Goal: Task Accomplishment & Management: Manage account settings

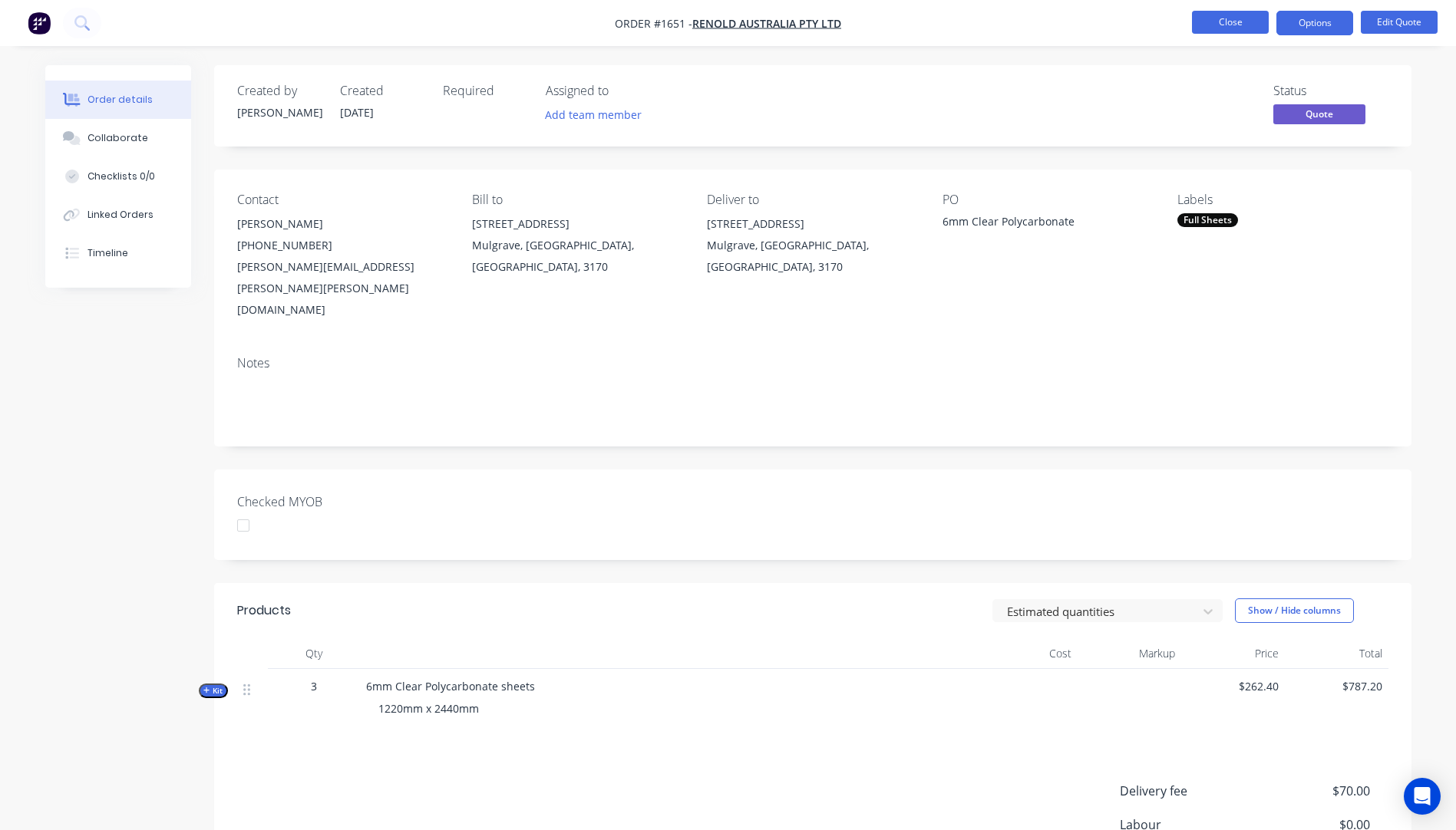
click at [1231, 28] on button "Close" at bounding box center [1231, 22] width 77 height 23
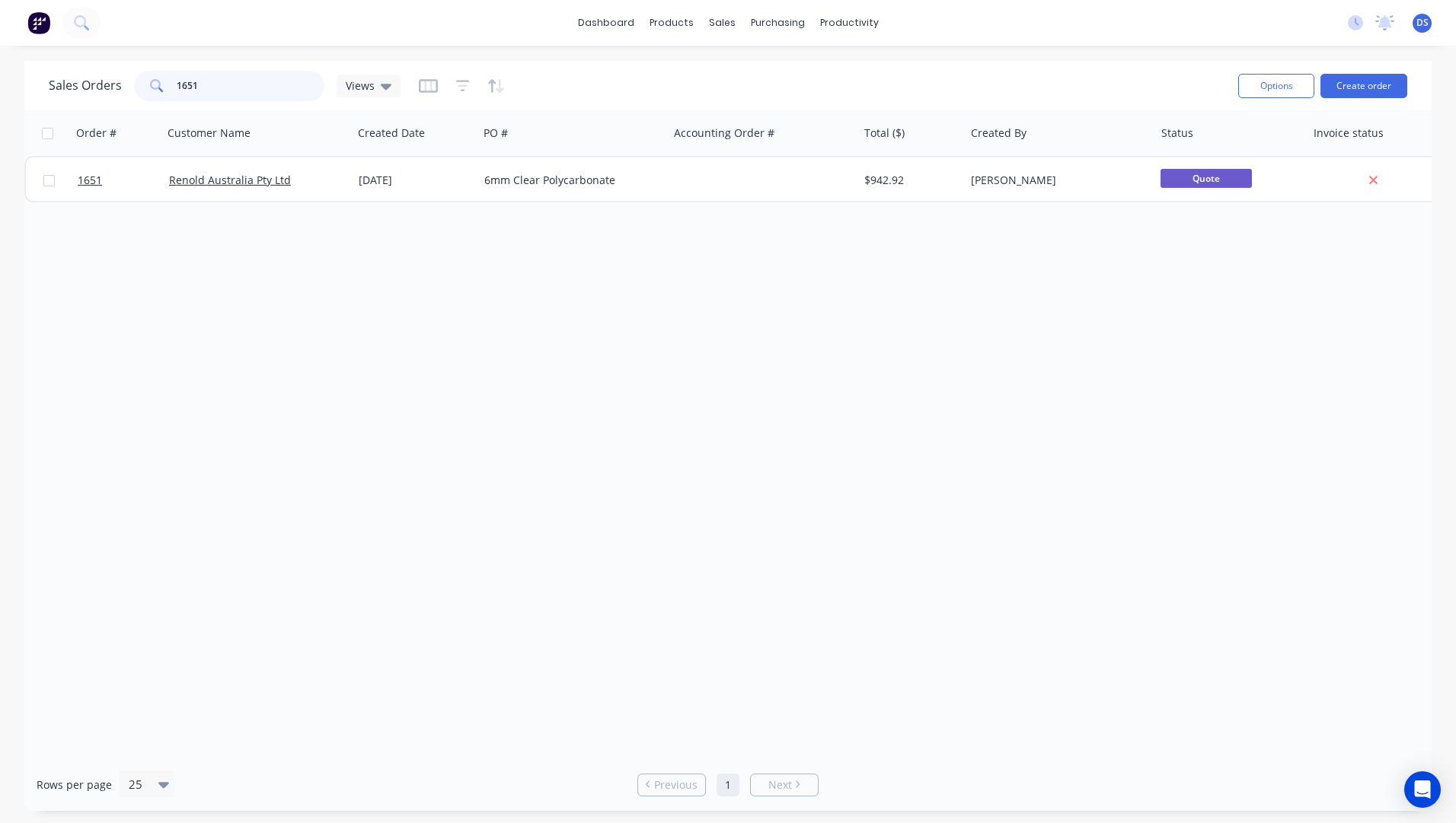
drag, startPoint x: 207, startPoint y: 88, endPoint x: 142, endPoint y: 94, distance: 65.3
click at [142, 94] on div "1651" at bounding box center [229, 86] width 191 height 31
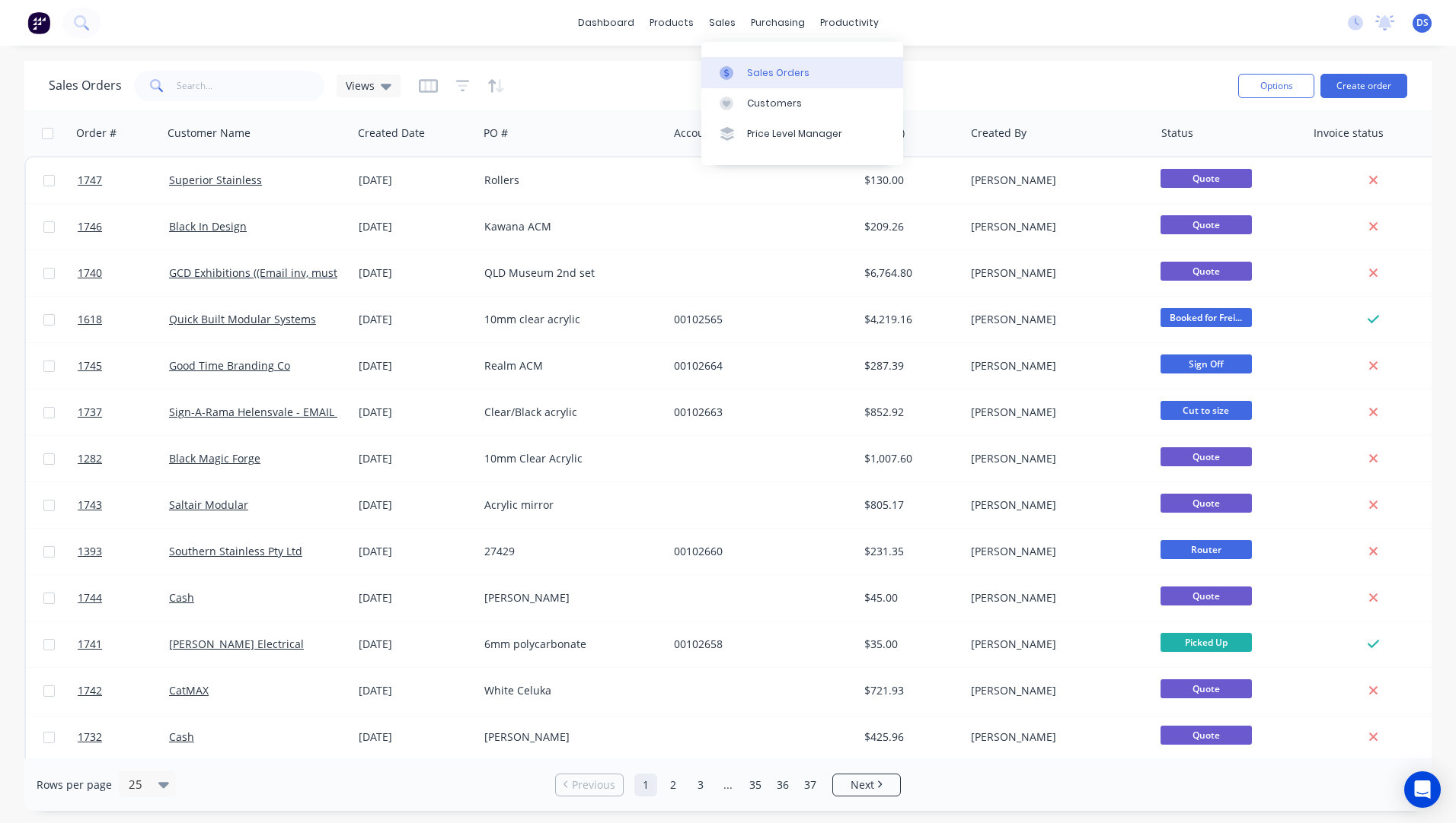
click at [765, 81] on link "Sales Orders" at bounding box center [802, 72] width 202 height 31
click at [466, 27] on div "dashboard products sales purchasing productivity dashboard products Product Cat…" at bounding box center [728, 22] width 1456 height 46
click at [260, 94] on input "text" at bounding box center [251, 86] width 149 height 31
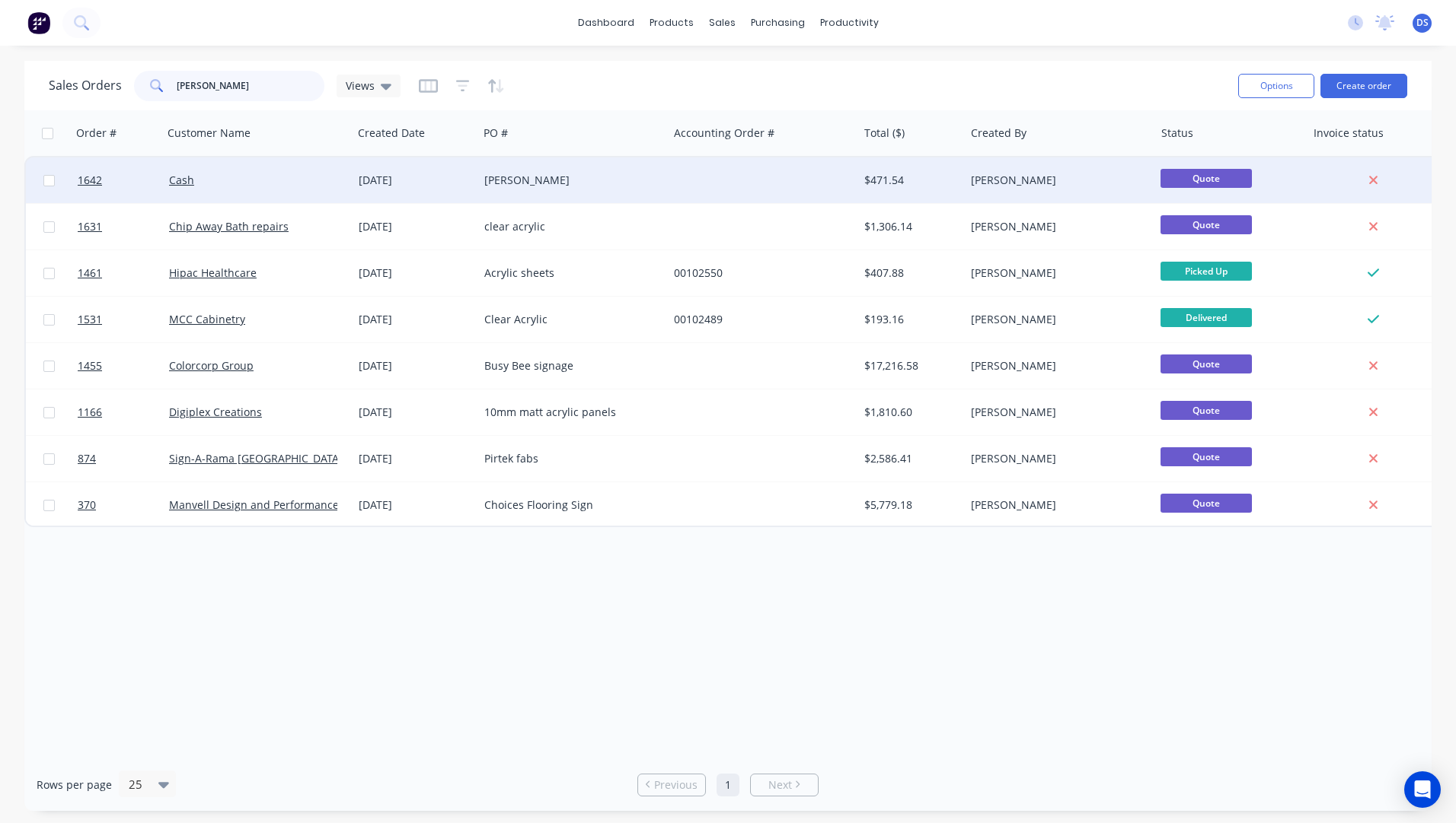
type input "brad"
click at [487, 185] on div "[PERSON_NAME]" at bounding box center [568, 180] width 169 height 15
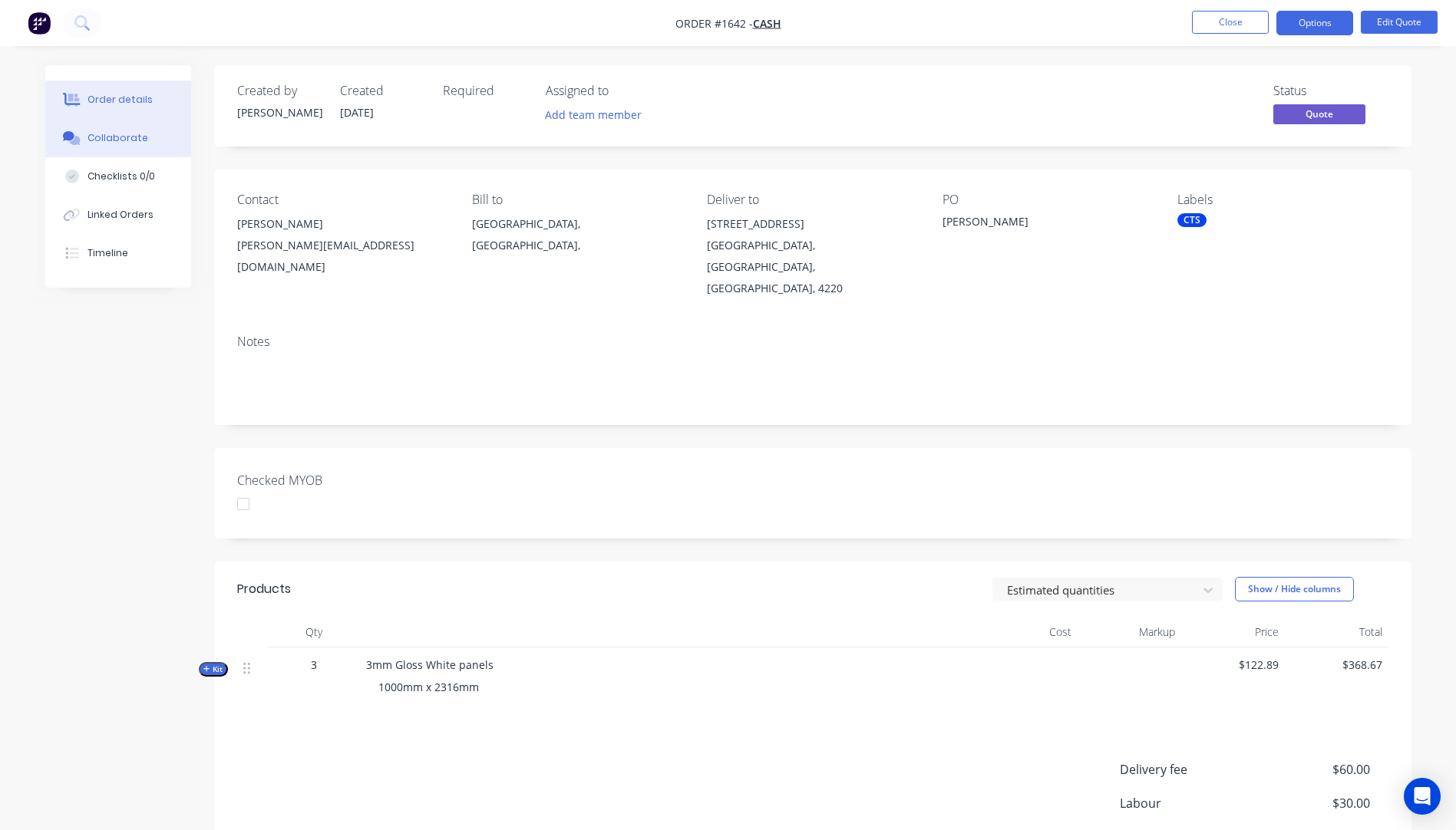
click at [108, 136] on div "Collaborate" at bounding box center [117, 138] width 61 height 14
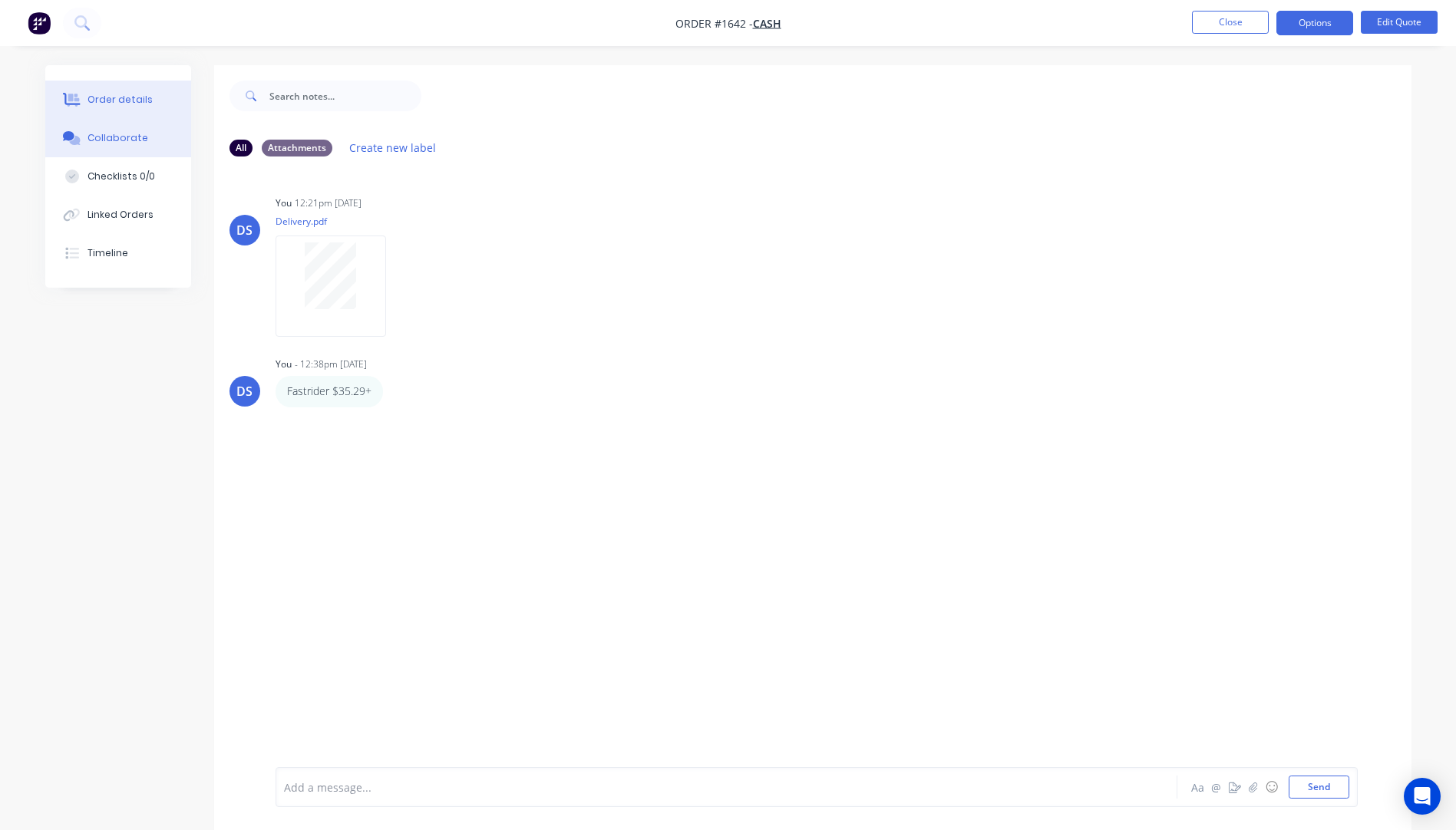
click at [129, 101] on div "Order details" at bounding box center [120, 99] width 66 height 14
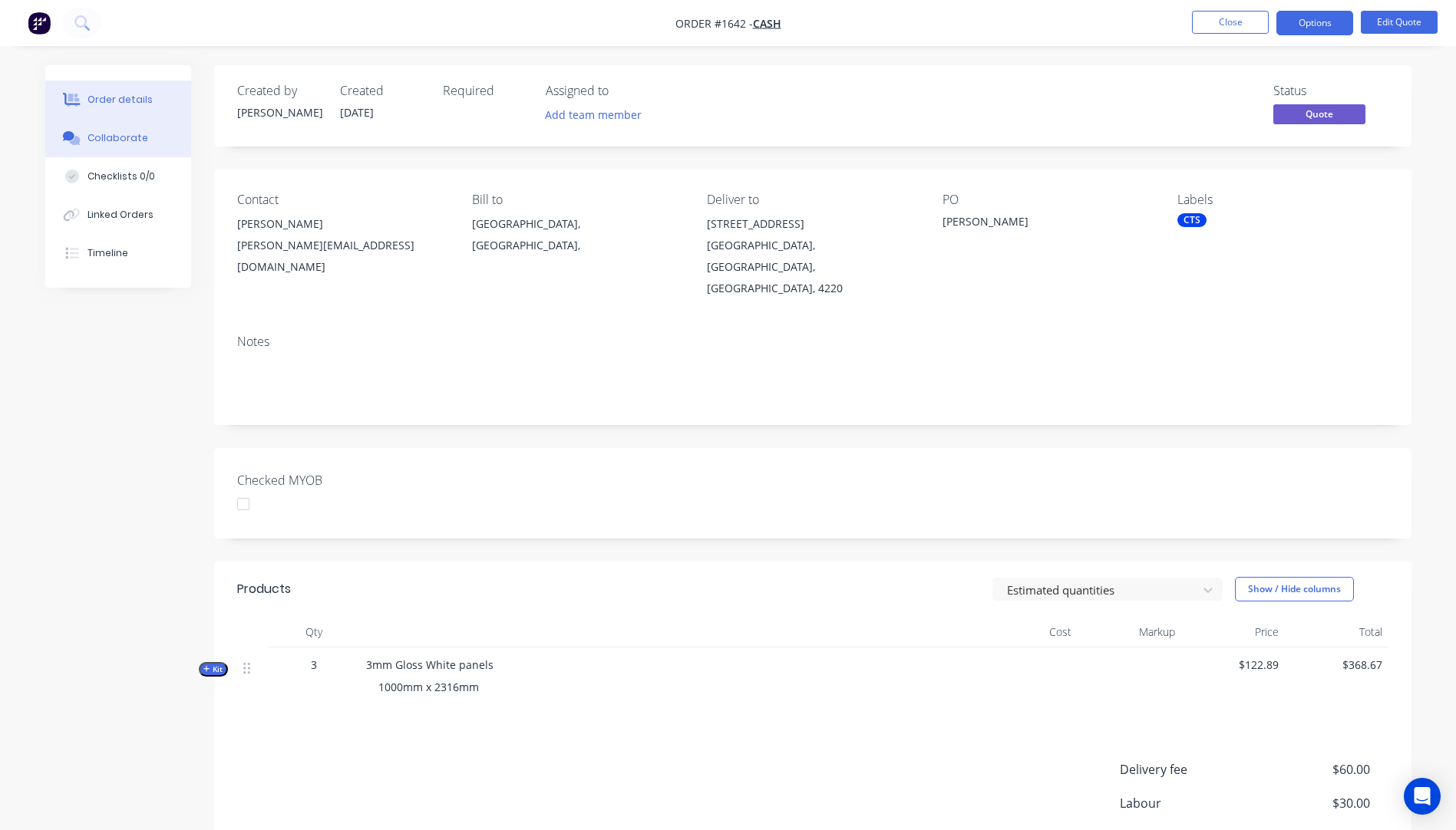
click at [102, 147] on button "Collaborate" at bounding box center [117, 138] width 145 height 38
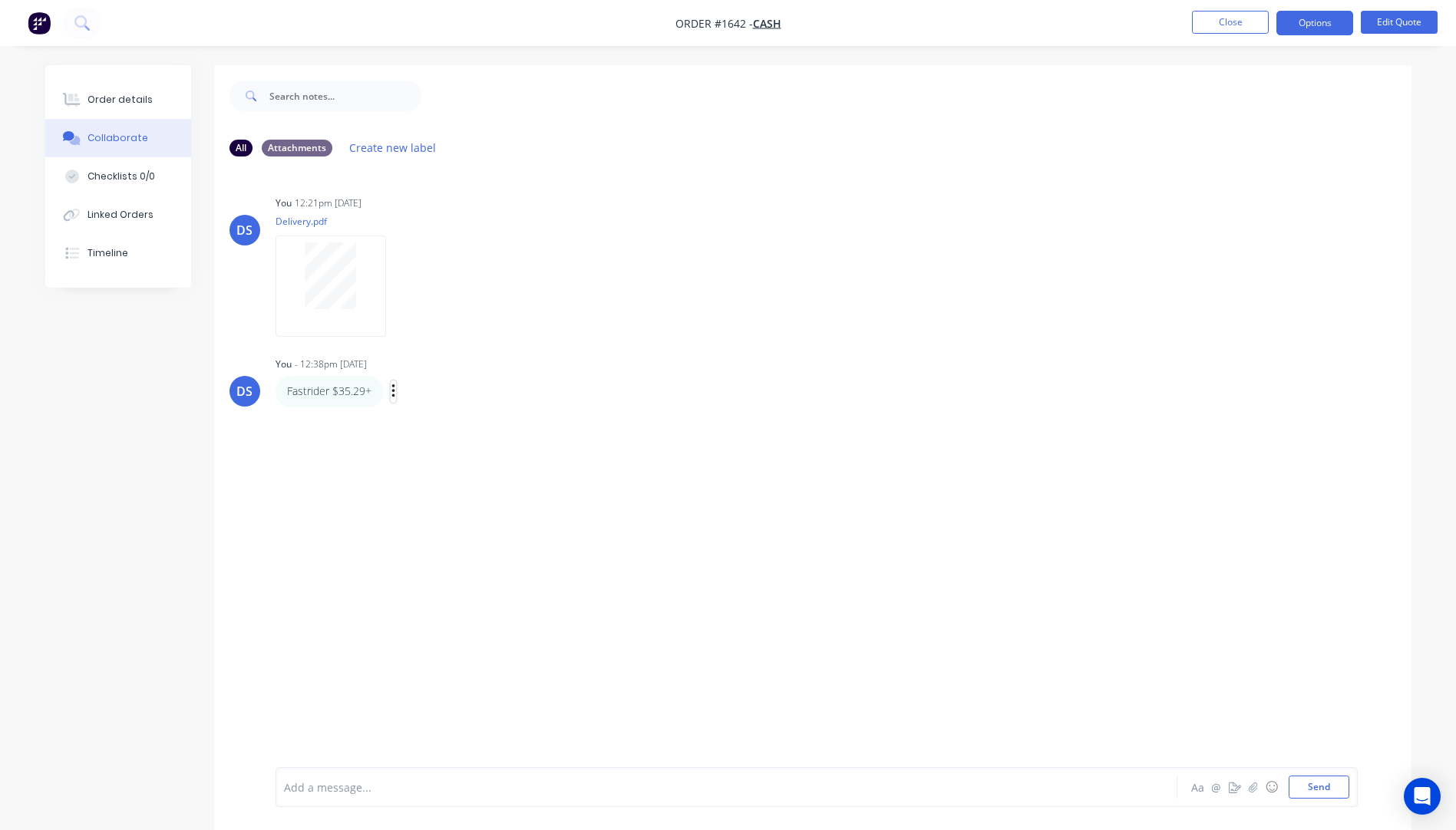
click at [395, 395] on icon "button" at bounding box center [393, 391] width 5 height 18
click at [421, 448] on button "Delete" at bounding box center [448, 445] width 97 height 25
click at [103, 104] on div "Order details" at bounding box center [120, 99] width 66 height 14
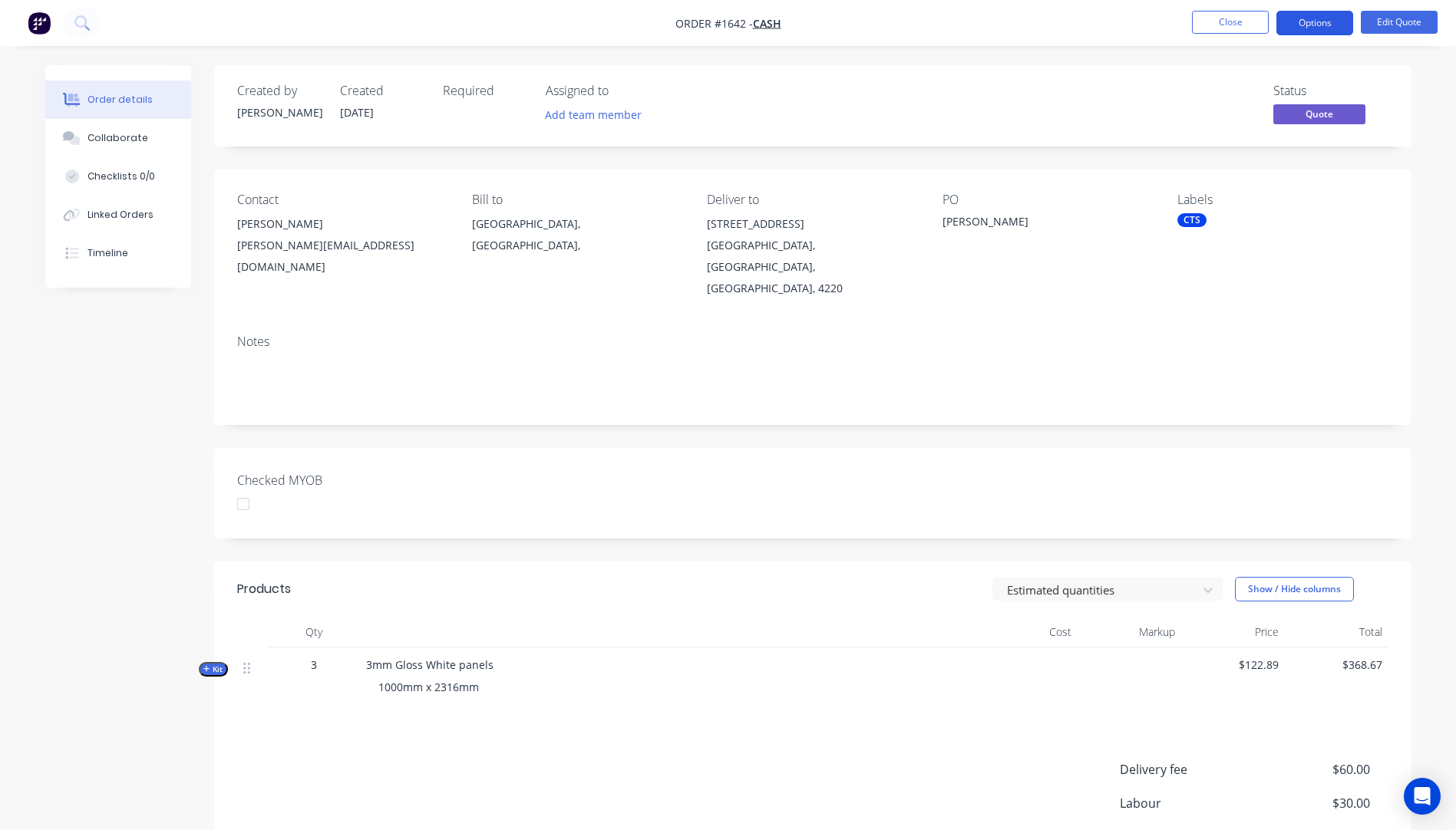
click at [1320, 27] on button "Options" at bounding box center [1315, 23] width 77 height 24
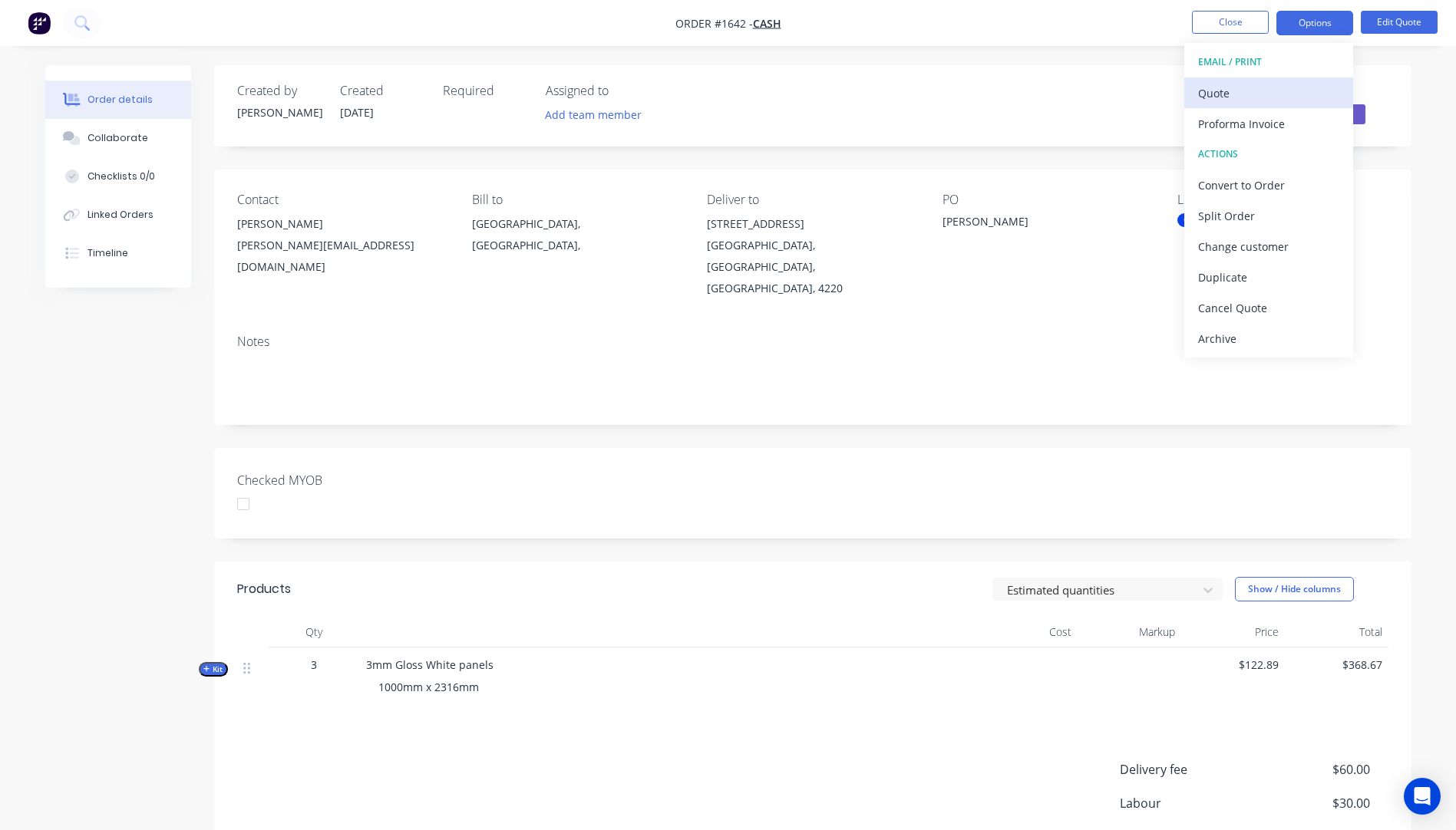
click at [1216, 96] on div "Quote" at bounding box center [1268, 94] width 142 height 23
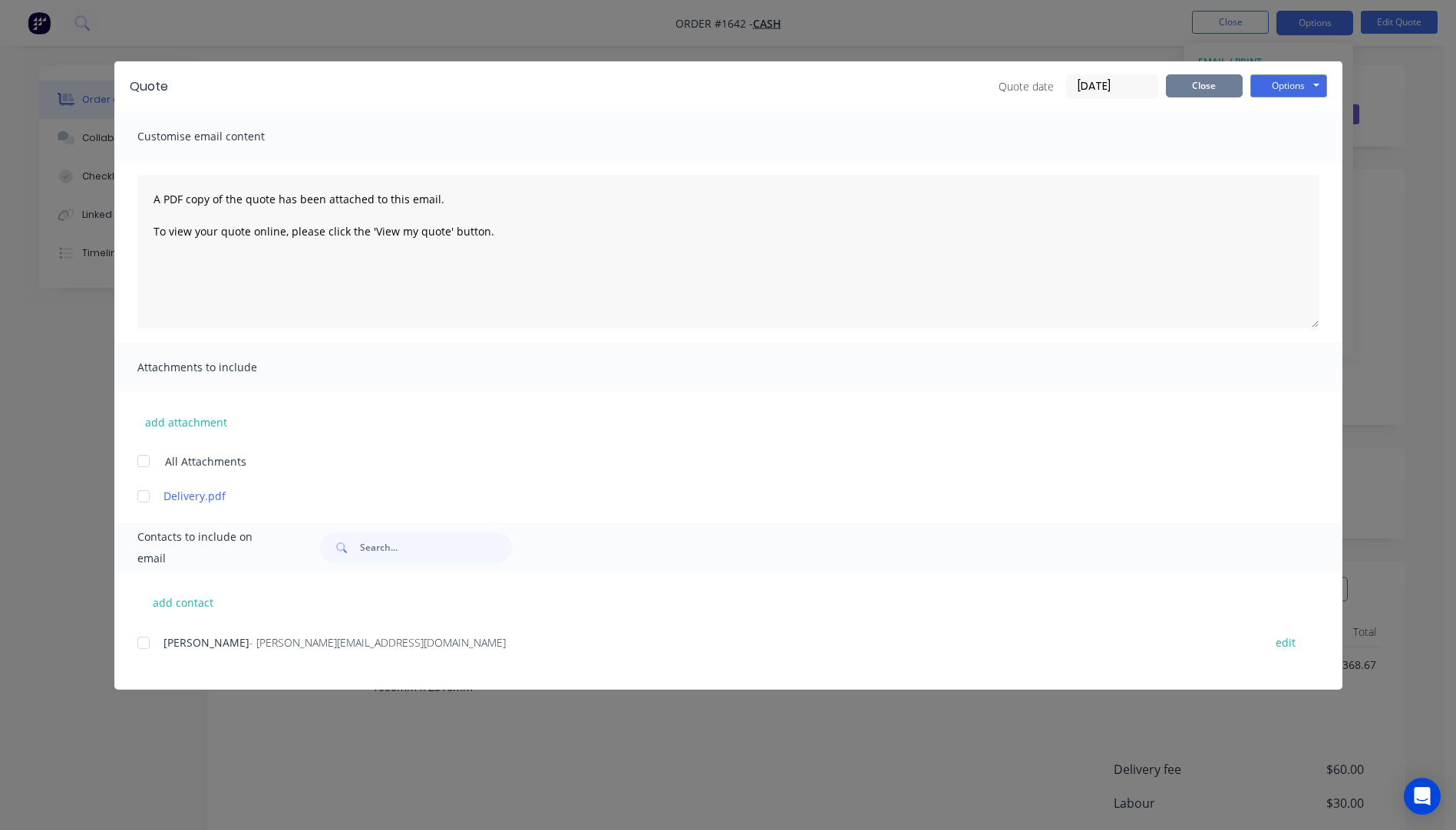
click at [1200, 86] on button "Close" at bounding box center [1205, 85] width 77 height 23
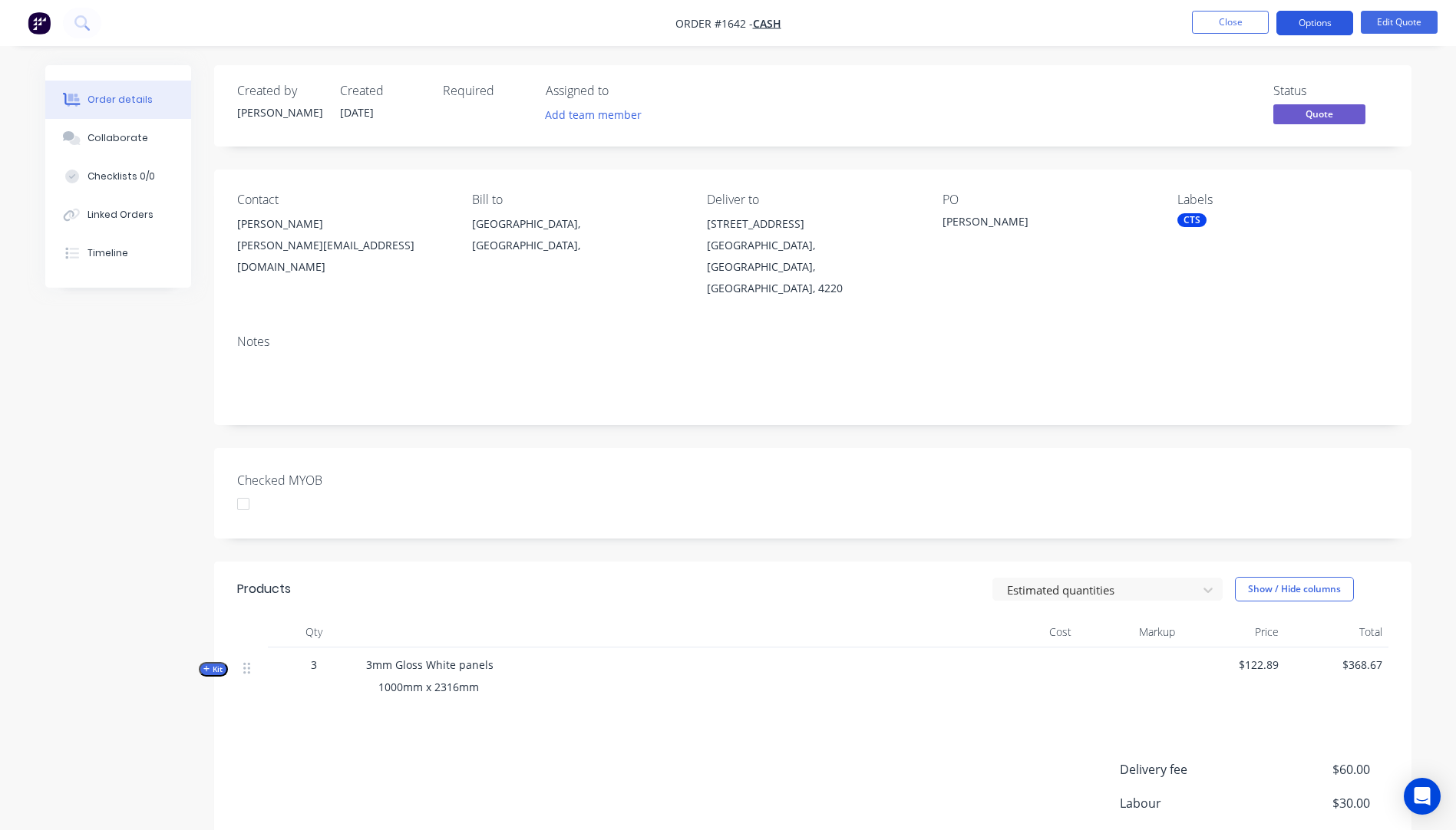
click at [1297, 25] on button "Options" at bounding box center [1315, 23] width 77 height 24
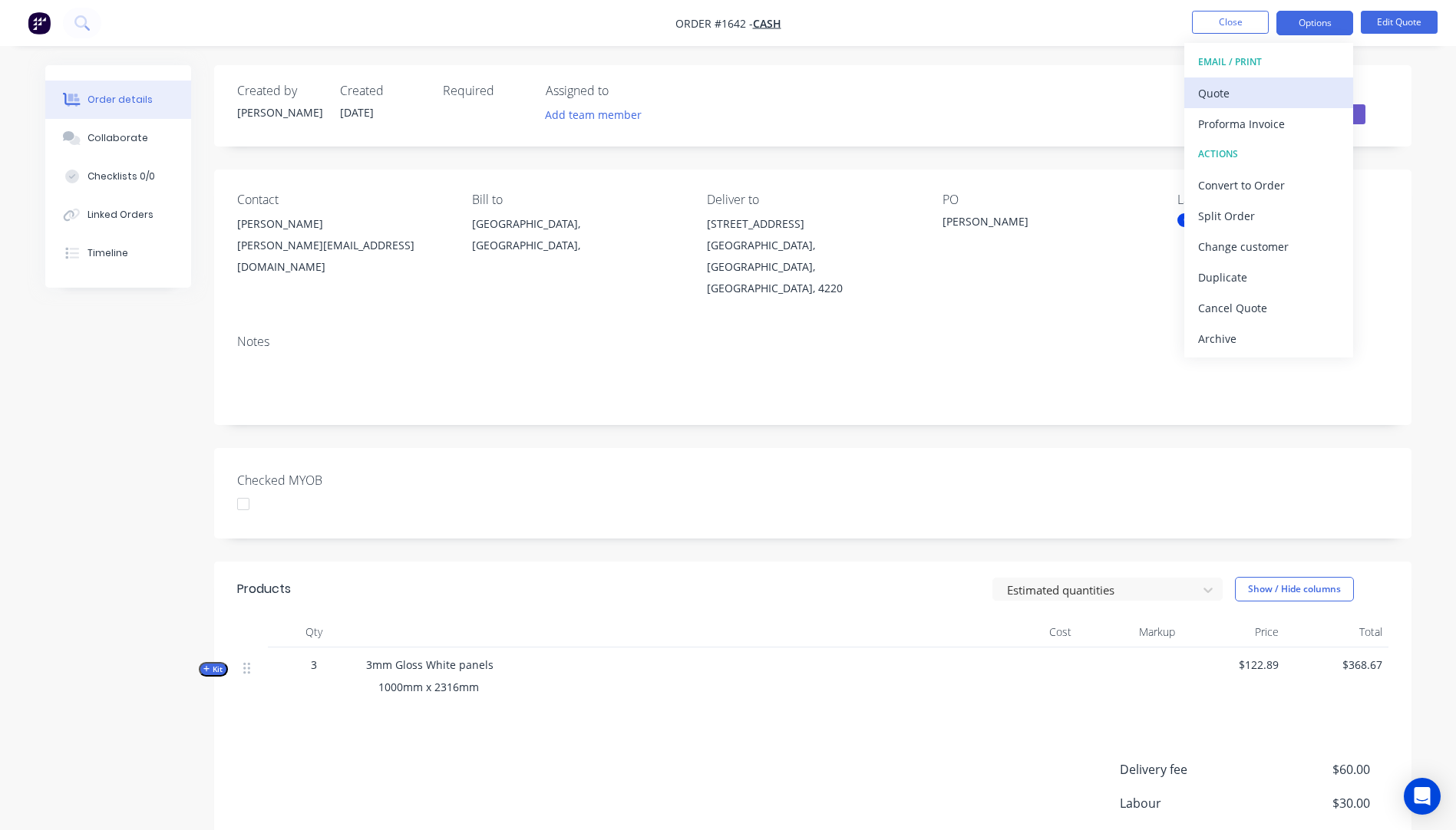
click at [1237, 91] on div "Quote" at bounding box center [1268, 94] width 142 height 23
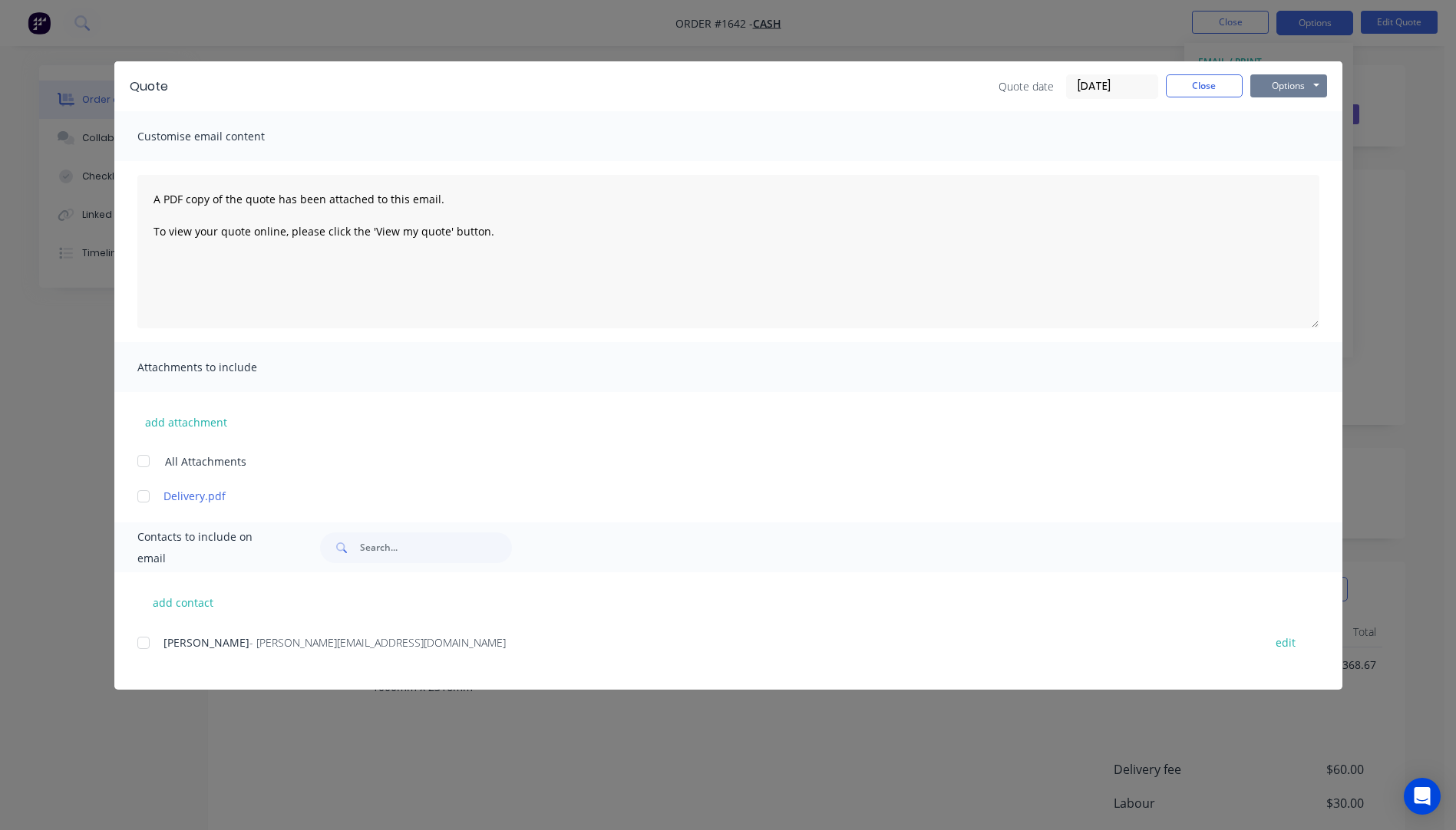
click at [1273, 91] on button "Options" at bounding box center [1289, 85] width 77 height 23
click at [1283, 112] on button "Preview" at bounding box center [1299, 113] width 99 height 25
click at [141, 497] on div at bounding box center [144, 496] width 31 height 31
click at [184, 608] on button "add contact" at bounding box center [183, 602] width 92 height 23
select select "AU"
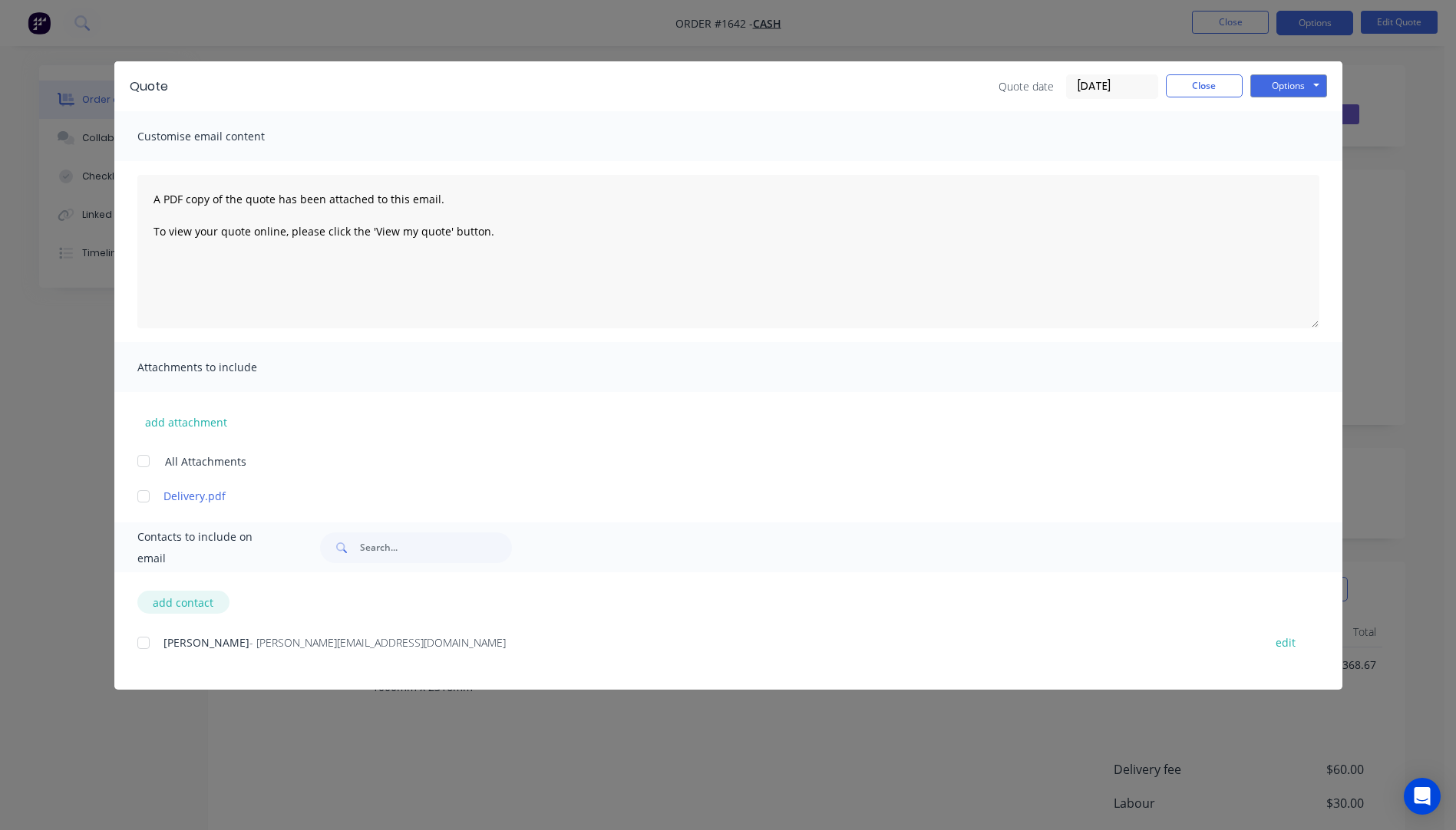
select select "AU"
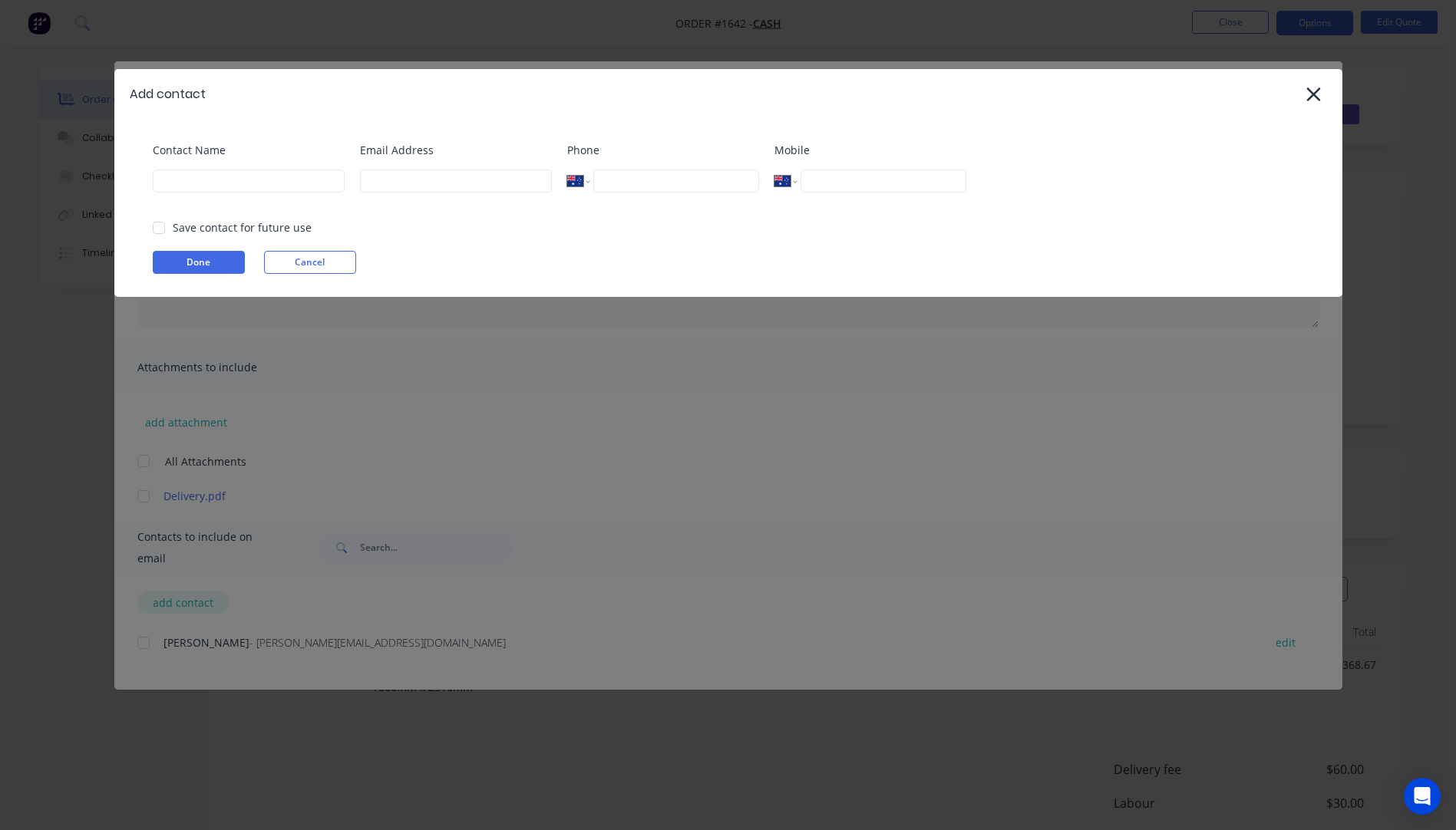
select select "AU"
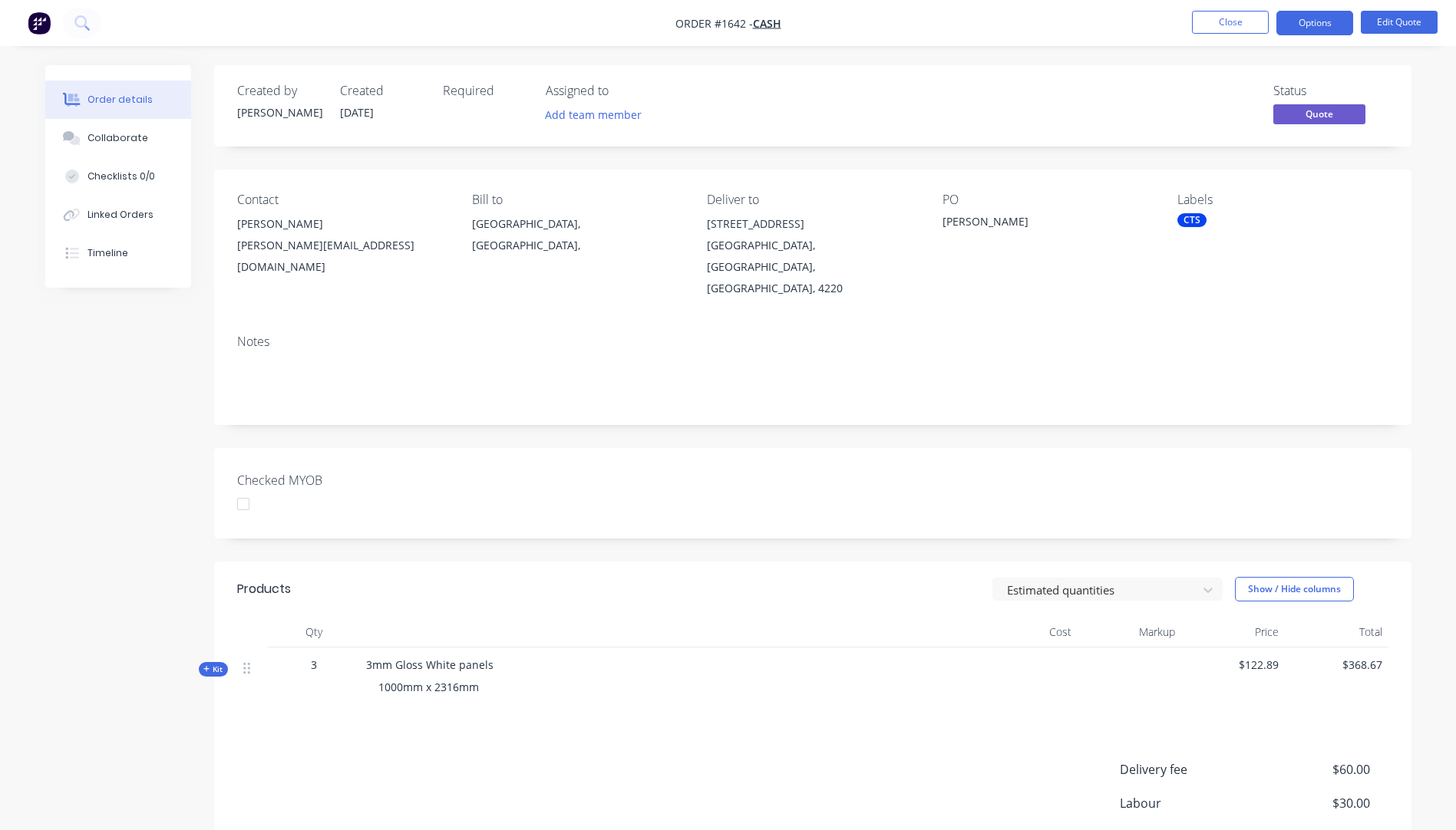
click at [191, 23] on nav "Order #1642 - Cash Close Options Edit Quote" at bounding box center [728, 23] width 1456 height 46
click at [1329, 26] on button "Options" at bounding box center [1315, 23] width 77 height 24
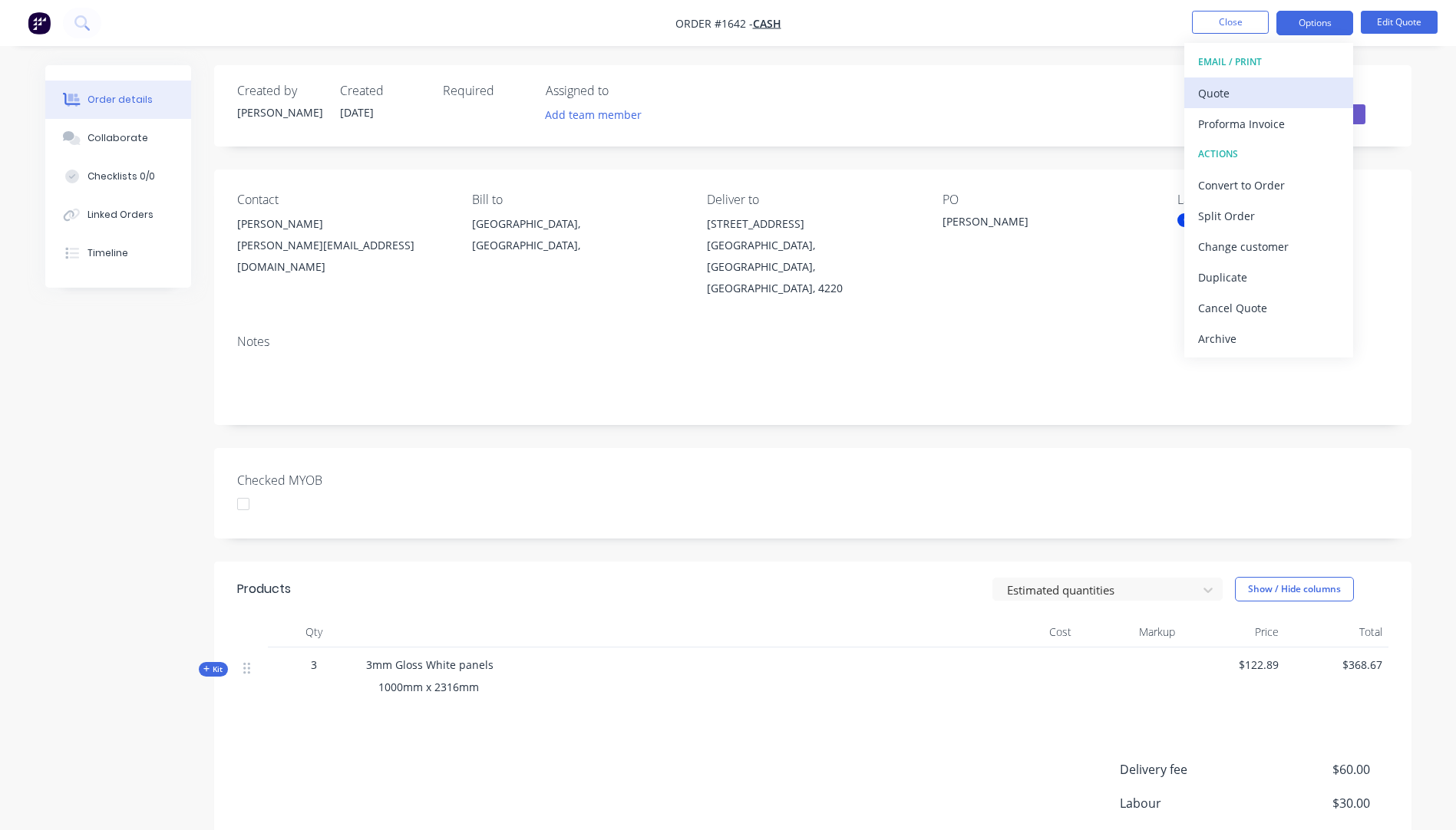
click at [1221, 99] on div "Quote" at bounding box center [1268, 94] width 142 height 23
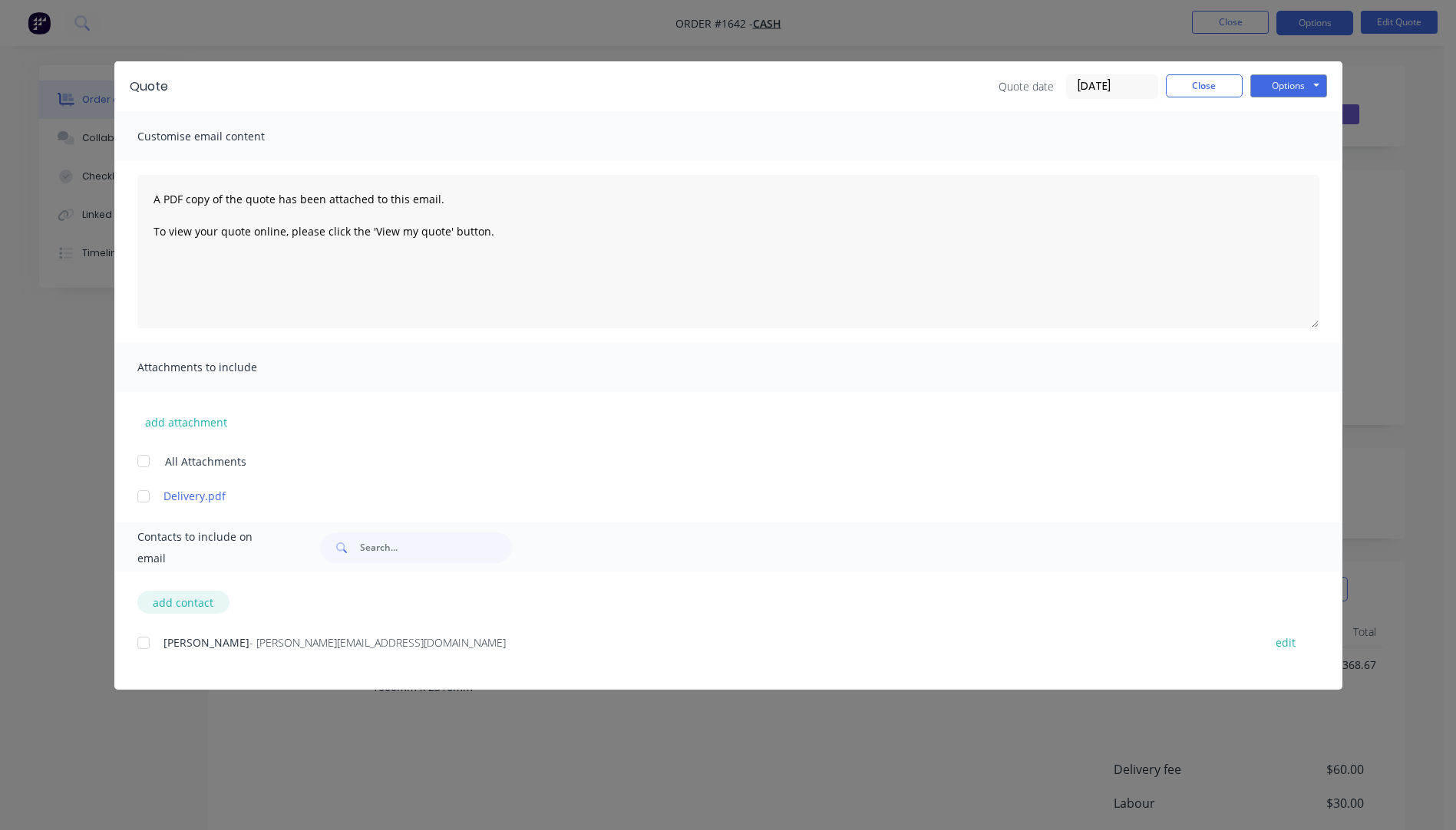
click at [177, 607] on button "add contact" at bounding box center [183, 602] width 92 height 23
select select "AU"
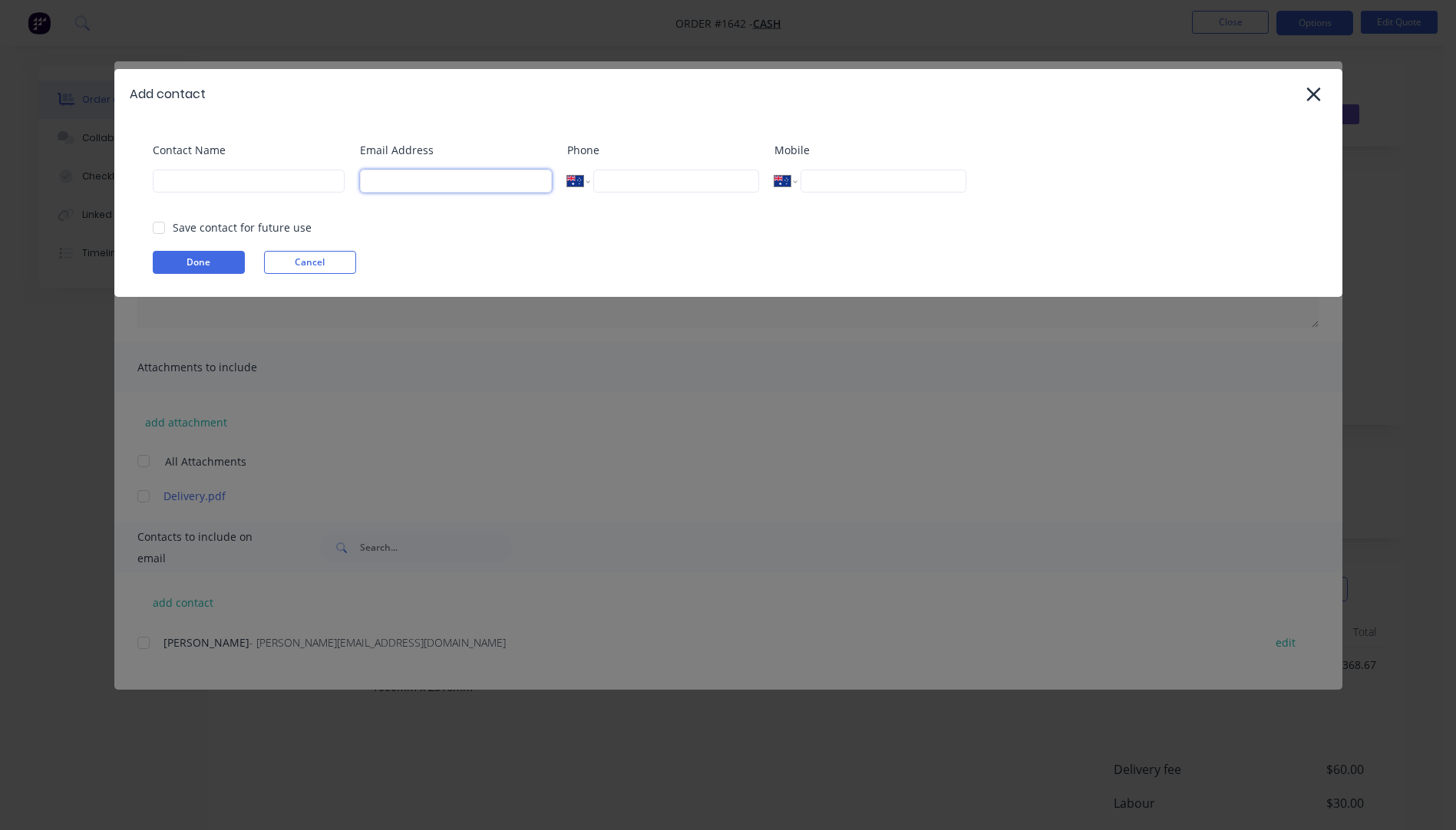
click at [395, 177] on input at bounding box center [456, 181] width 192 height 23
type input "[PERSON_NAME][EMAIL_ADDRESS][DOMAIN_NAME]"
type input "[PERSON_NAME]"
click at [221, 266] on button "Done" at bounding box center [199, 263] width 92 height 23
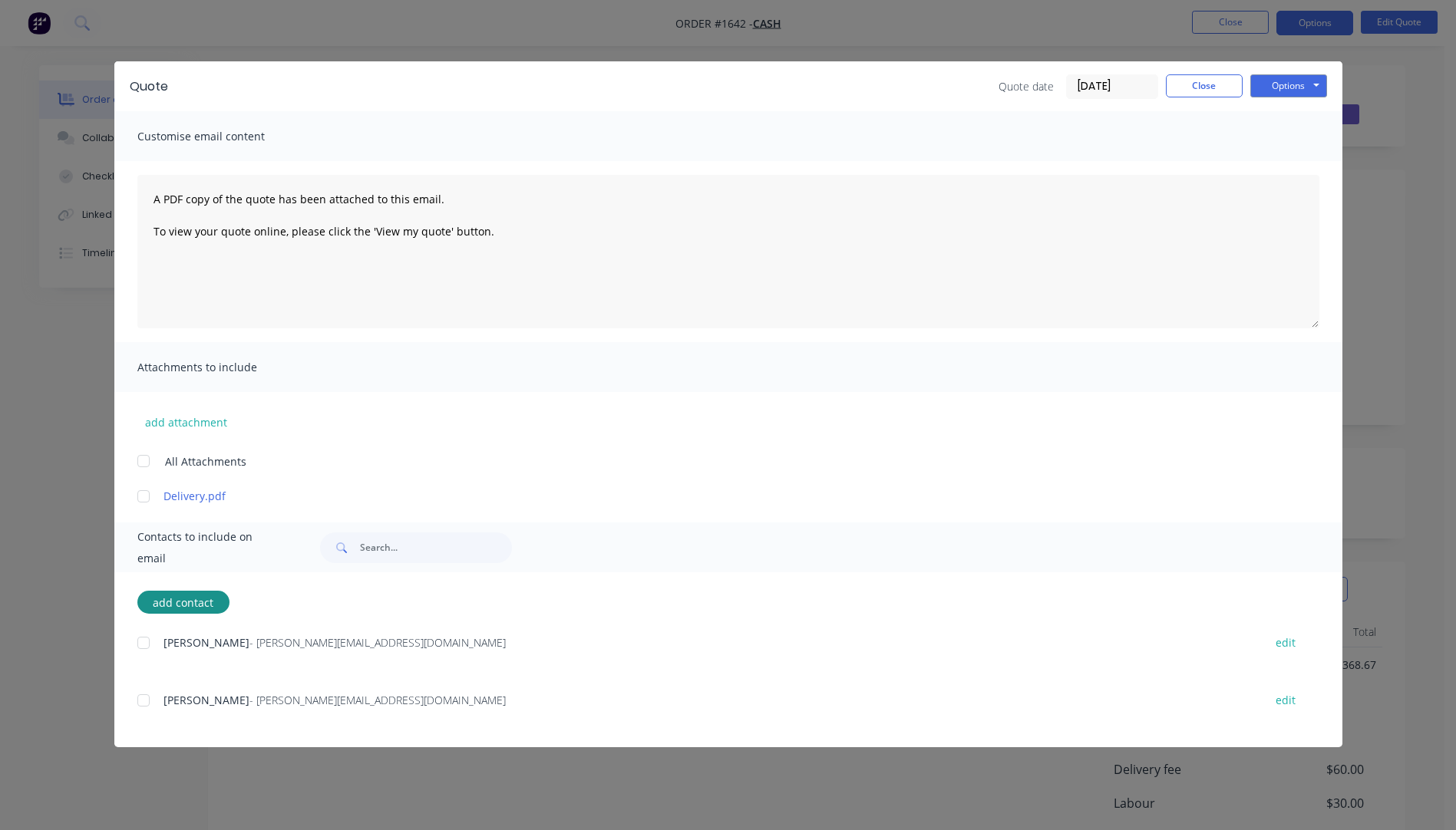
click at [149, 496] on div at bounding box center [144, 496] width 31 height 31
click at [144, 706] on div at bounding box center [144, 701] width 31 height 31
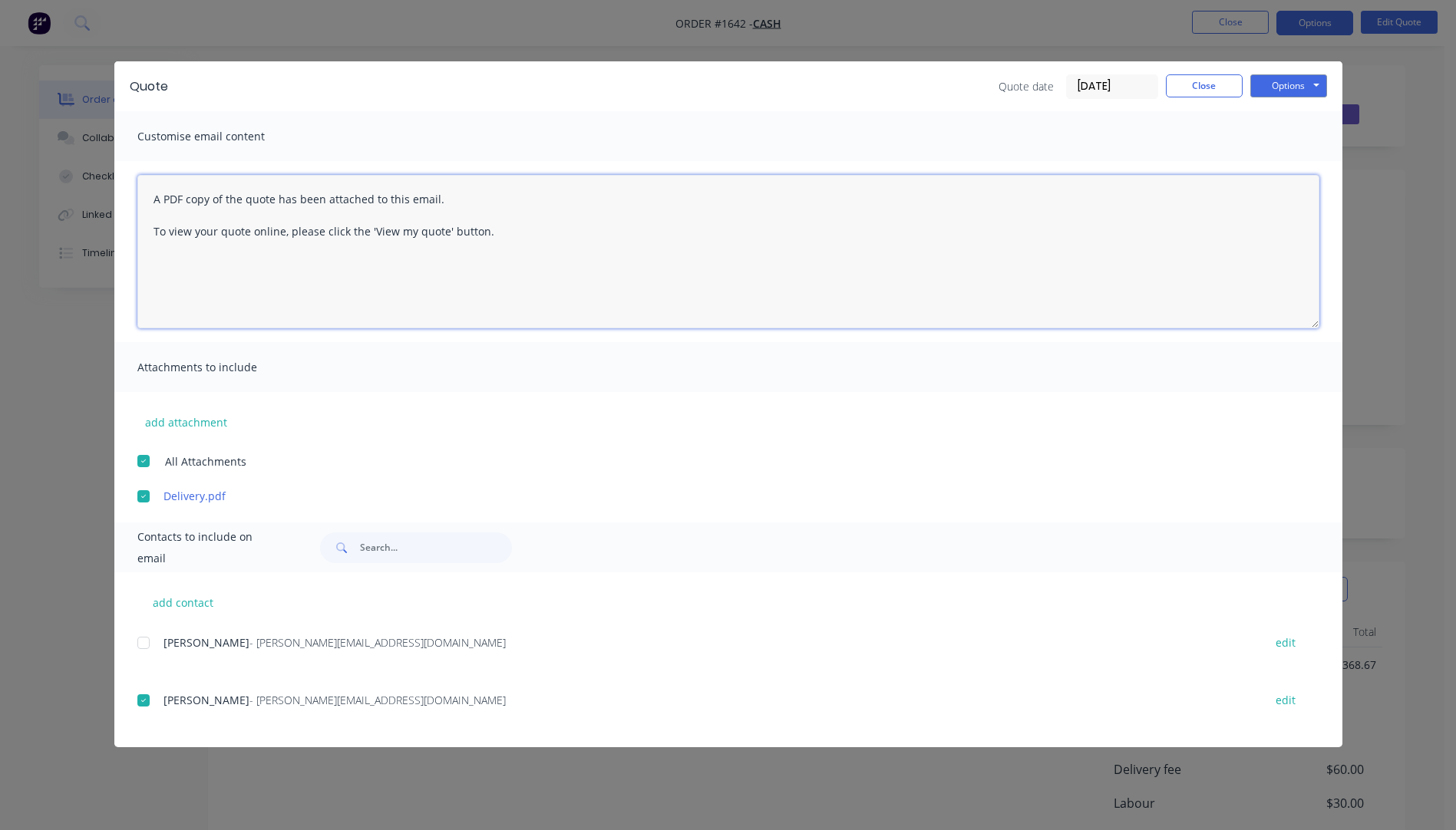
click at [150, 196] on textarea "A PDF copy of the quote has been attached to this email. To view your quote onl…" at bounding box center [728, 252] width 1182 height 154
paste textarea "Hi, Please contact us if you have any questions. Regards, [PERSON_NAME] [EMAIL_…"
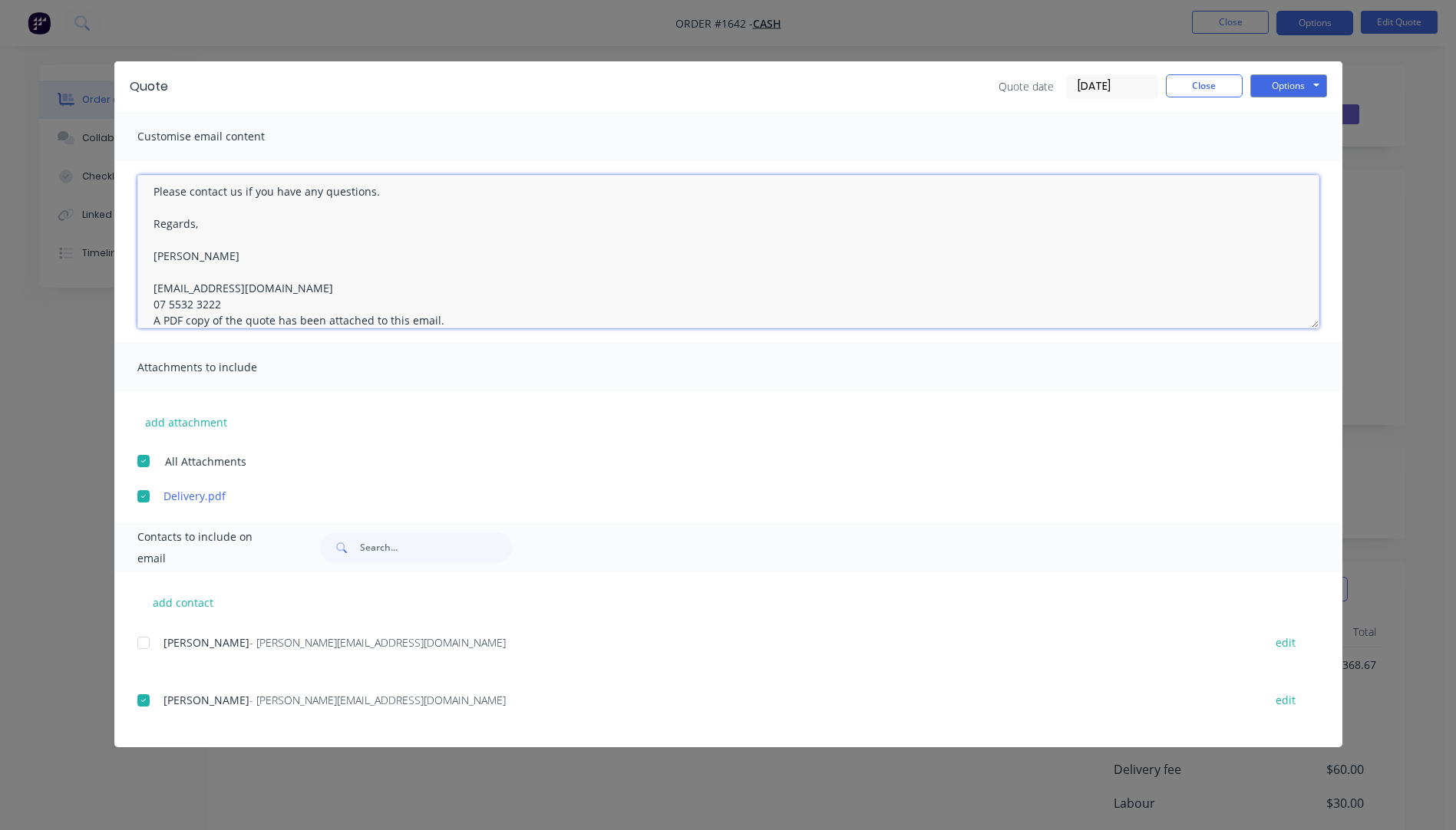
click at [228, 302] on textarea "Hi, Please contact us if you have any questions. Regards, [PERSON_NAME] [EMAIL_…" at bounding box center [728, 252] width 1182 height 154
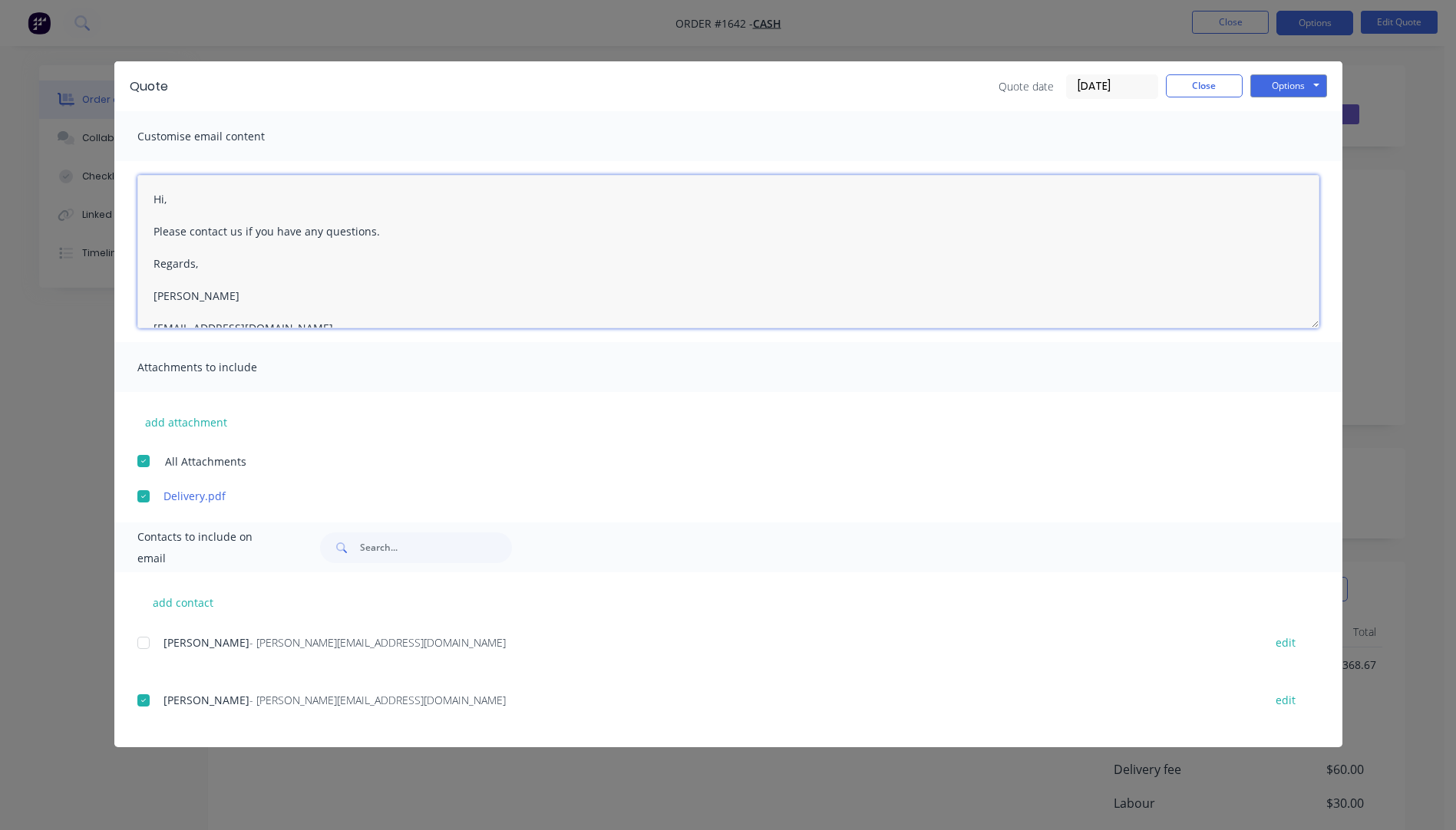
click at [175, 203] on textarea "Hi, Please contact us if you have any questions. Regards, [PERSON_NAME] [EMAIL_…" at bounding box center [728, 252] width 1182 height 154
click at [196, 266] on textarea "Hi [PERSON_NAME], Please see quote attached. Sorry, i Please contact us if you …" at bounding box center [728, 252] width 1182 height 154
type textarea "Hi [PERSON_NAME], Please see quote attached. Sorry, I made a mistake on the ori…"
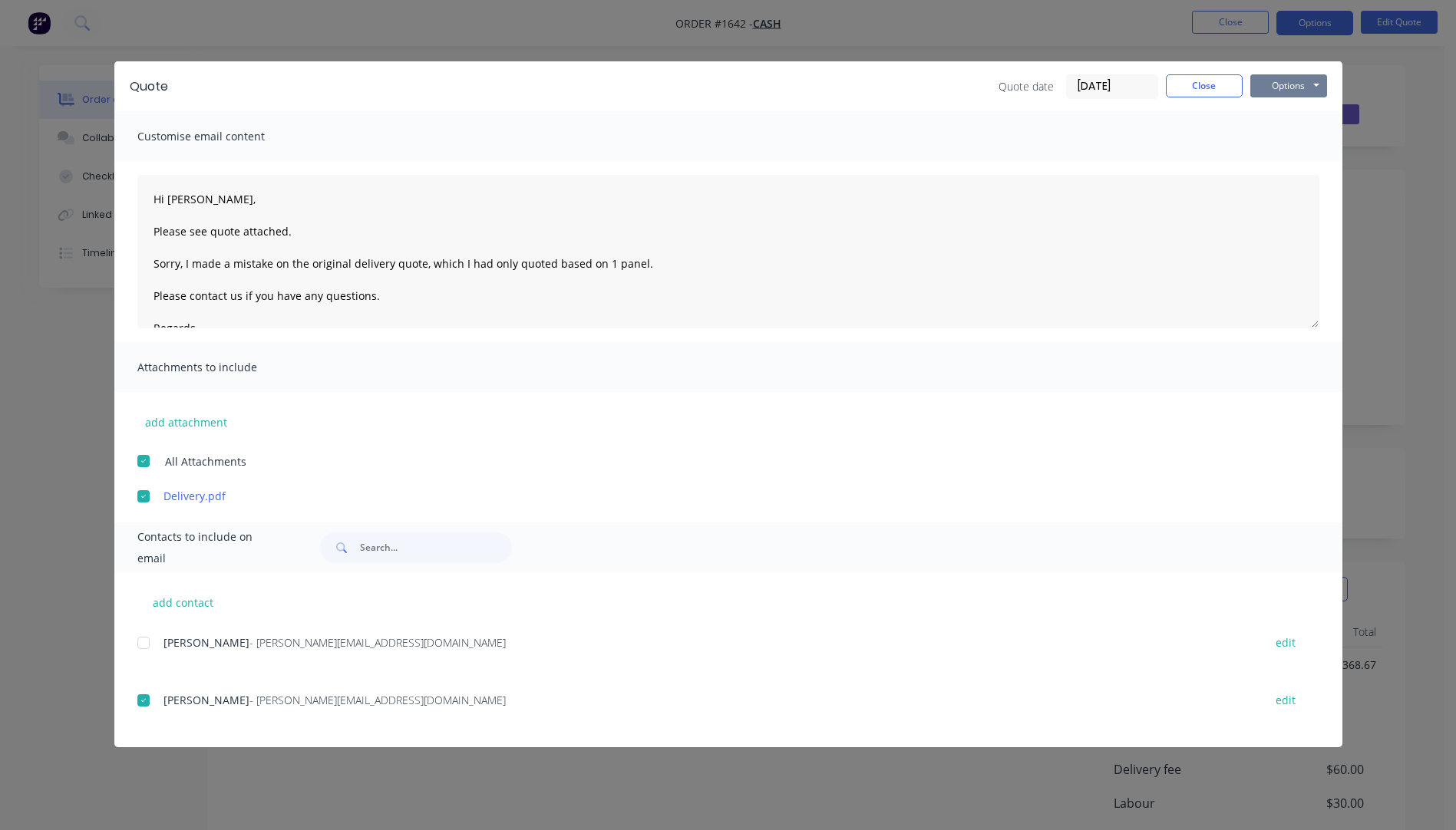
click at [1273, 88] on button "Options" at bounding box center [1289, 85] width 77 height 23
click at [1288, 167] on button "Email" at bounding box center [1299, 163] width 99 height 25
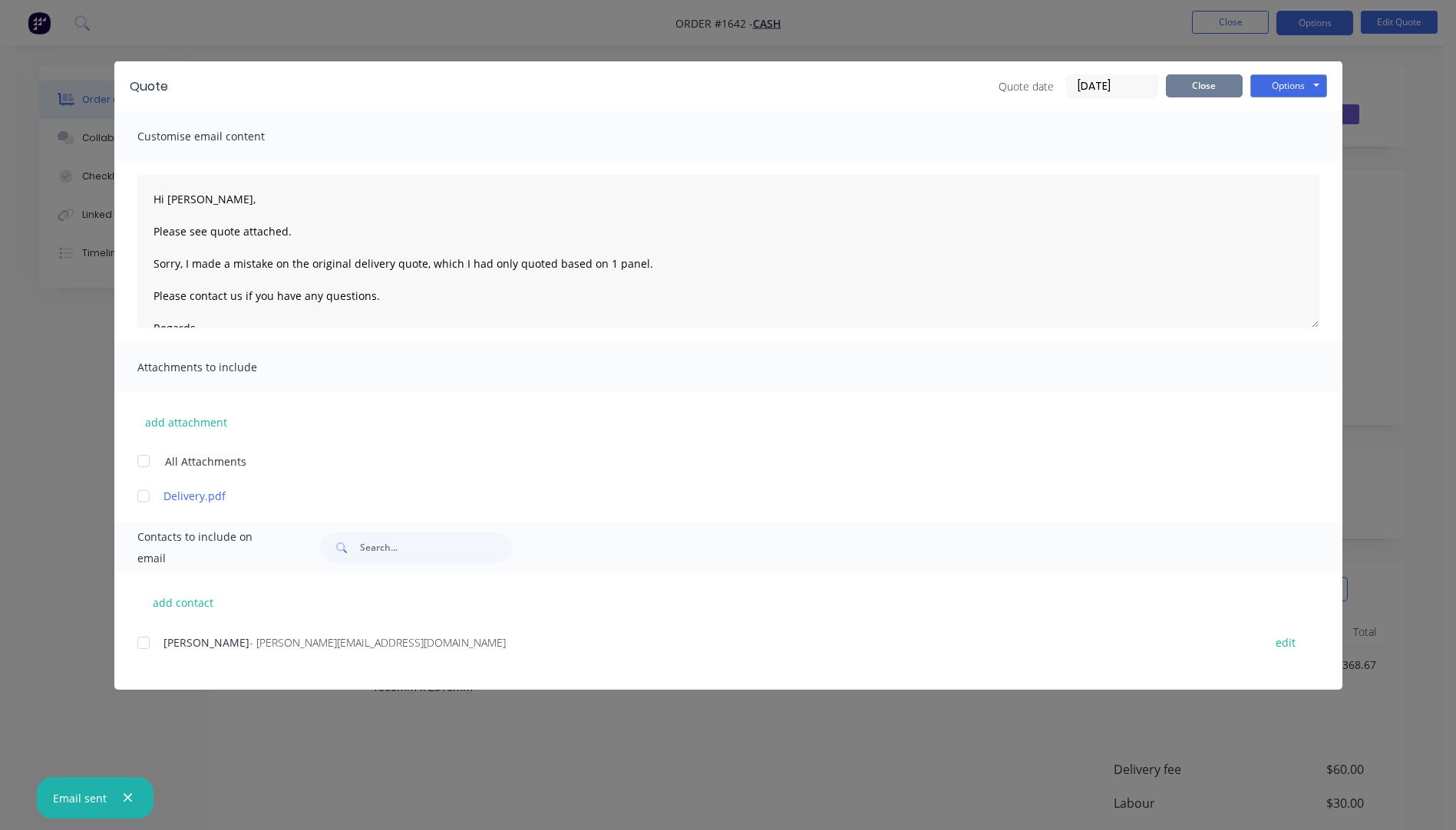
click at [1202, 87] on button "Close" at bounding box center [1205, 85] width 77 height 23
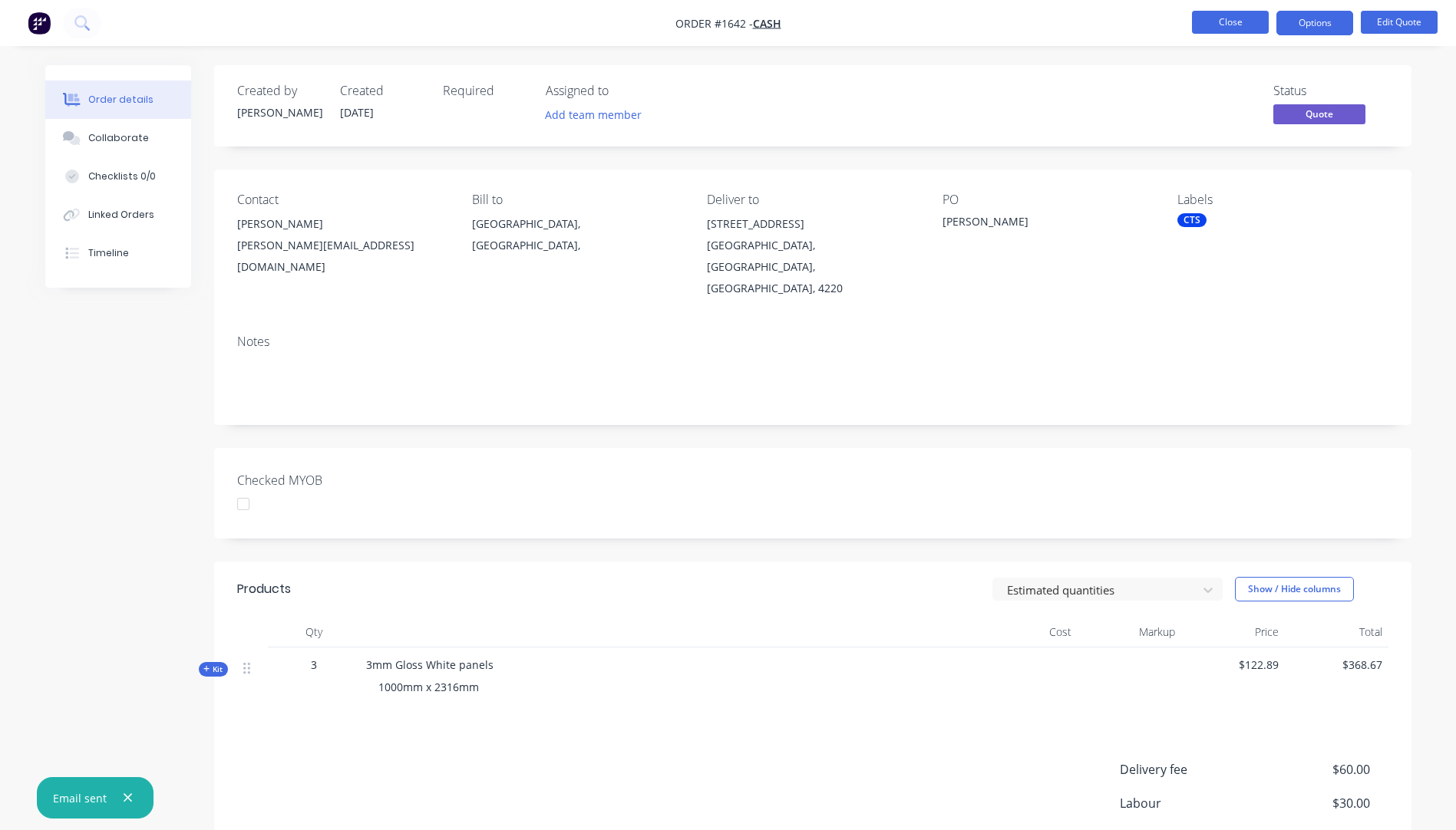
click at [1223, 27] on button "Close" at bounding box center [1231, 22] width 77 height 23
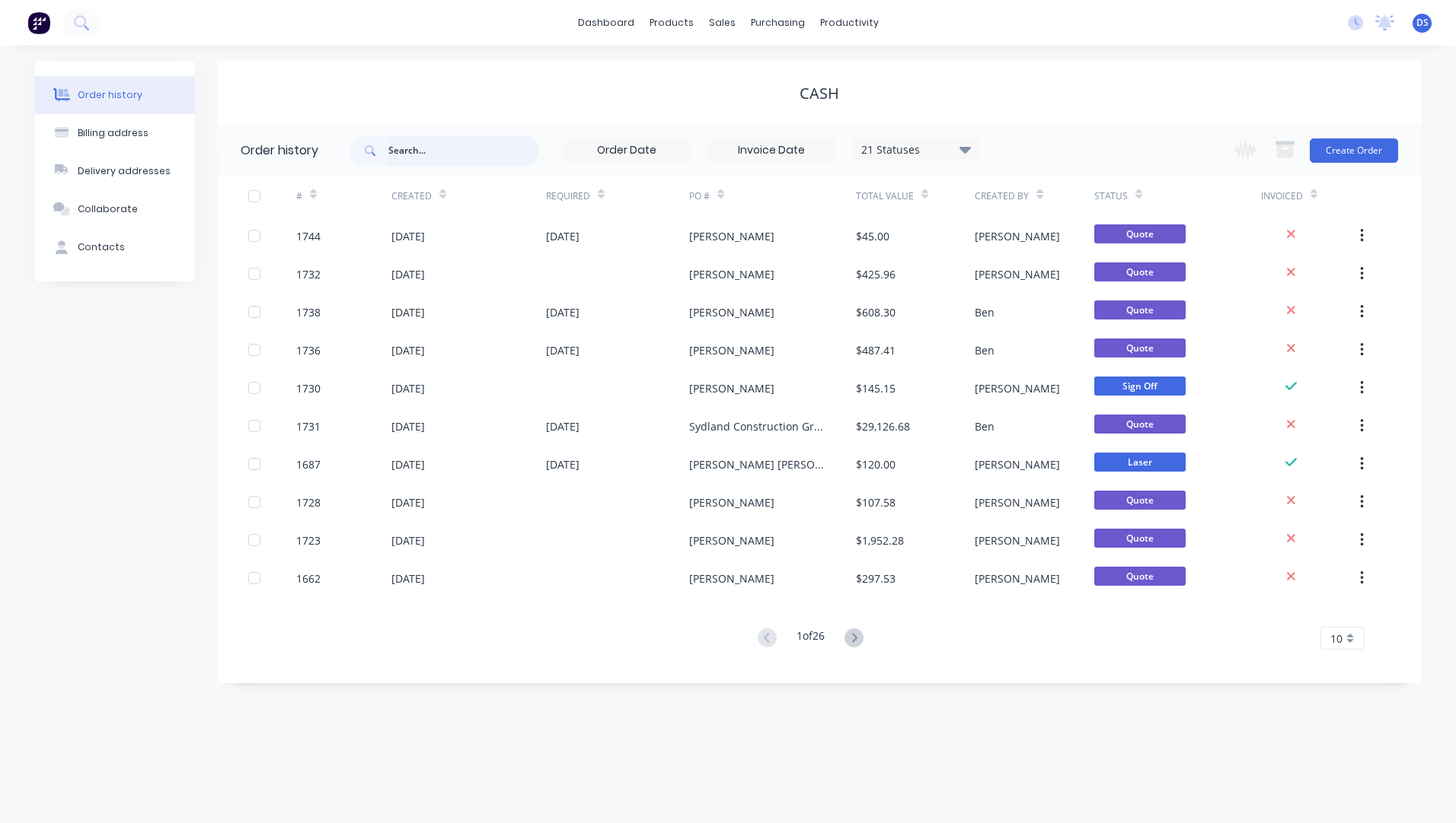
click at [460, 147] on input "text" at bounding box center [463, 151] width 151 height 31
type input "gtb"
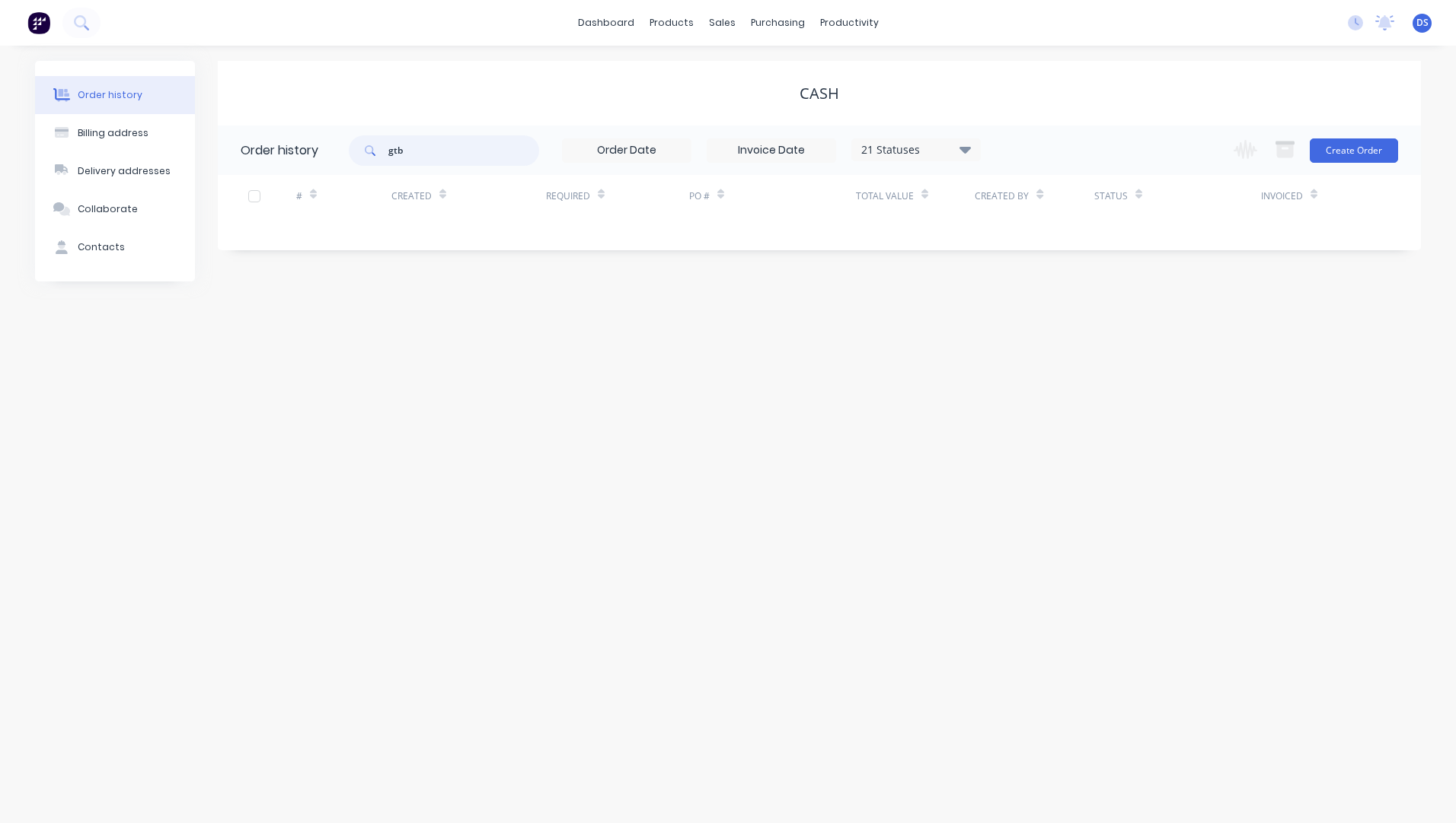
drag, startPoint x: 466, startPoint y: 148, endPoint x: 350, endPoint y: 147, distance: 116.0
click at [350, 147] on div "gtb" at bounding box center [444, 151] width 191 height 31
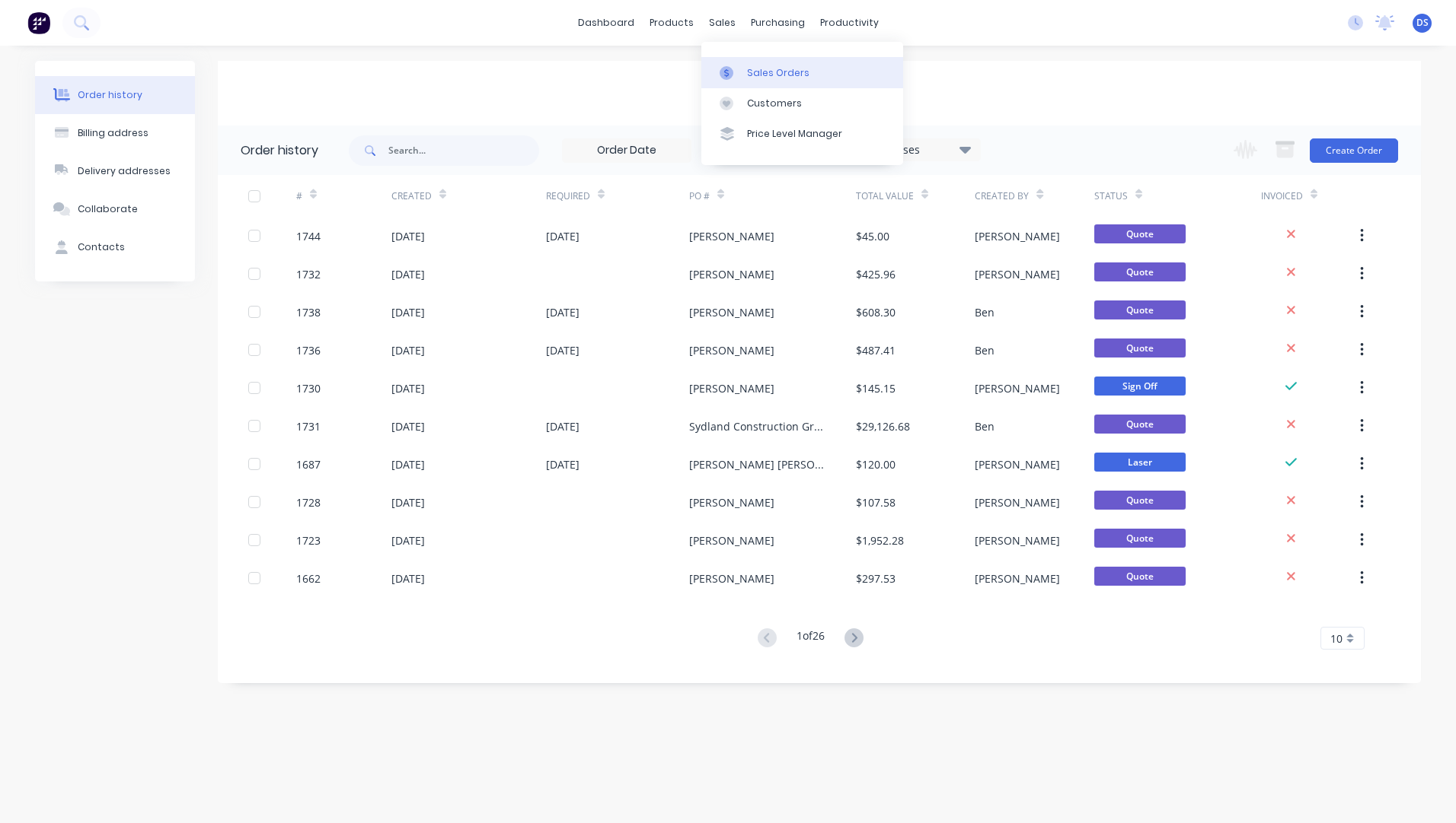
click at [760, 70] on div "Sales Orders" at bounding box center [778, 73] width 62 height 14
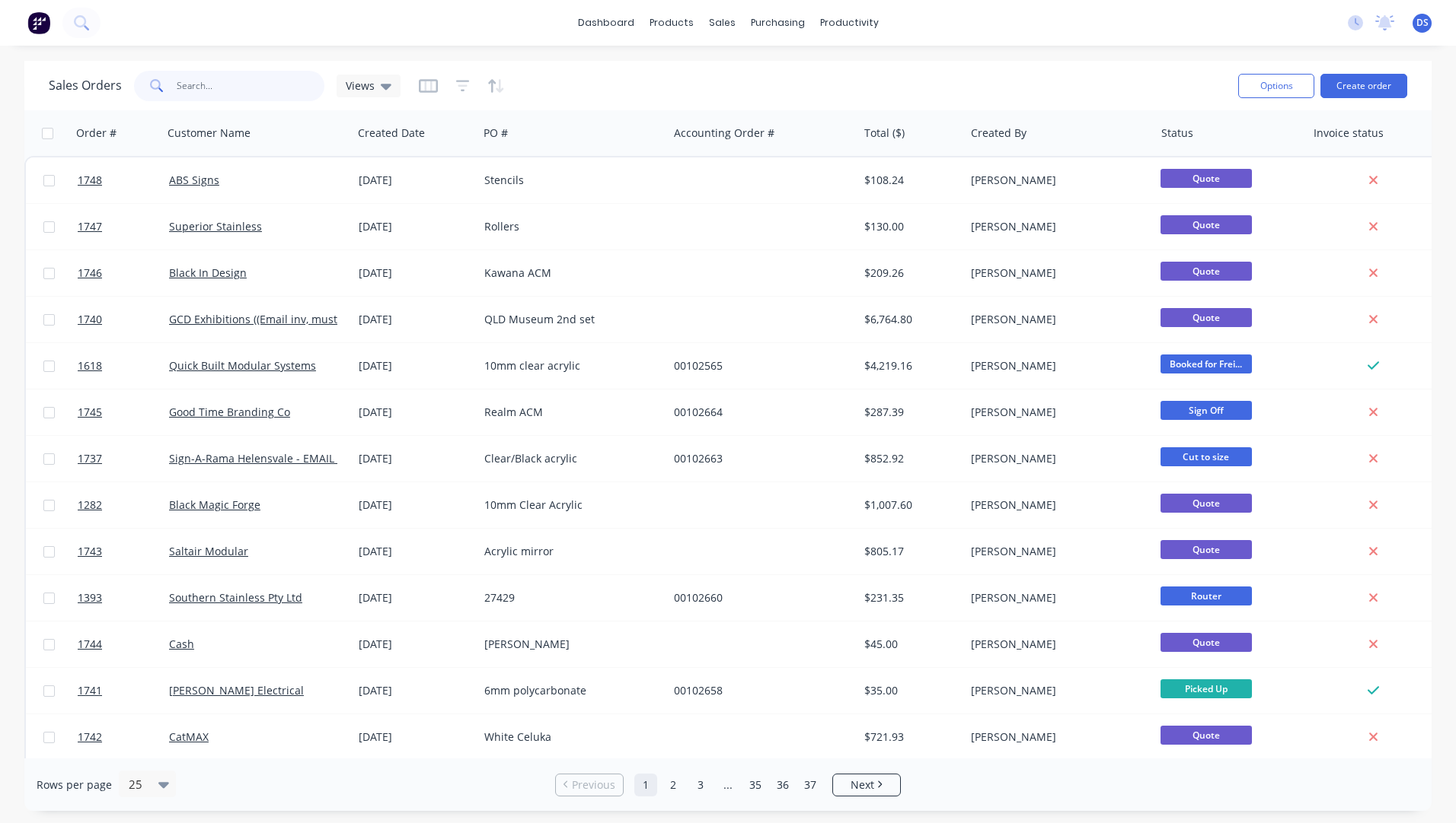
click at [220, 90] on input "text" at bounding box center [251, 86] width 149 height 31
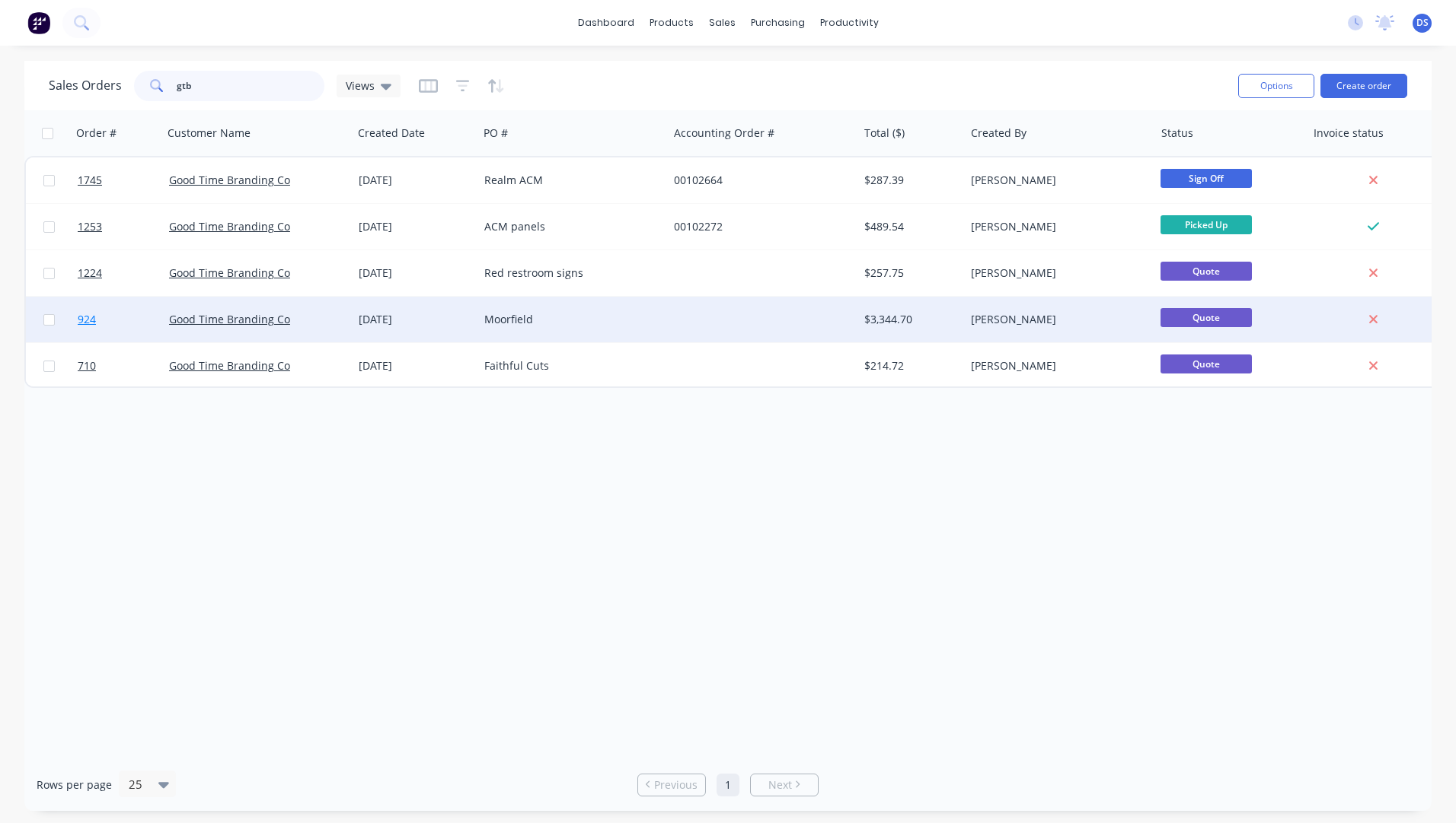
type input "gtb"
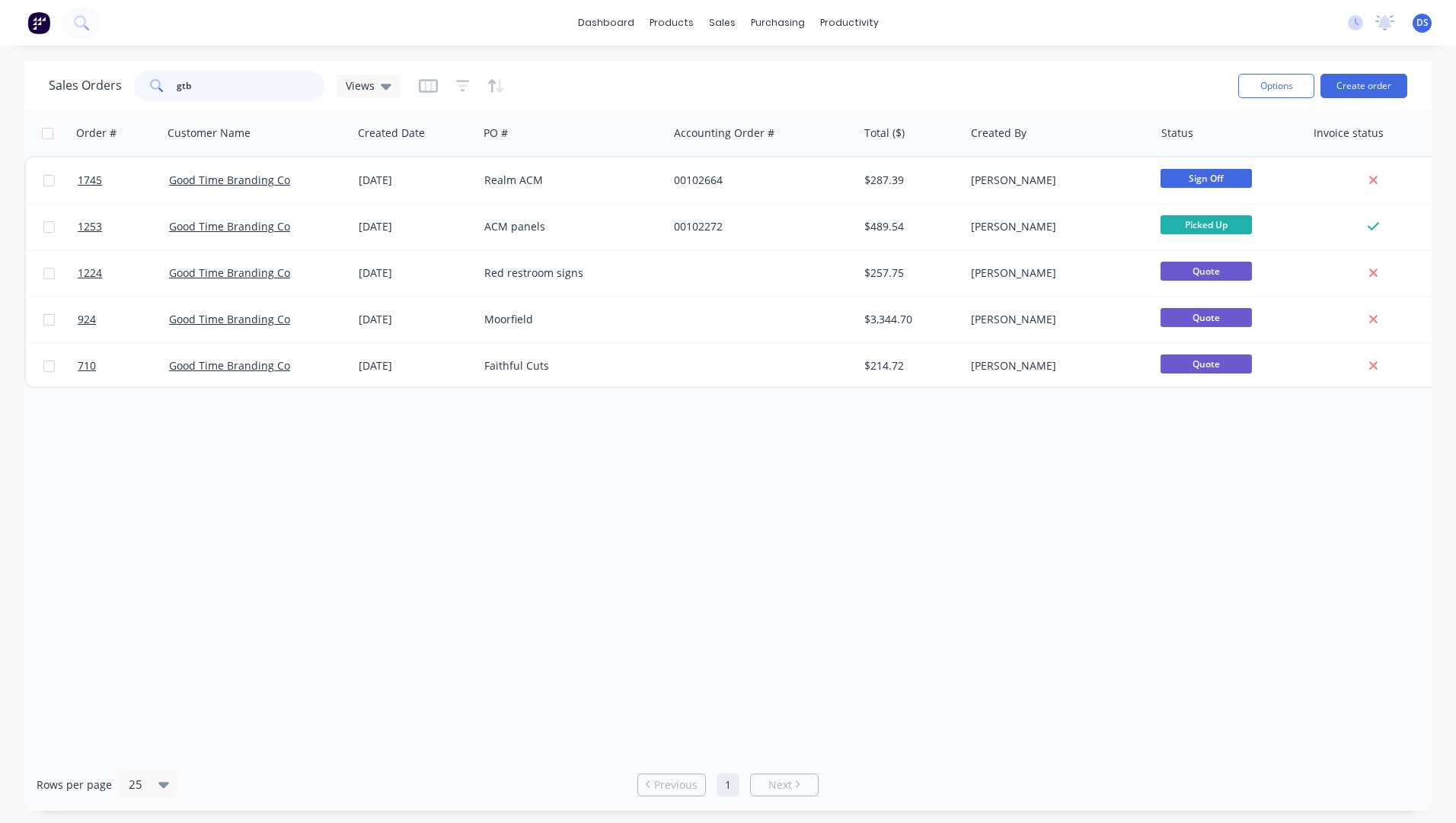
drag, startPoint x: 233, startPoint y: 83, endPoint x: 161, endPoint y: 79, distance: 72.1
click at [161, 79] on div "gtb" at bounding box center [229, 86] width 191 height 31
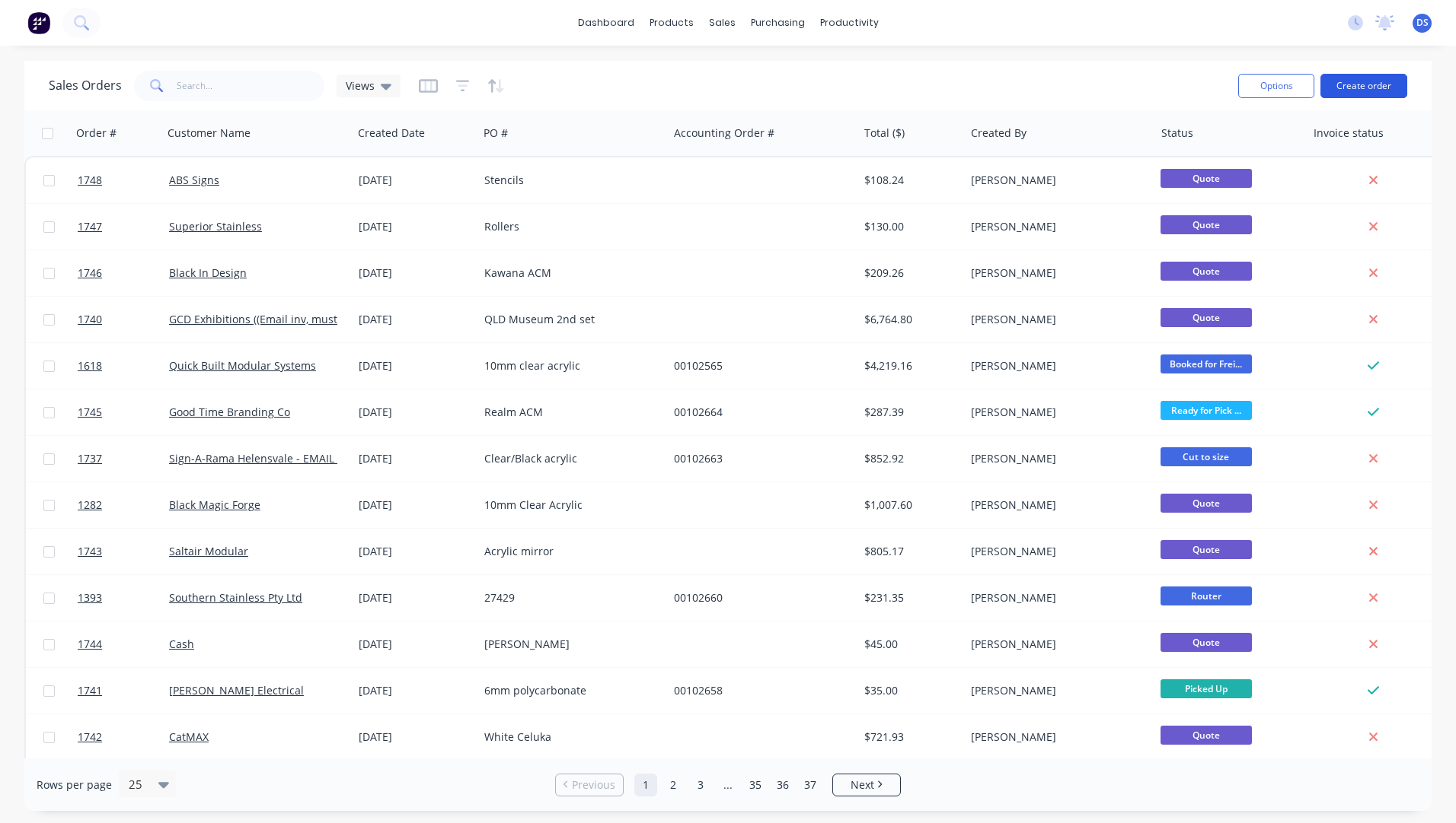
click at [1347, 86] on button "Create order" at bounding box center [1363, 86] width 87 height 24
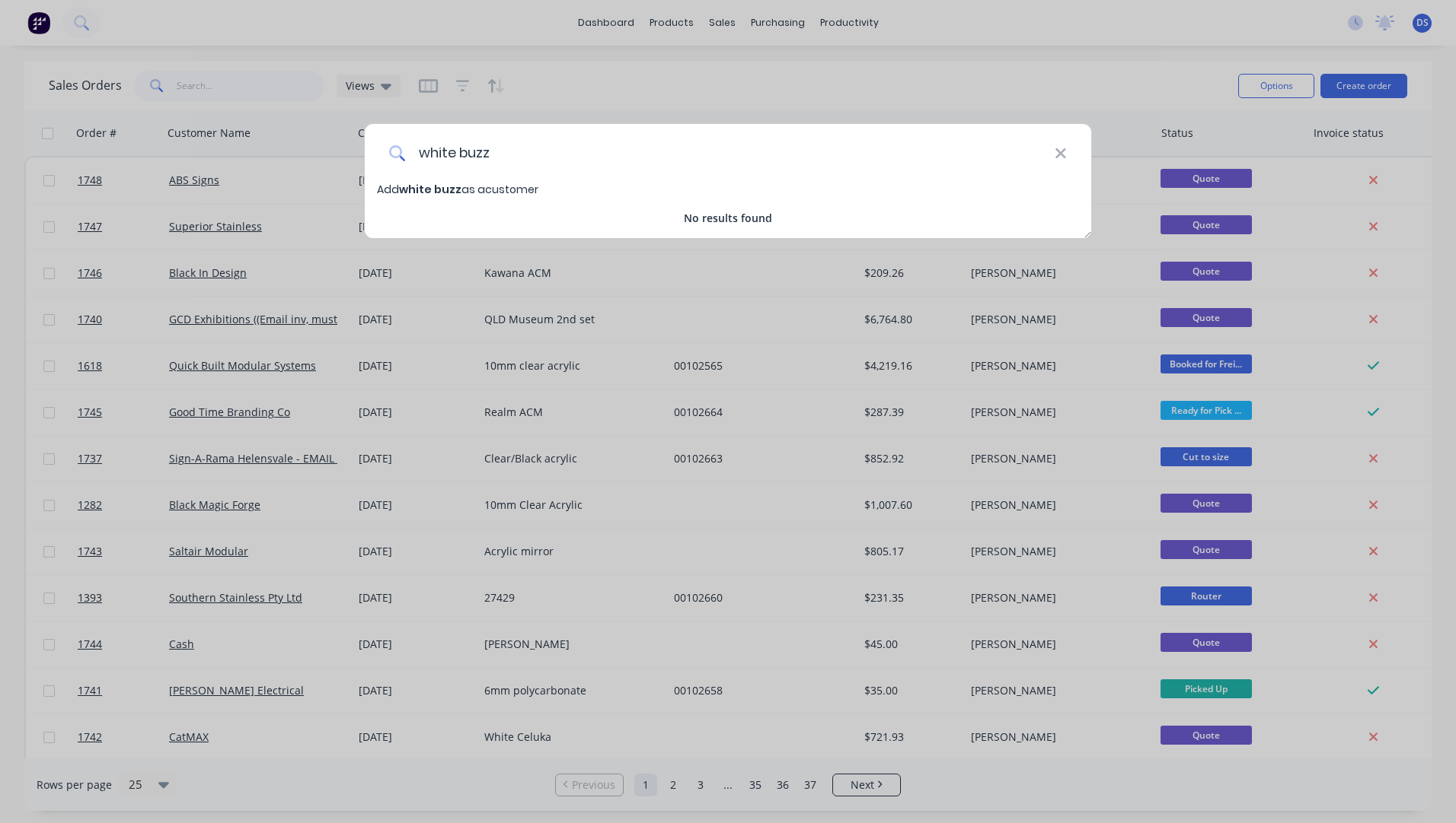
drag, startPoint x: 493, startPoint y: 152, endPoint x: 413, endPoint y: 155, distance: 80.1
click at [413, 155] on input "white buzz" at bounding box center [729, 152] width 648 height 57
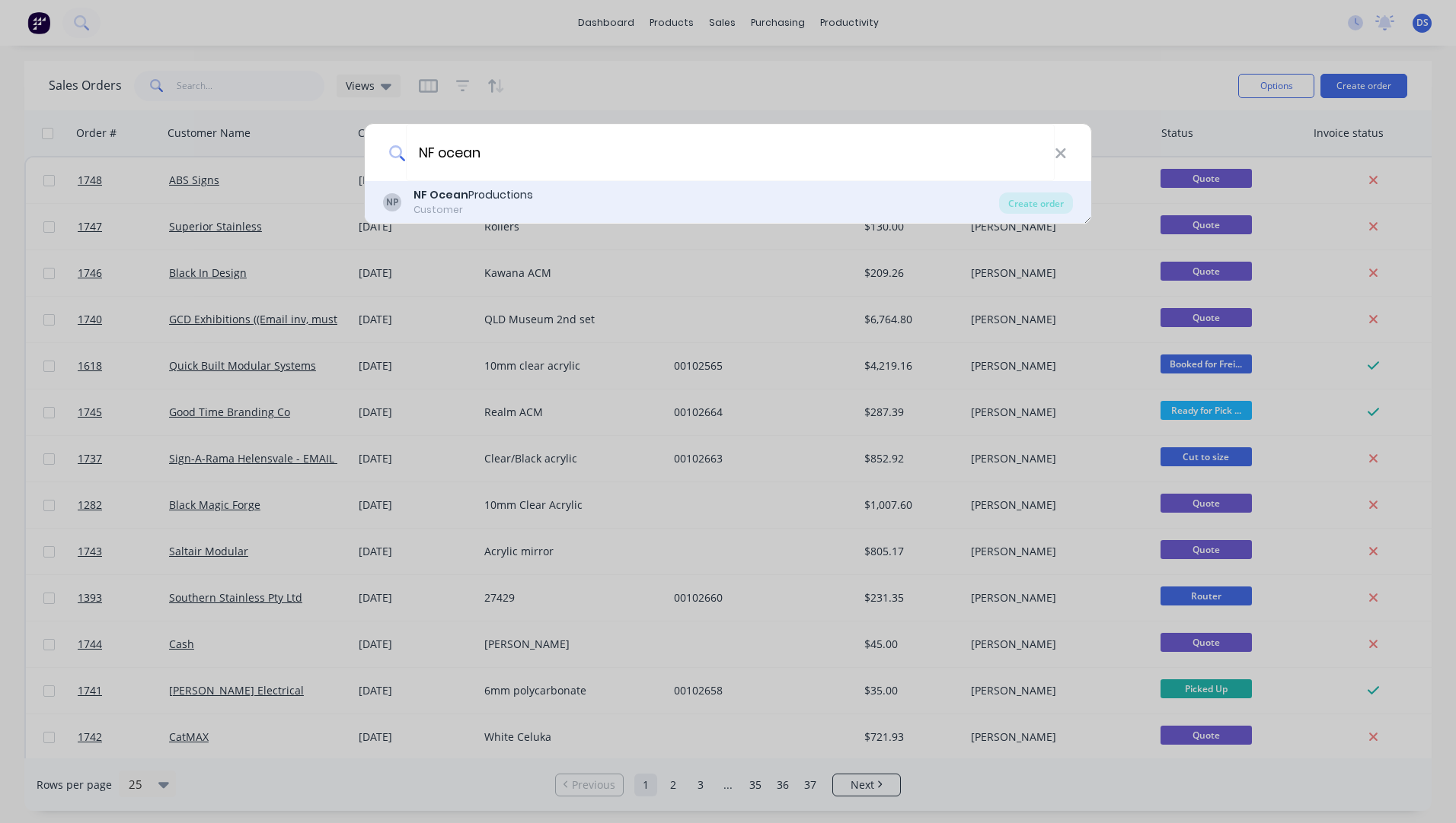
type input "NF ocean"
click at [508, 199] on div "NF Ocean Productions" at bounding box center [473, 194] width 119 height 16
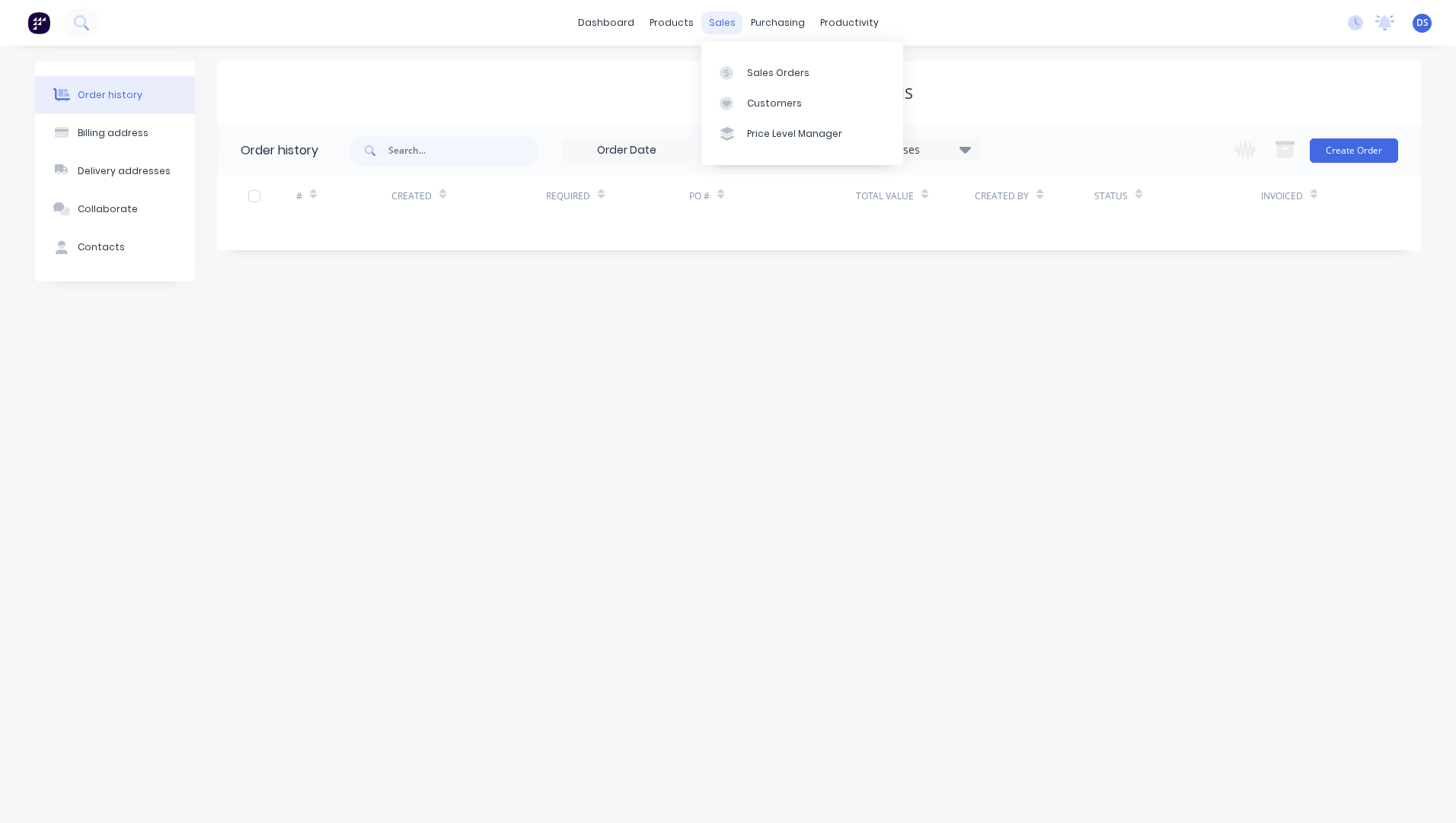
click at [719, 25] on div "sales" at bounding box center [722, 22] width 42 height 23
click at [774, 86] on link "Sales Orders" at bounding box center [802, 72] width 202 height 31
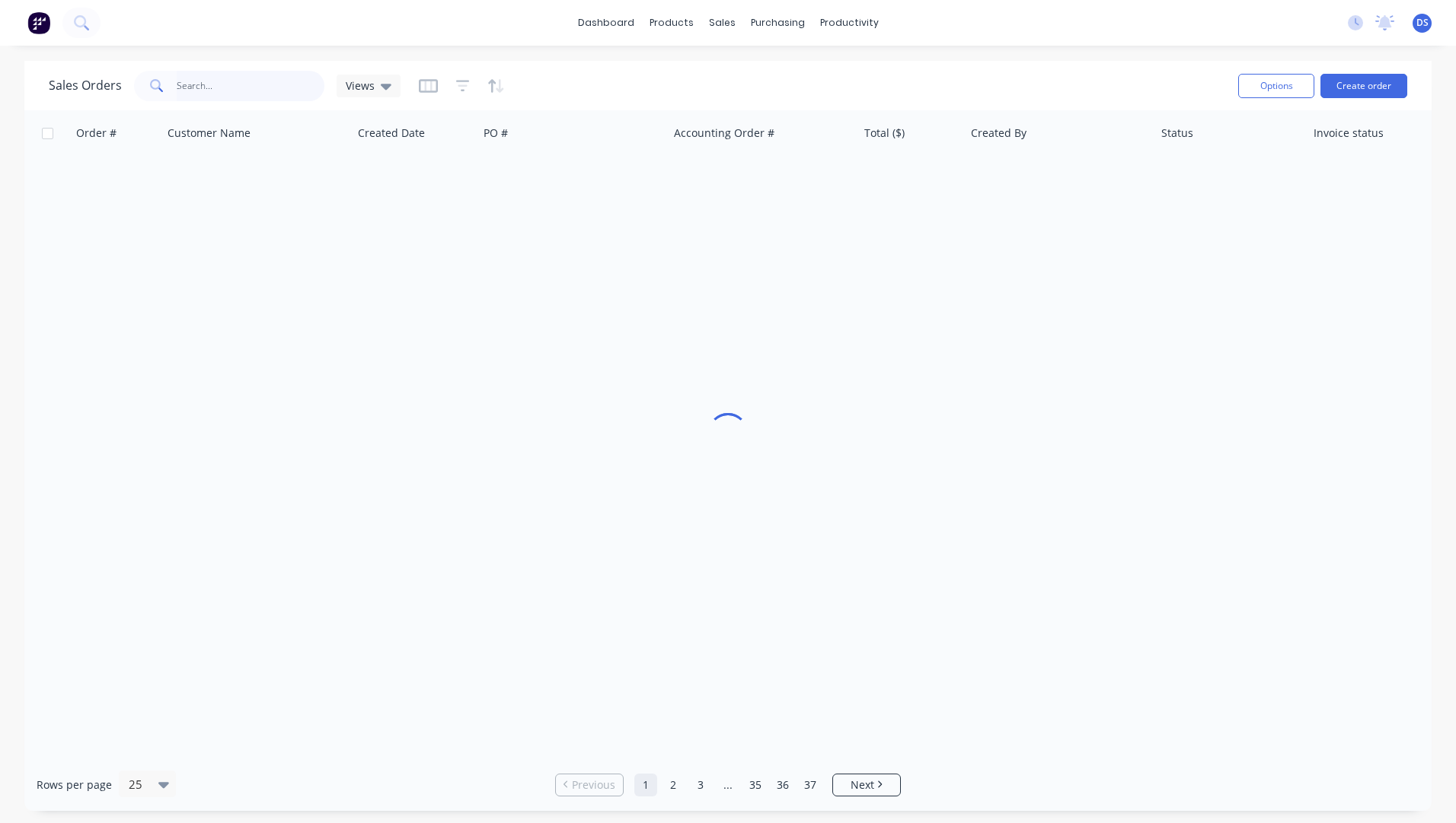
click at [225, 93] on input "text" at bounding box center [251, 86] width 149 height 31
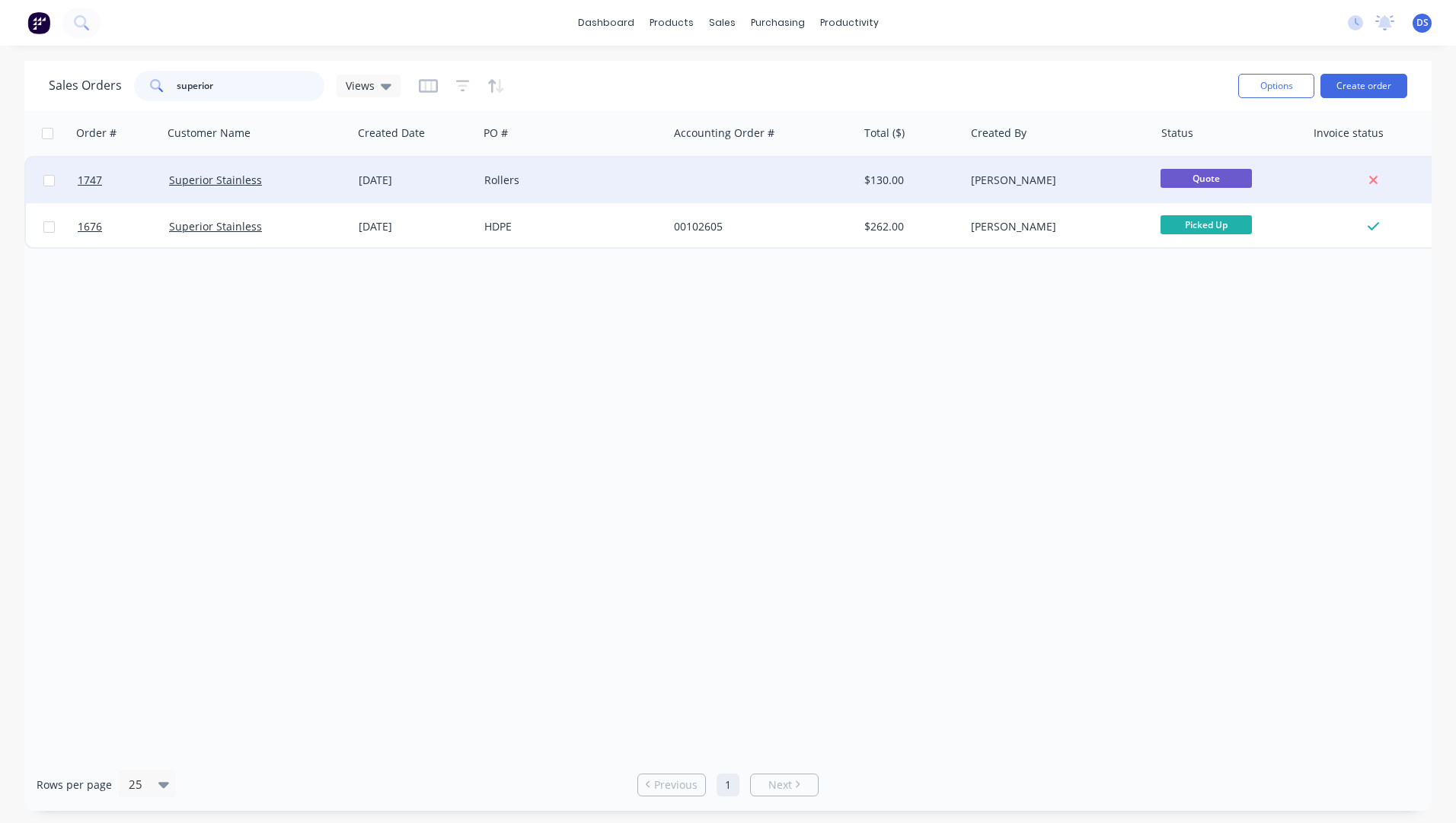
type input "superior"
click at [492, 178] on div "Rollers" at bounding box center [568, 180] width 169 height 15
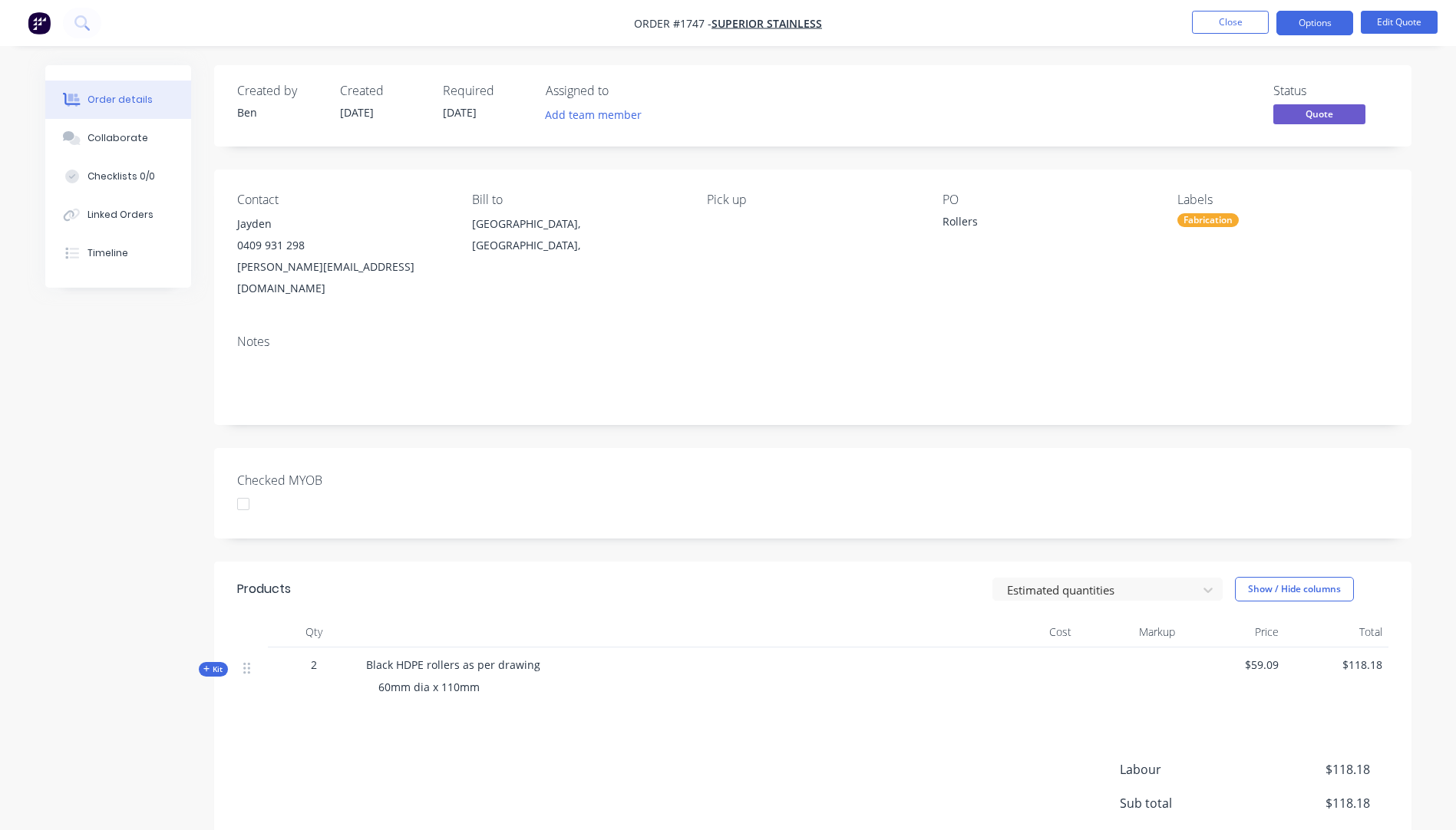
scroll to position [77, 0]
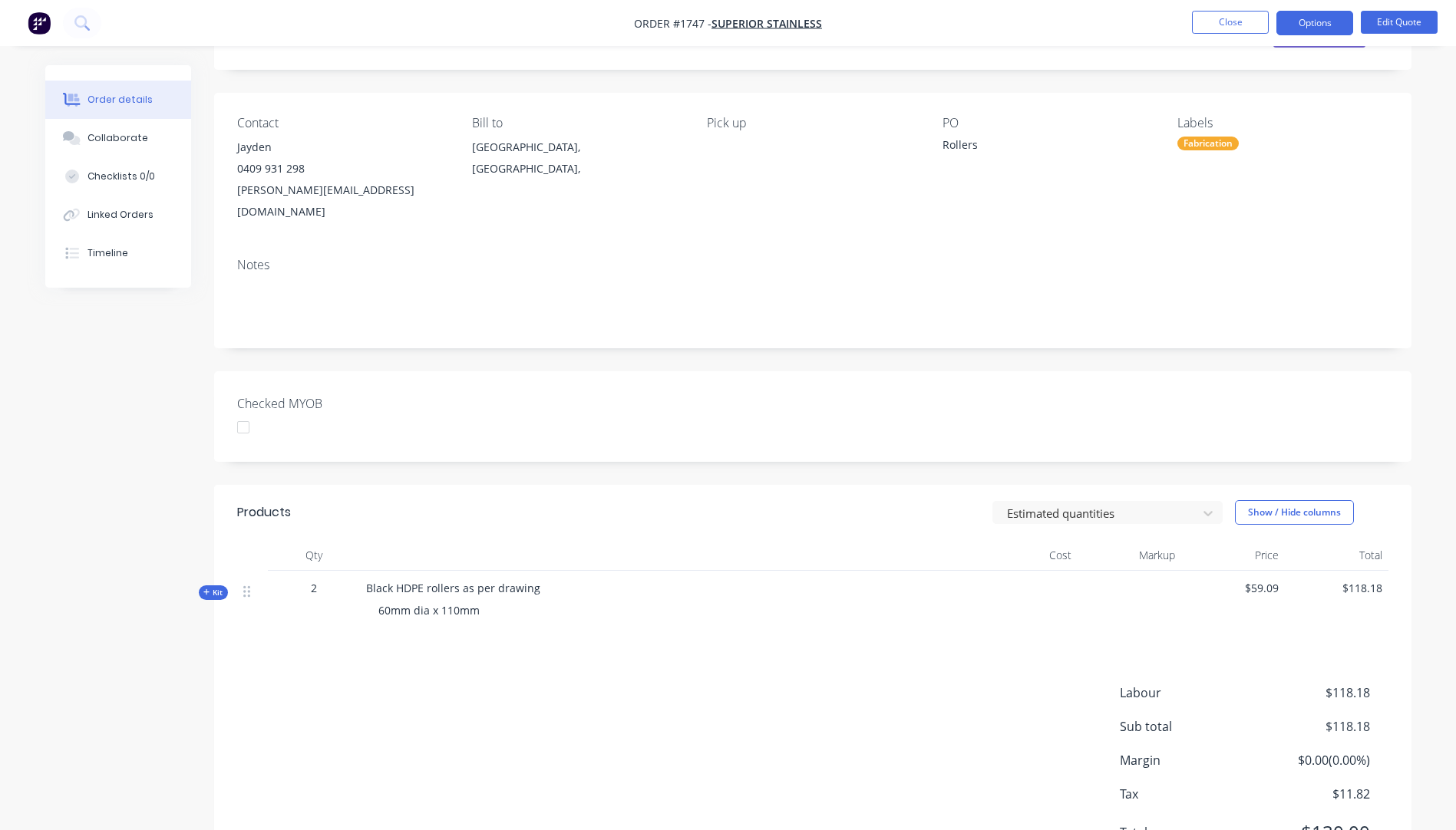
click at [206, 589] on icon "button" at bounding box center [206, 592] width 7 height 7
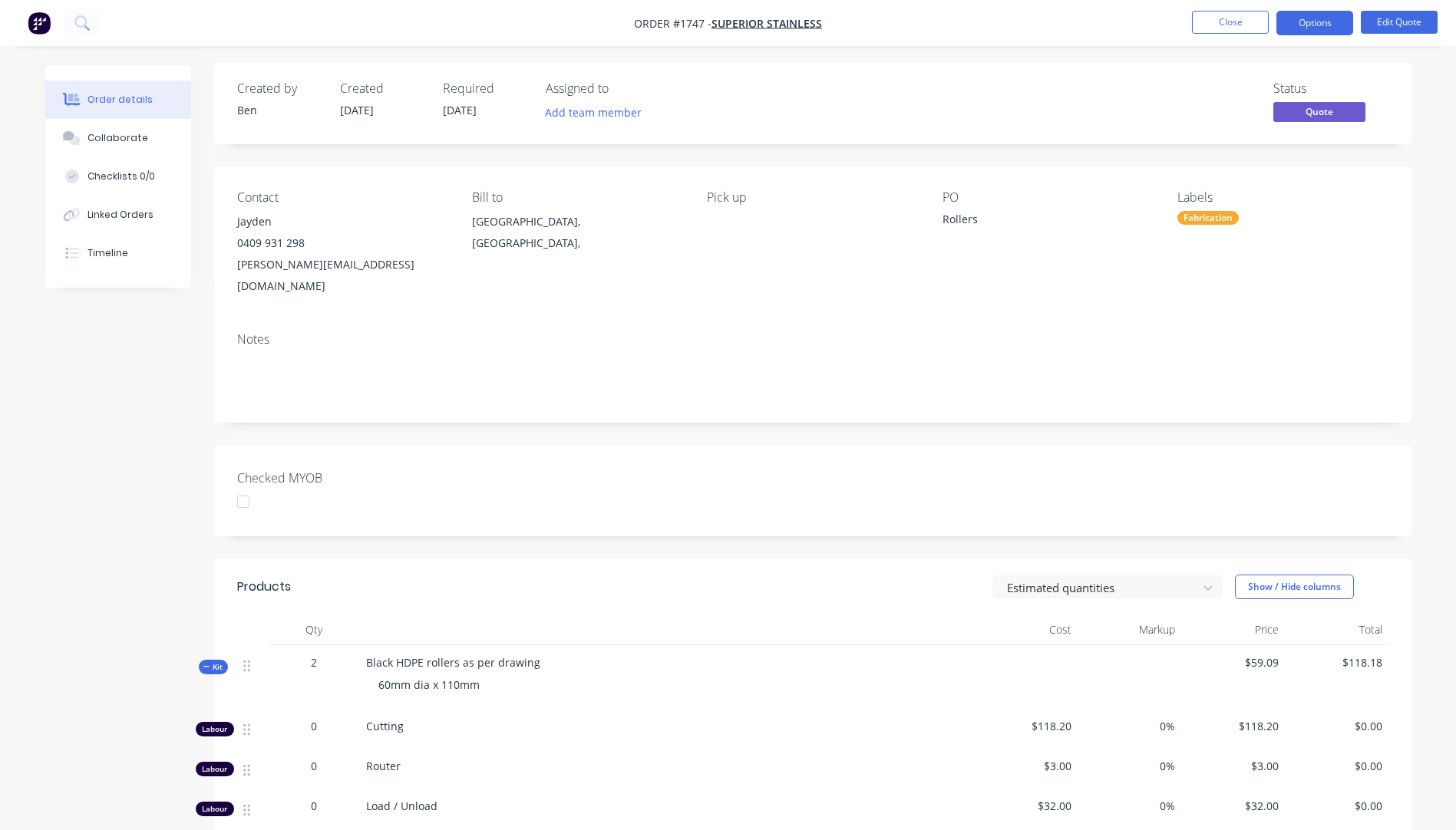
scroll to position [0, 0]
click at [55, 18] on nav "Order #1747 - Superior Stainless Close Options Edit Quote" at bounding box center [728, 23] width 1456 height 46
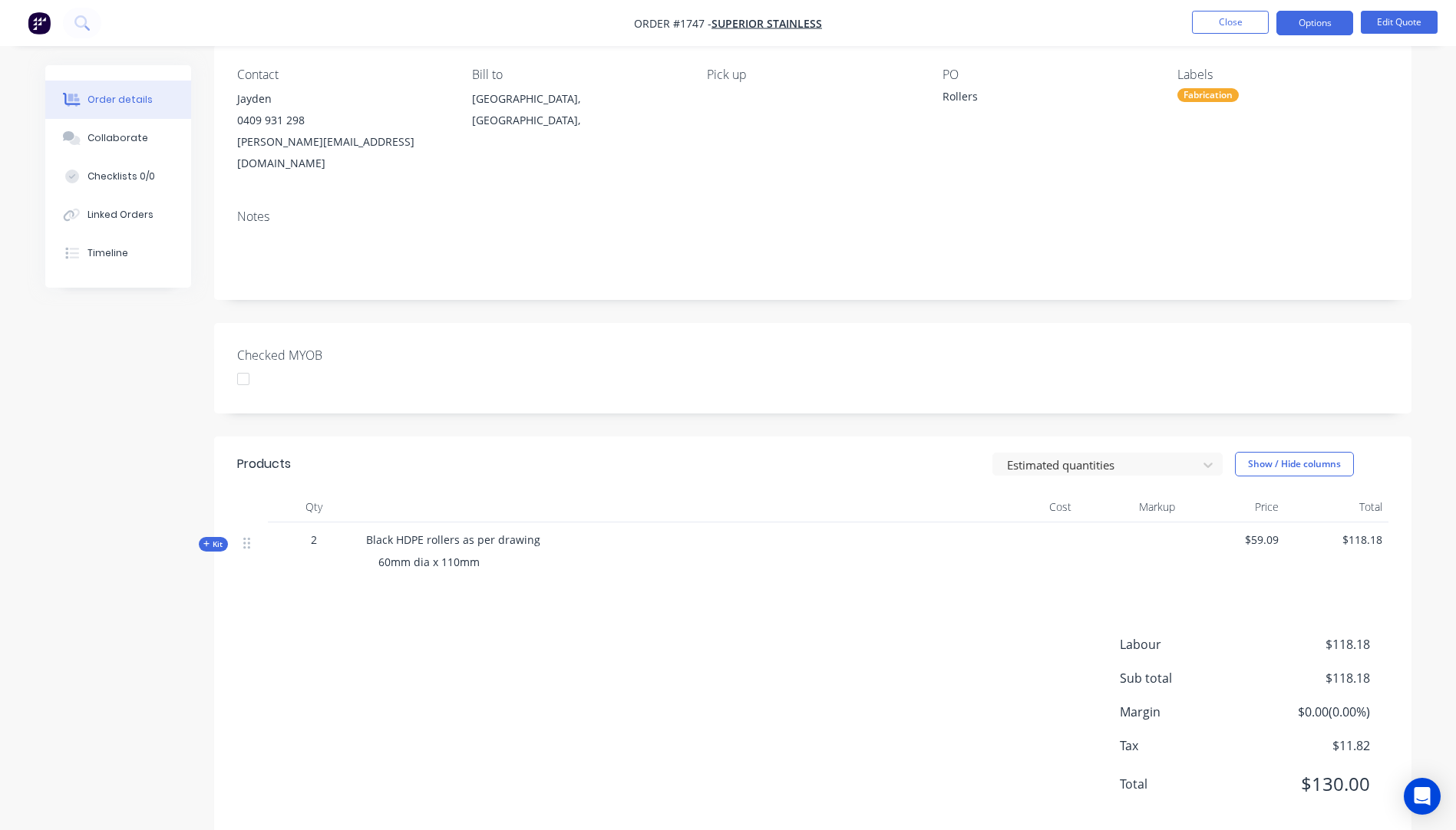
scroll to position [133, 0]
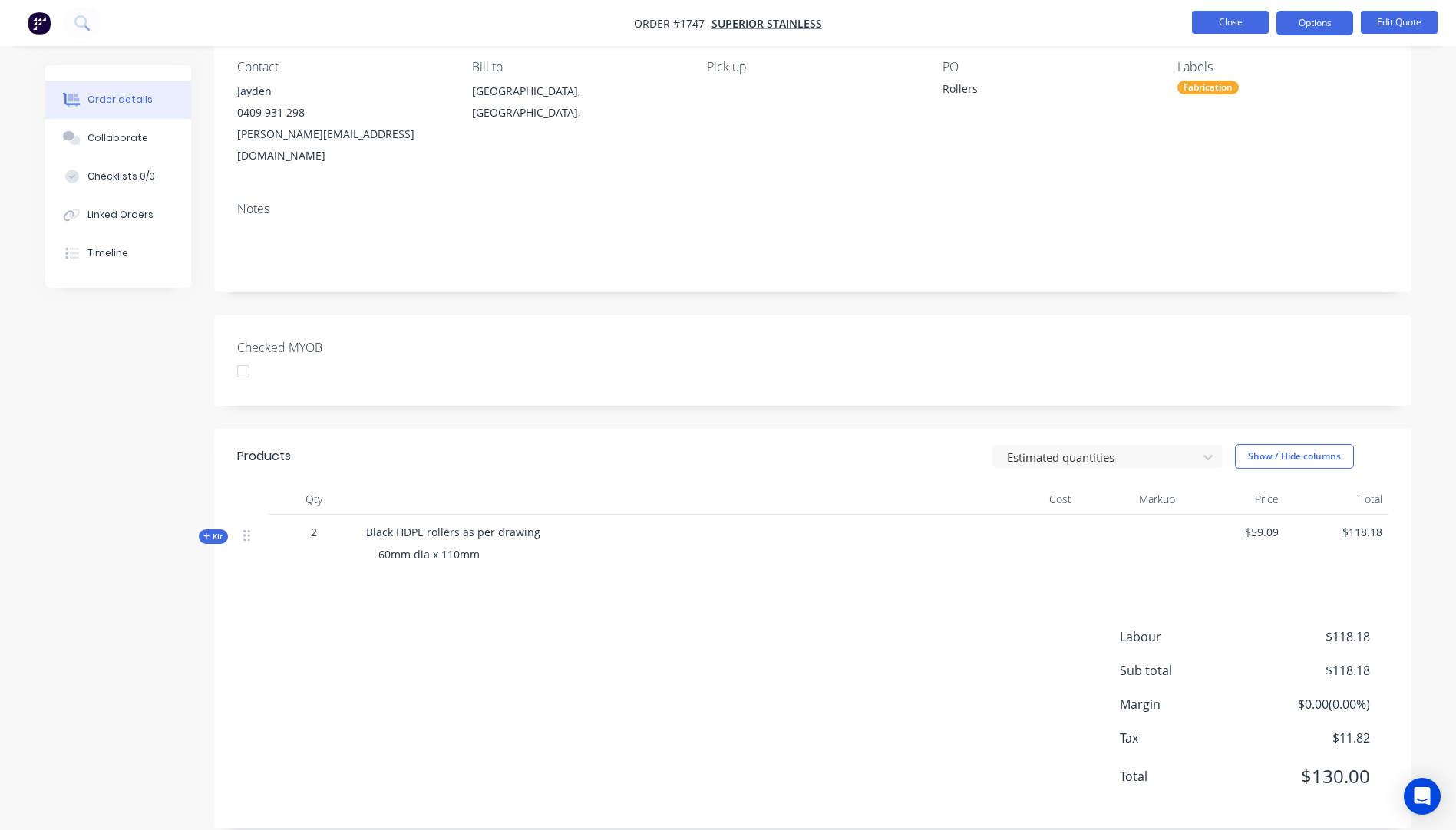
click at [1227, 24] on button "Close" at bounding box center [1231, 22] width 77 height 23
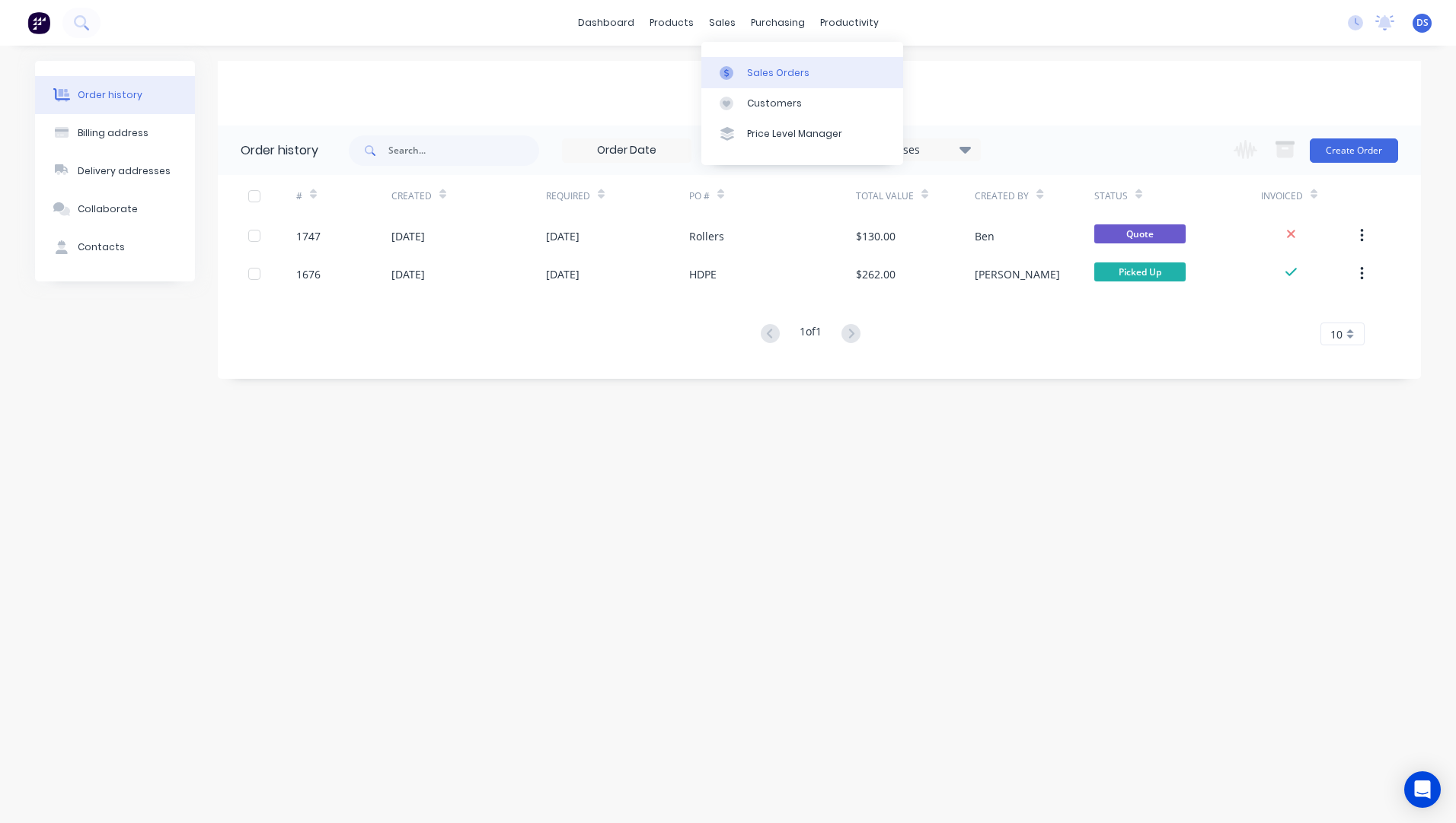
click at [781, 78] on div "Sales Orders" at bounding box center [778, 73] width 62 height 14
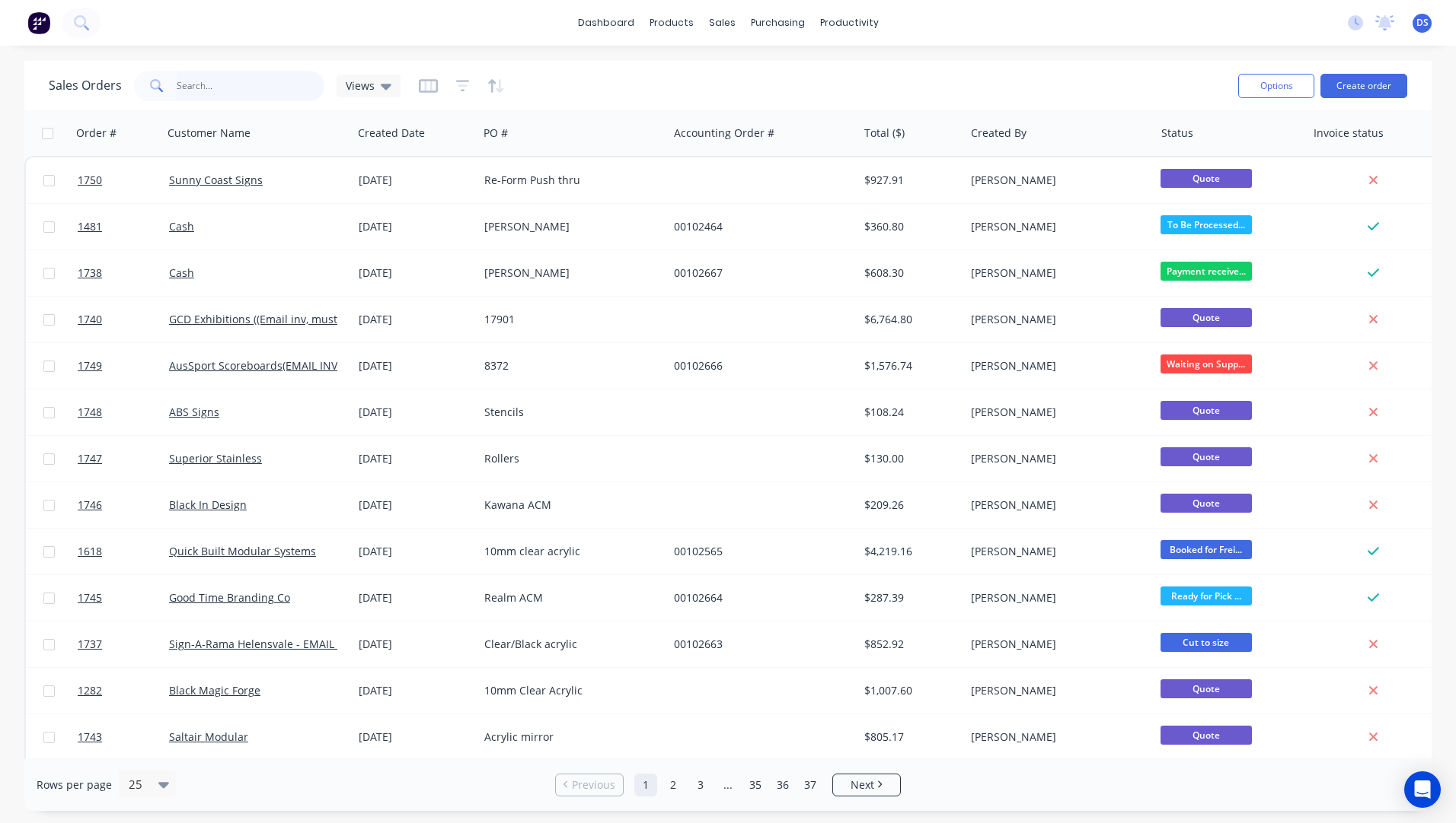
click at [249, 84] on input "text" at bounding box center [251, 86] width 149 height 31
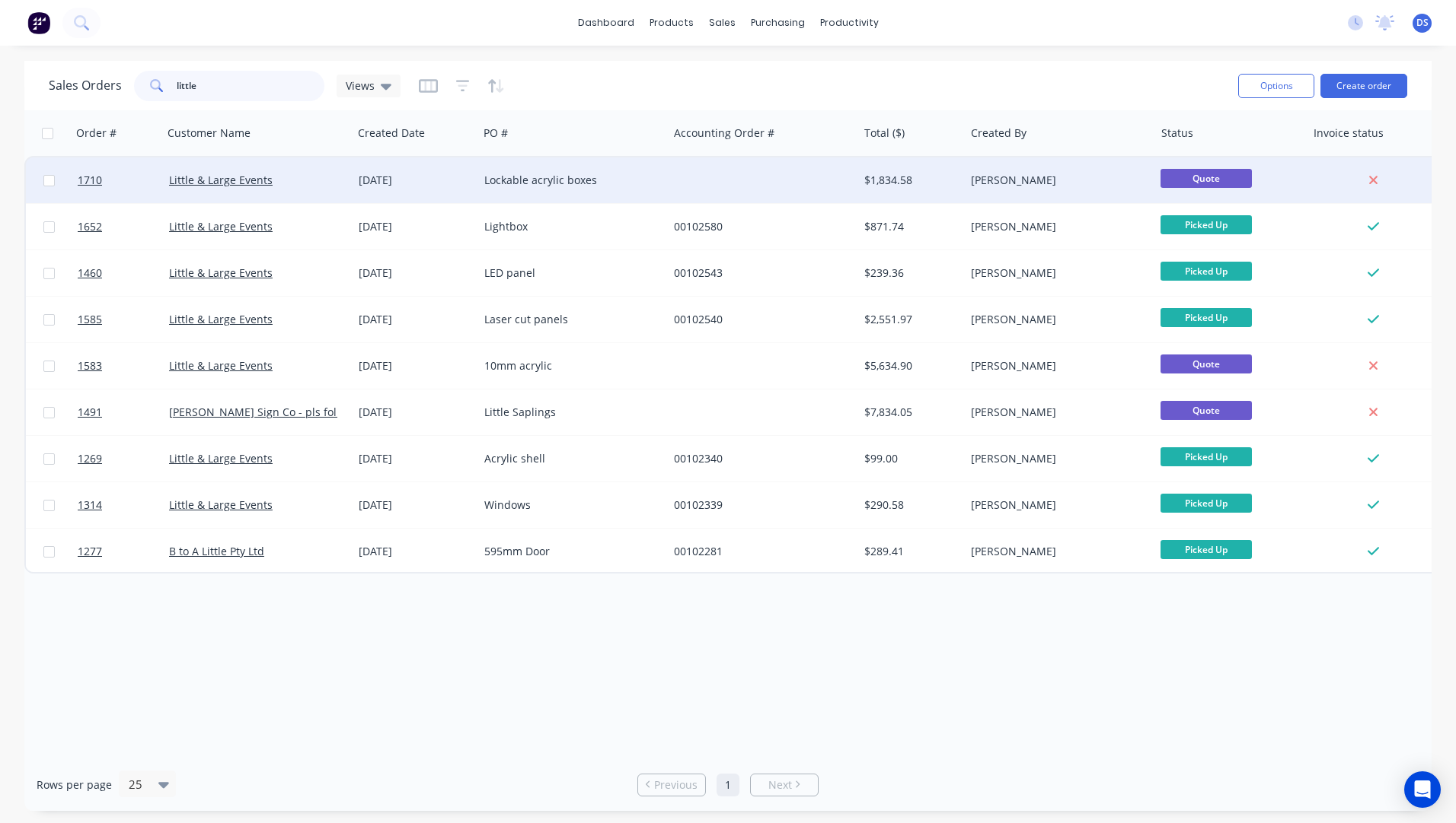
type input "little"
click at [564, 185] on div "Lockable acrylic boxes" at bounding box center [568, 180] width 169 height 15
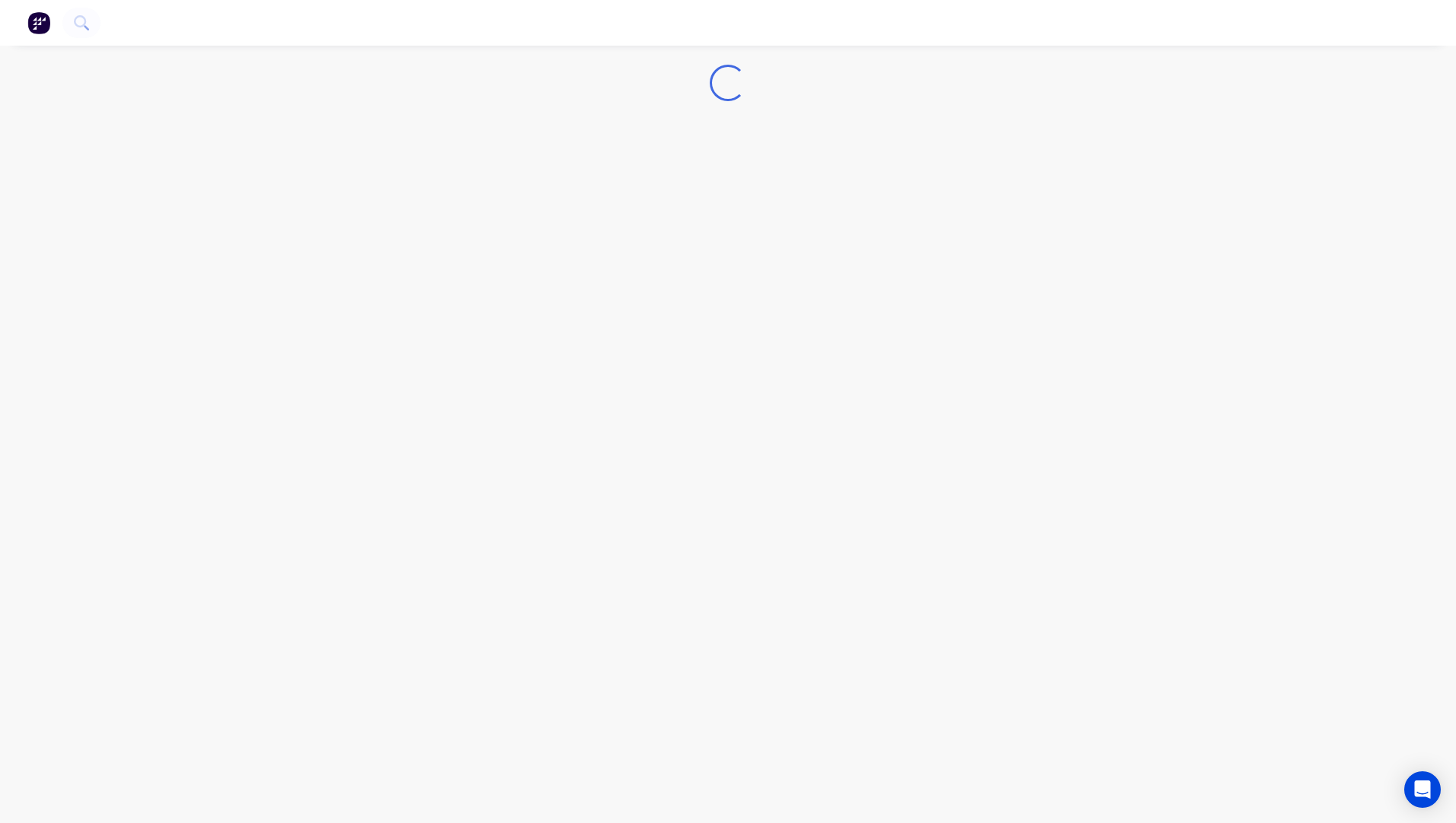
click at [564, 185] on div "Loading..." at bounding box center [728, 411] width 1456 height 823
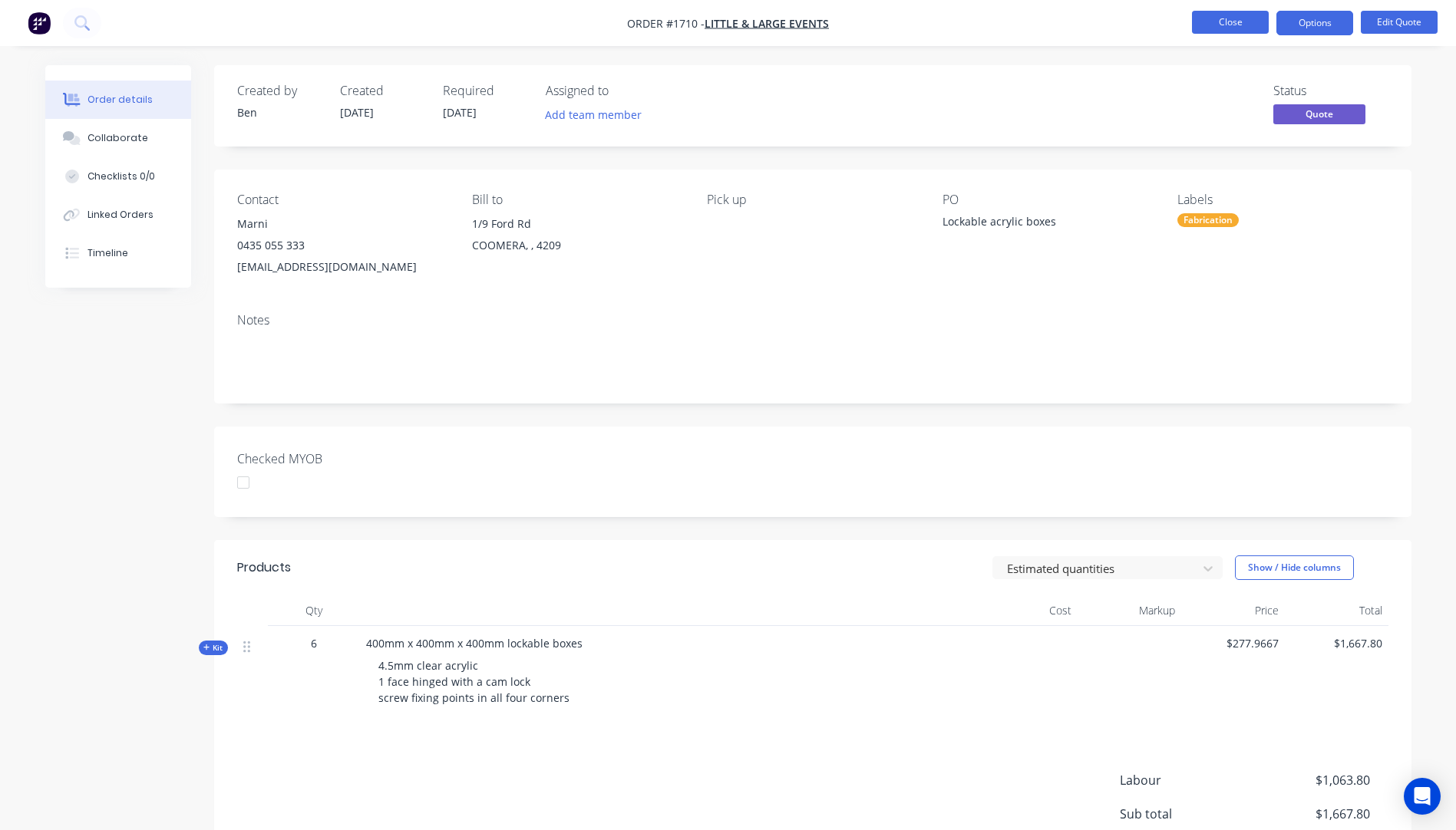
click at [1236, 27] on button "Close" at bounding box center [1231, 22] width 77 height 23
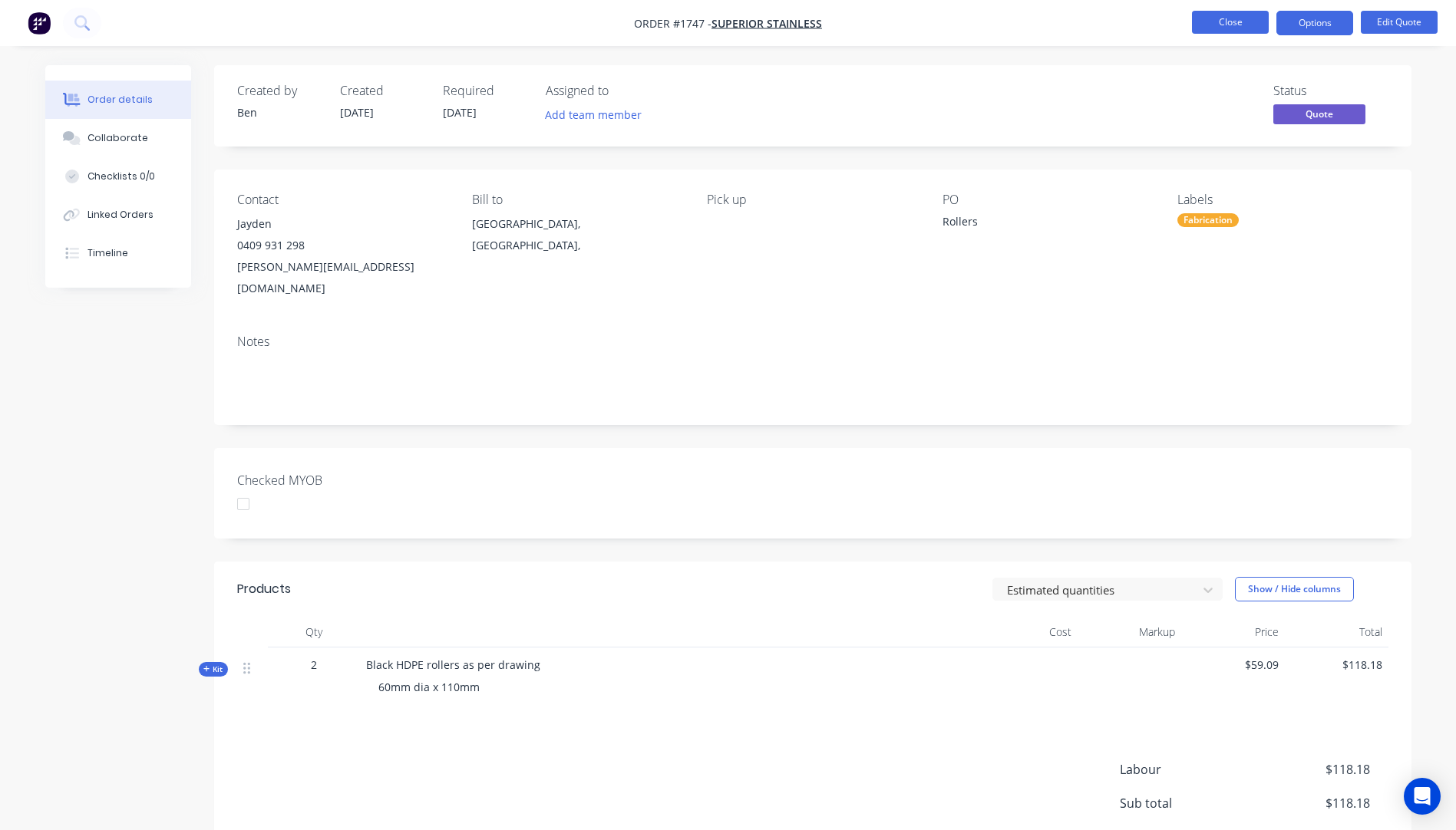
click at [1236, 27] on button "Close" at bounding box center [1231, 22] width 77 height 23
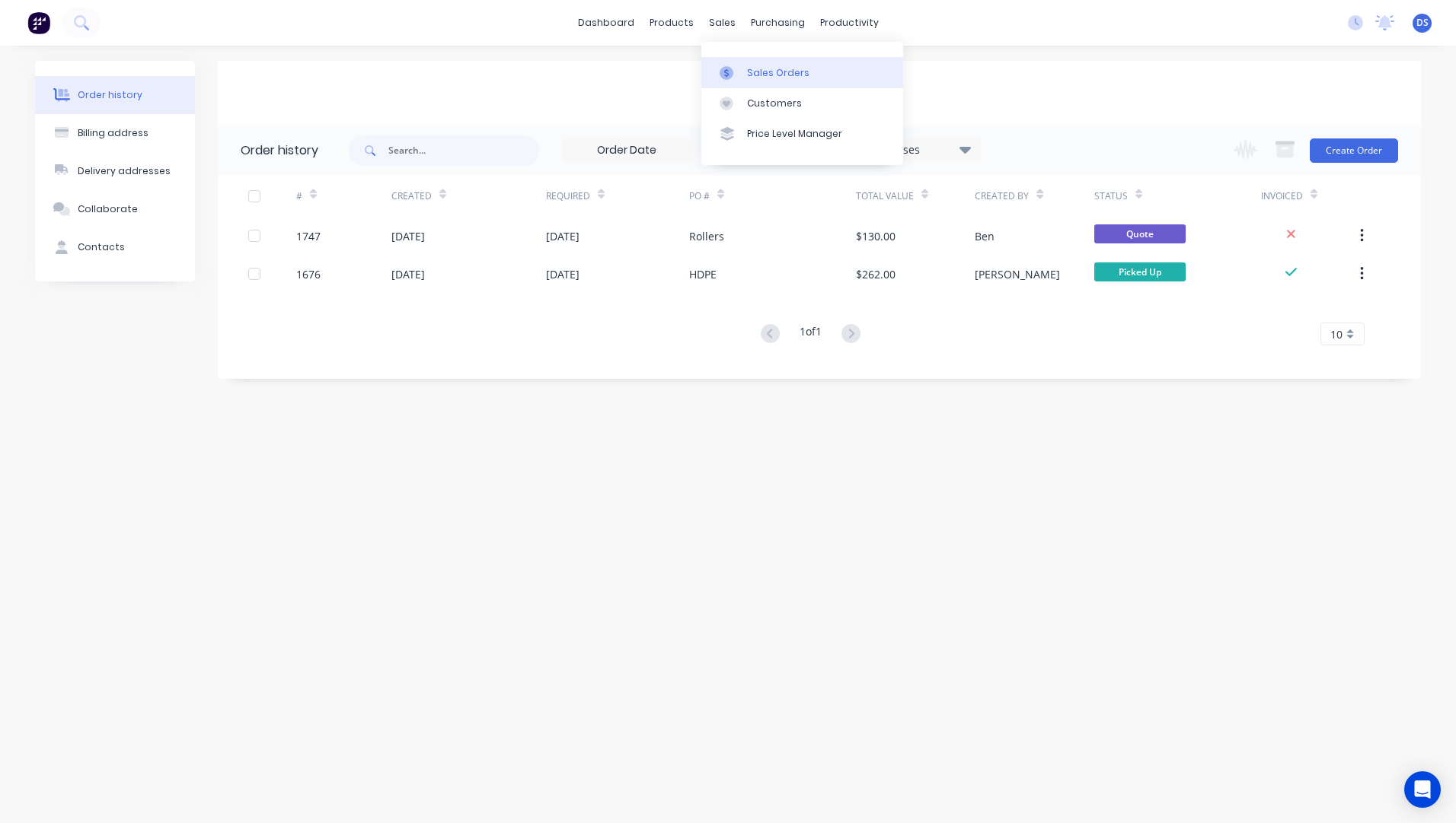
click at [759, 69] on div "Sales Orders" at bounding box center [778, 73] width 62 height 14
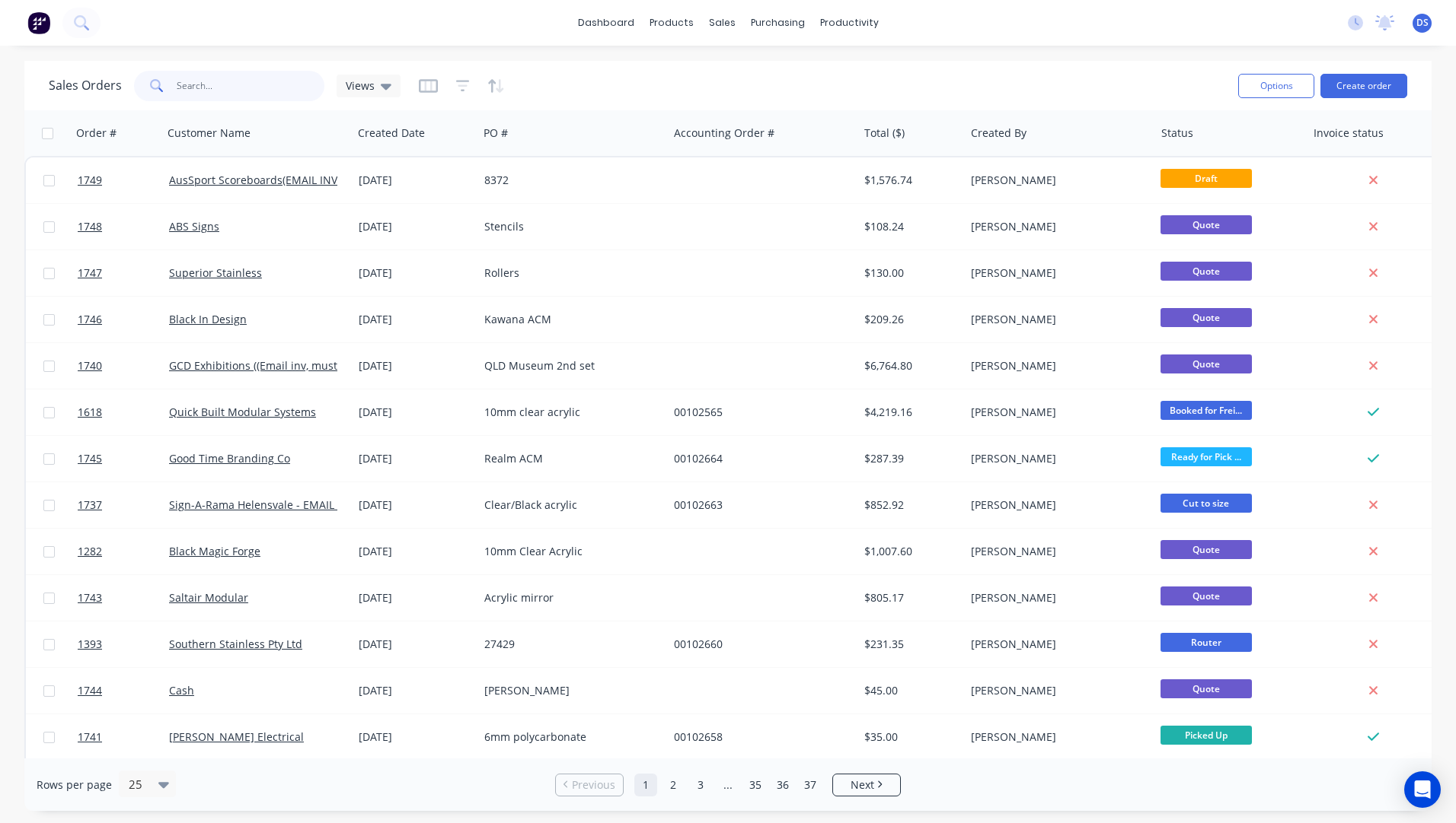
click at [243, 89] on input "text" at bounding box center [251, 86] width 149 height 31
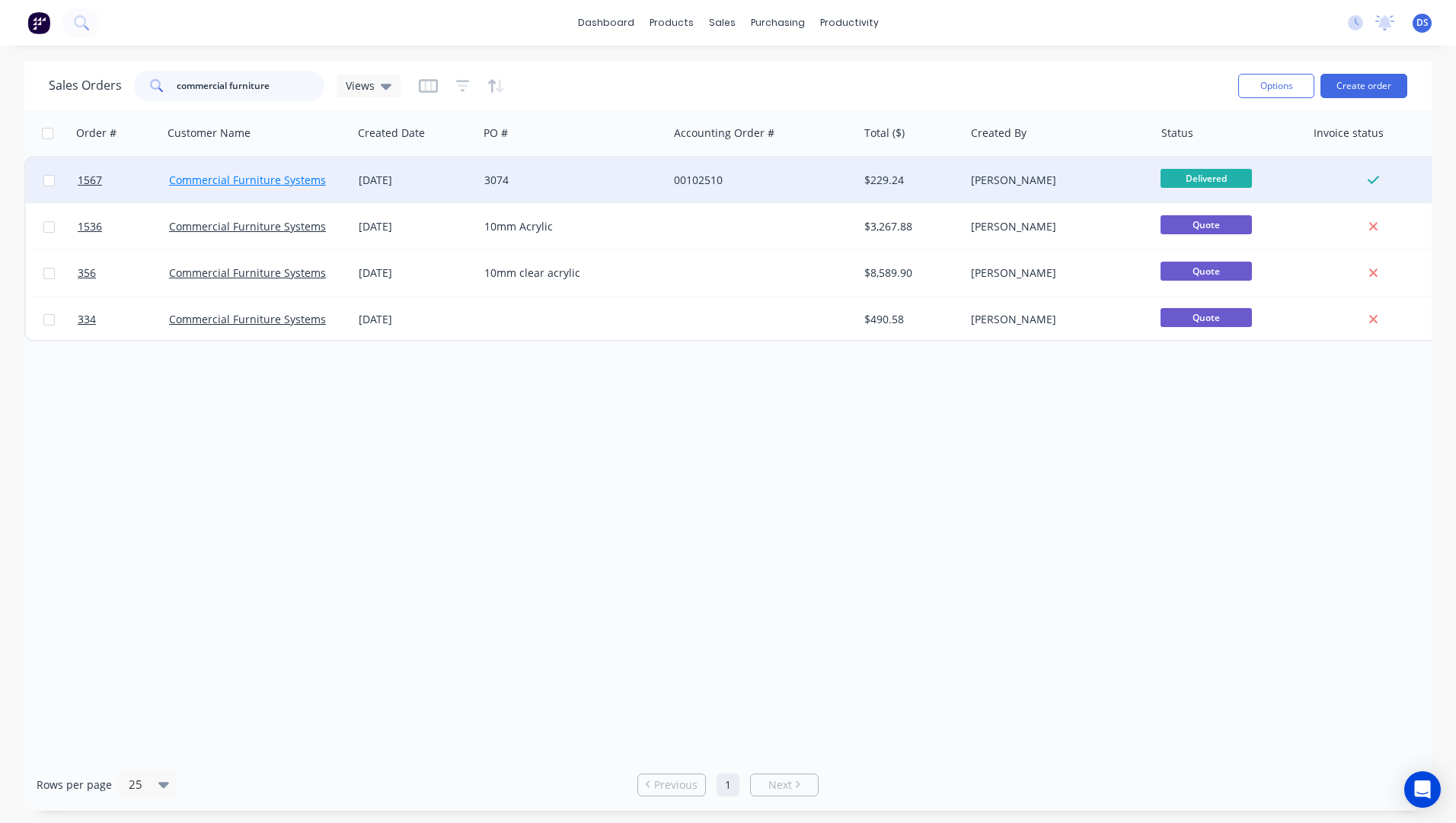
type input "commercial furniture"
click at [251, 179] on link "Commercial Furniture Systems" at bounding box center [247, 180] width 157 height 15
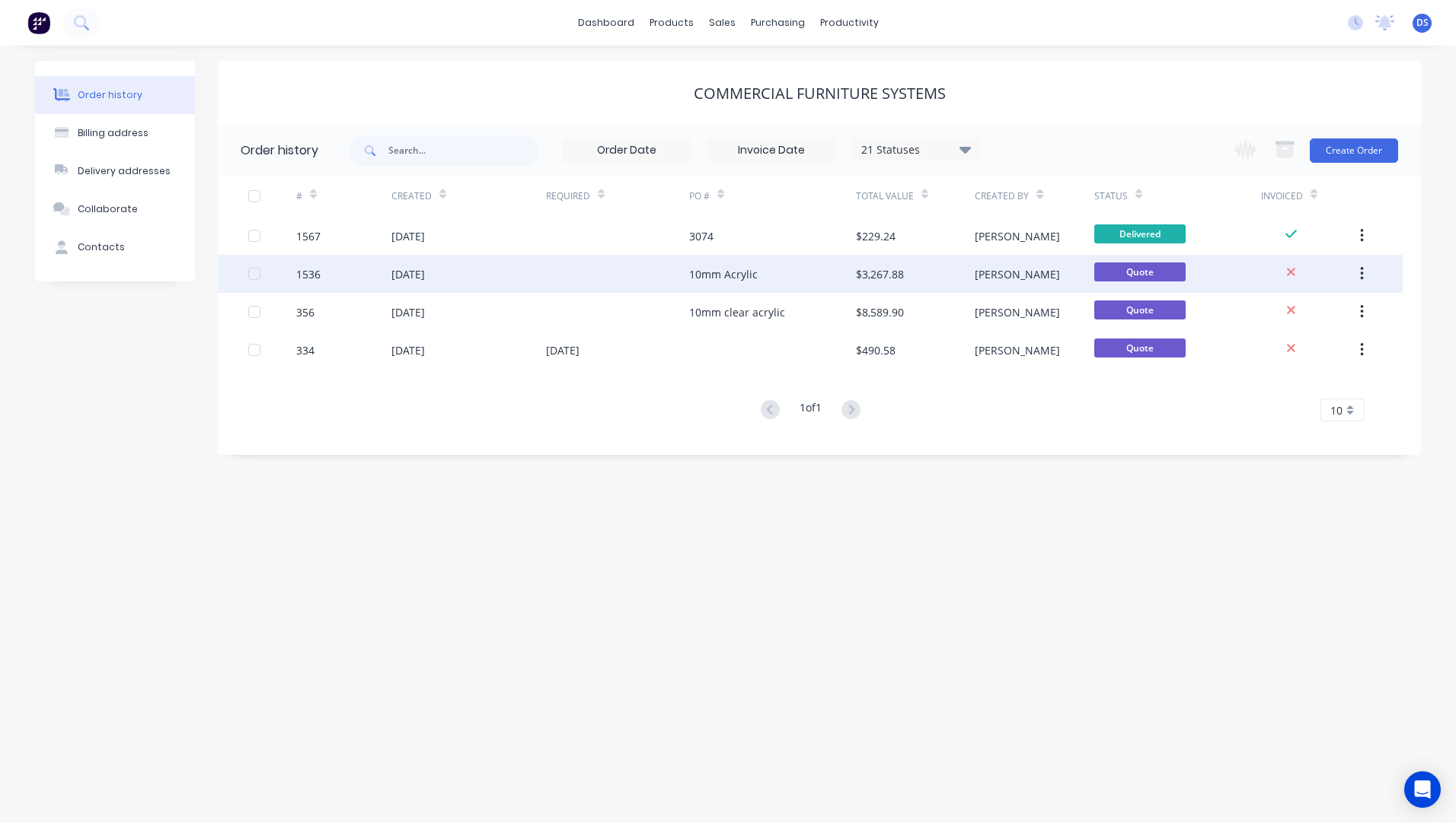
click at [705, 279] on div "10mm Acrylic" at bounding box center [724, 273] width 69 height 16
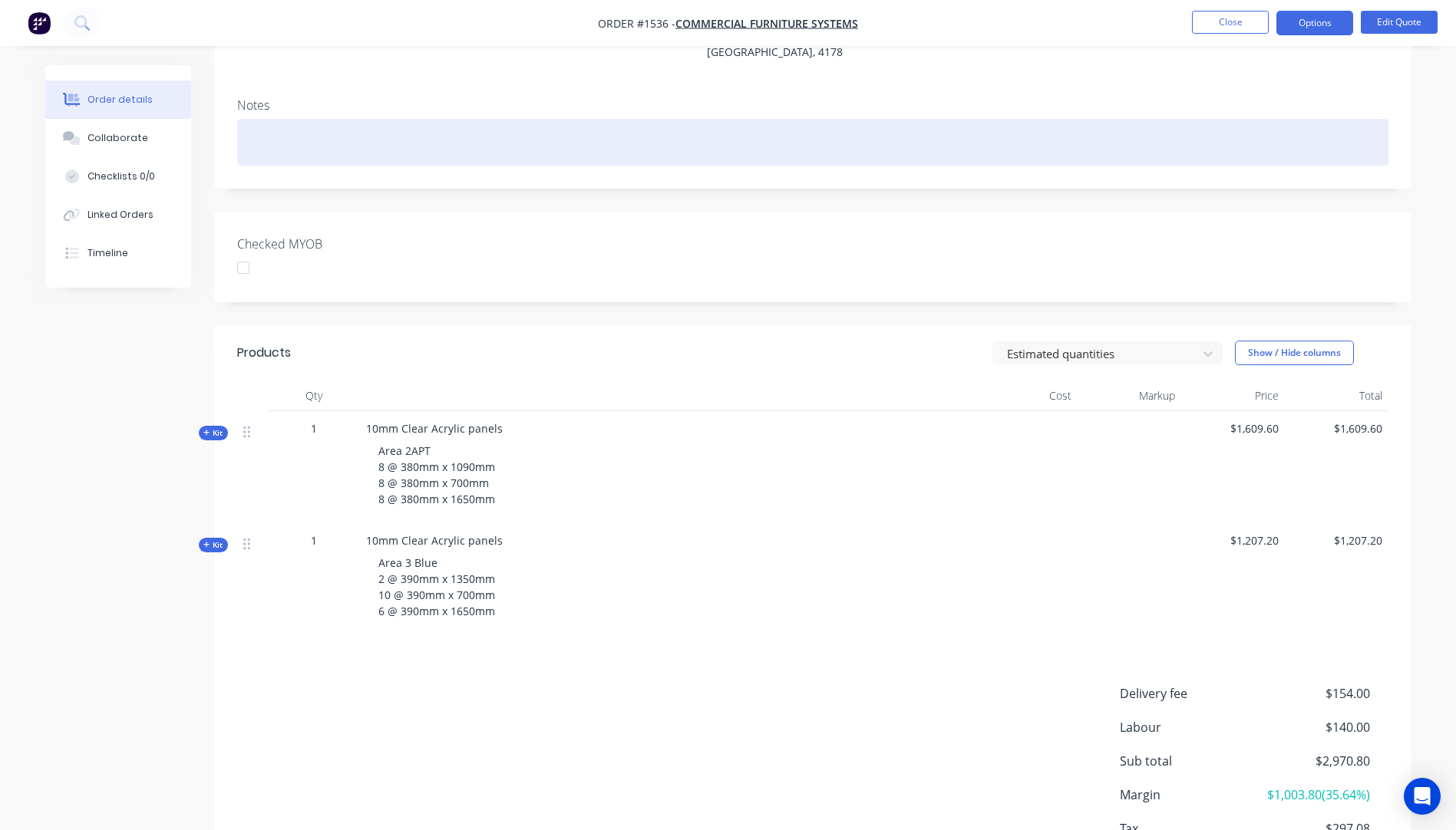
scroll to position [307, 0]
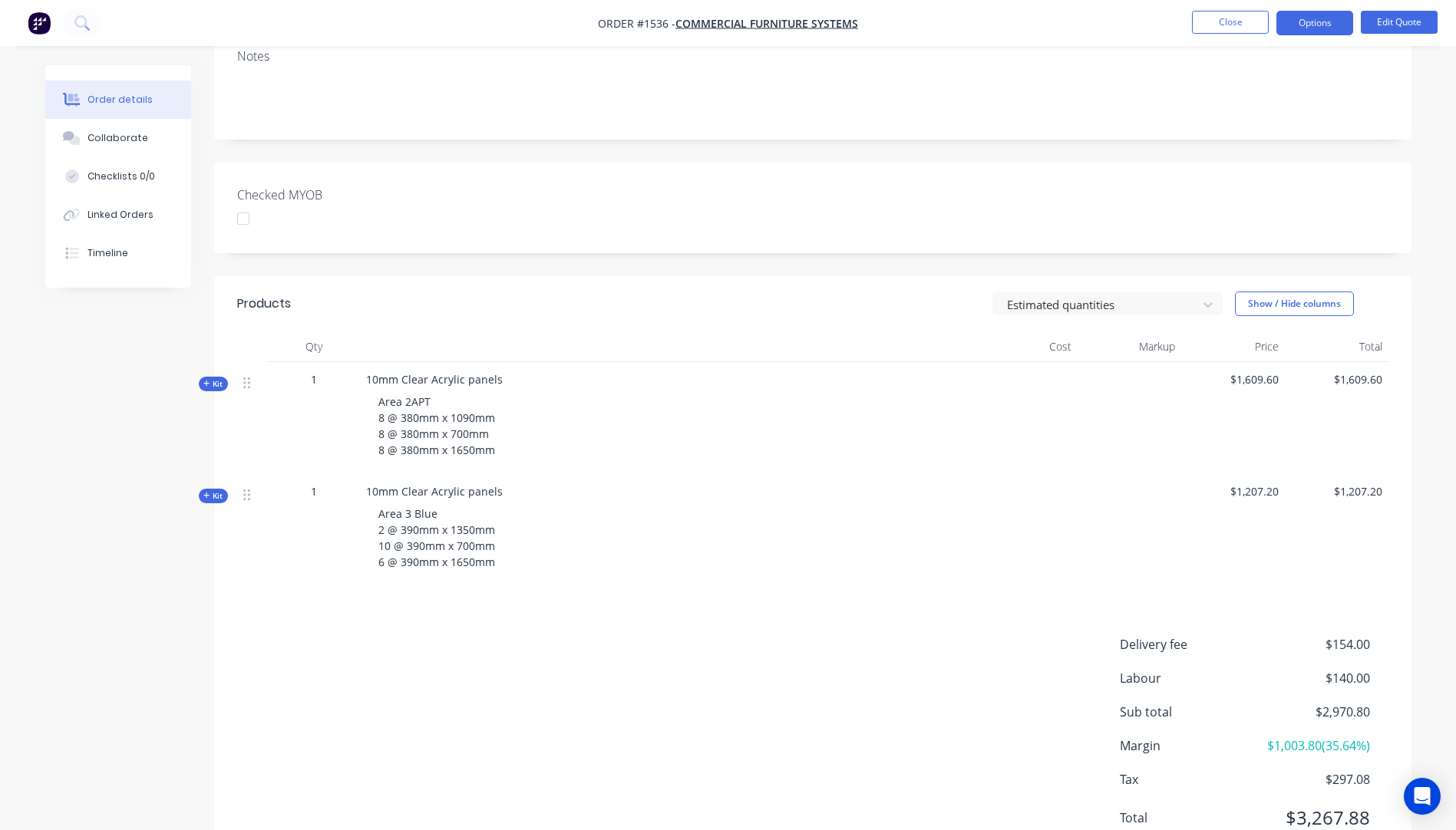
click at [205, 380] on icon "button" at bounding box center [206, 384] width 7 height 8
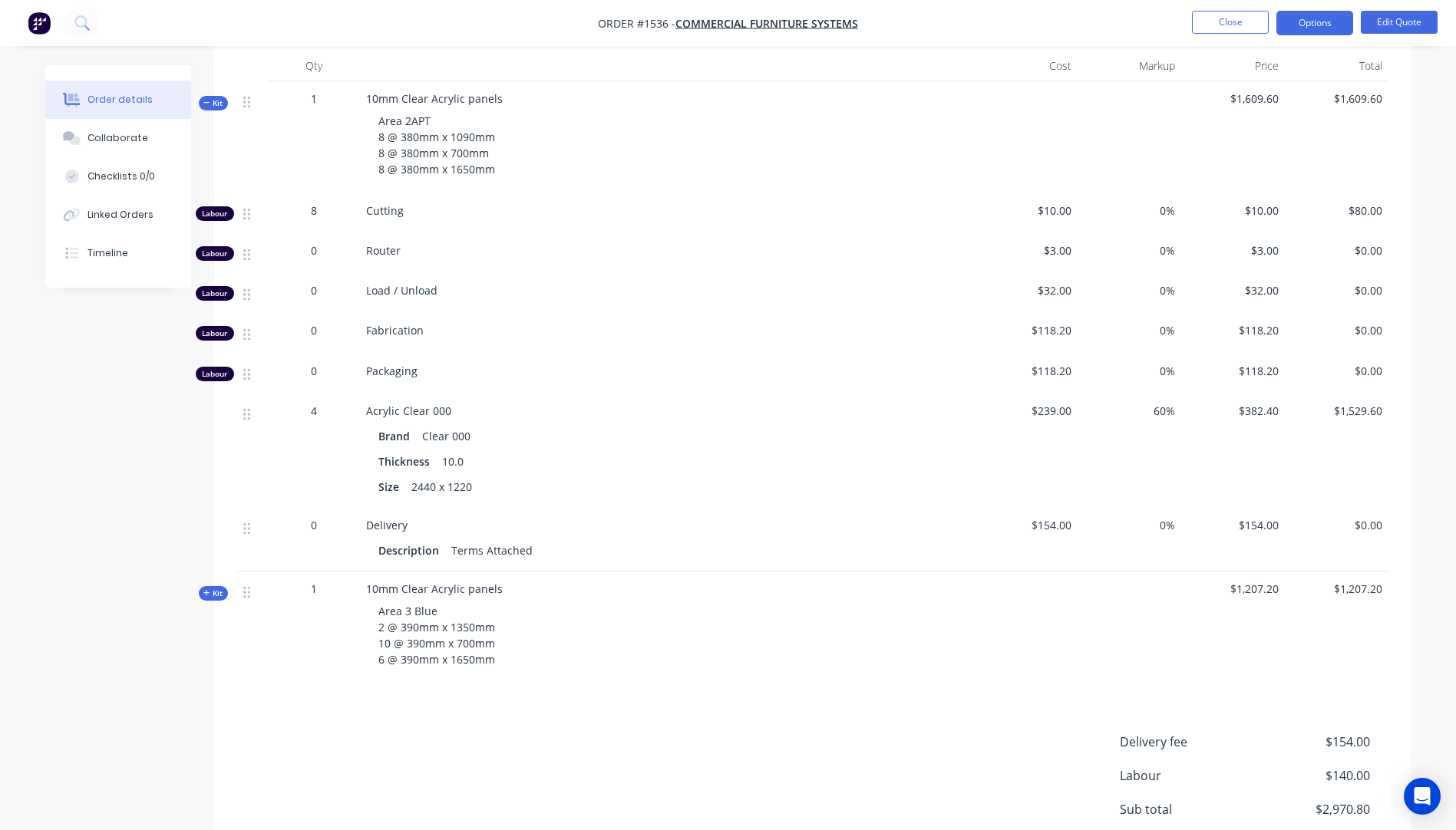
scroll to position [705, 0]
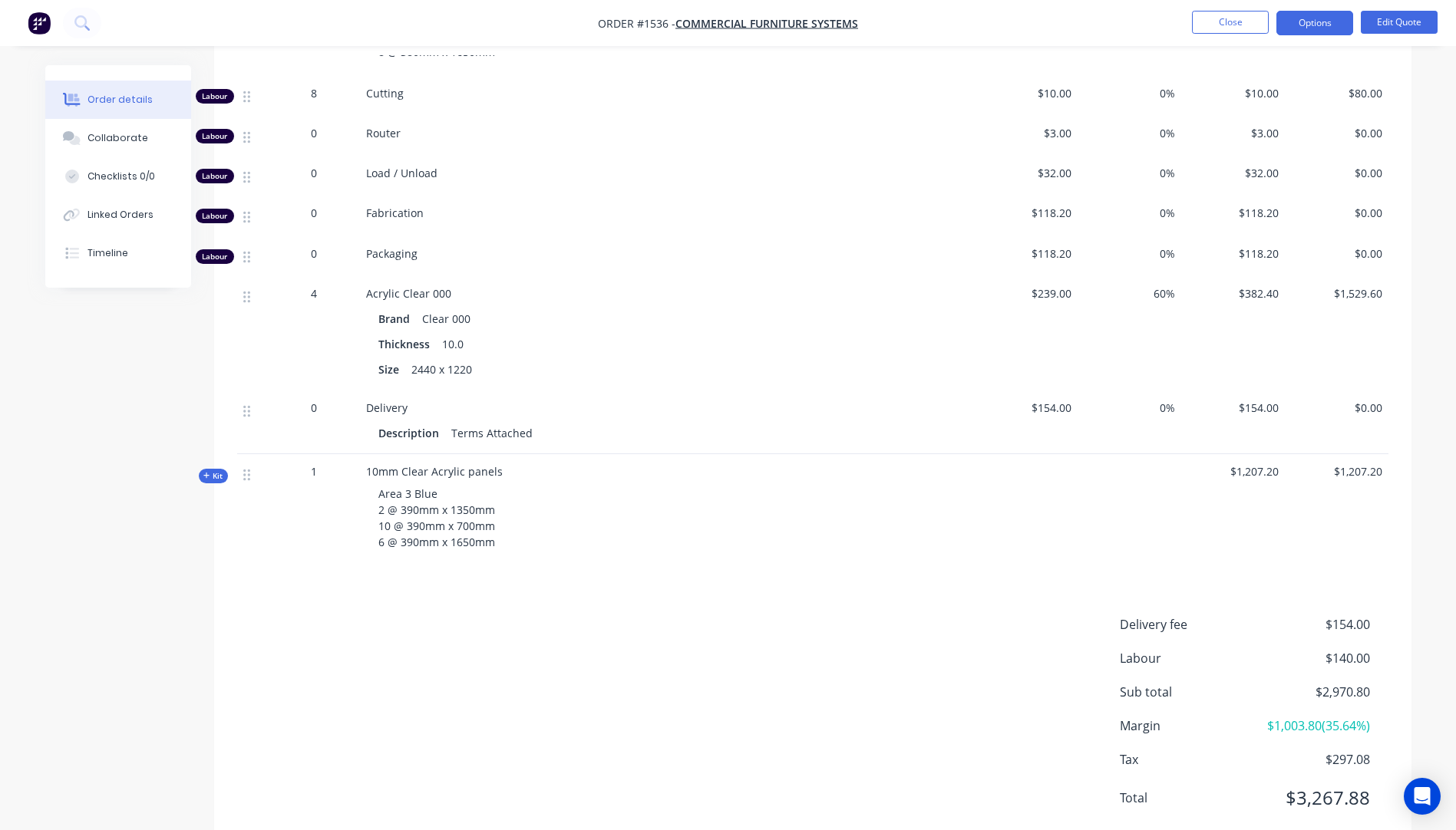
click at [204, 472] on icon "button" at bounding box center [206, 475] width 7 height 8
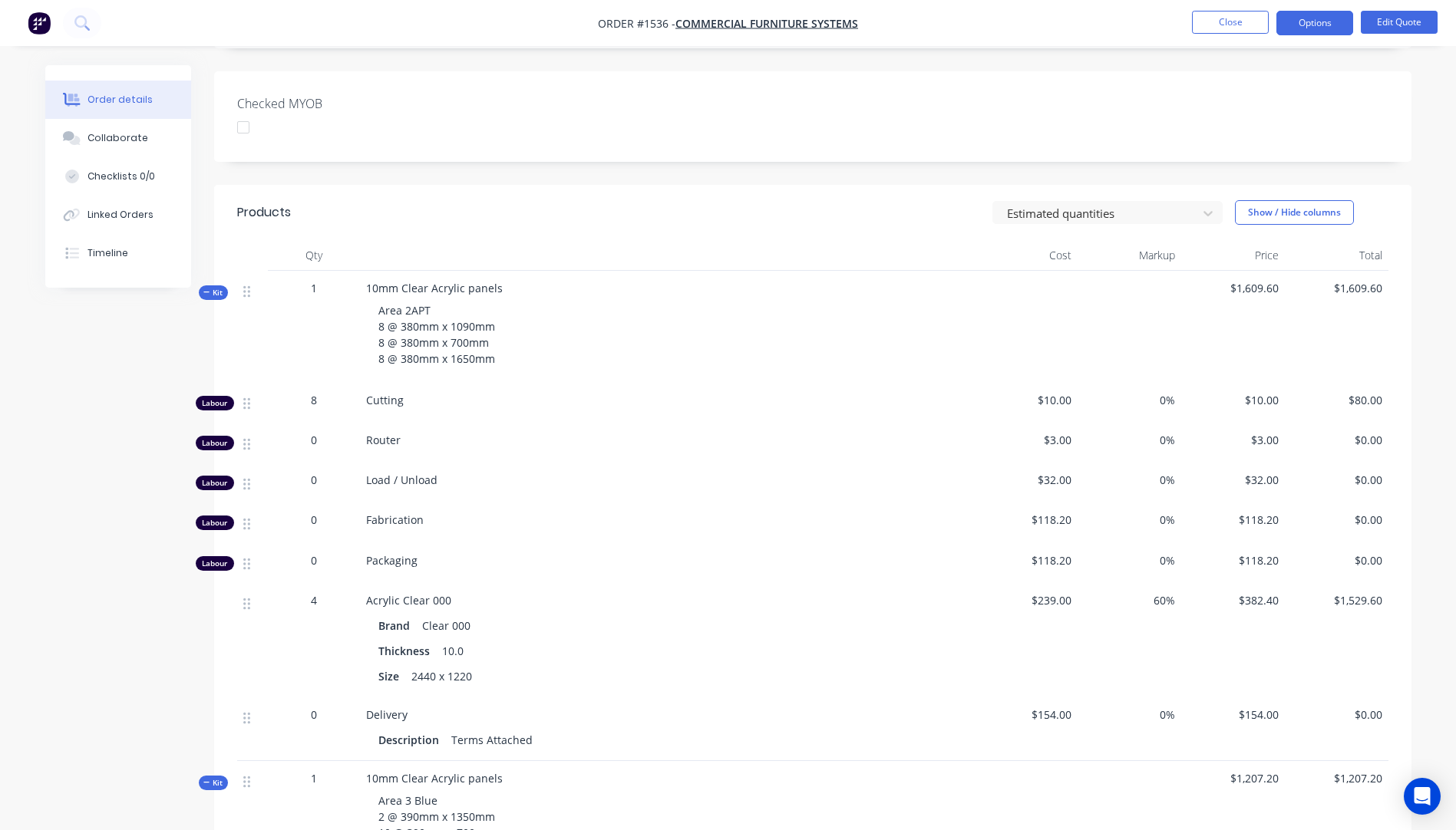
scroll to position [475, 0]
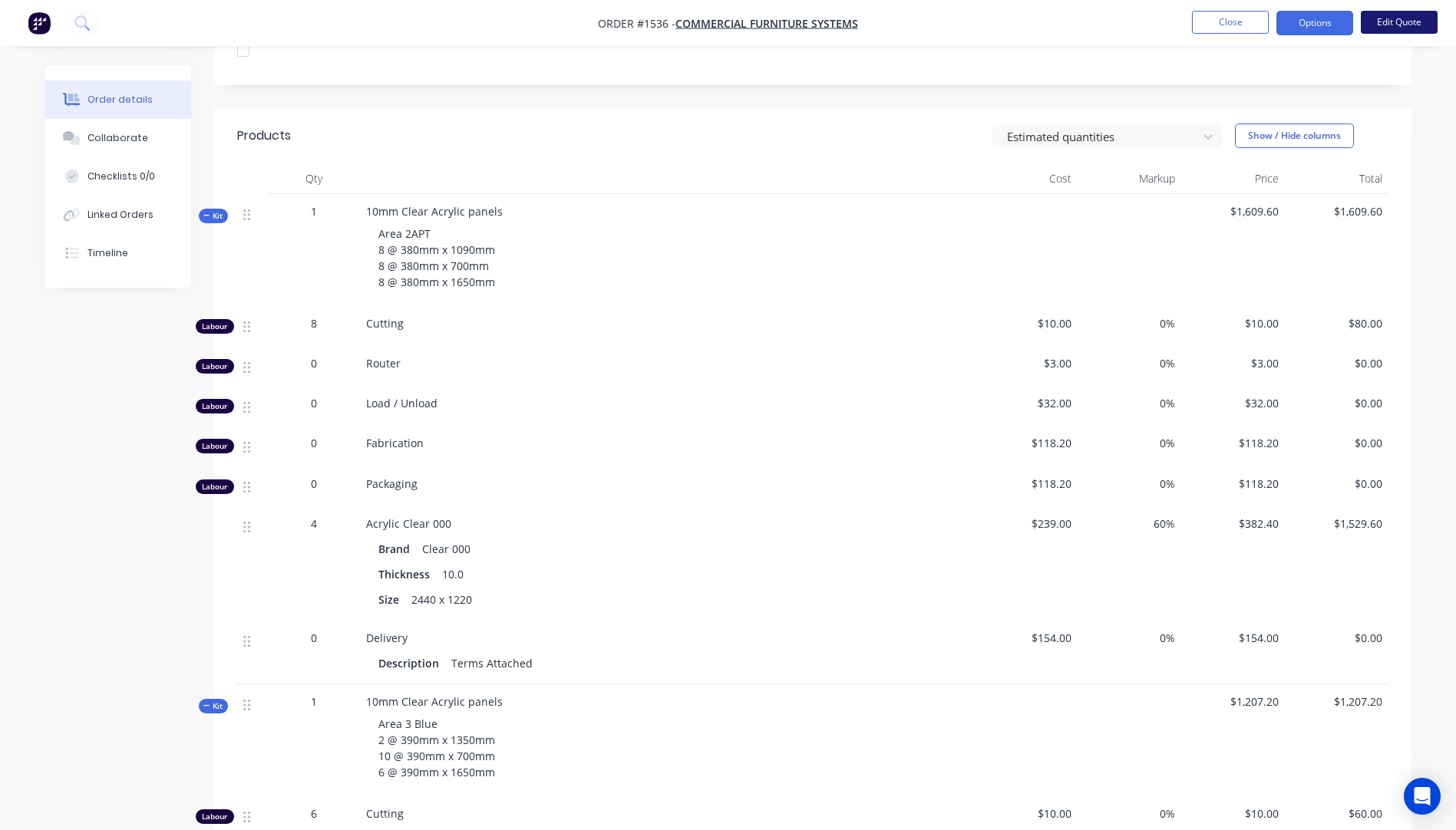
click at [1395, 23] on button "Edit Quote" at bounding box center [1400, 22] width 77 height 23
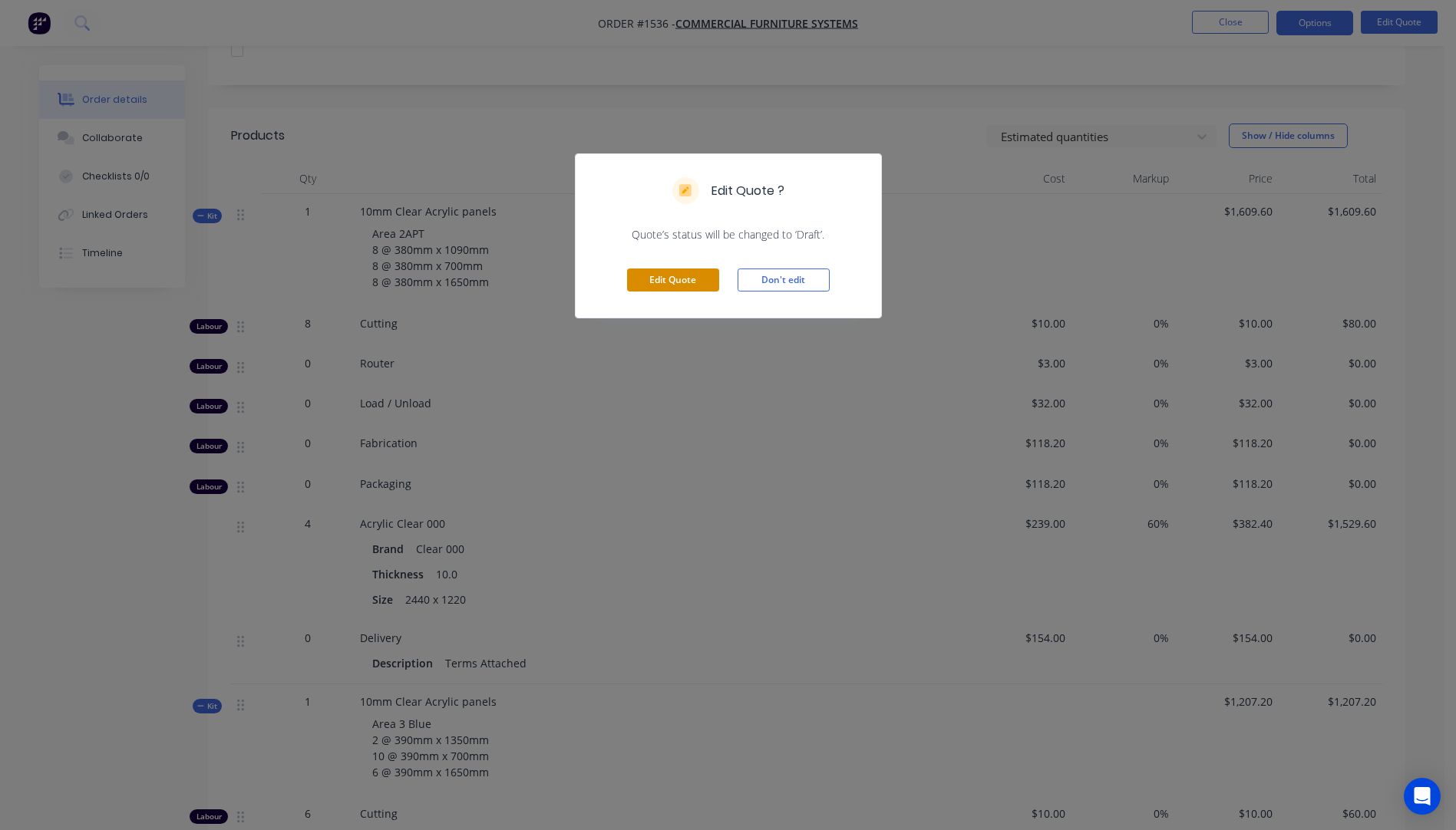
click at [680, 280] on button "Edit Quote" at bounding box center [674, 279] width 92 height 23
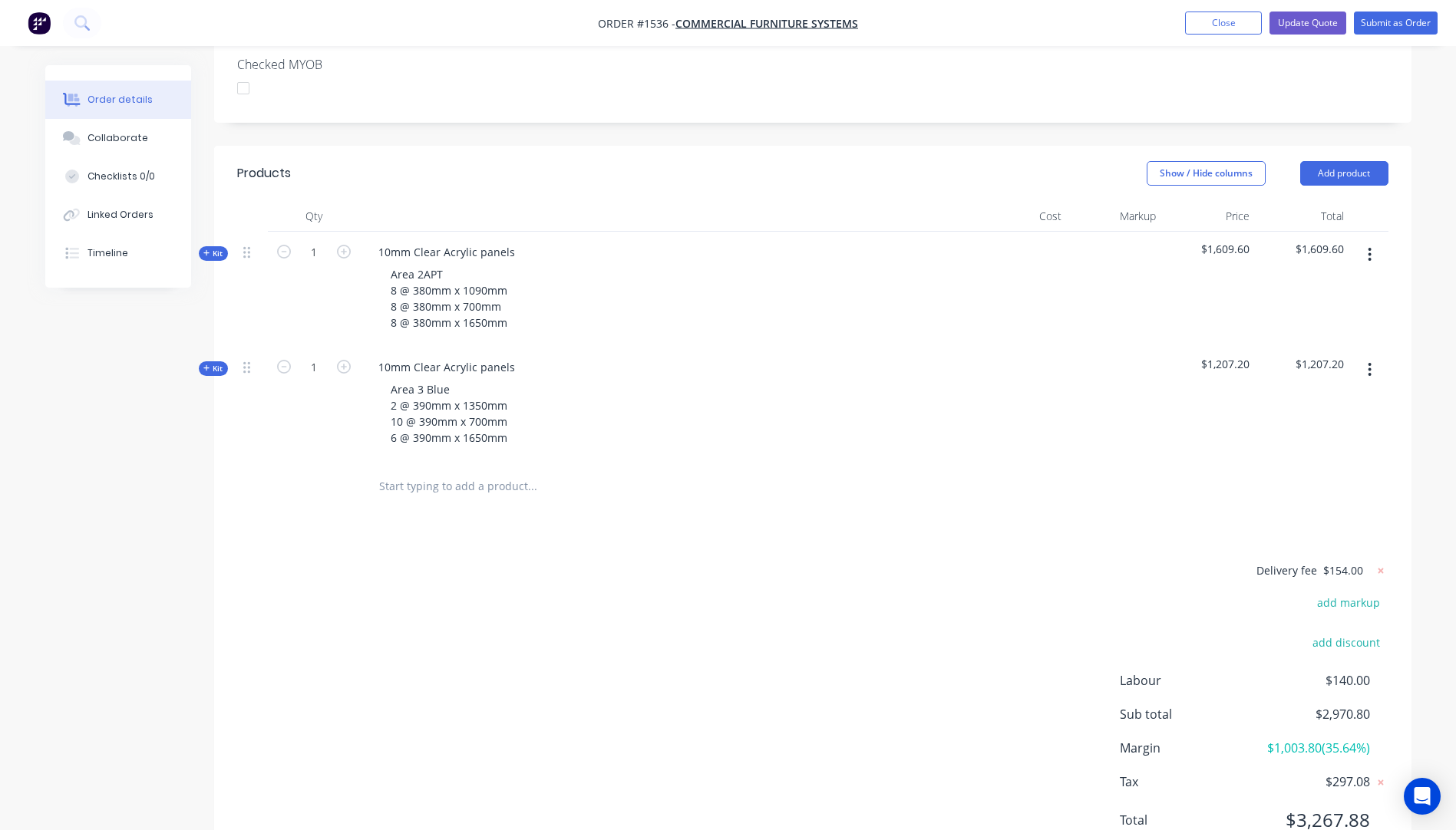
scroll to position [506, 0]
click at [204, 249] on icon "button" at bounding box center [206, 252] width 7 height 8
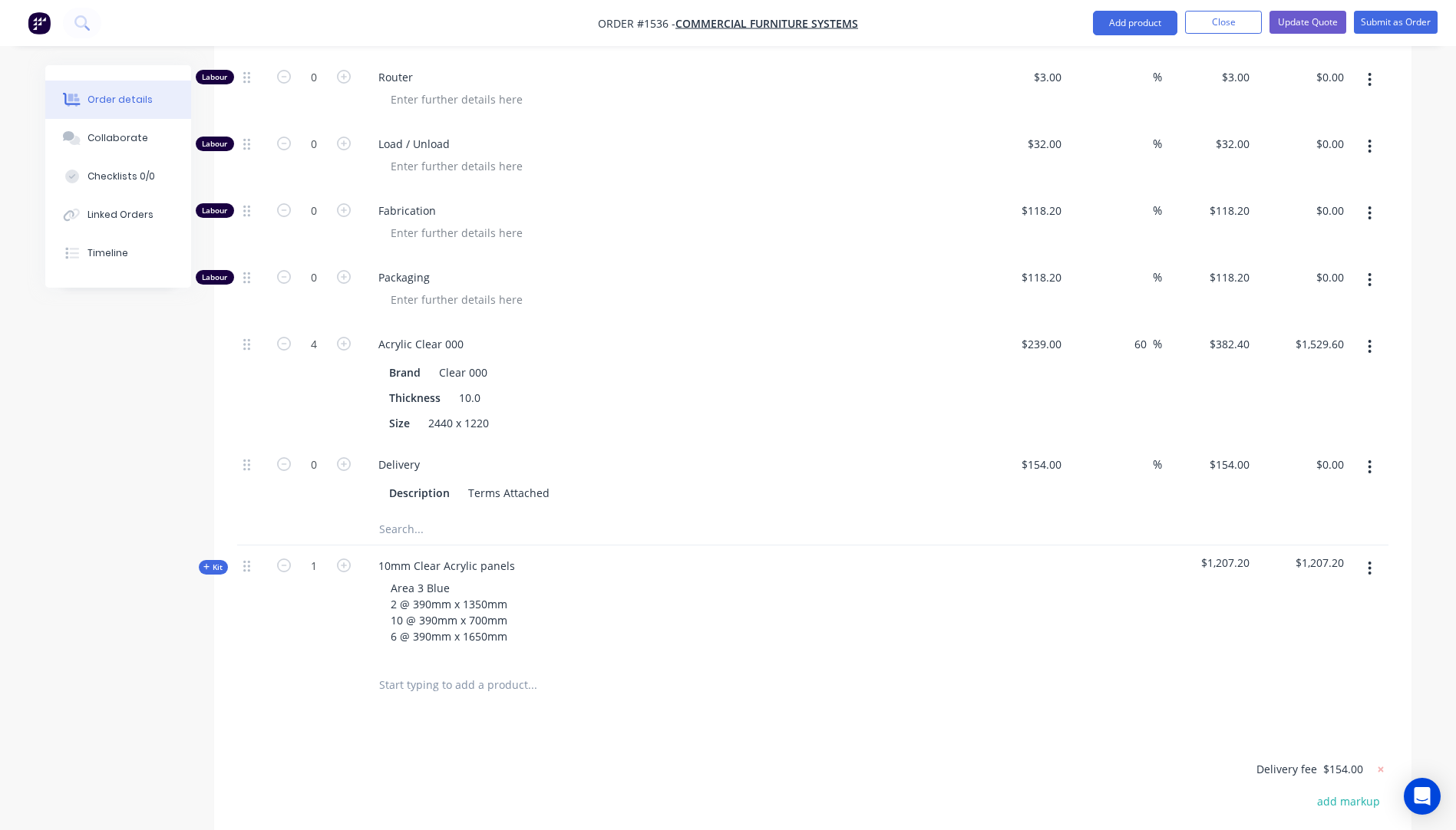
scroll to position [889, 0]
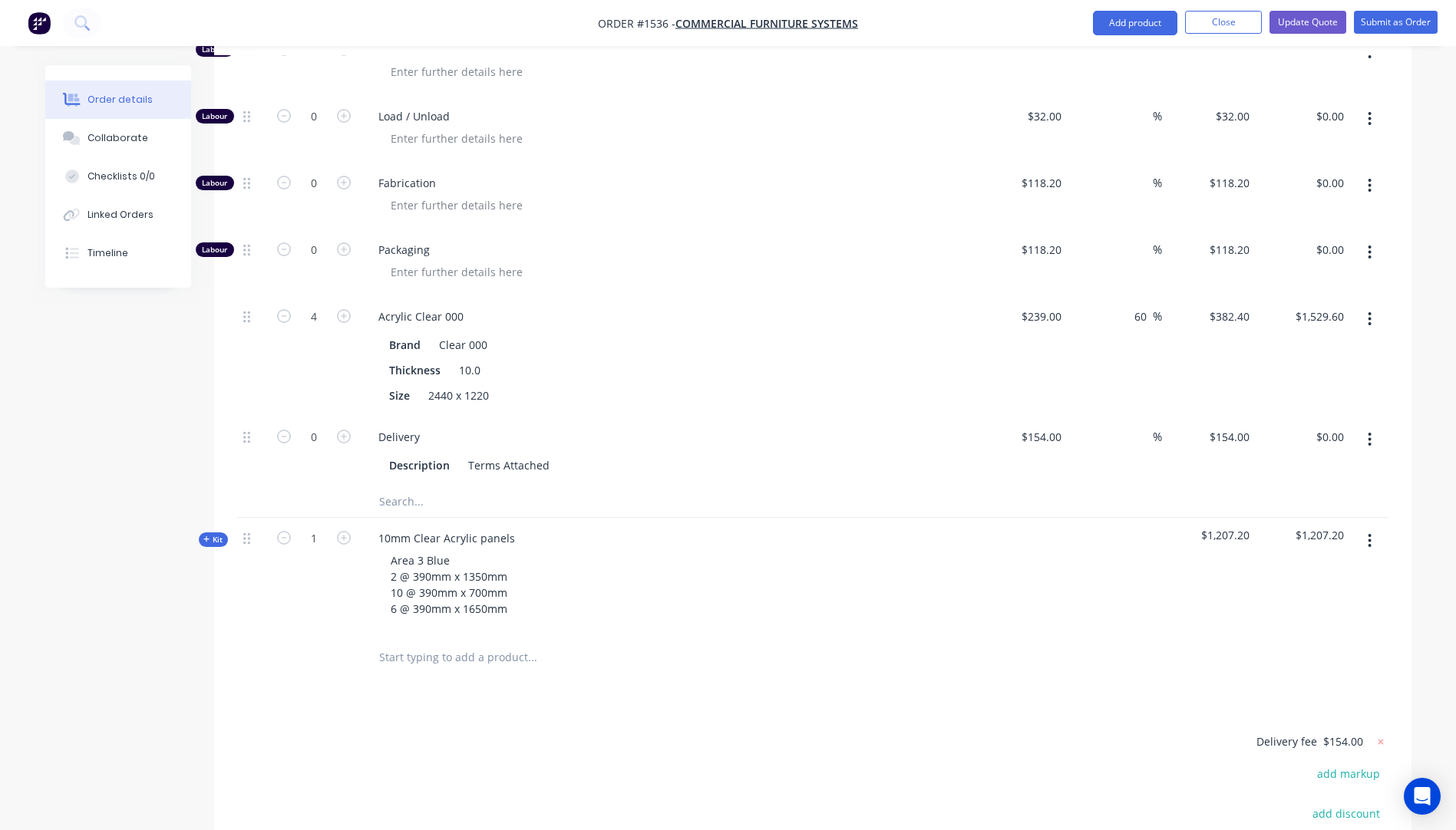
click at [204, 536] on icon "button" at bounding box center [206, 539] width 7 height 8
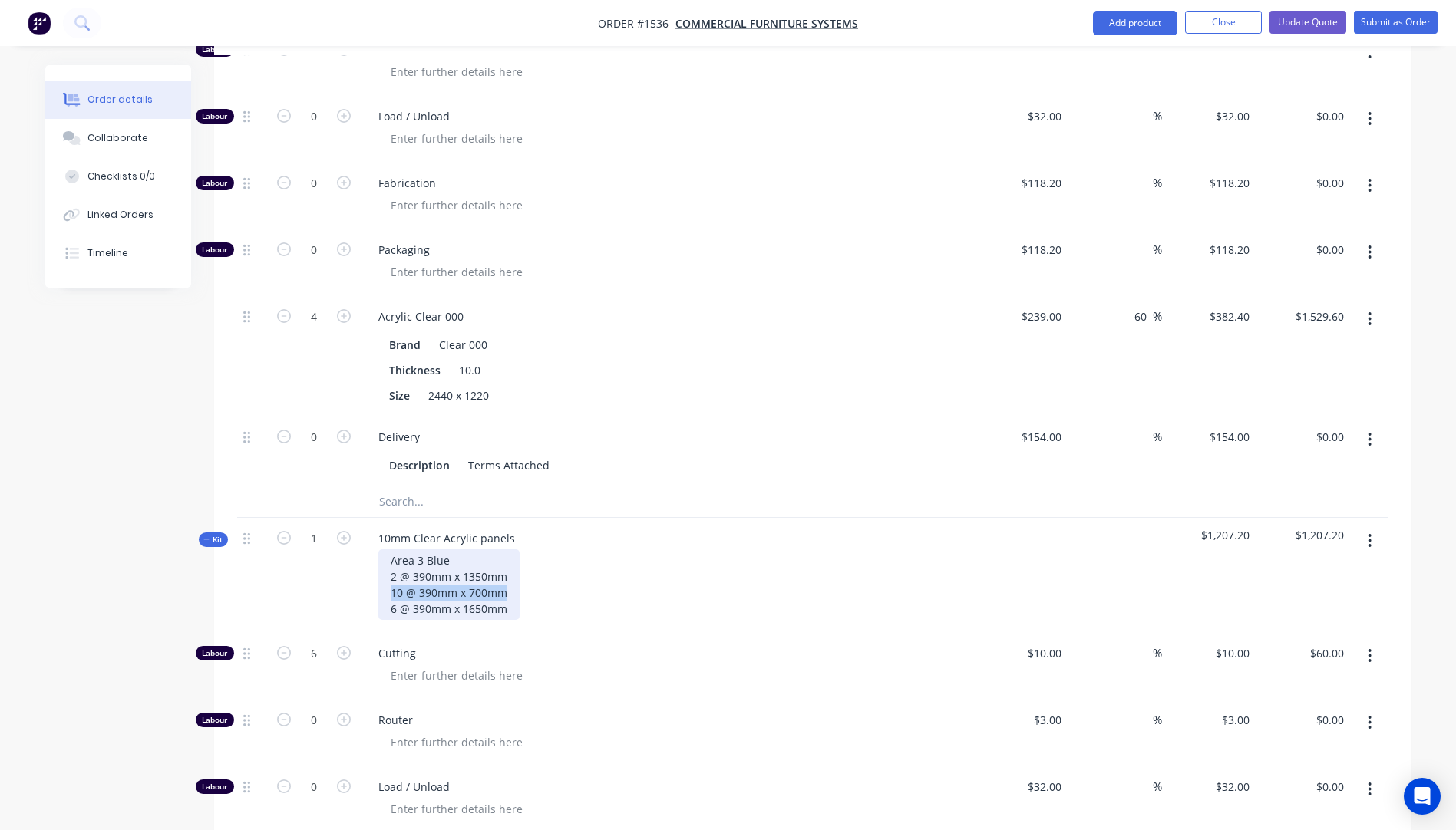
drag, startPoint x: 513, startPoint y: 529, endPoint x: 384, endPoint y: 530, distance: 129.0
click at [384, 550] on div "Area 3 Blue 2 @ 390mm x 1350mm 10 @ 390mm x 700mm 6 @ 390mm x 1650mm" at bounding box center [448, 584] width 142 height 70
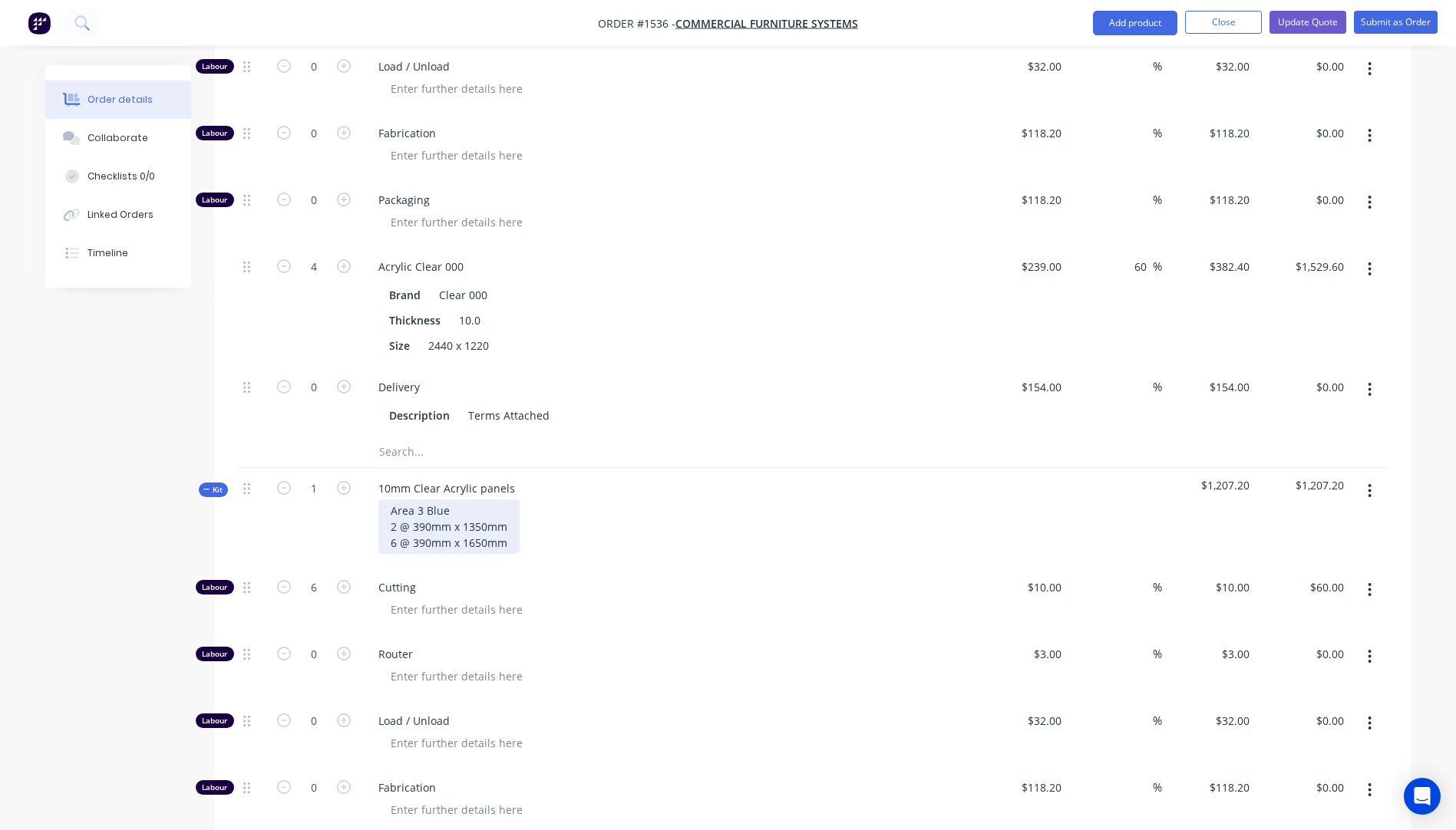
scroll to position [966, 0]
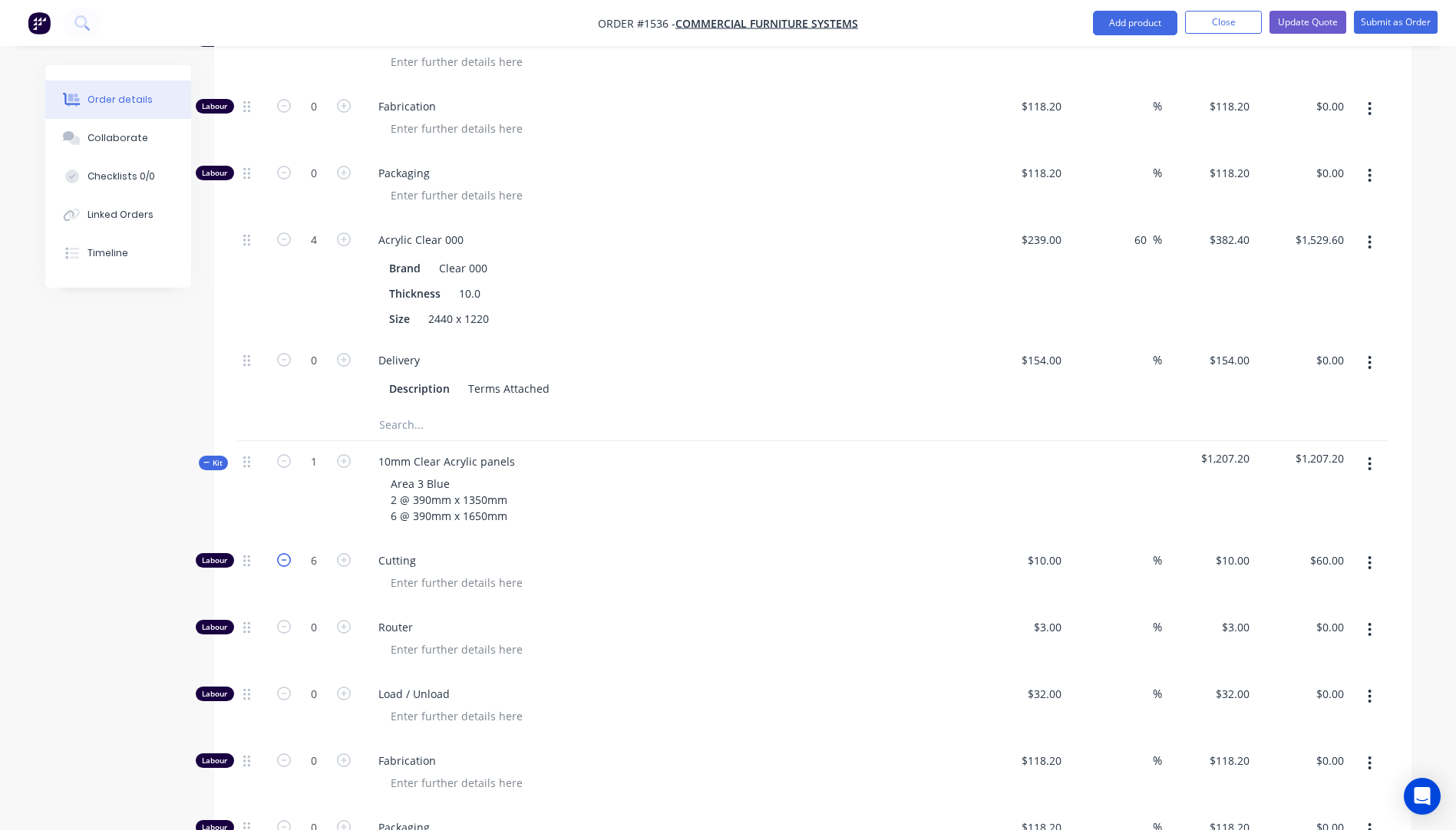
click at [284, 553] on icon "button" at bounding box center [283, 560] width 14 height 14
type input "5"
type input "$50.00"
click at [284, 553] on icon "button" at bounding box center [283, 560] width 14 height 14
type input "4"
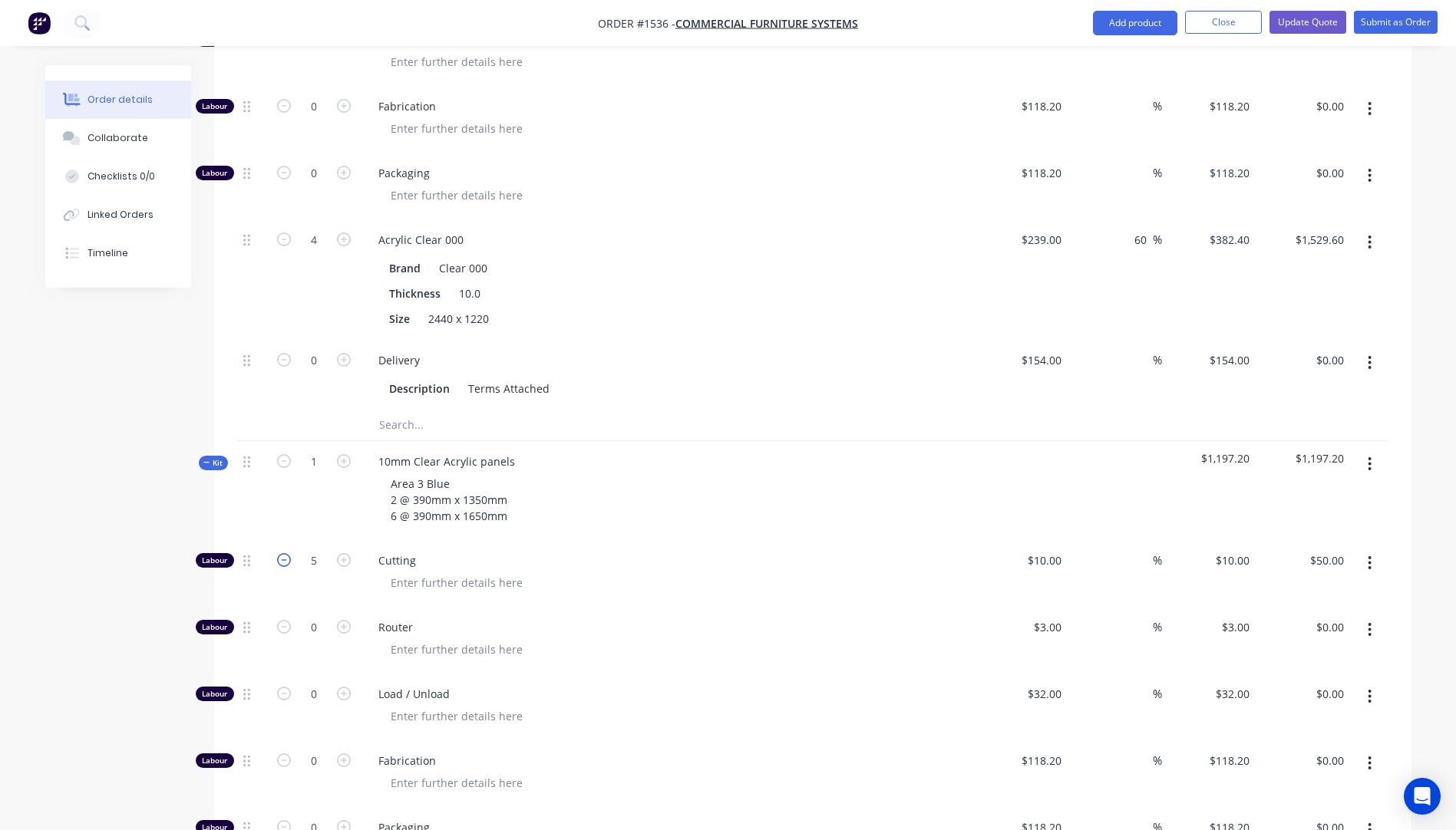
type input "$40.00"
click at [284, 553] on icon "button" at bounding box center [283, 560] width 14 height 14
type input "3"
type input "$30.00"
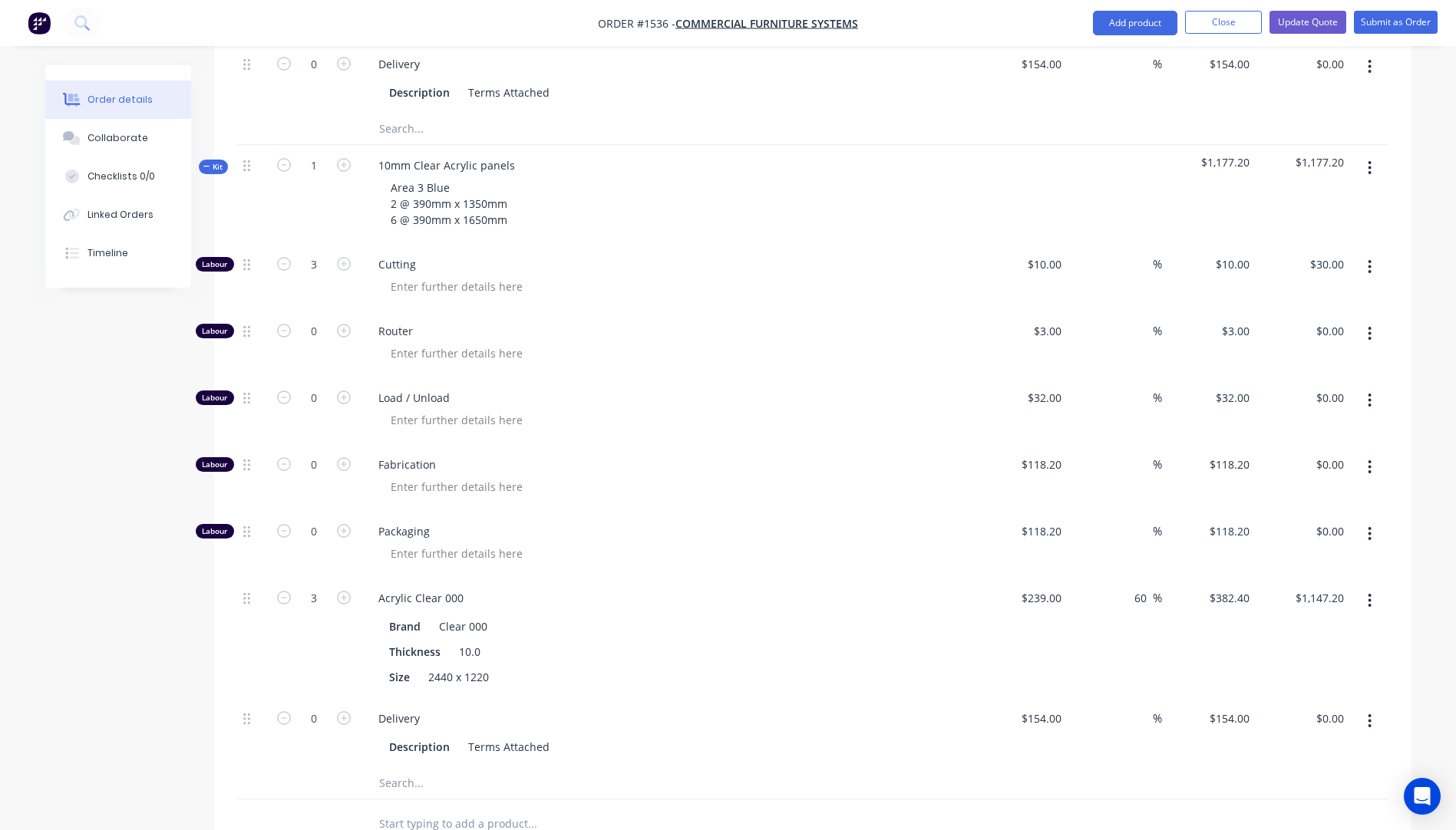
scroll to position [1274, 0]
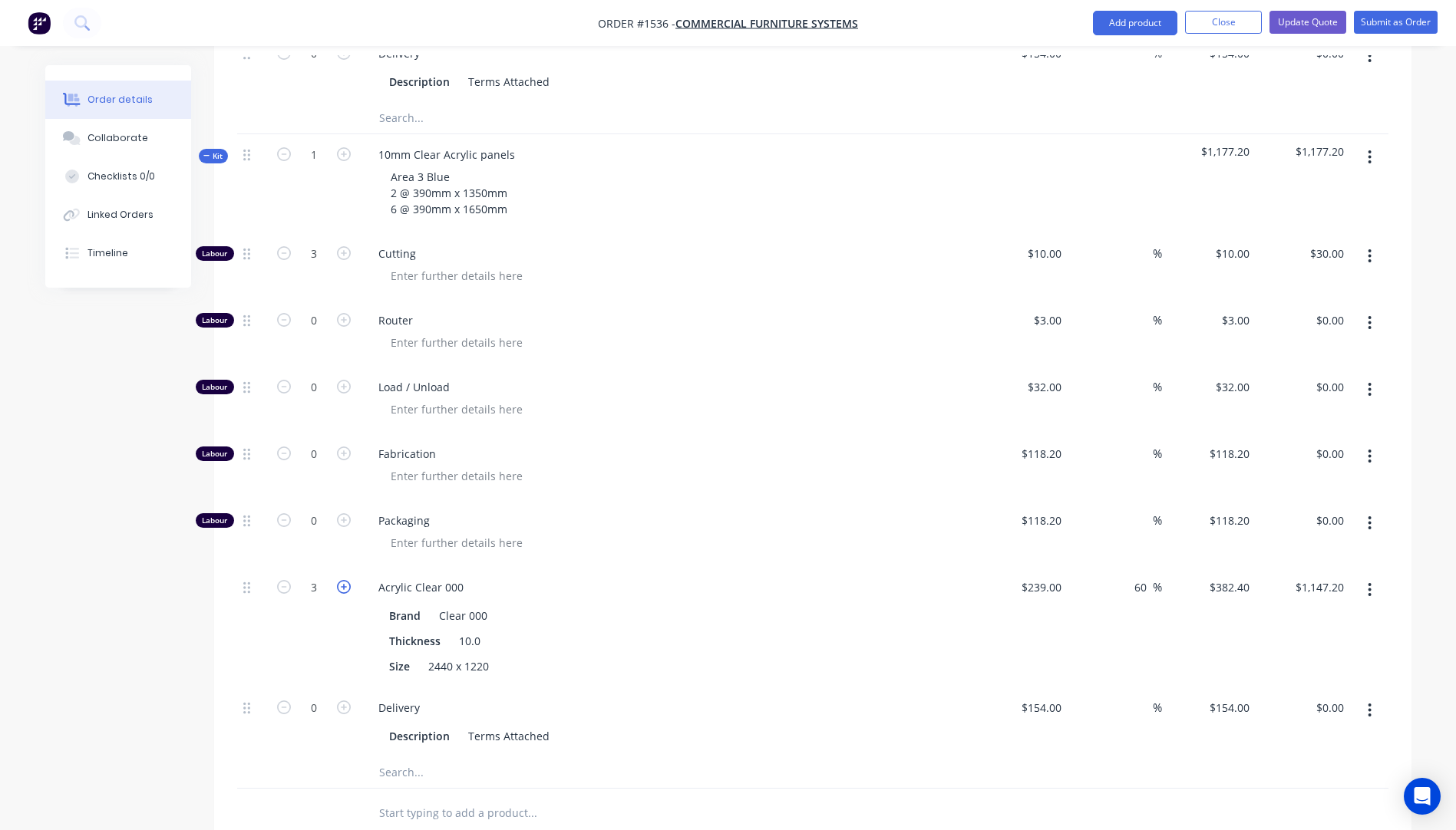
click at [343, 581] on icon "button" at bounding box center [343, 587] width 14 height 14
type input "4"
type input "$1,529.60"
click at [327, 577] on input "4" at bounding box center [313, 588] width 40 height 23
type input "2.66"
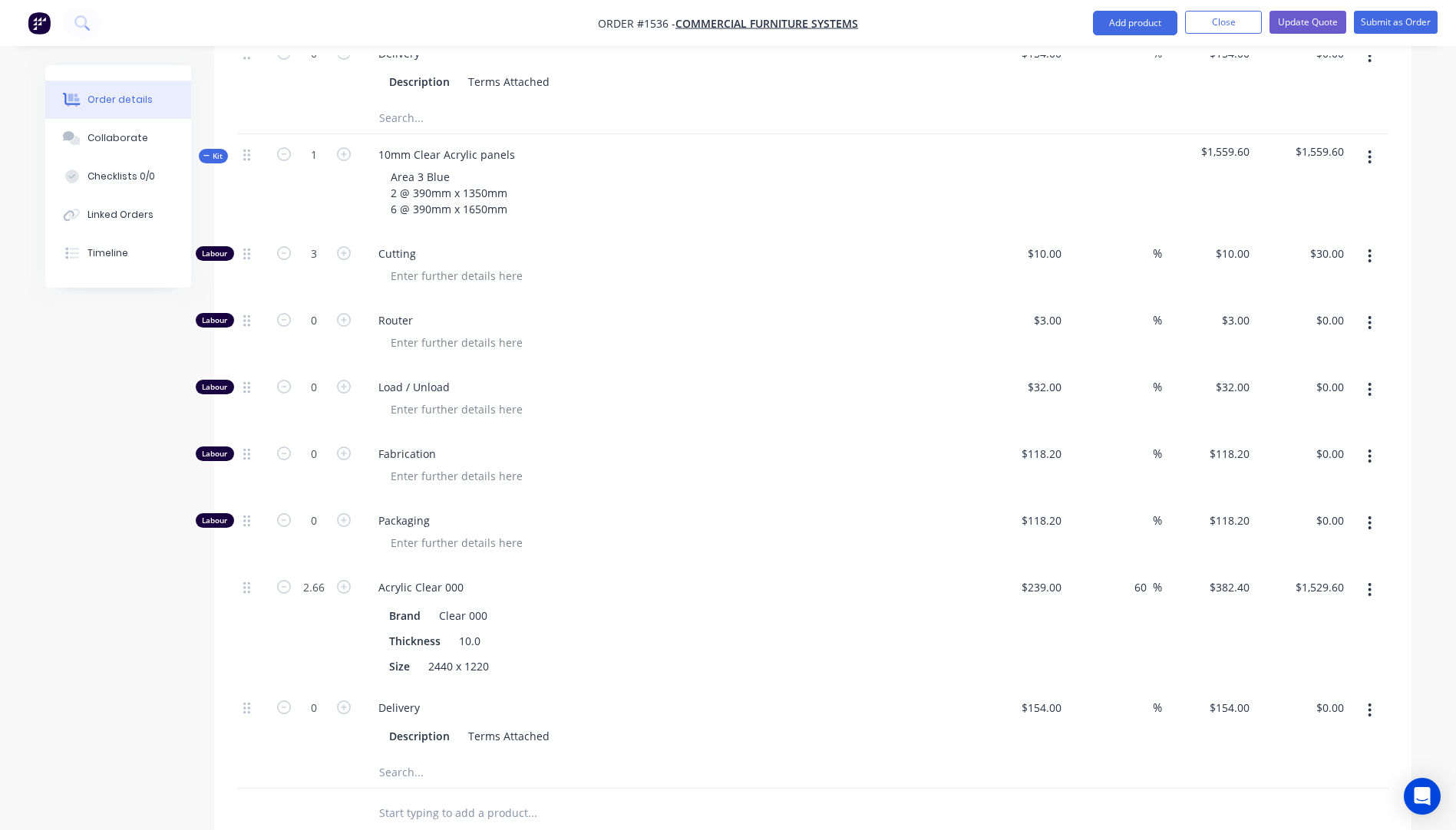
type input "$1,017.18"
click at [560, 501] on div "Packaging" at bounding box center [667, 534] width 614 height 67
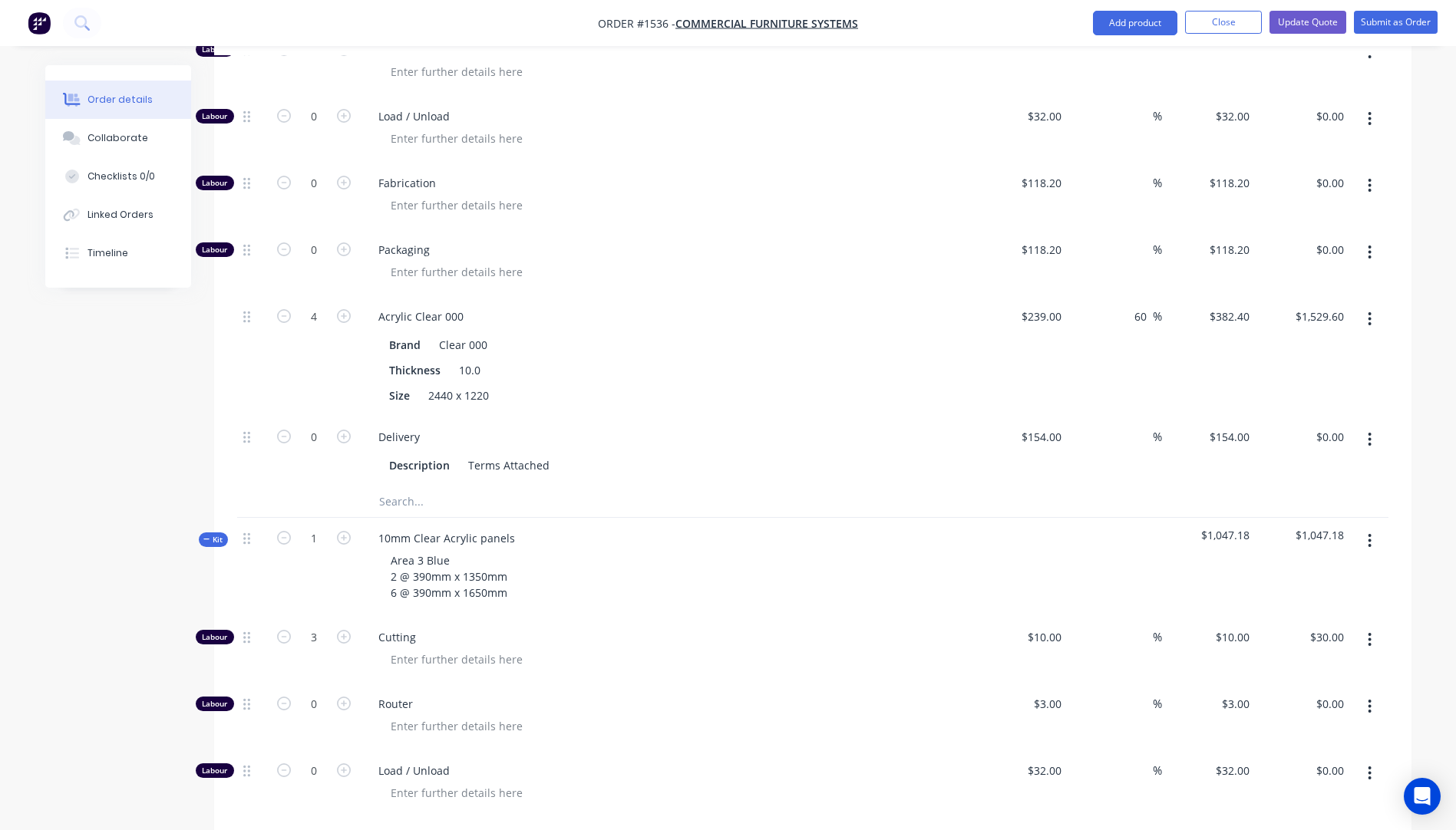
scroll to position [813, 0]
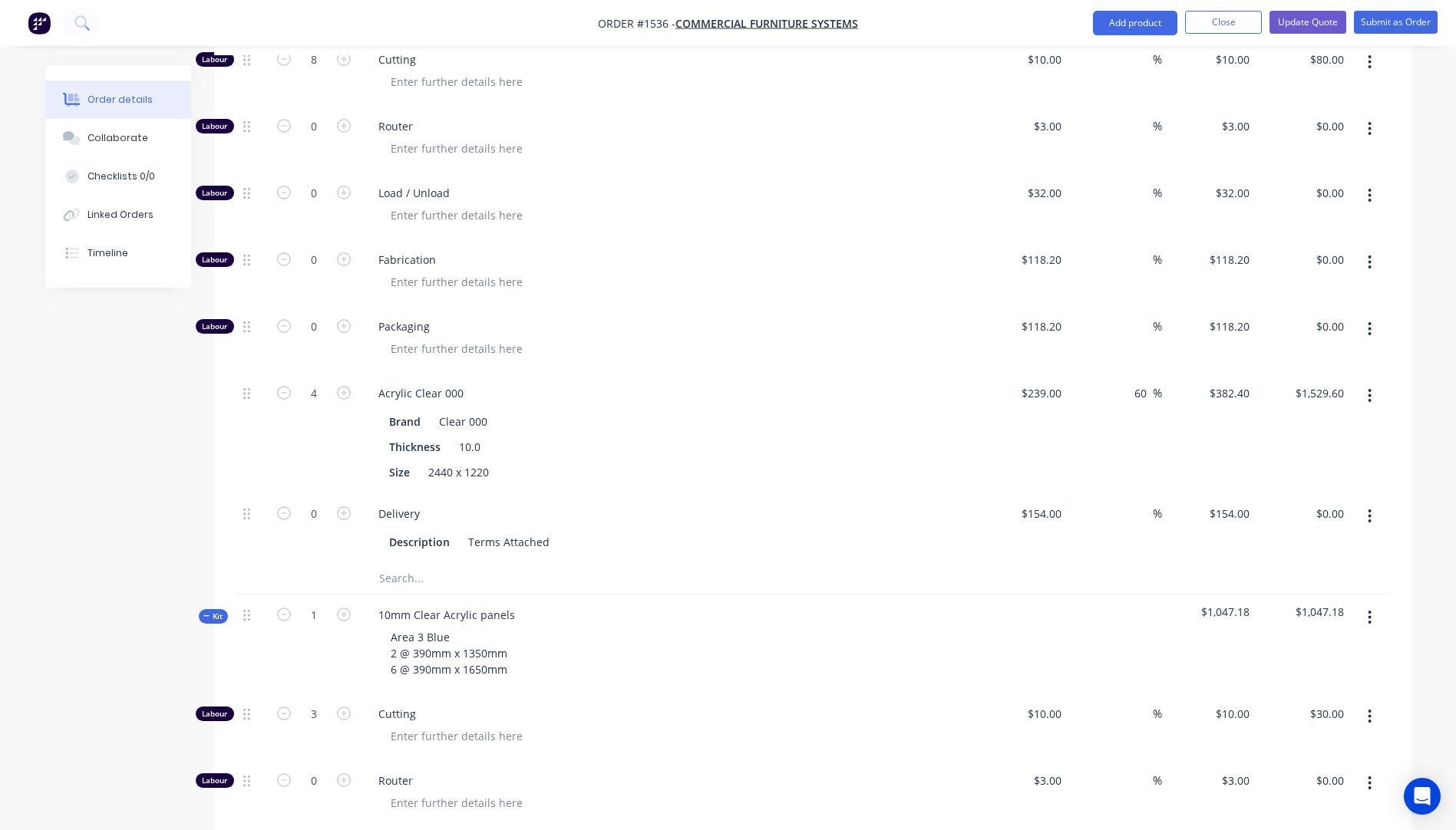
click at [205, 612] on icon "button" at bounding box center [206, 616] width 7 height 8
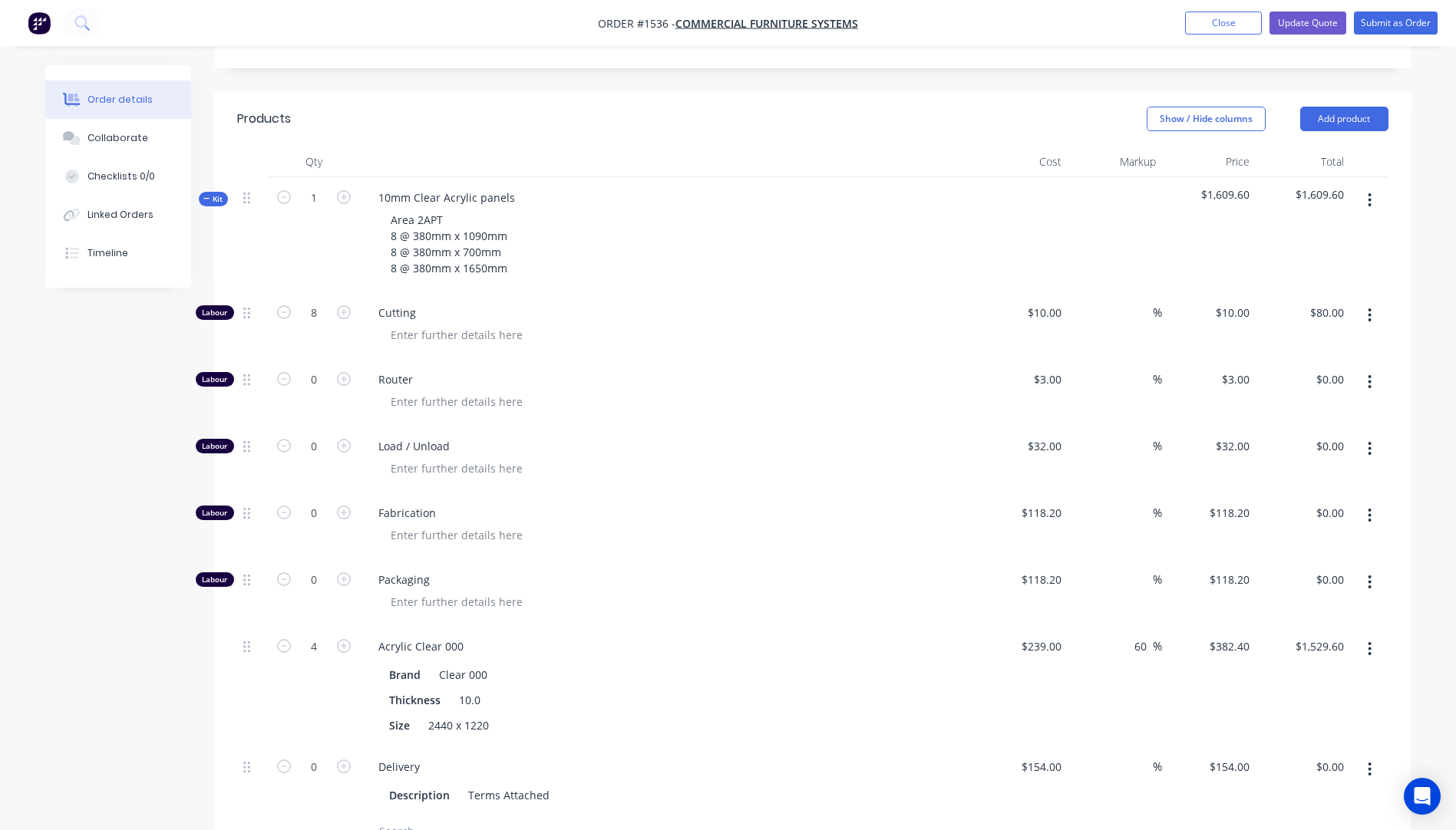
scroll to position [429, 0]
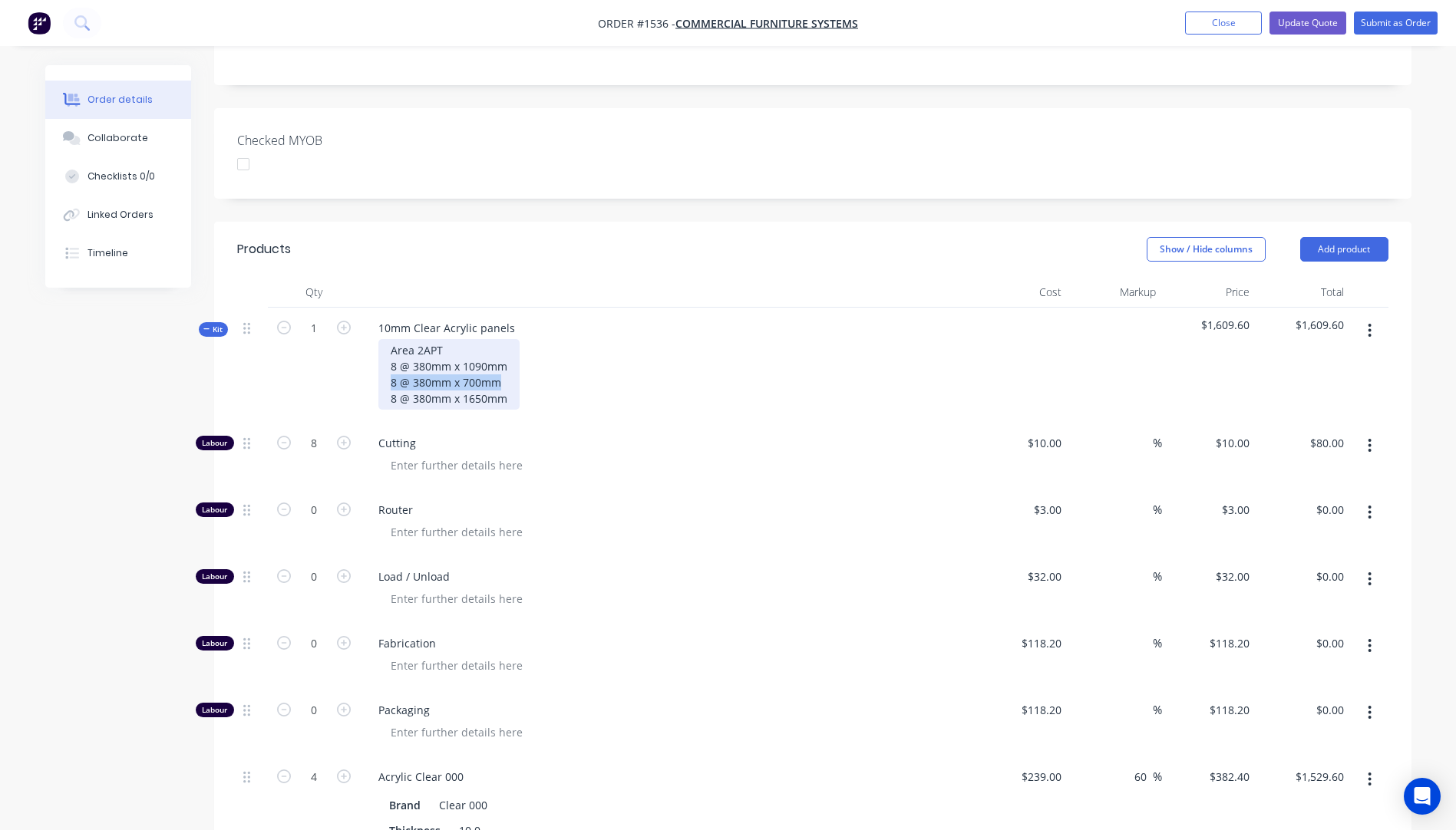
drag, startPoint x: 501, startPoint y: 317, endPoint x: 386, endPoint y: 316, distance: 115.0
click at [386, 340] on div "Area 2APT 8 @ 380mm x 1090mm 8 @ 380mm x 700mm 8 @ 380mm x 1650mm" at bounding box center [448, 374] width 142 height 70
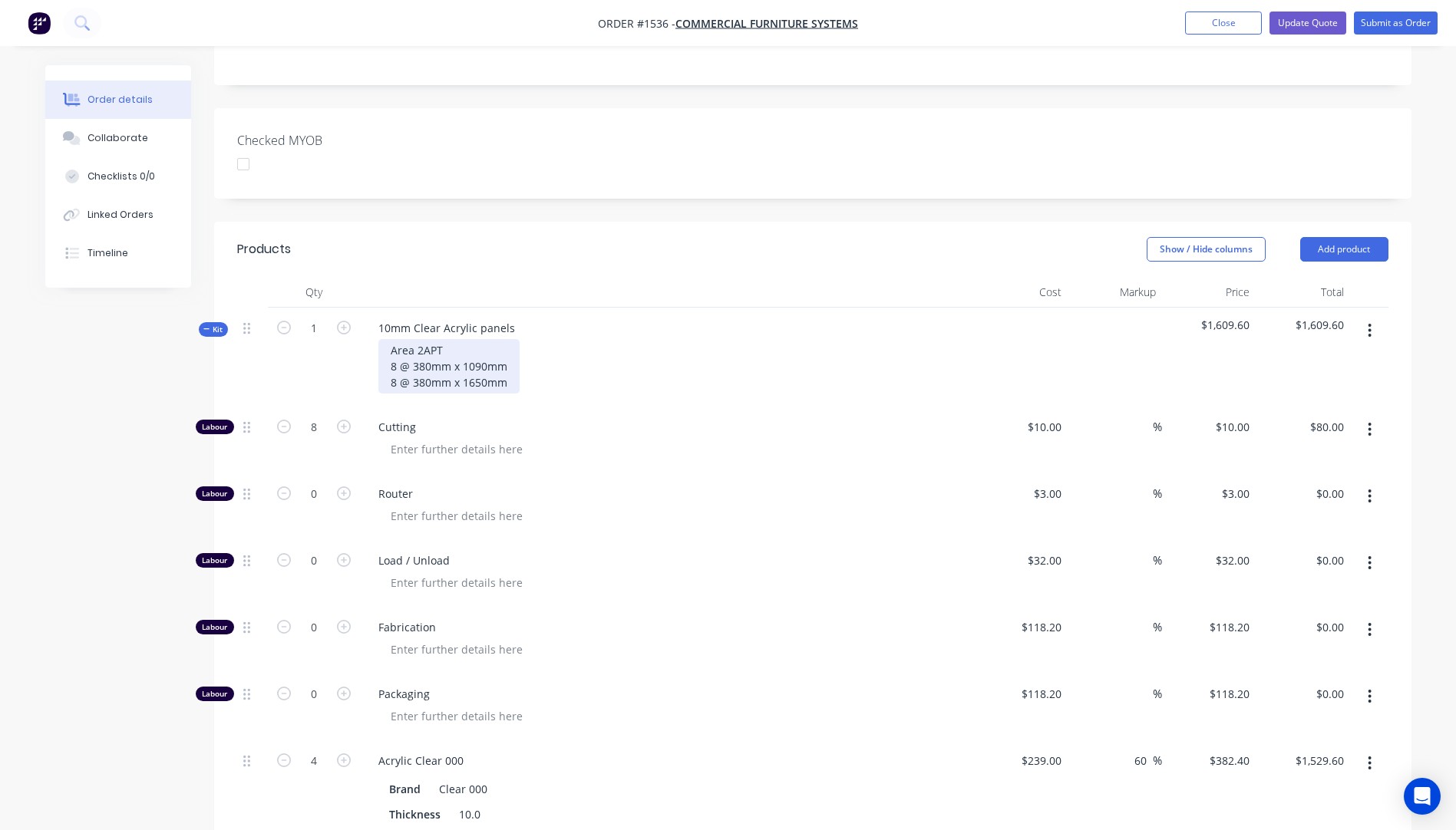
click at [430, 340] on div "Area 2APT 8 @ 380mm x 1090mm 8 @ 380mm x 1650mm" at bounding box center [448, 367] width 142 height 54
click at [486, 340] on div "Area 2APT 8 @ 364mm x 1090mm 8 @ 380mm x 1650mm" at bounding box center [448, 367] width 142 height 54
click at [430, 340] on div "Area 2APT 8 @ 364mm x 1067mm 8 @ 380mm x 1650mm" at bounding box center [448, 367] width 142 height 54
click at [482, 340] on div "Area 2APT 8 @ 364mm x 1067mm 8 @ 364mm x 1650mm" at bounding box center [448, 367] width 142 height 54
click at [564, 486] on span "Router" at bounding box center [673, 493] width 589 height 16
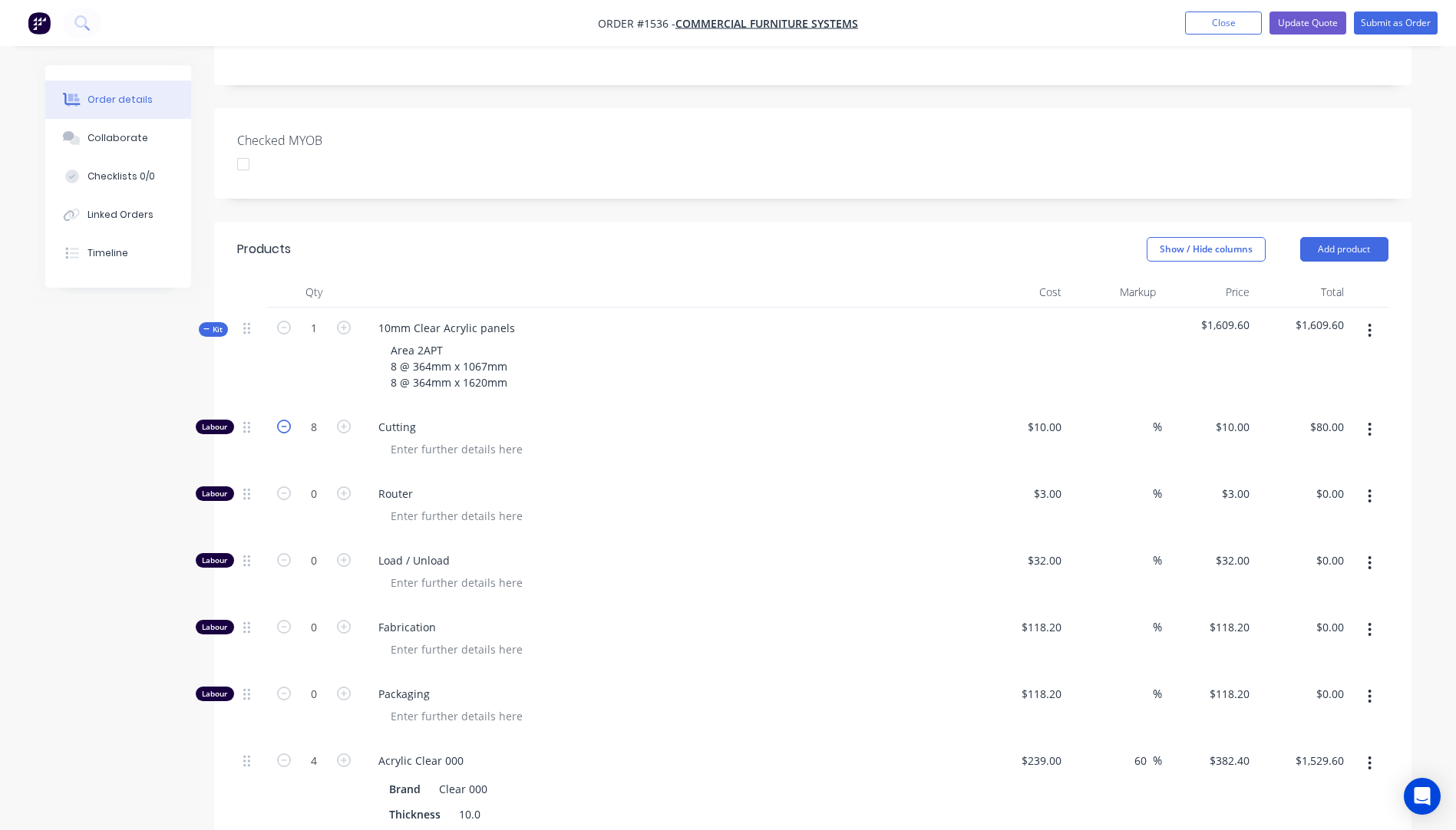
click at [285, 420] on icon "button" at bounding box center [283, 427] width 14 height 14
type input "7"
type input "$70.00"
click at [285, 420] on icon "button" at bounding box center [283, 427] width 14 height 14
type input "6"
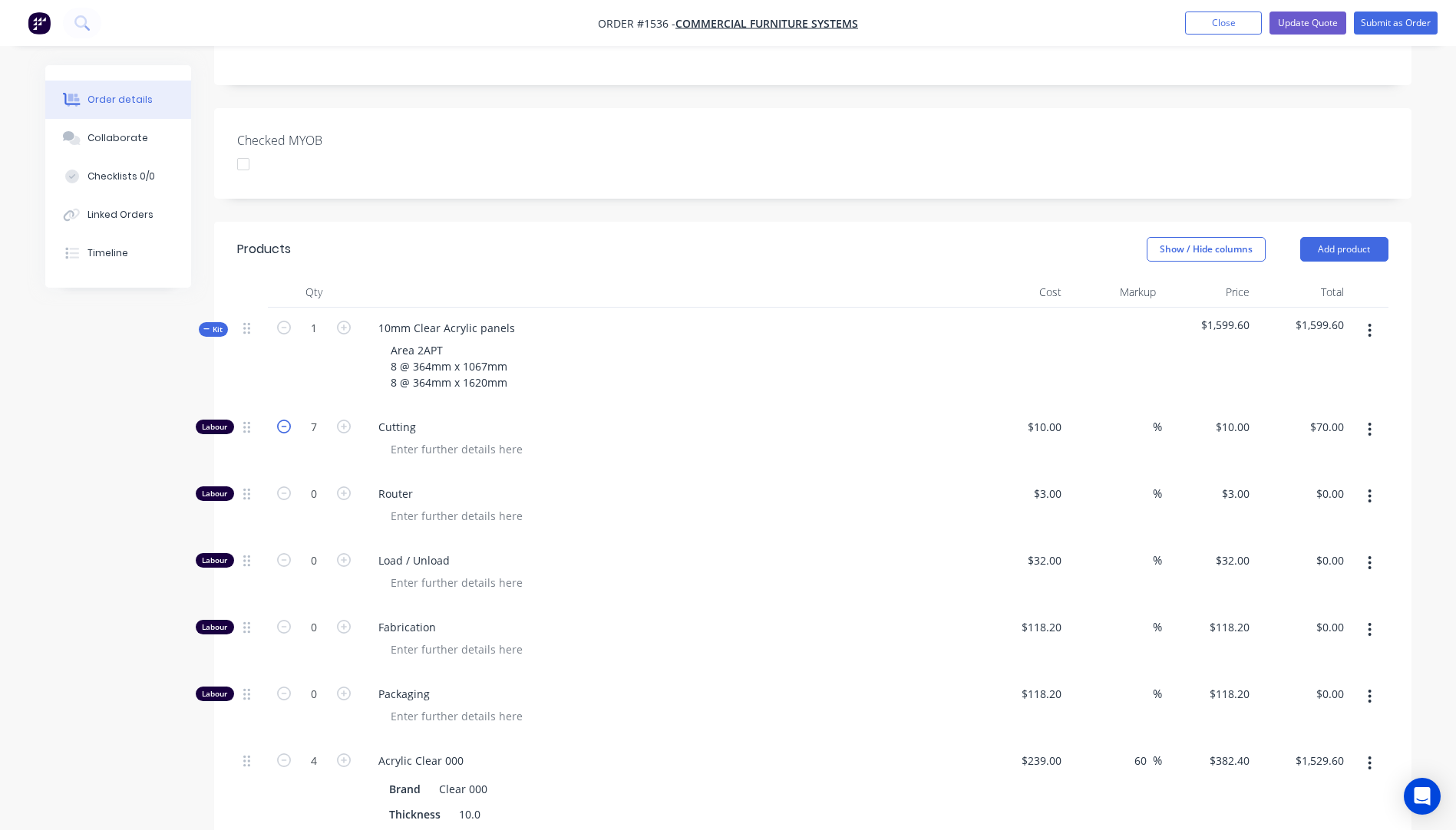
type input "$60.00"
click at [659, 505] on div at bounding box center [673, 516] width 589 height 23
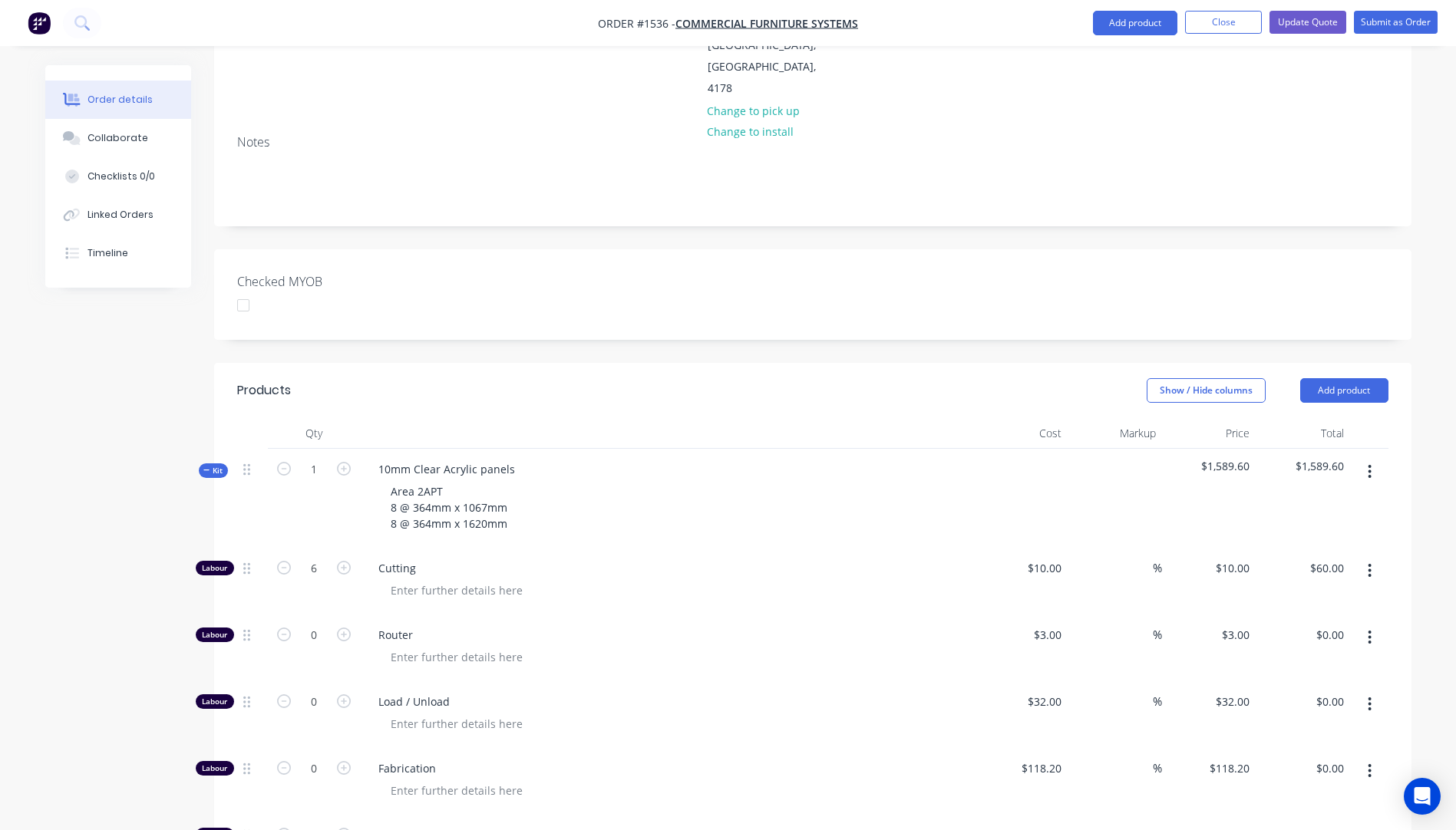
scroll to position [276, 0]
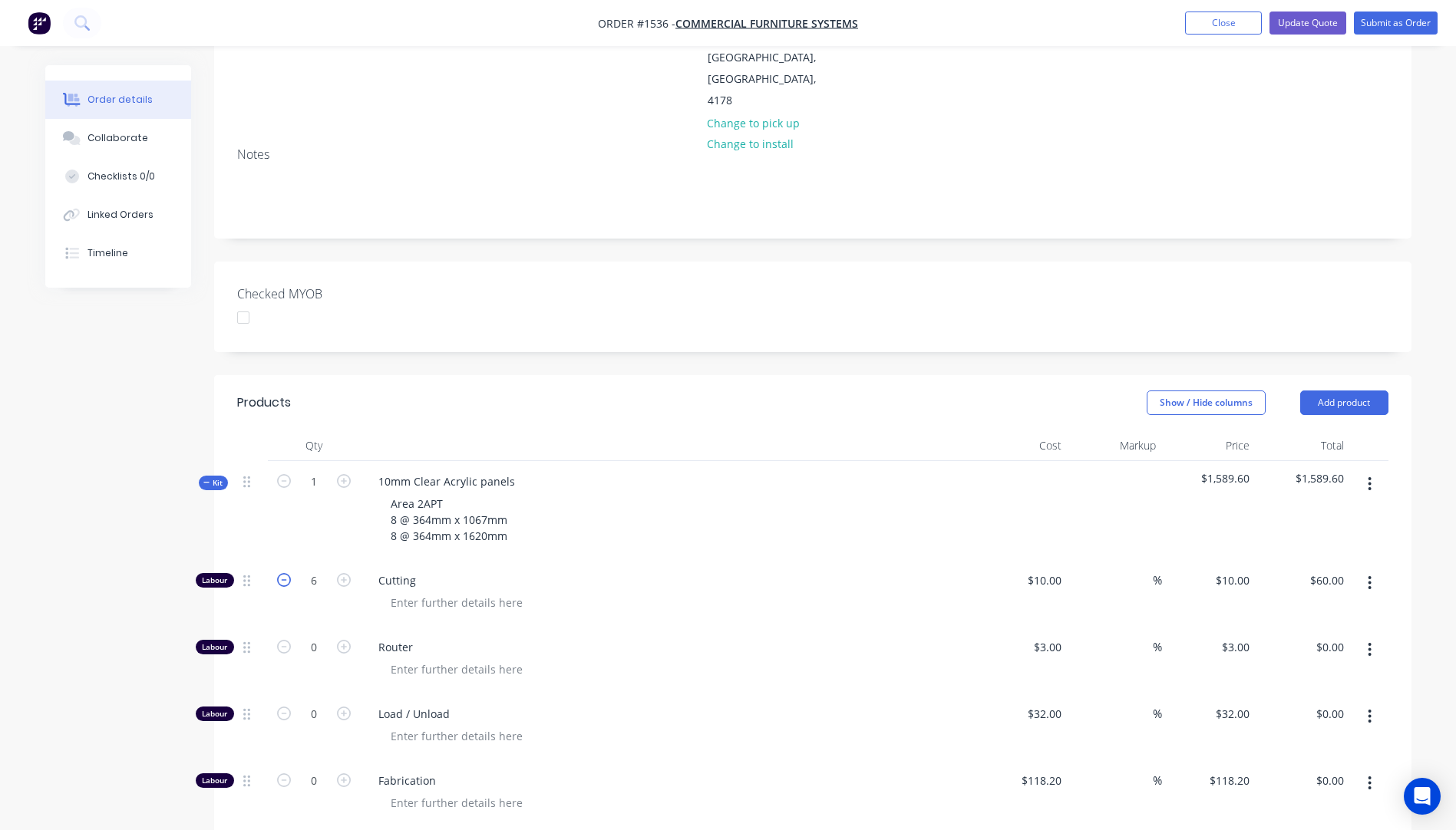
click at [289, 573] on icon "button" at bounding box center [283, 580] width 14 height 14
type input "5"
type input "$50.00"
click at [289, 573] on icon "button" at bounding box center [283, 580] width 14 height 14
type input "4"
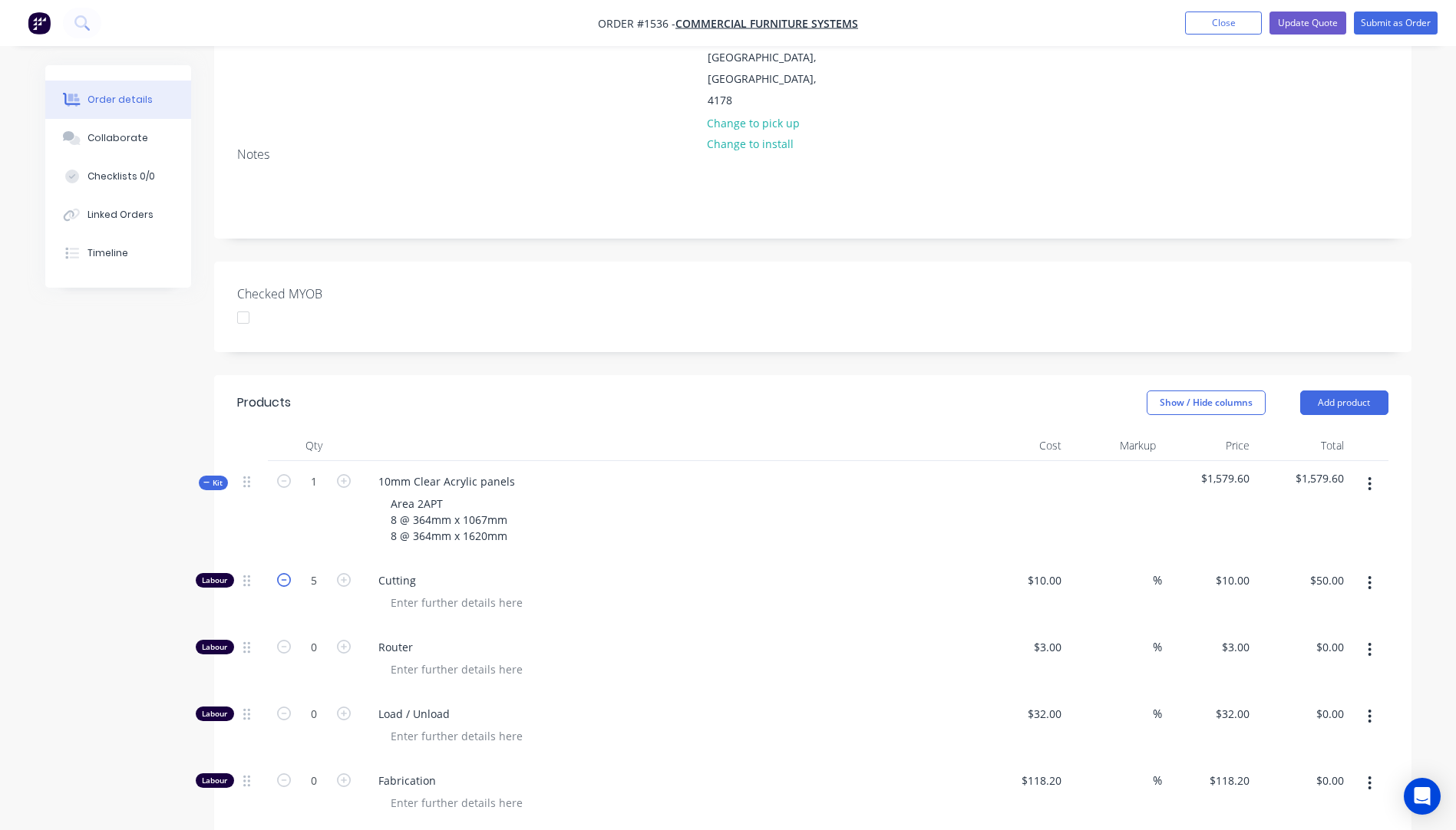
type input "$40.00"
click at [584, 592] on div at bounding box center [673, 603] width 589 height 23
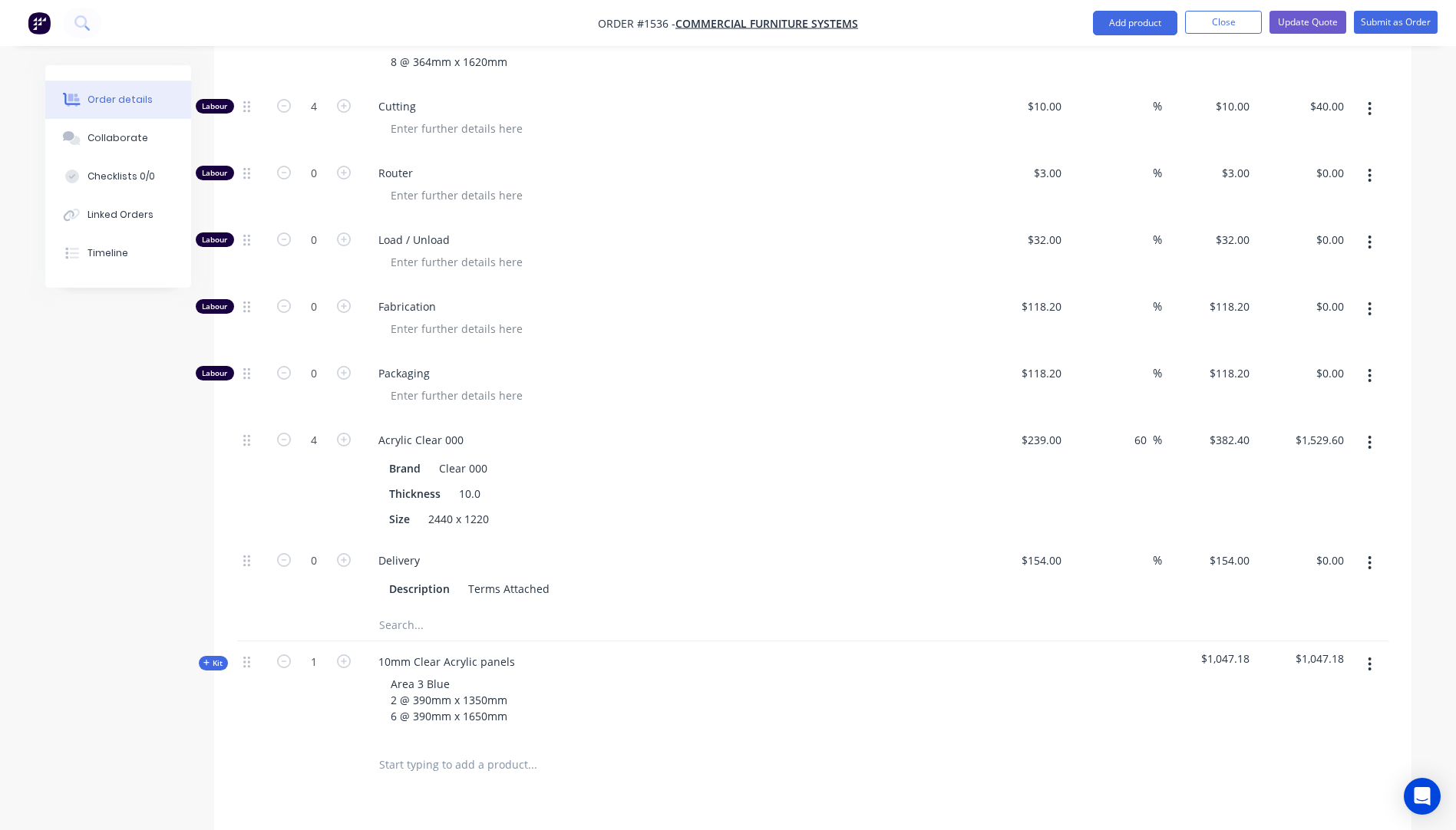
scroll to position [736, 0]
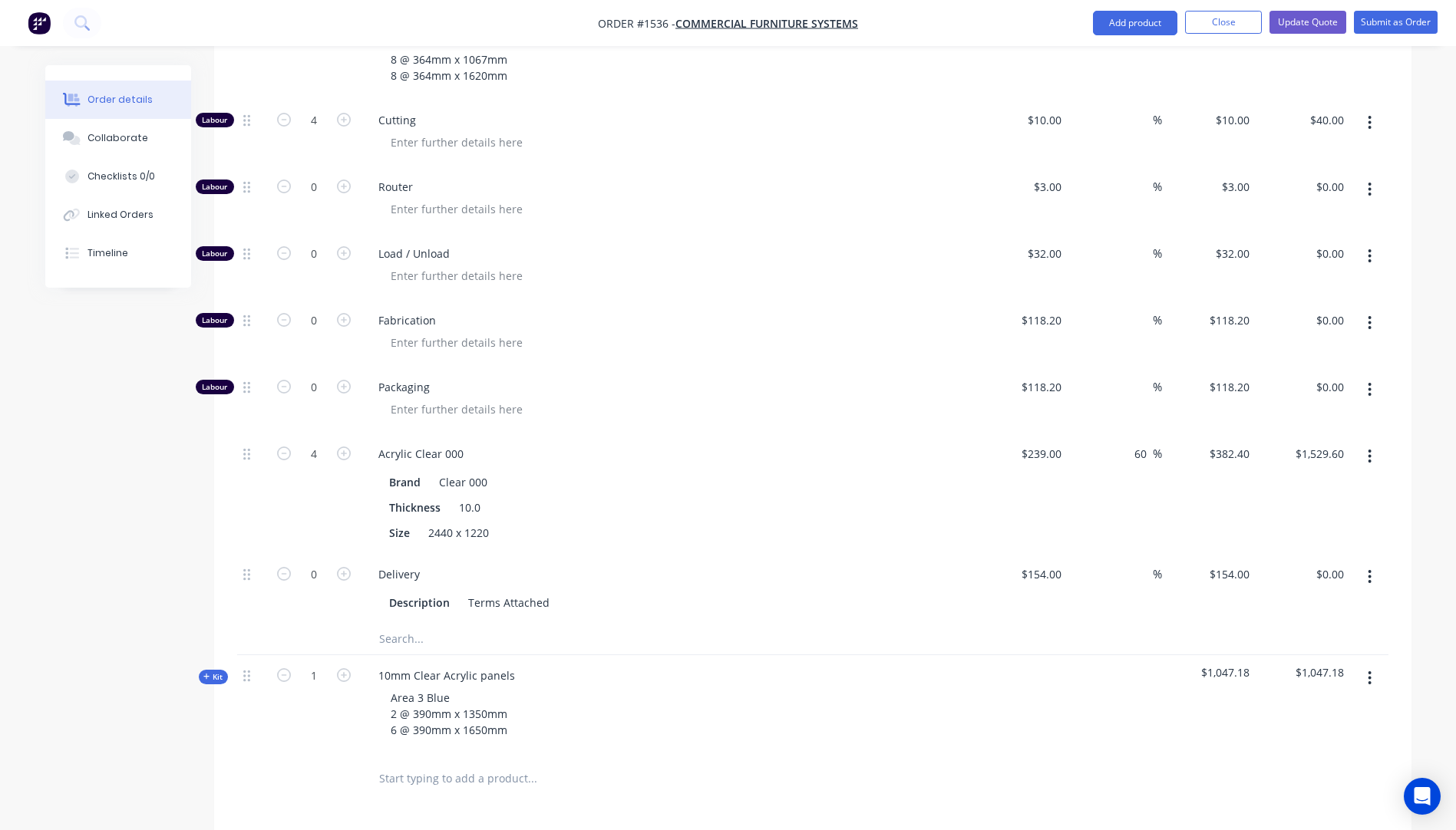
click at [400, 624] on input "text" at bounding box center [531, 639] width 307 height 31
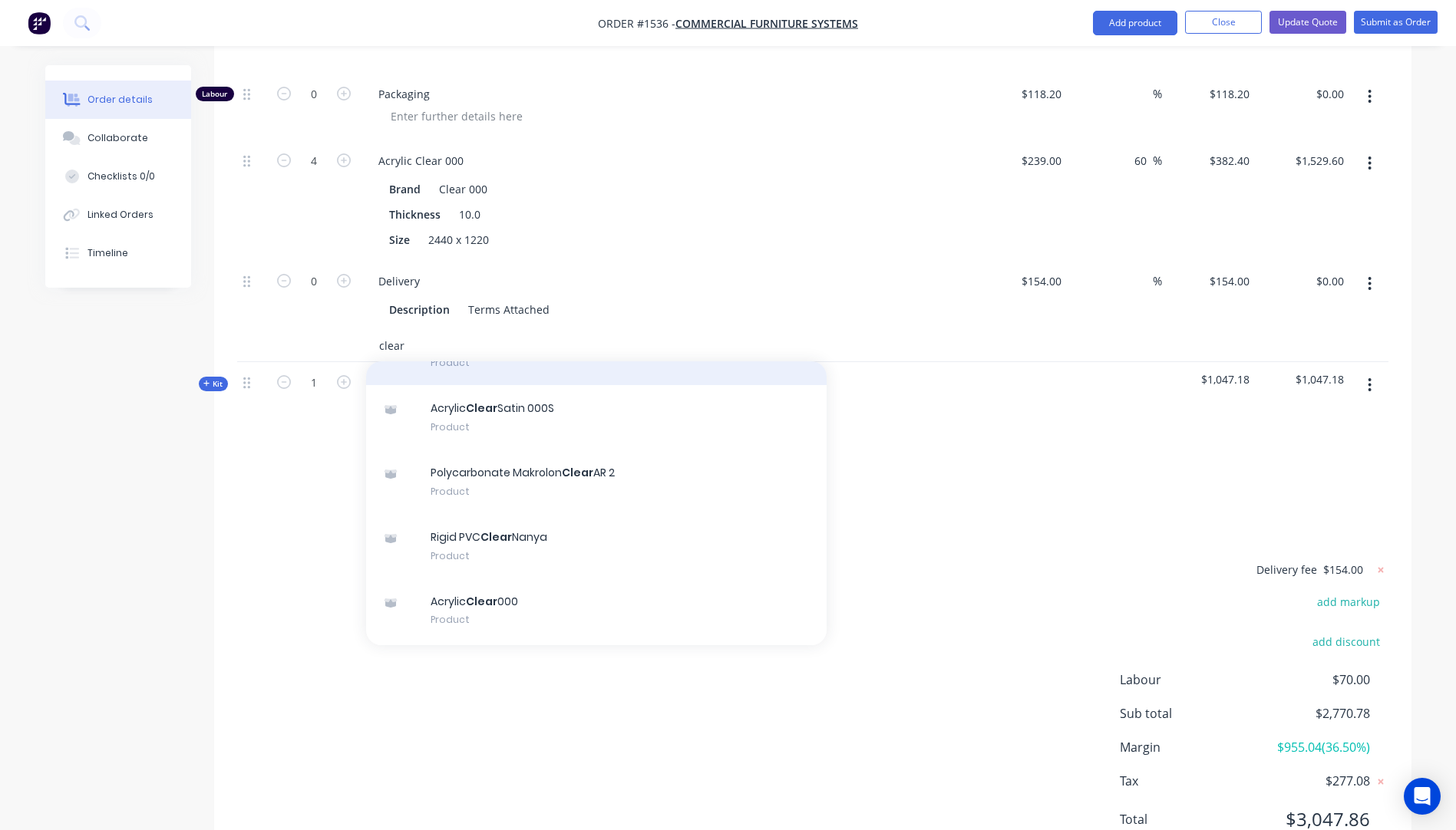
scroll to position [230, 0]
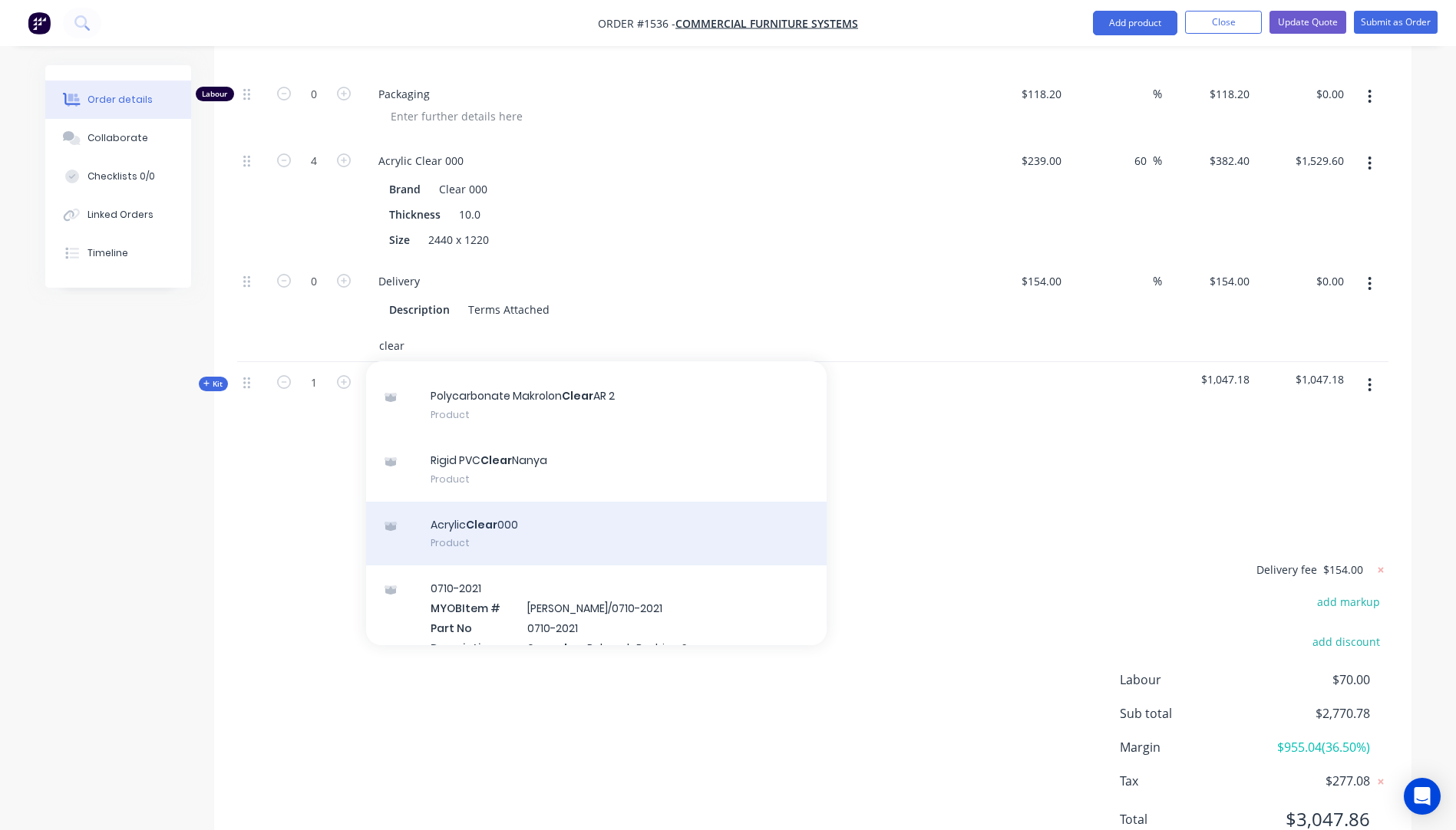
type input "clear"
click at [509, 502] on div "Acrylic Clear 000 Product" at bounding box center [596, 534] width 461 height 65
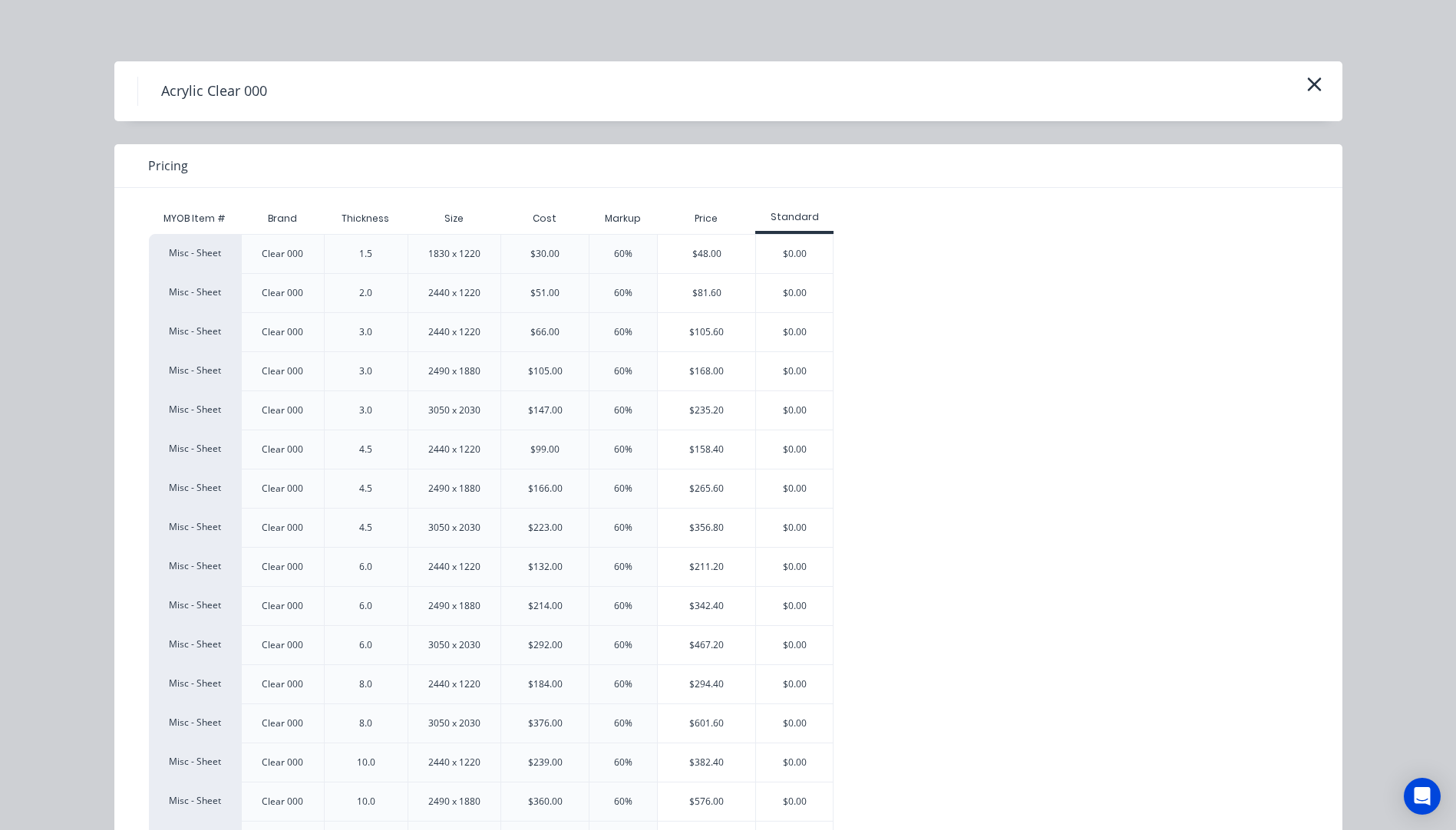
scroll to position [77, 0]
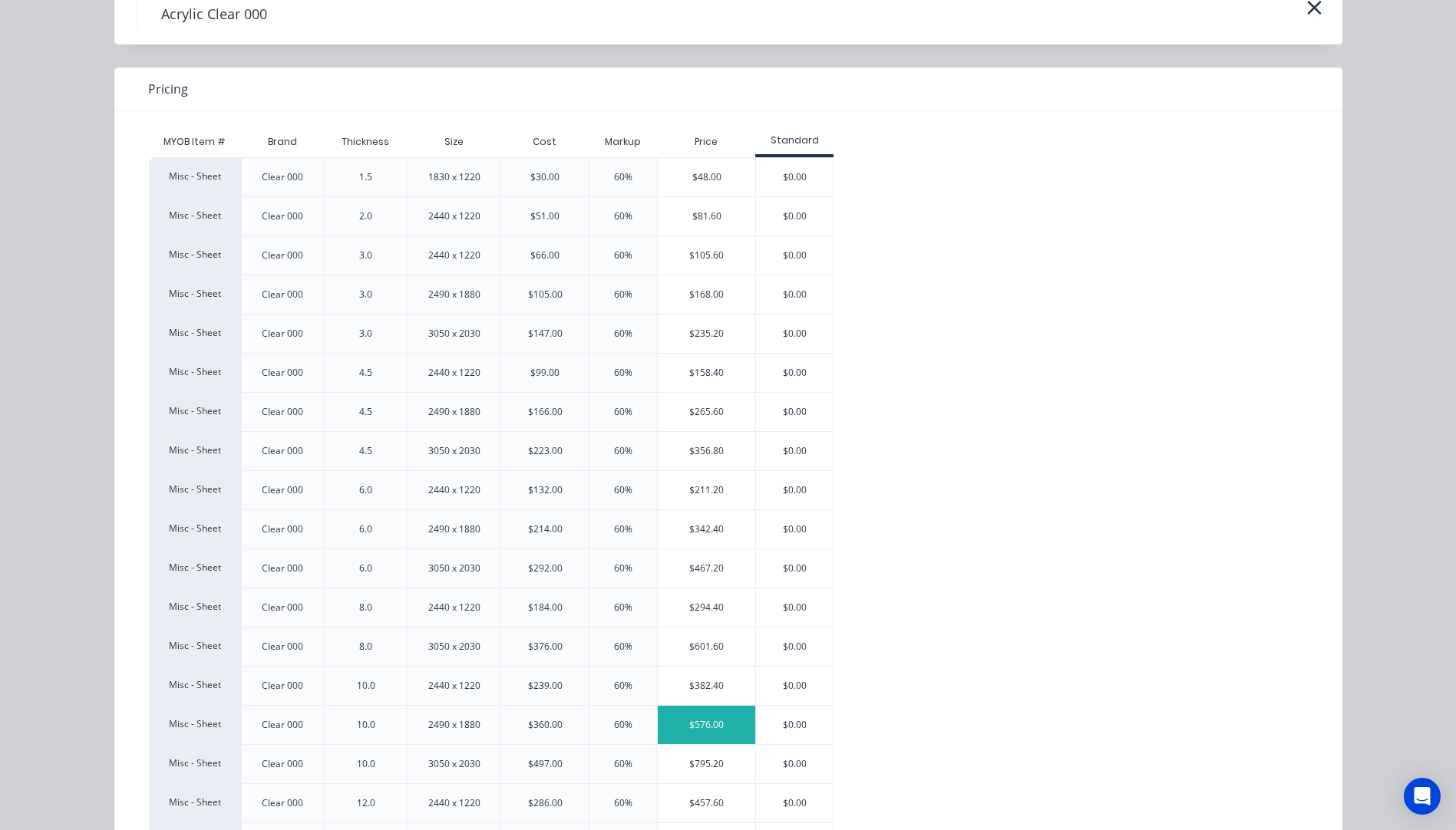
click at [704, 722] on div "$576.00" at bounding box center [706, 725] width 98 height 38
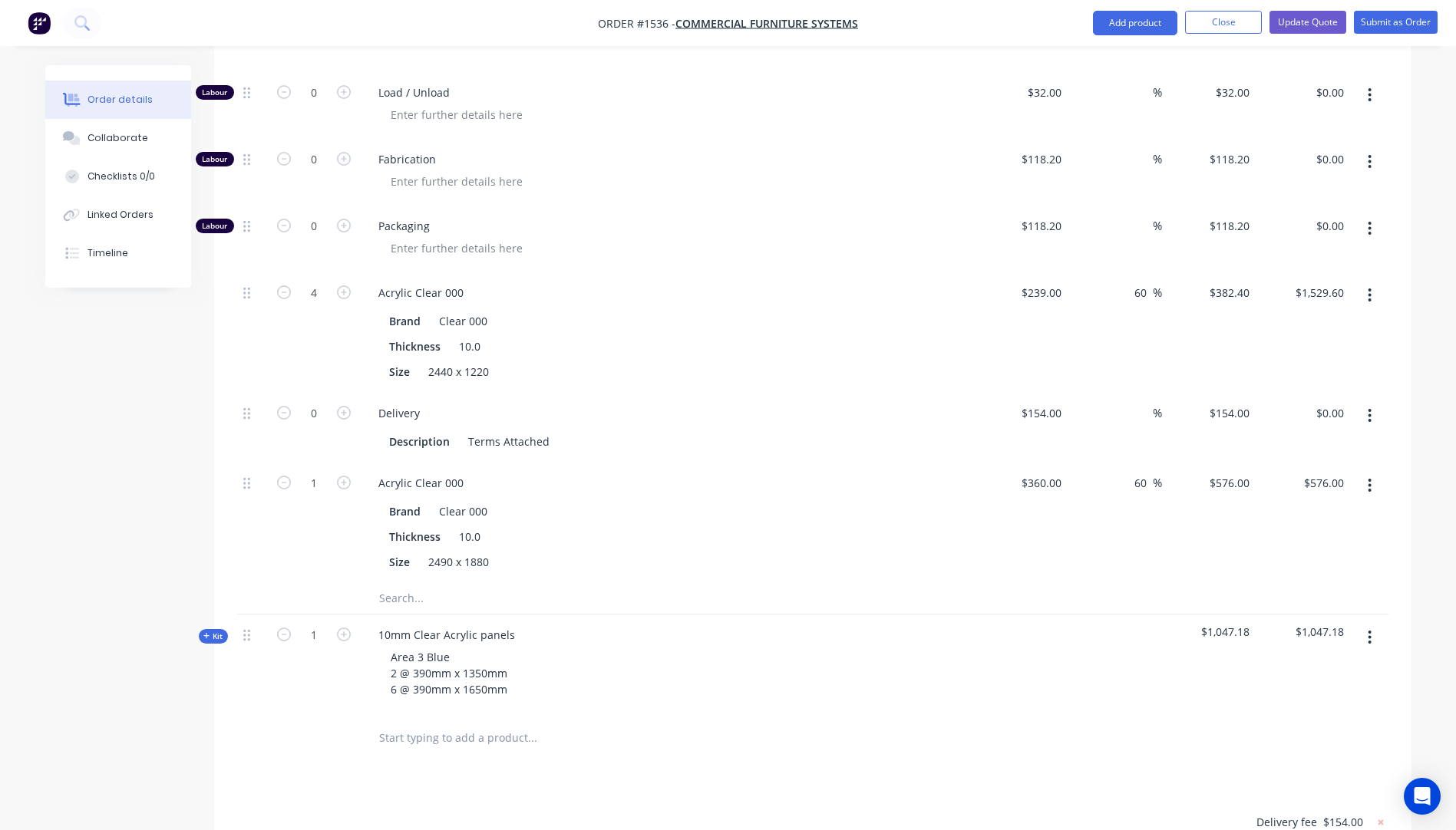
scroll to position [876, 0]
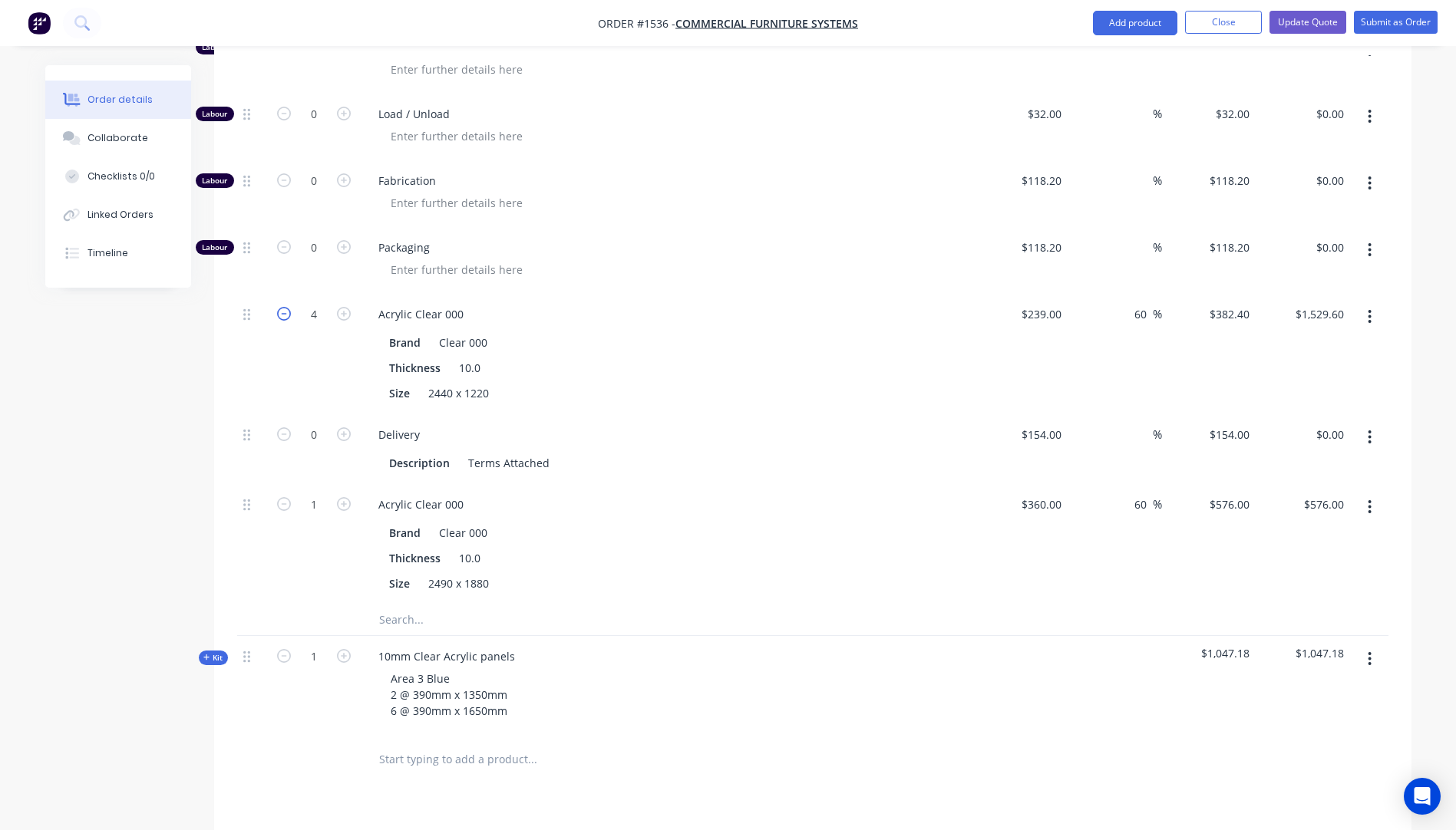
click at [281, 307] on icon "button" at bounding box center [283, 313] width 14 height 14
type input "3"
type input "$1,147.20"
click at [281, 307] on icon "button" at bounding box center [283, 313] width 14 height 14
type input "2"
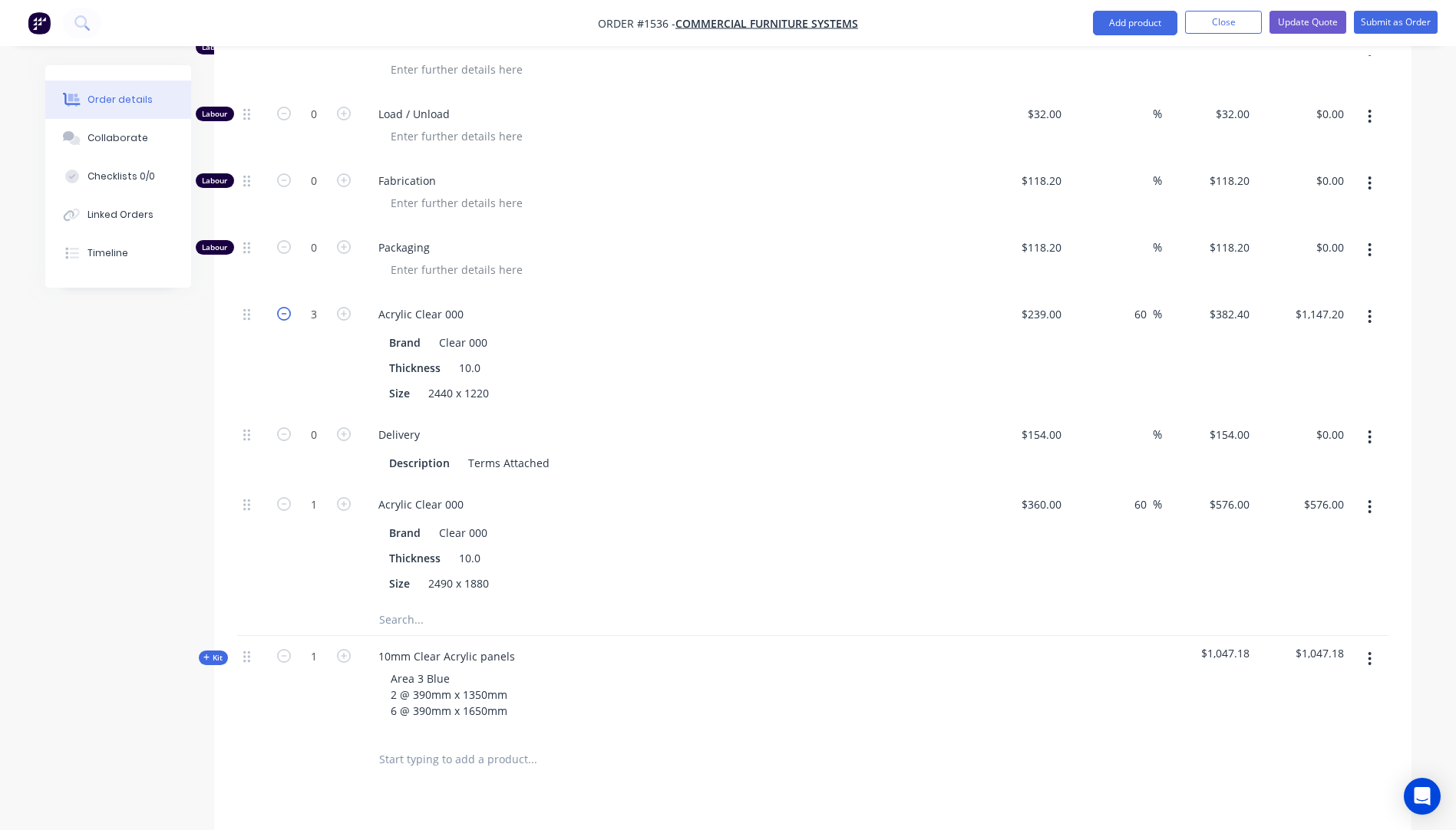
type input "$764.80"
click at [644, 328] on div "Brand Clear 000 Thickness 10.0 Size 2440 x 1220" at bounding box center [667, 366] width 602 height 76
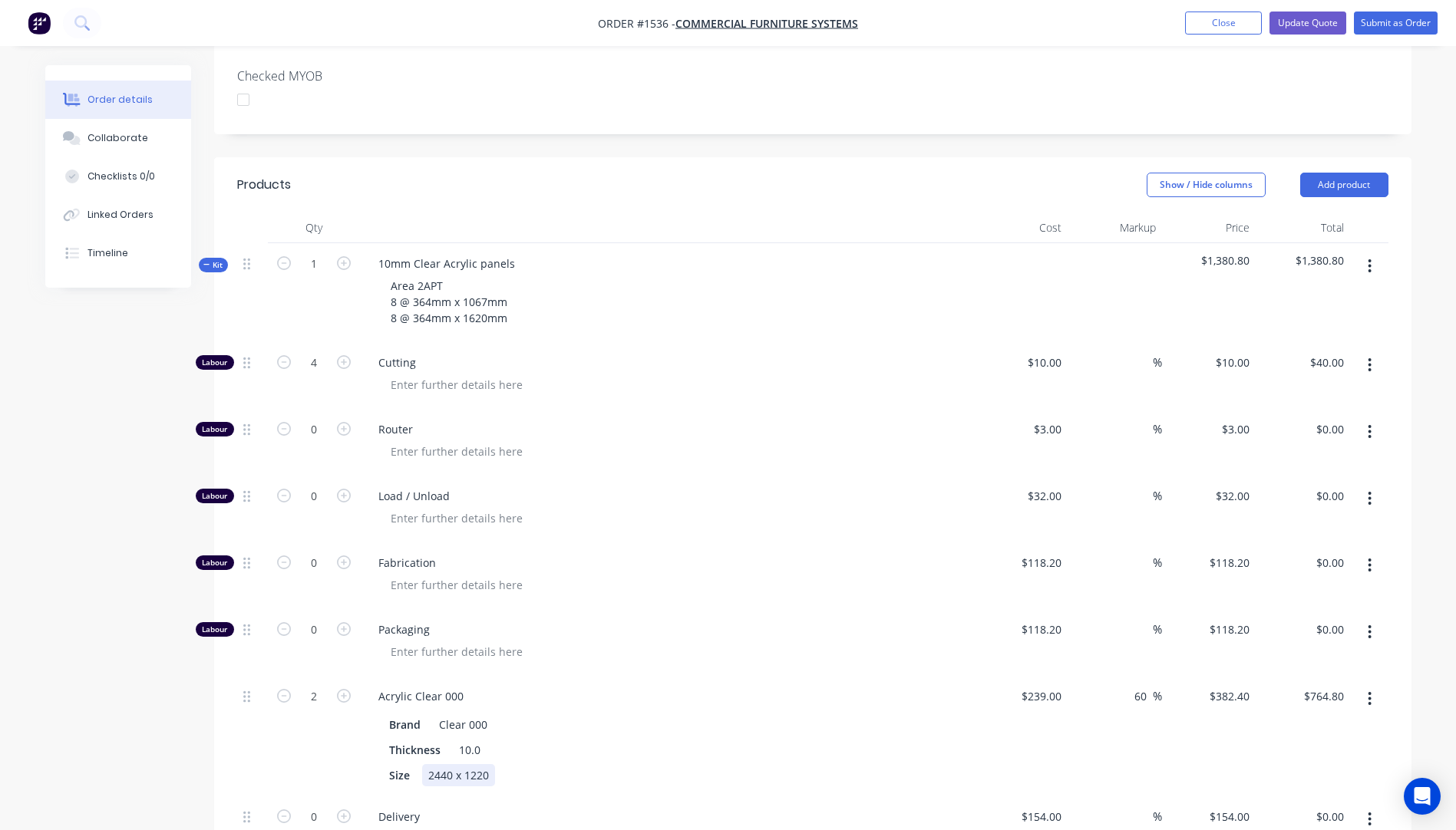
scroll to position [492, 0]
click at [209, 263] on icon "button" at bounding box center [206, 266] width 7 height 8
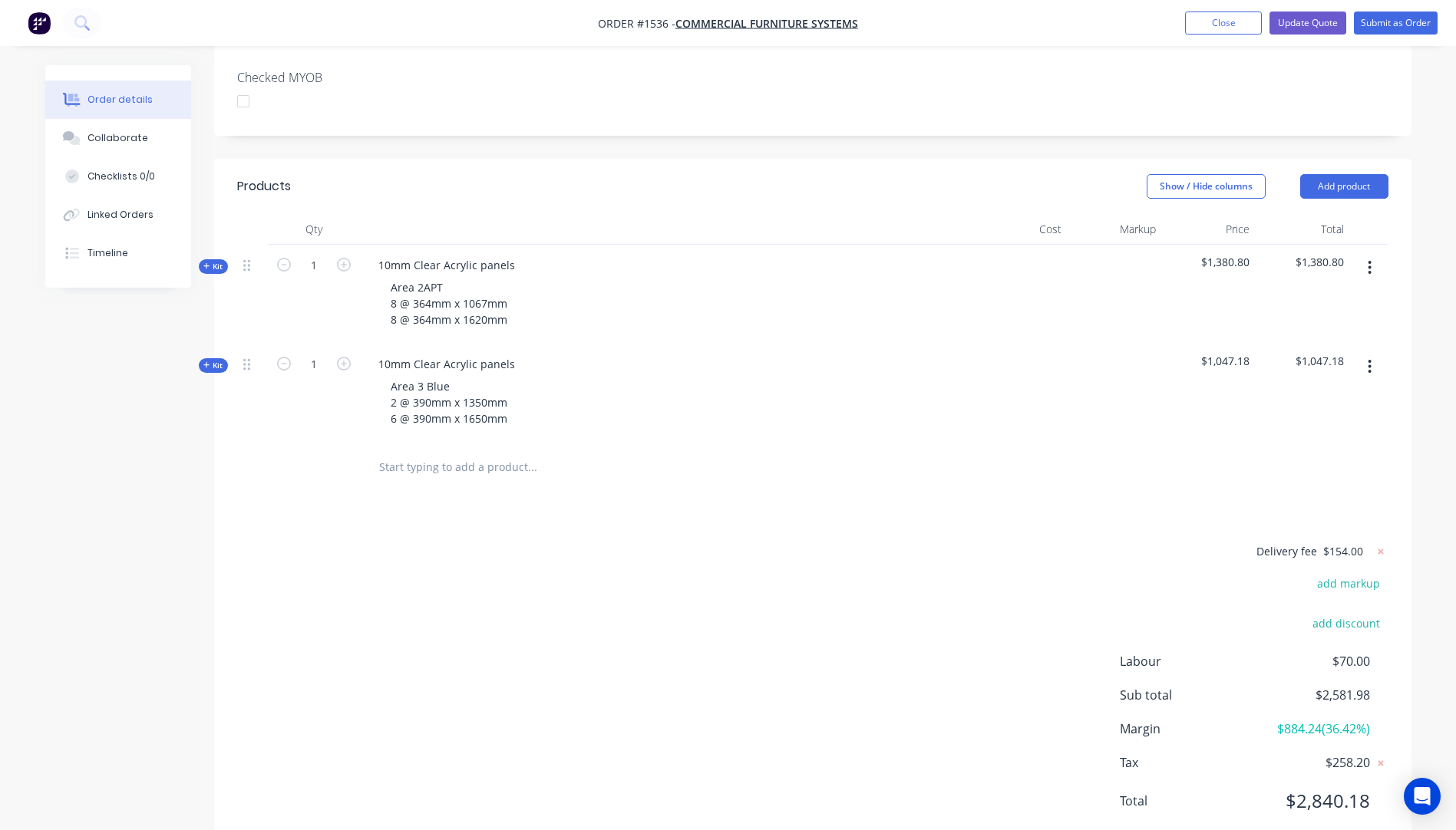
scroll to position [474, 0]
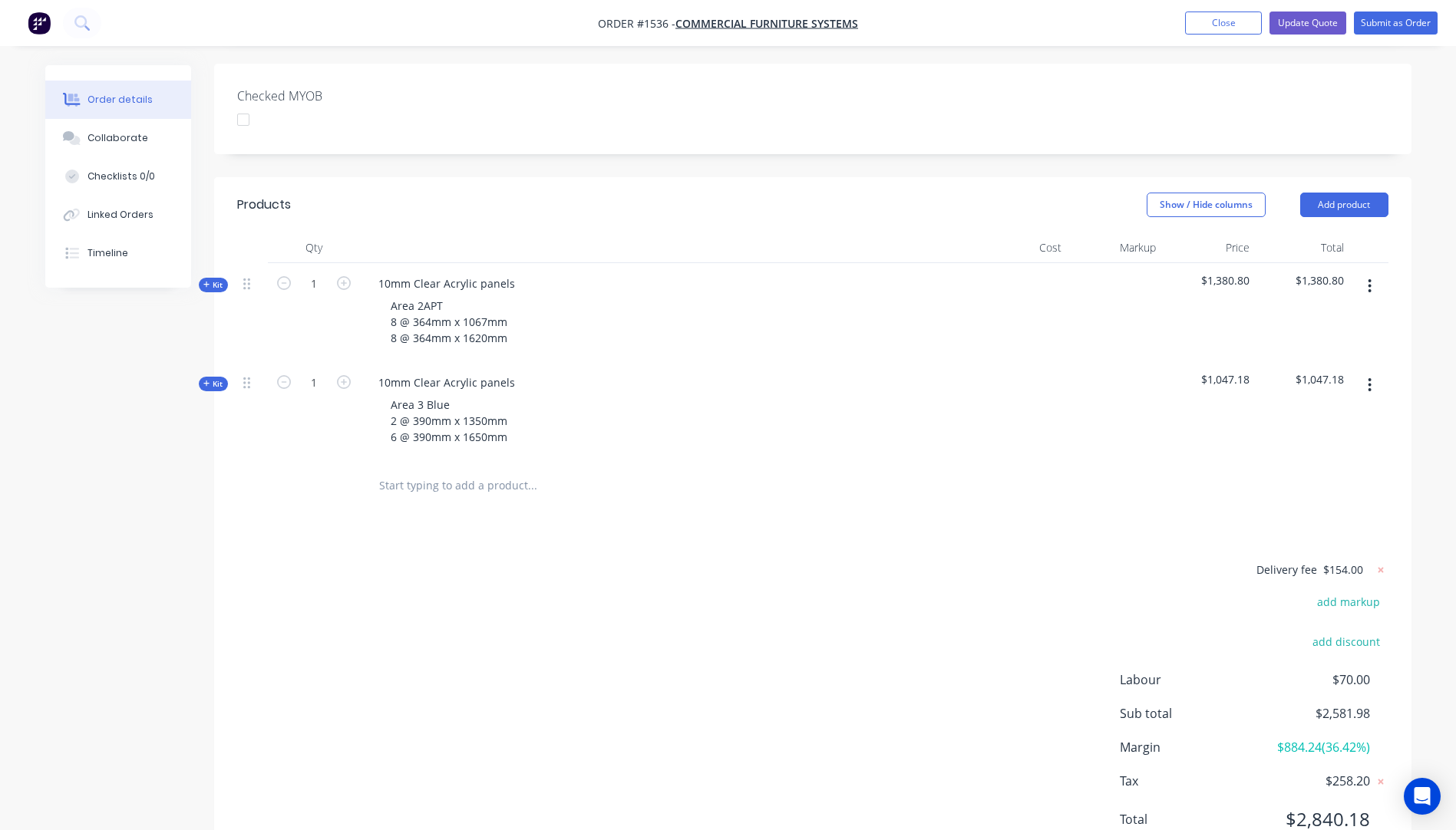
click at [204, 380] on icon "button" at bounding box center [206, 384] width 7 height 8
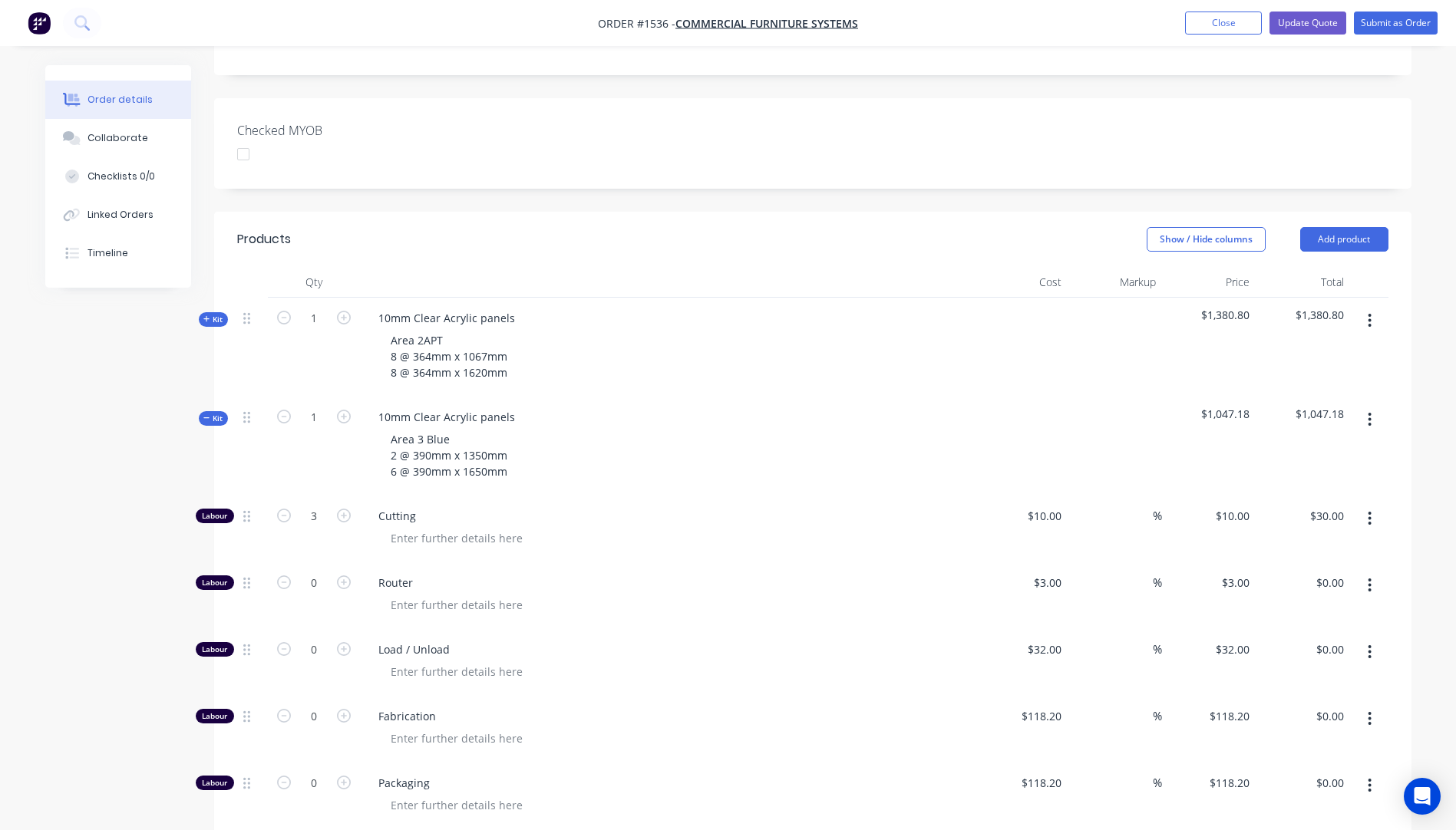
scroll to position [397, 0]
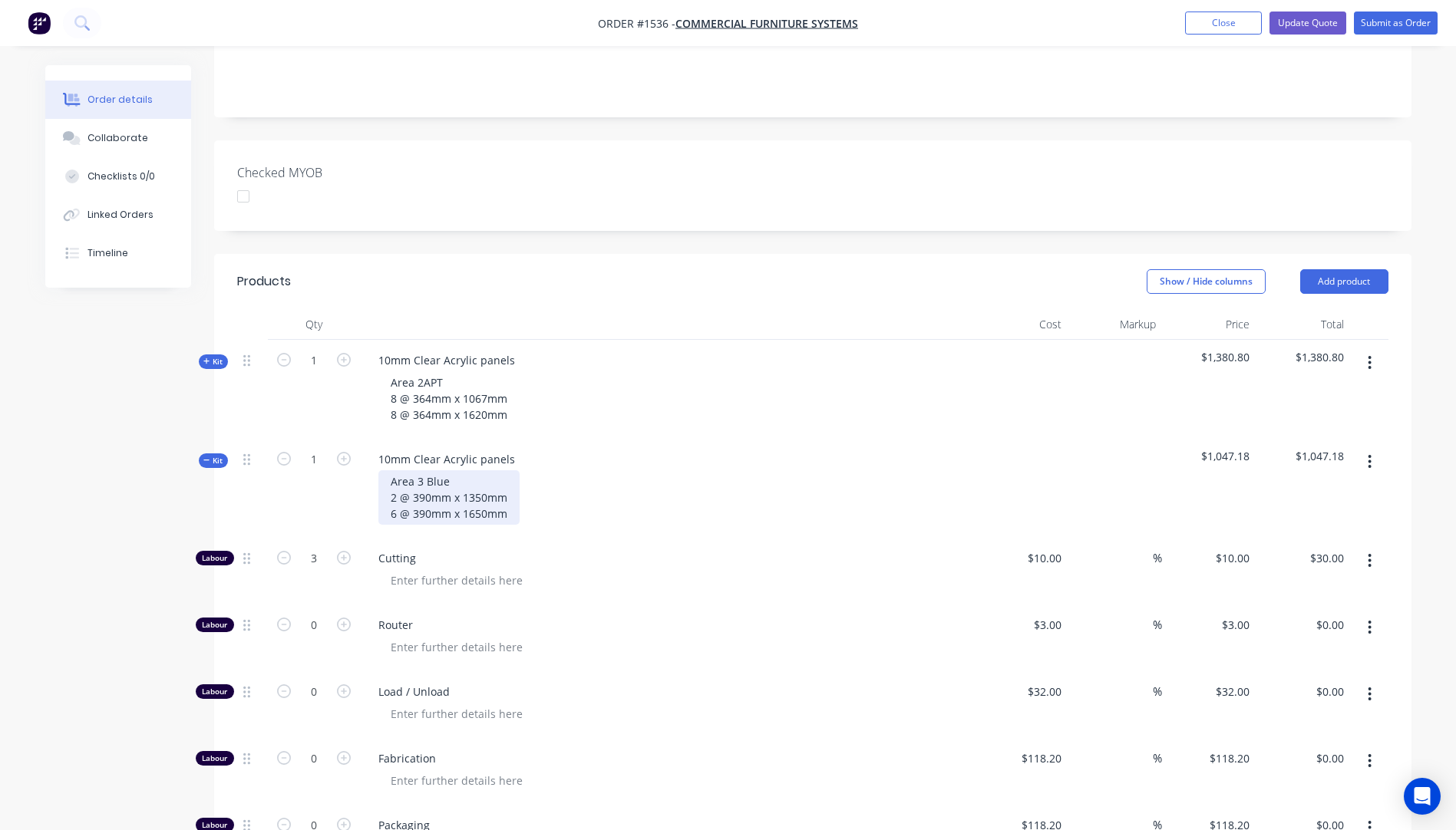
click at [432, 471] on div "Area 3 Blue 2 @ 390mm x 1350mm 6 @ 390mm x 1650mm" at bounding box center [448, 498] width 142 height 54
click at [479, 471] on div "Area 3 Blue 2 @ 369mm x 1350mm 6 @ 390mm x 1650mm" at bounding box center [448, 498] width 142 height 54
click at [429, 471] on div "Area 3 Blue 2 @ 369mm x 1320mm 6 @ 390mm x 1650mm" at bounding box center [448, 498] width 142 height 54
click at [481, 471] on div "Area 3 Blue 2 @ 369mm x 1320mm 6 @ 369mm x 1650mm" at bounding box center [448, 498] width 142 height 54
click at [648, 463] on div "10mm Clear Acrylic panels Area 3 Blue 2 @ 369mm x 1320mm 6 @ 369mm x 1620mm" at bounding box center [667, 489] width 614 height 99
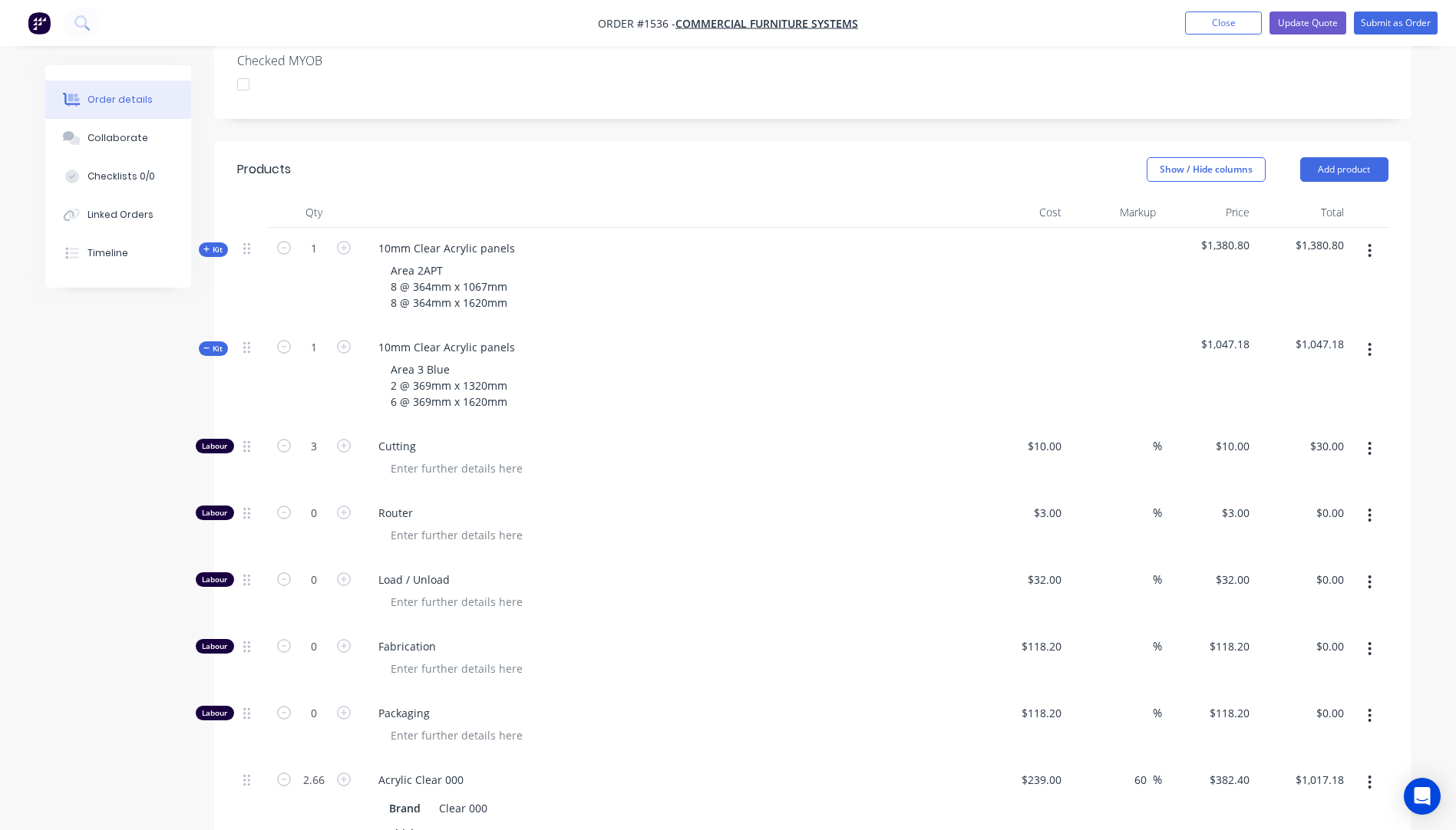
scroll to position [551, 0]
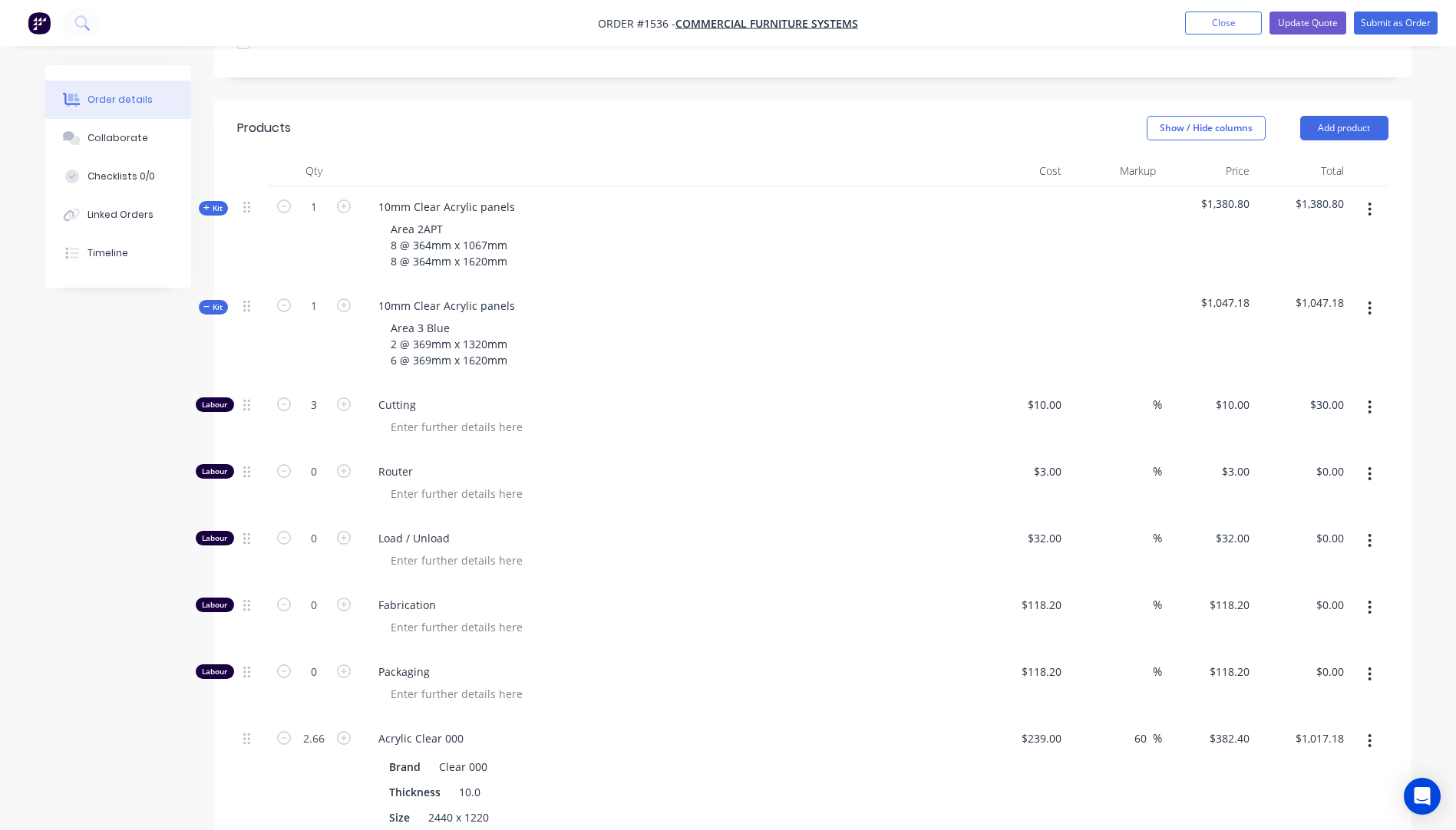
click at [1372, 460] on button "button" at bounding box center [1370, 474] width 36 height 27
drag, startPoint x: 1293, startPoint y: 505, endPoint x: 1307, endPoint y: 500, distance: 14.9
click at [1296, 565] on div "Delete" at bounding box center [1316, 576] width 118 height 23
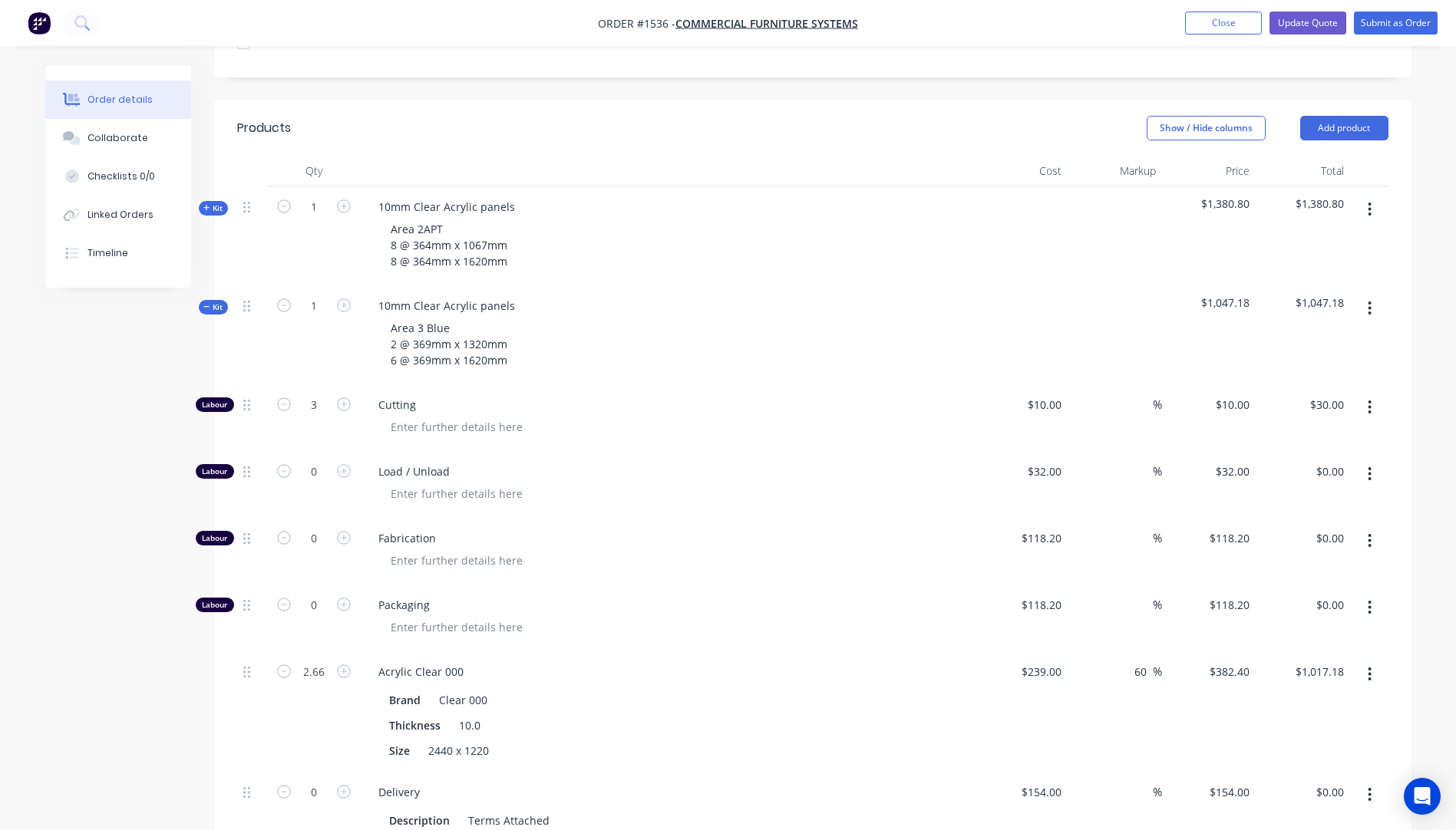
click at [1373, 460] on button "button" at bounding box center [1370, 474] width 36 height 27
click at [1298, 565] on div "Delete" at bounding box center [1316, 576] width 118 height 23
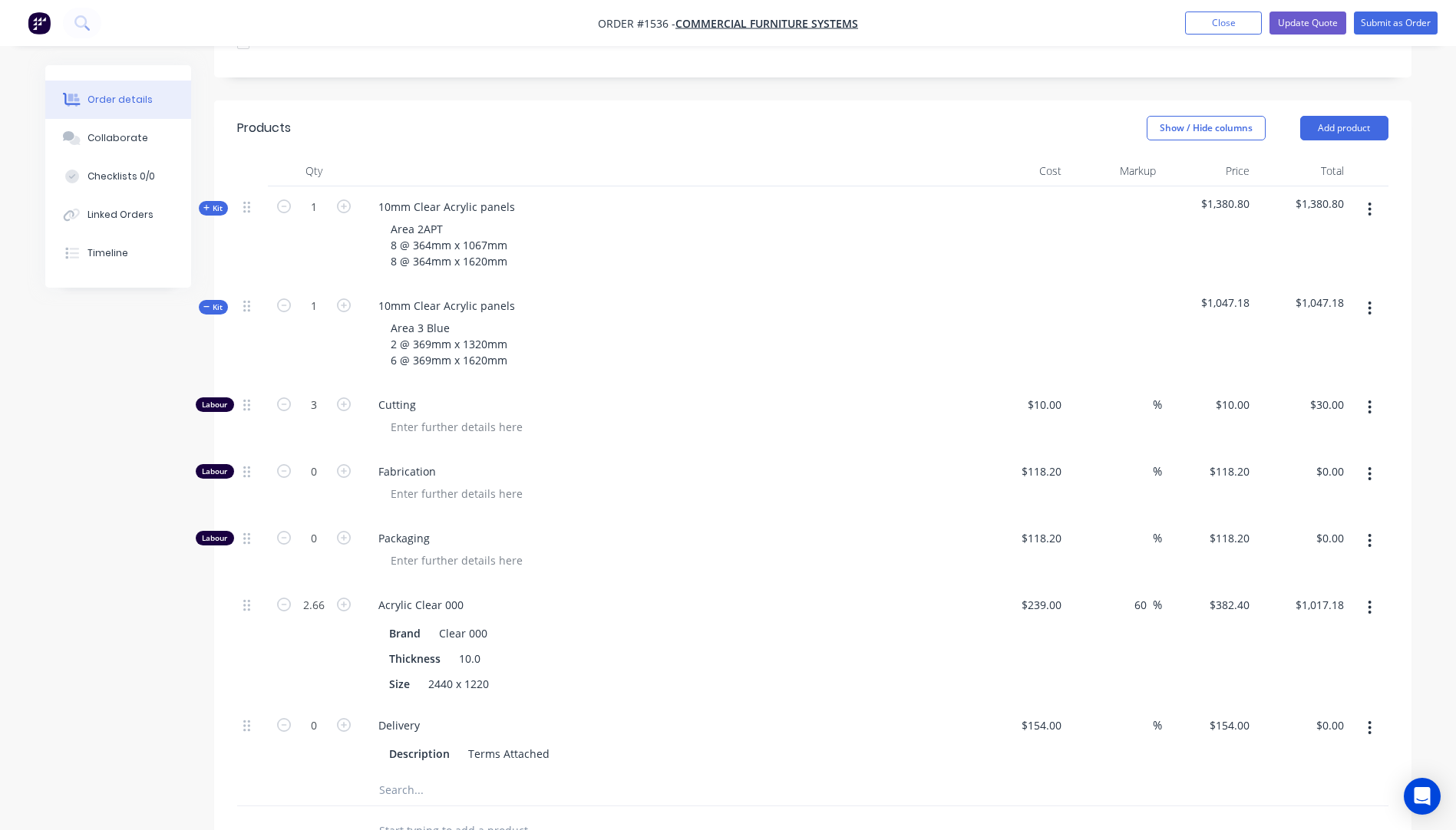
click at [1370, 467] on icon "button" at bounding box center [1370, 474] width 3 height 14
drag, startPoint x: 1295, startPoint y: 513, endPoint x: 1302, endPoint y: 501, distance: 13.9
click at [1295, 565] on div "Delete" at bounding box center [1316, 576] width 118 height 23
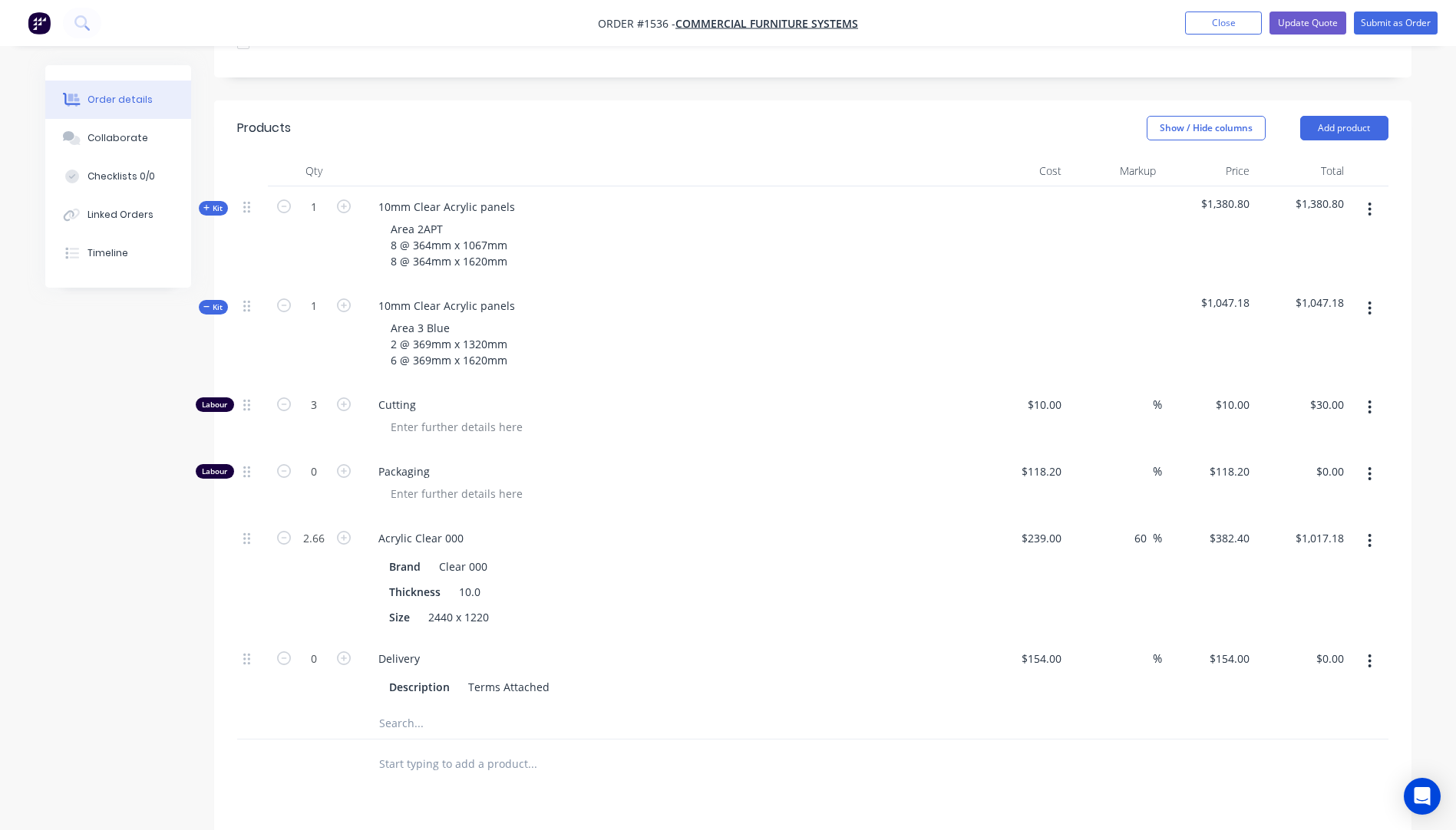
click at [1375, 460] on button "button" at bounding box center [1370, 474] width 36 height 27
click at [1291, 565] on div "Delete" at bounding box center [1316, 576] width 118 height 23
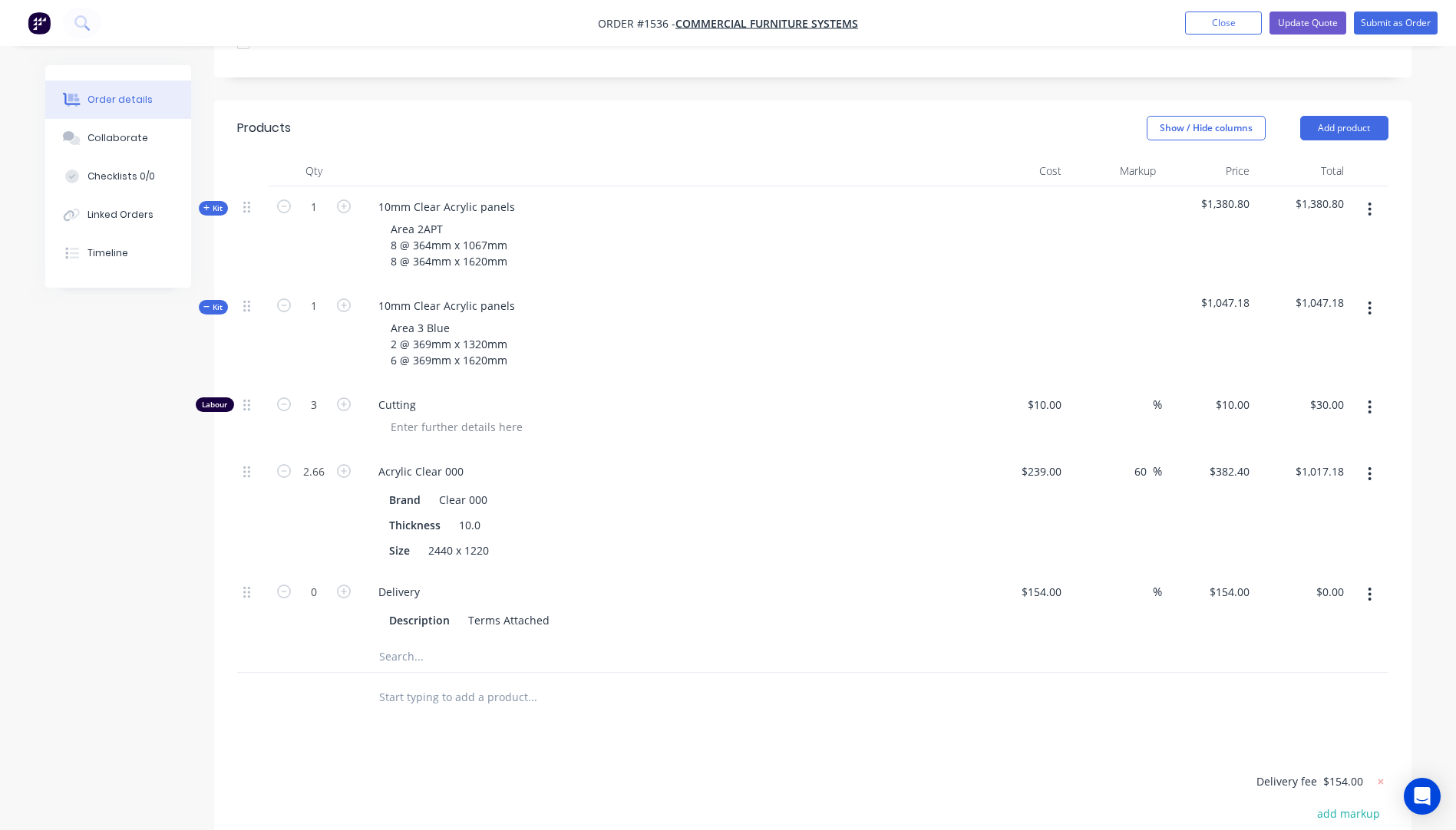
click at [205, 307] on icon "button" at bounding box center [206, 307] width 7 height 1
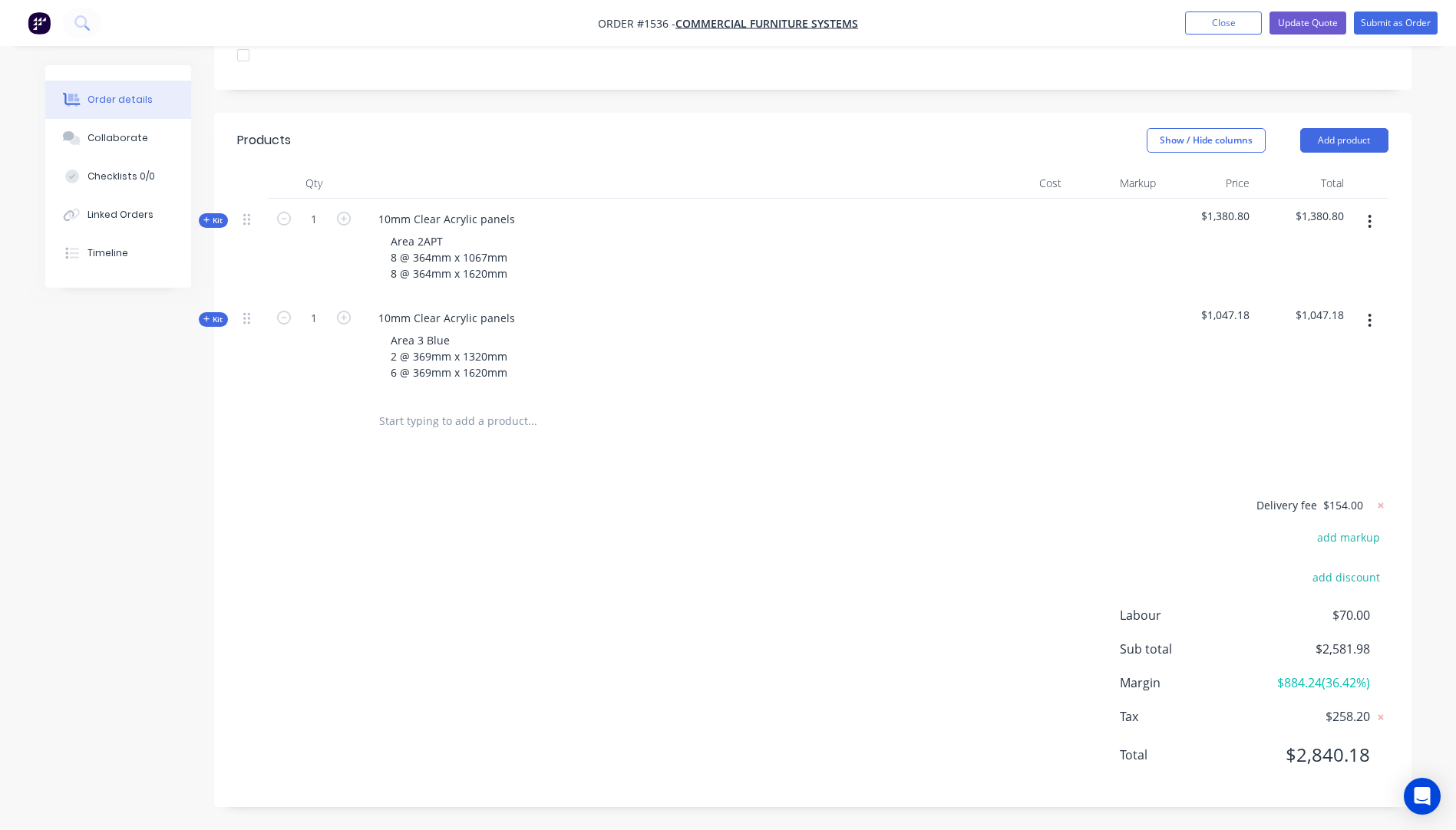
scroll to position [474, 0]
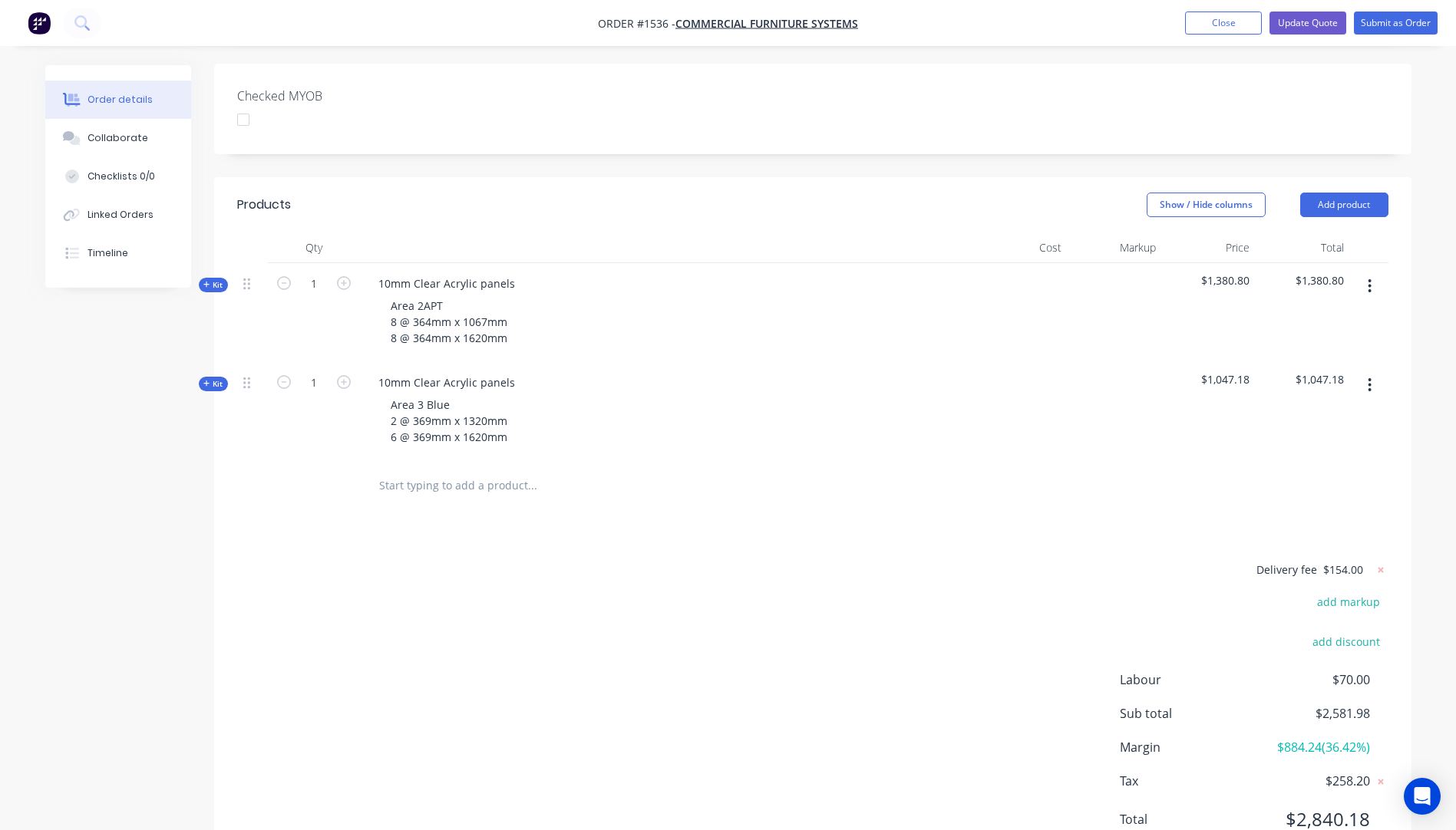
click at [205, 280] on icon "button" at bounding box center [206, 284] width 7 height 8
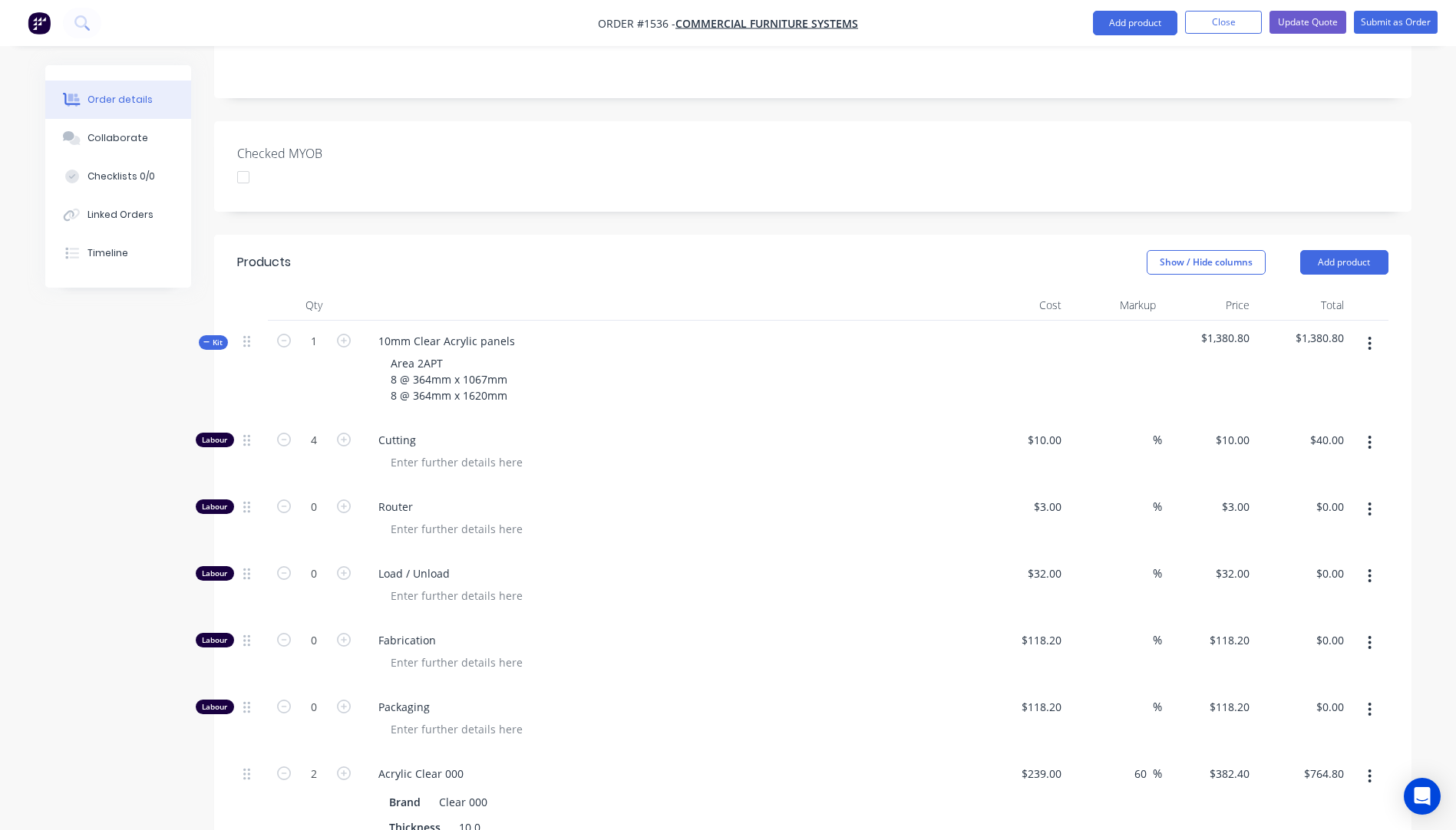
scroll to position [397, 0]
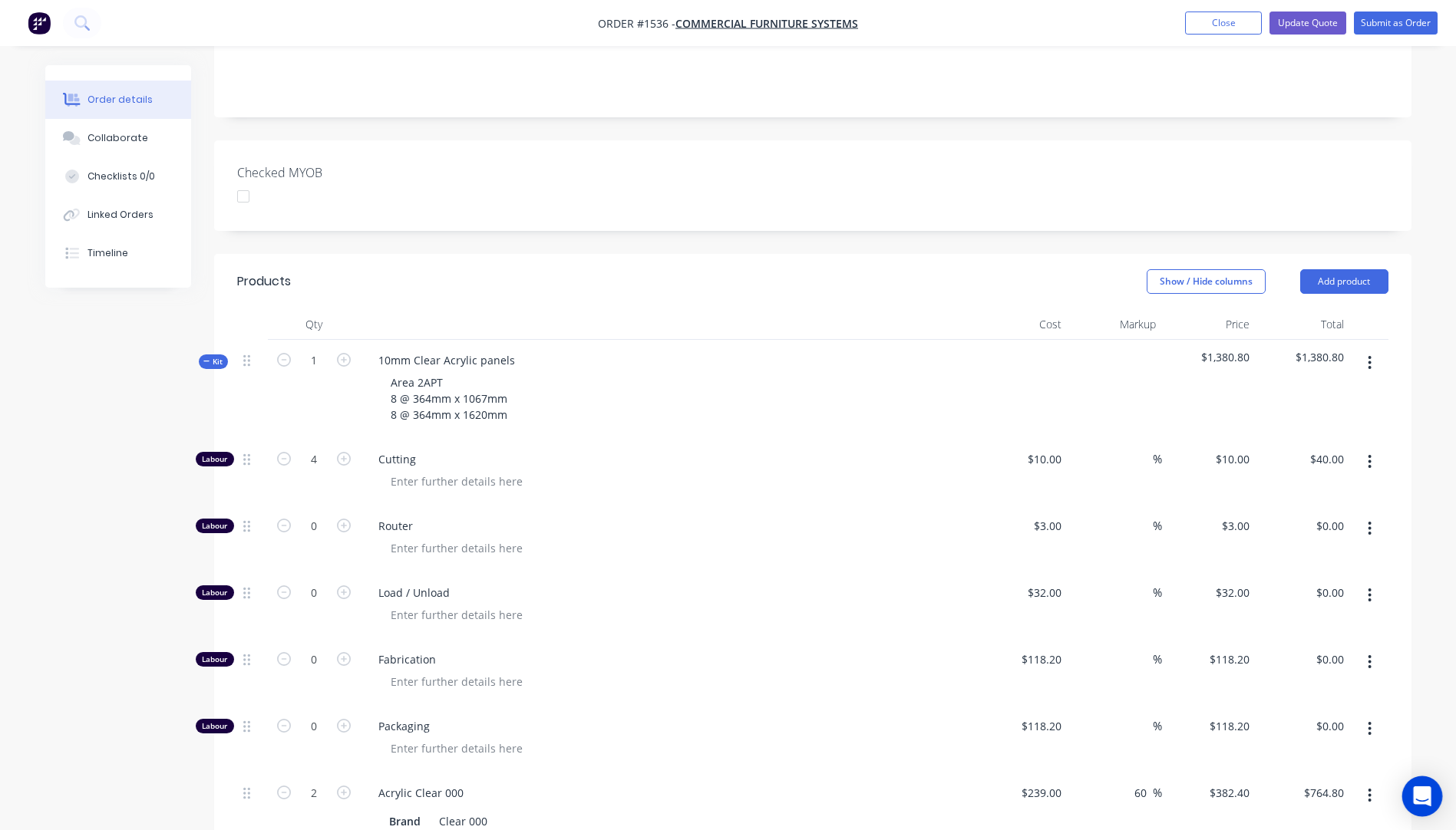
click at [1422, 799] on icon "Open Intercom Messenger" at bounding box center [1421, 796] width 18 height 20
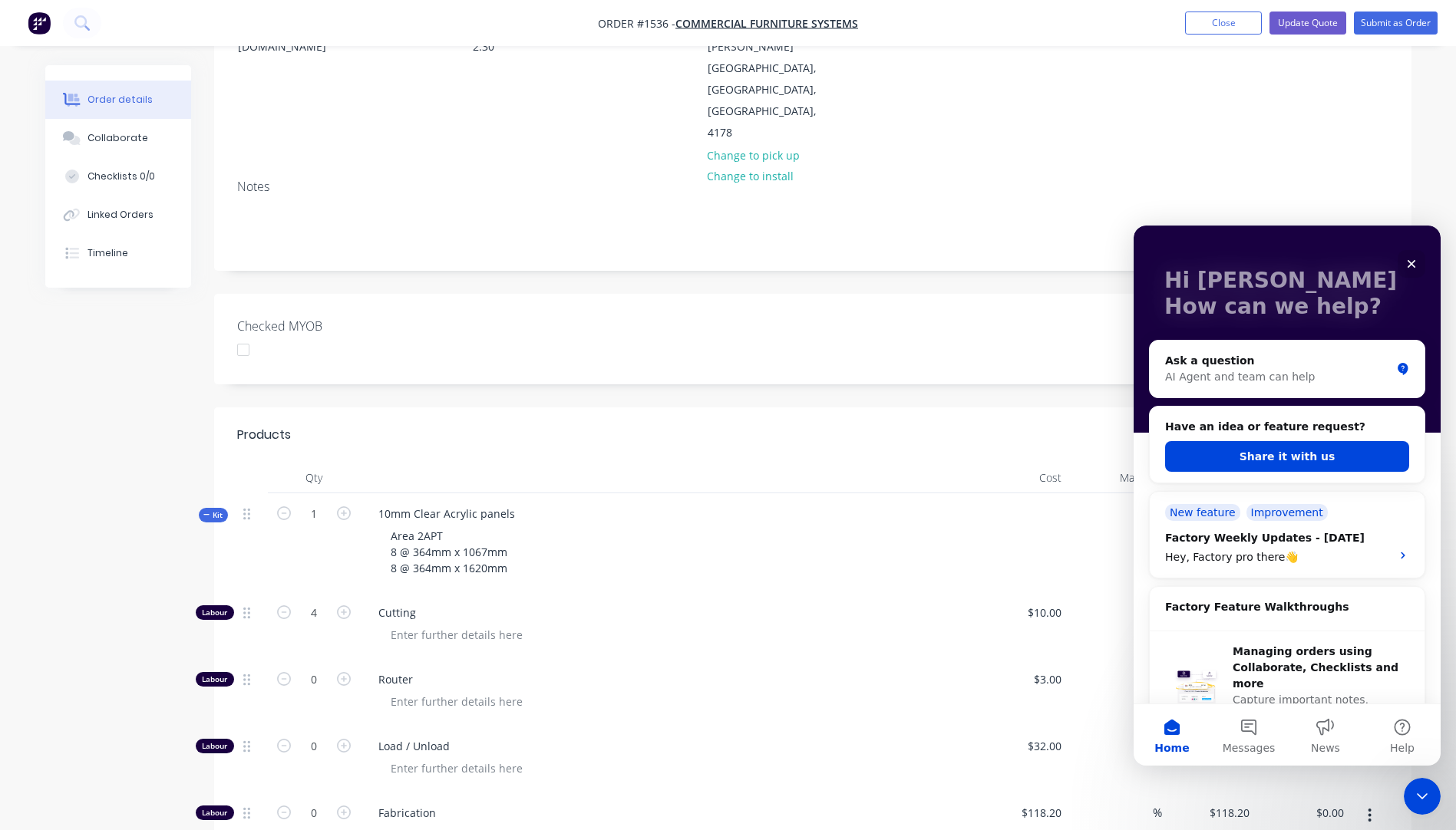
scroll to position [52, 0]
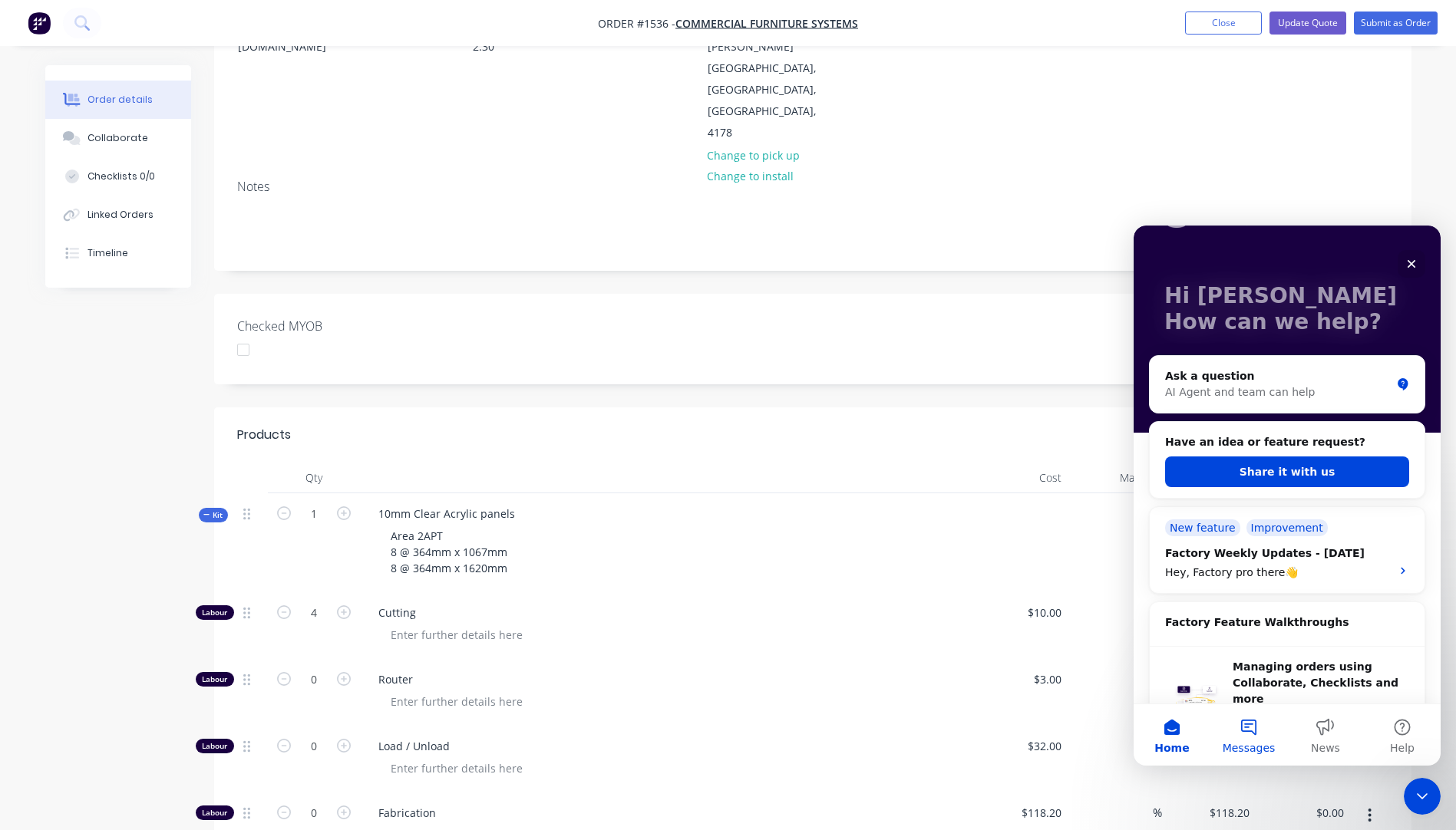
click at [1245, 728] on button "Messages" at bounding box center [1249, 734] width 77 height 61
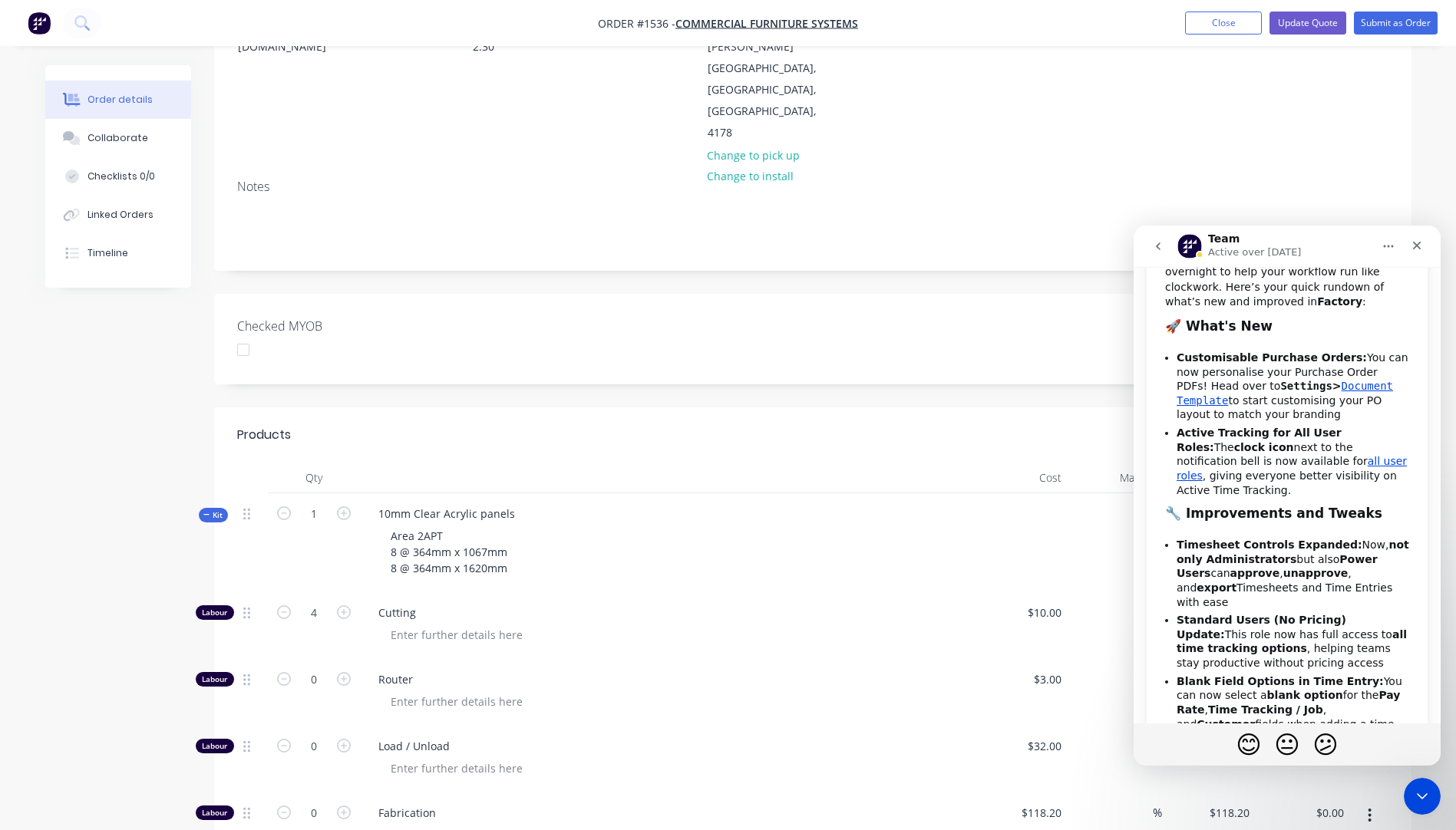
scroll to position [0, 0]
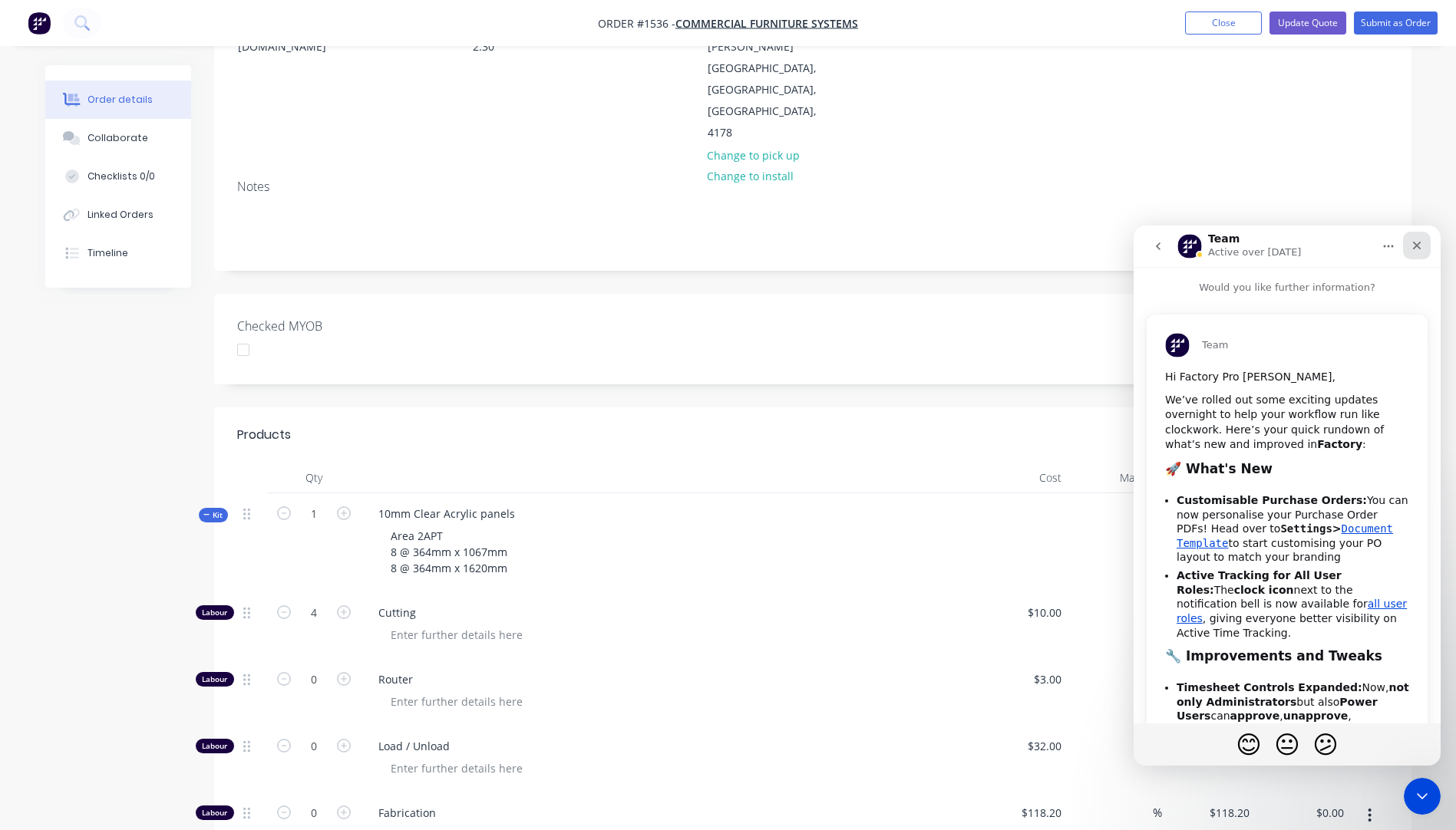
click at [1414, 244] on icon "Close" at bounding box center [1417, 245] width 12 height 12
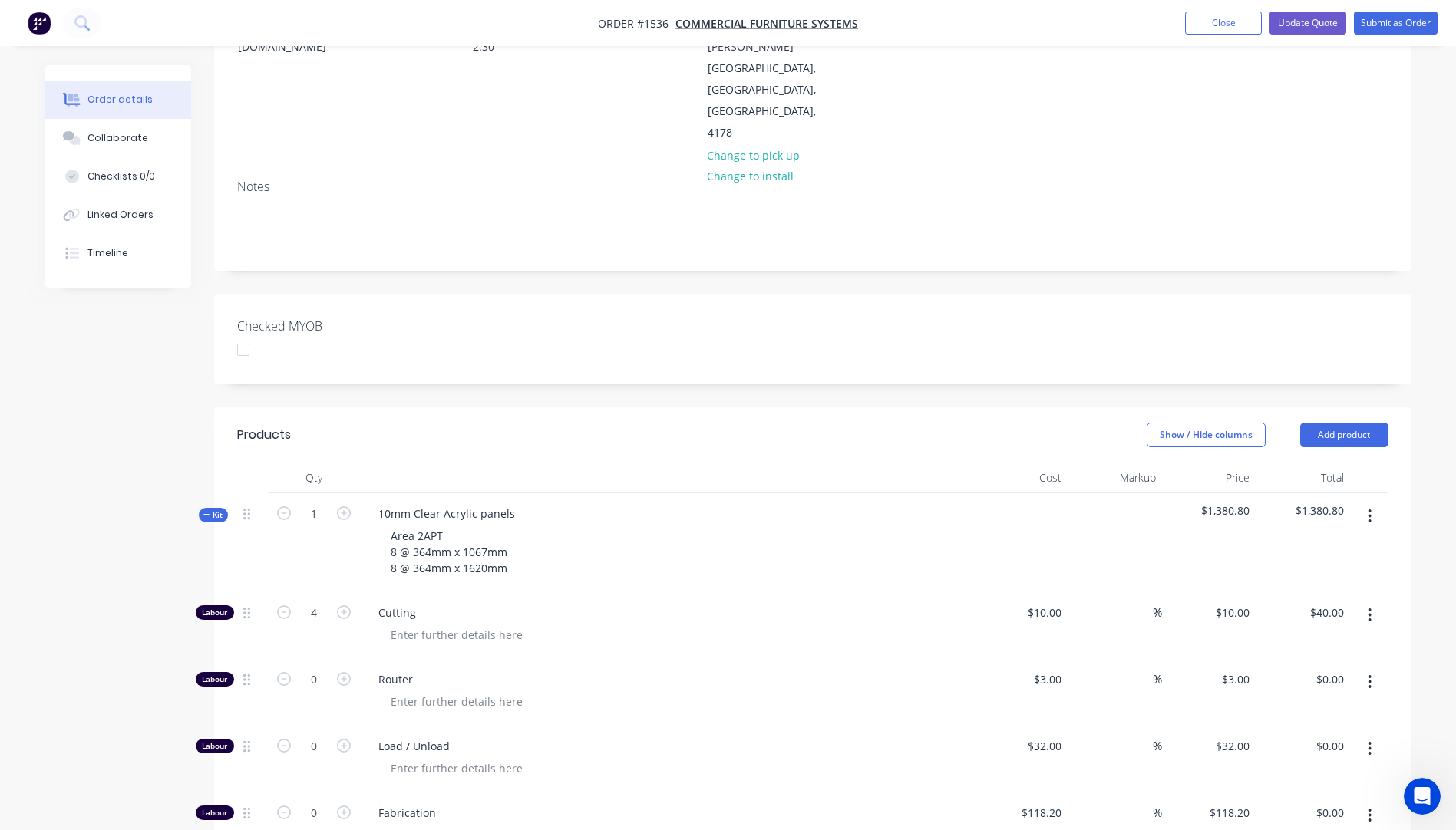
scroll to position [526, 0]
click at [1411, 797] on icon "Open Intercom Messenger" at bounding box center [1420, 794] width 25 height 25
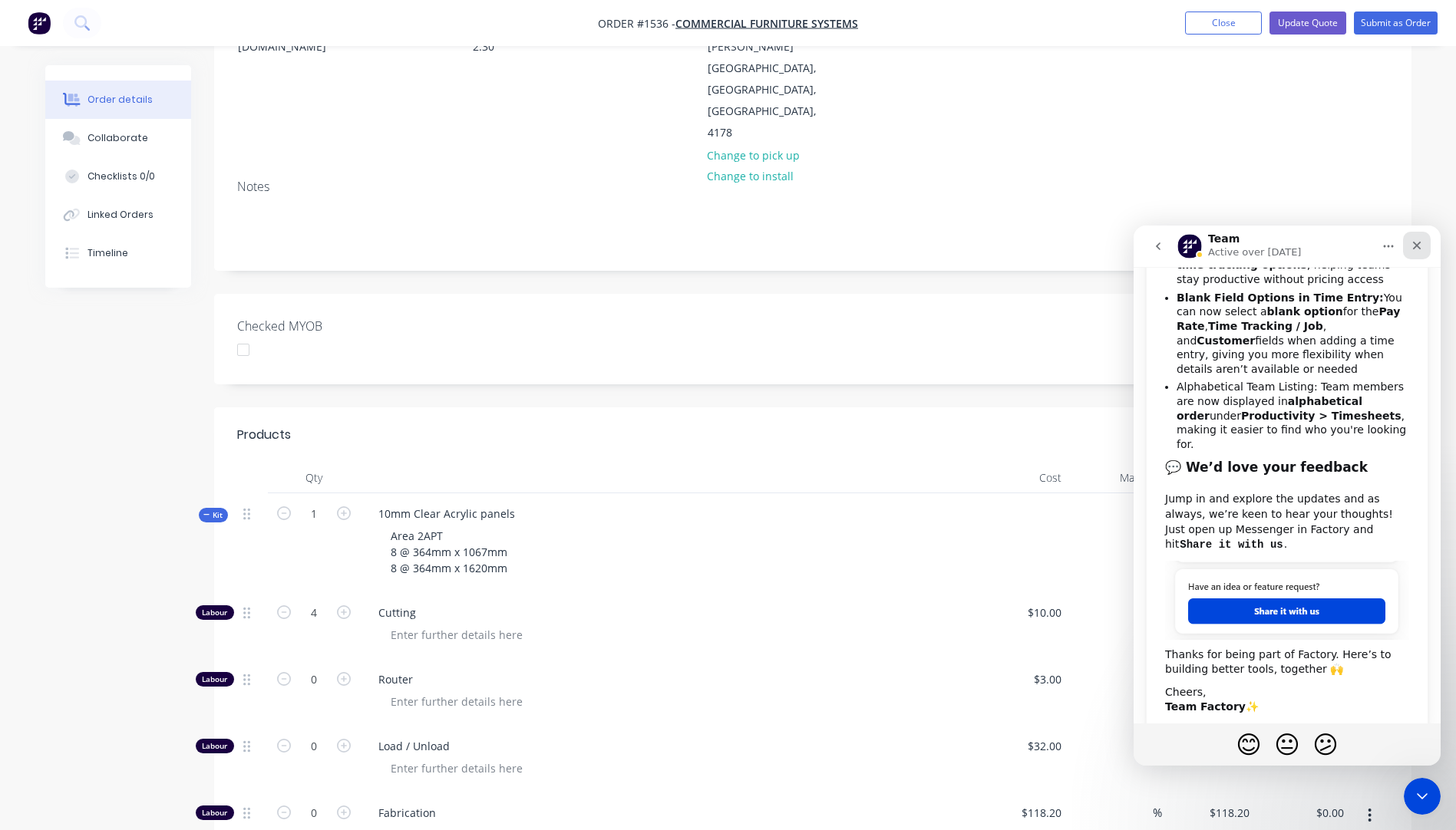
click at [1418, 247] on icon "Close" at bounding box center [1417, 246] width 8 height 8
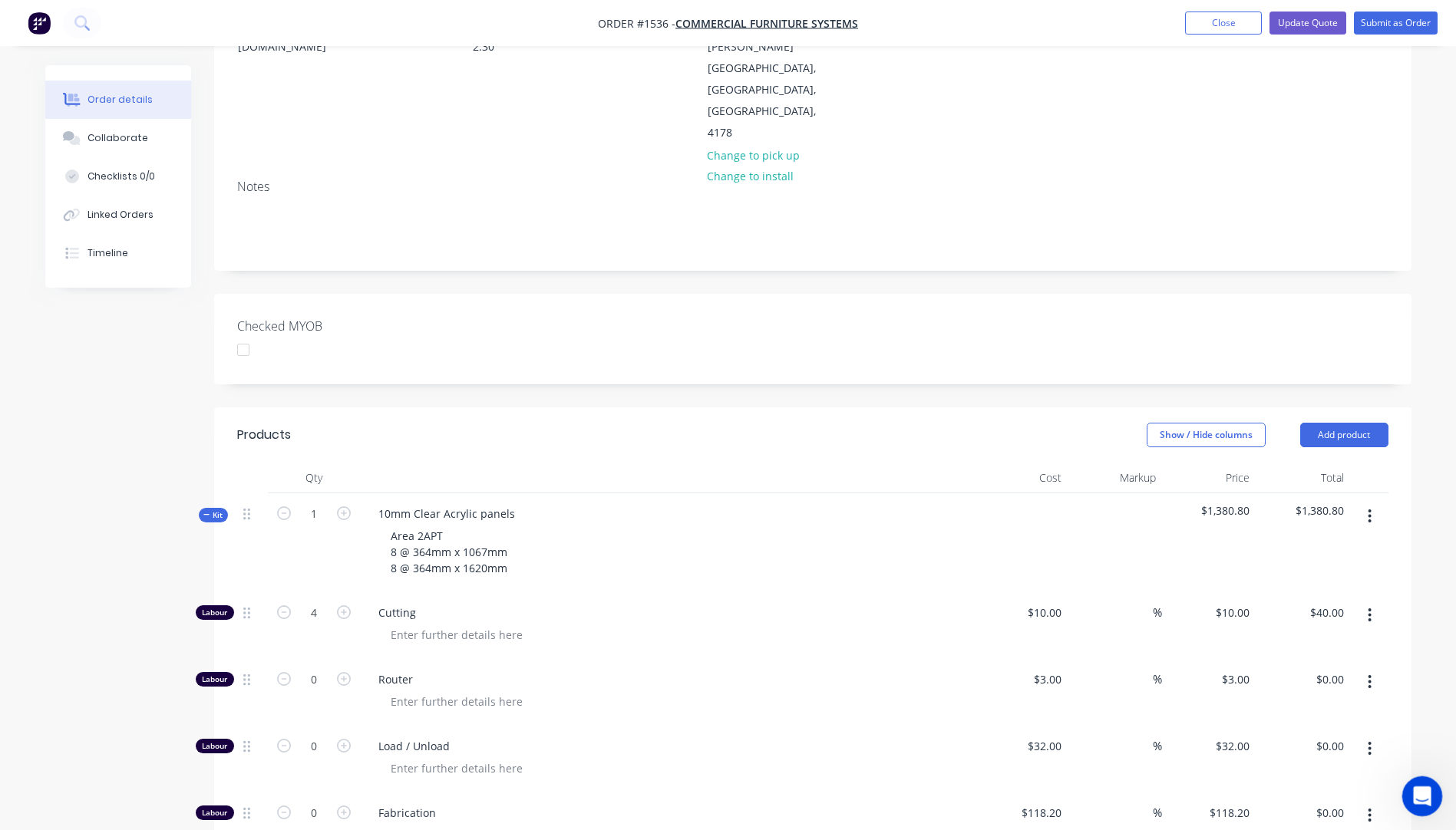
click at [1431, 805] on div "Open Intercom Messenger" at bounding box center [1420, 794] width 51 height 51
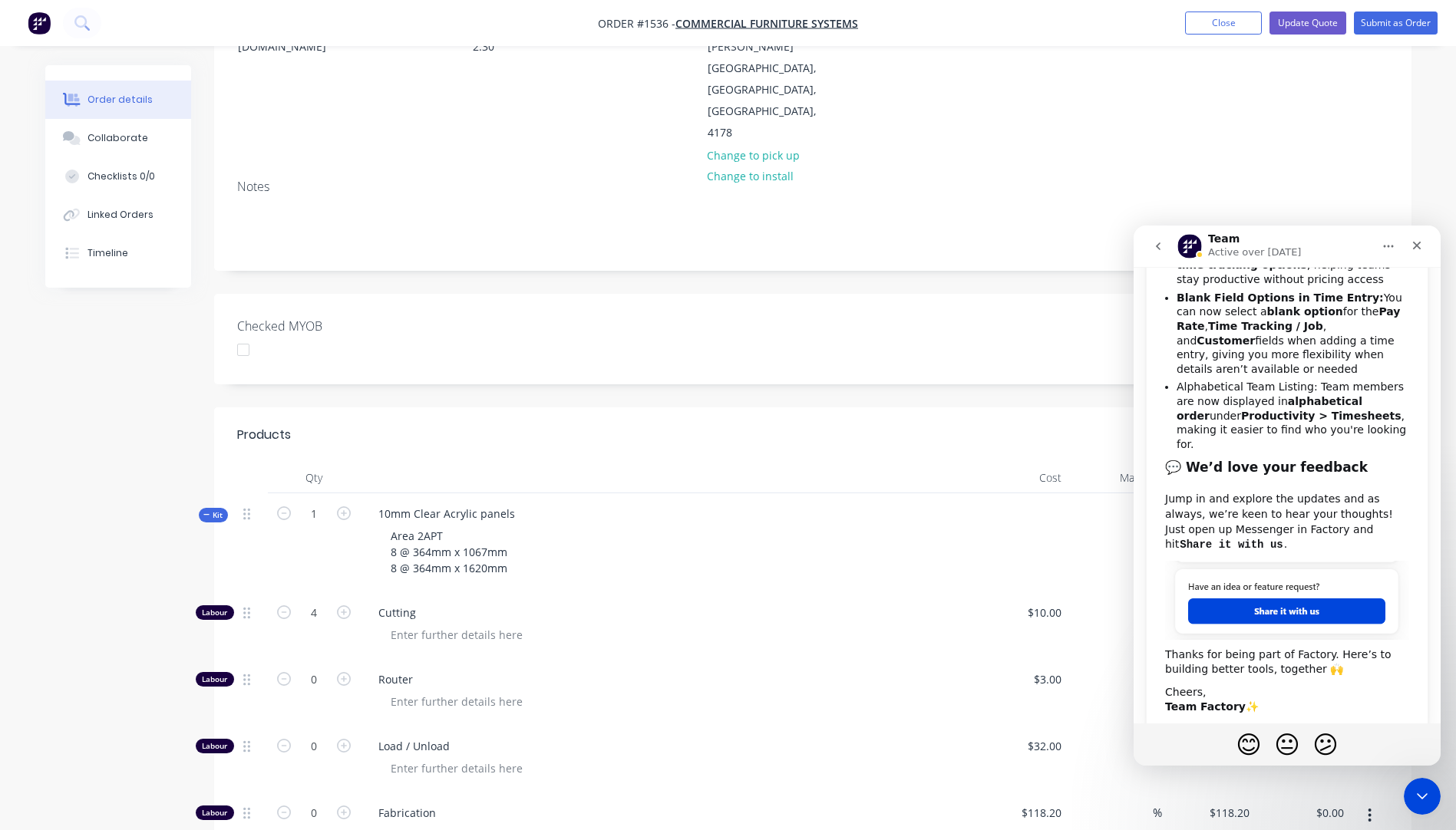
click at [1156, 247] on icon "go back" at bounding box center [1158, 246] width 12 height 12
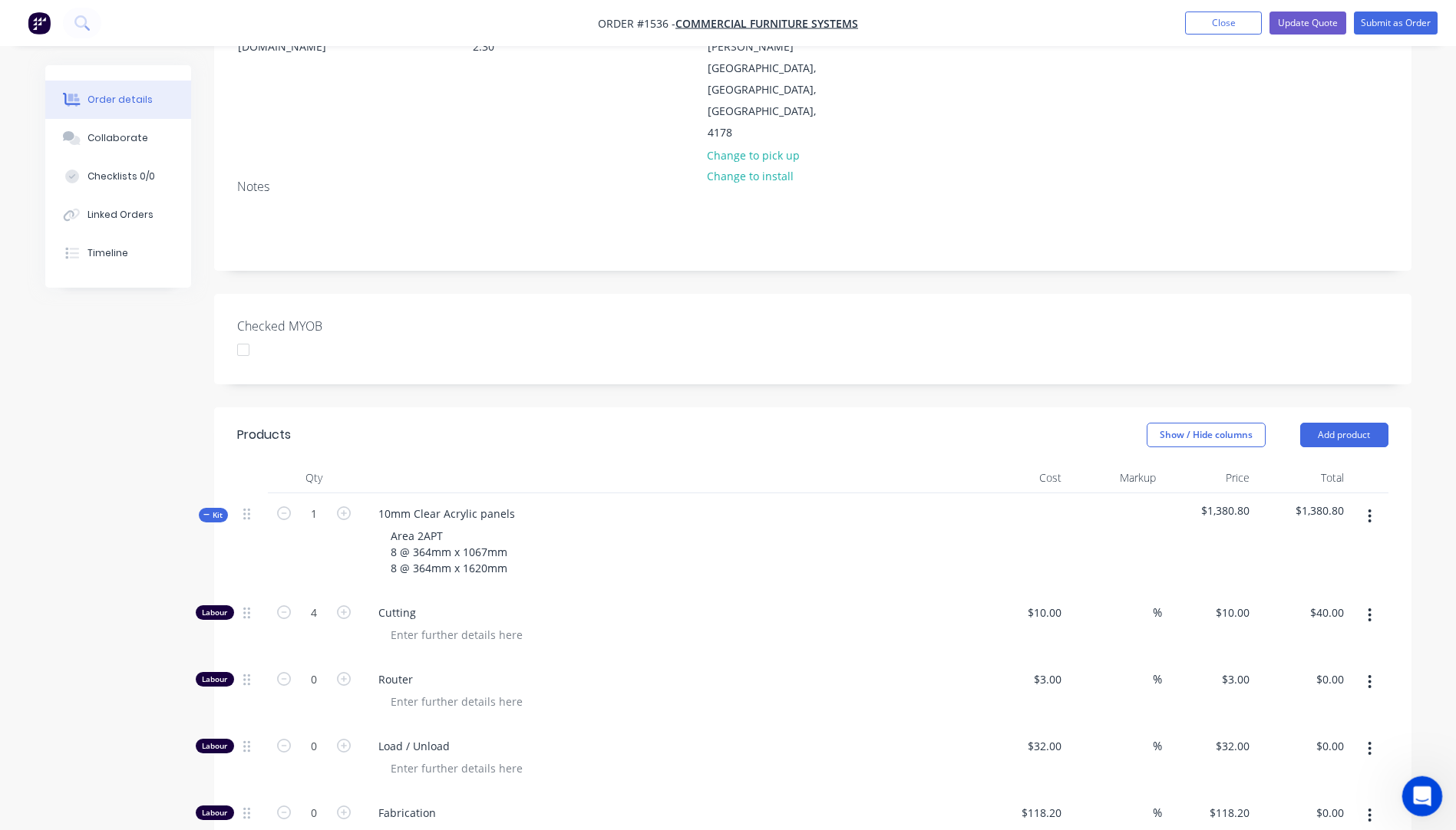
click at [1418, 807] on div "Open Intercom Messenger" at bounding box center [1420, 794] width 51 height 51
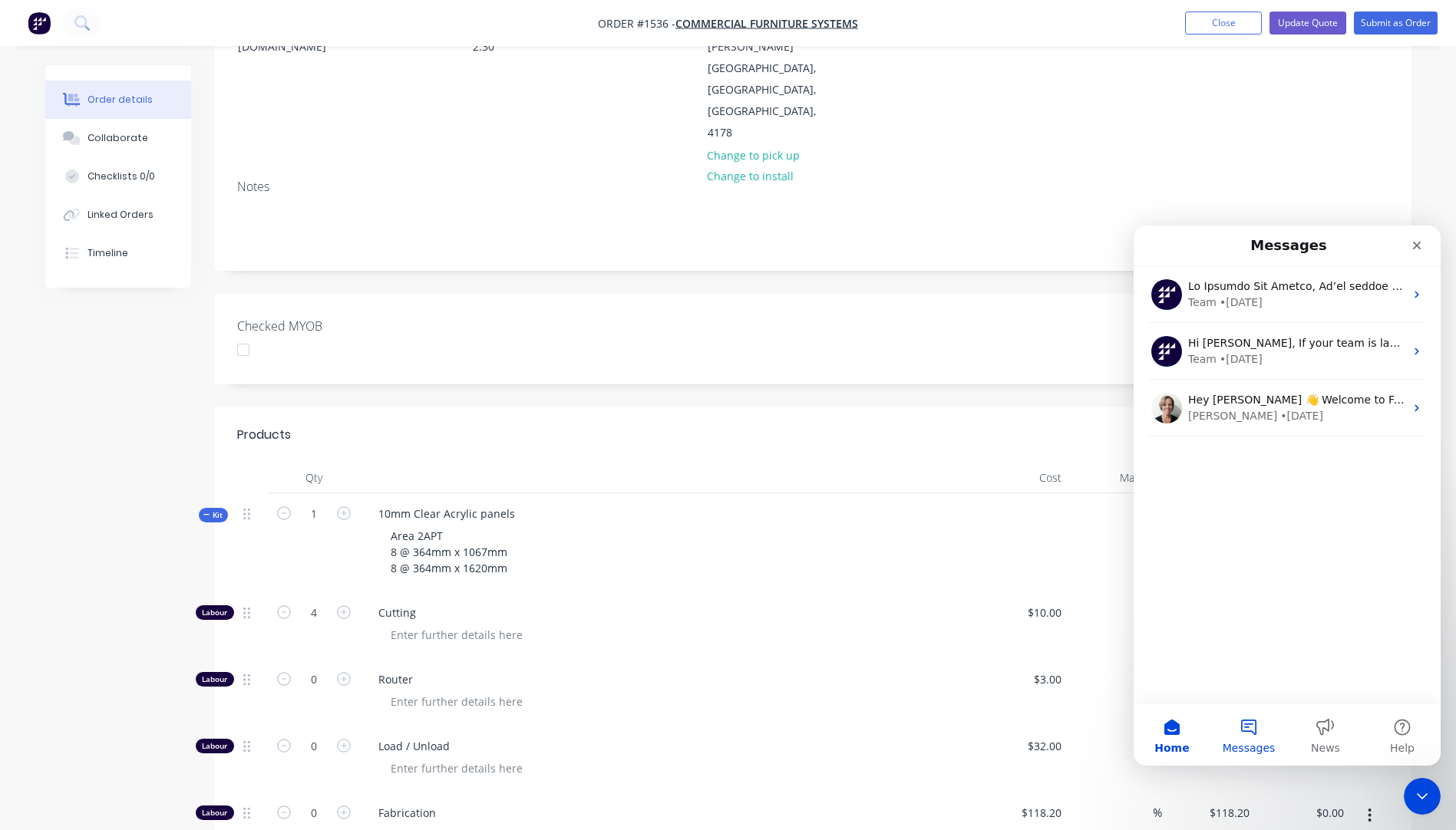
click at [1247, 732] on button "Messages" at bounding box center [1249, 734] width 77 height 61
click at [1401, 729] on button "Help" at bounding box center [1403, 734] width 77 height 61
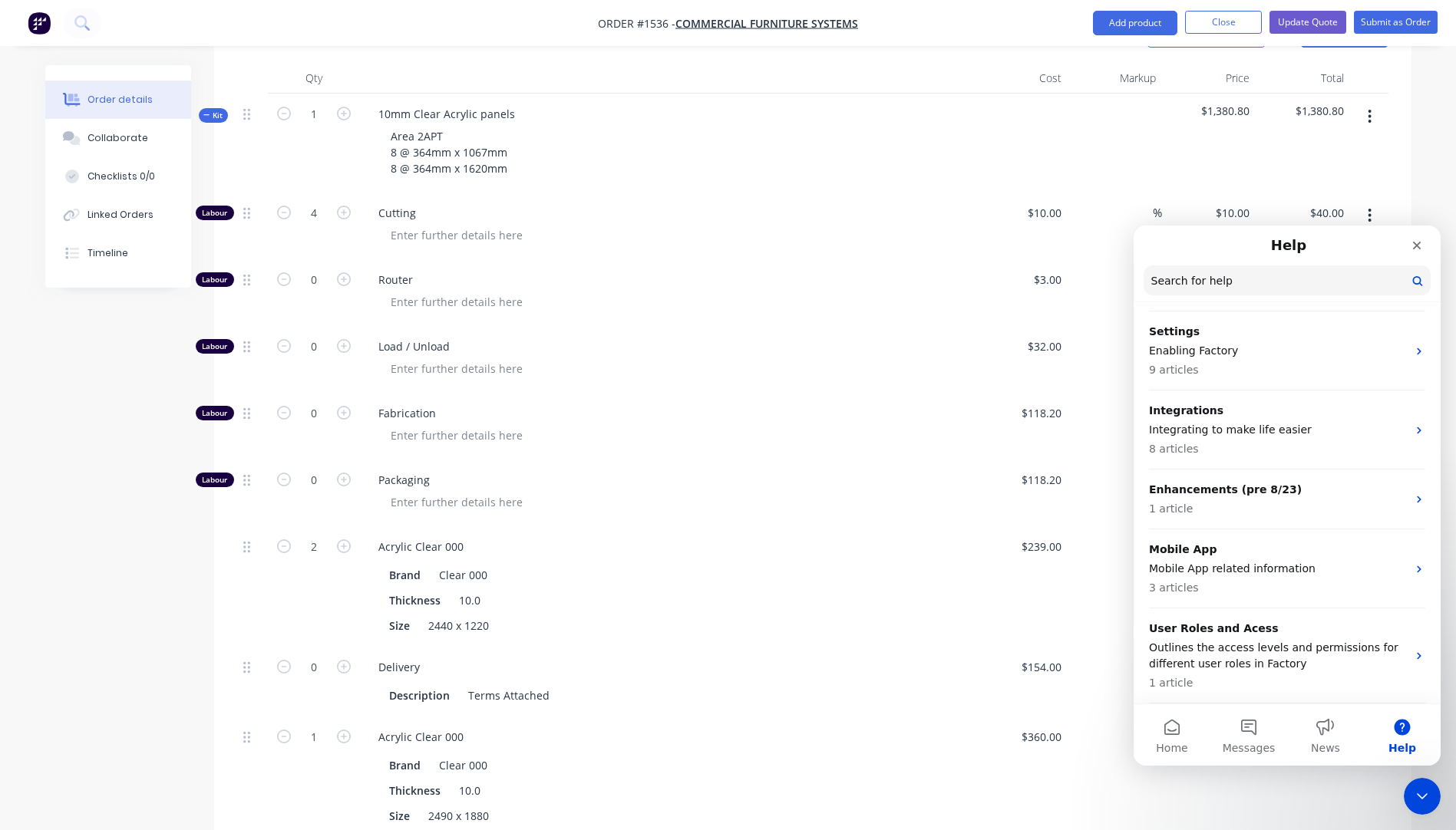
scroll to position [780, 0]
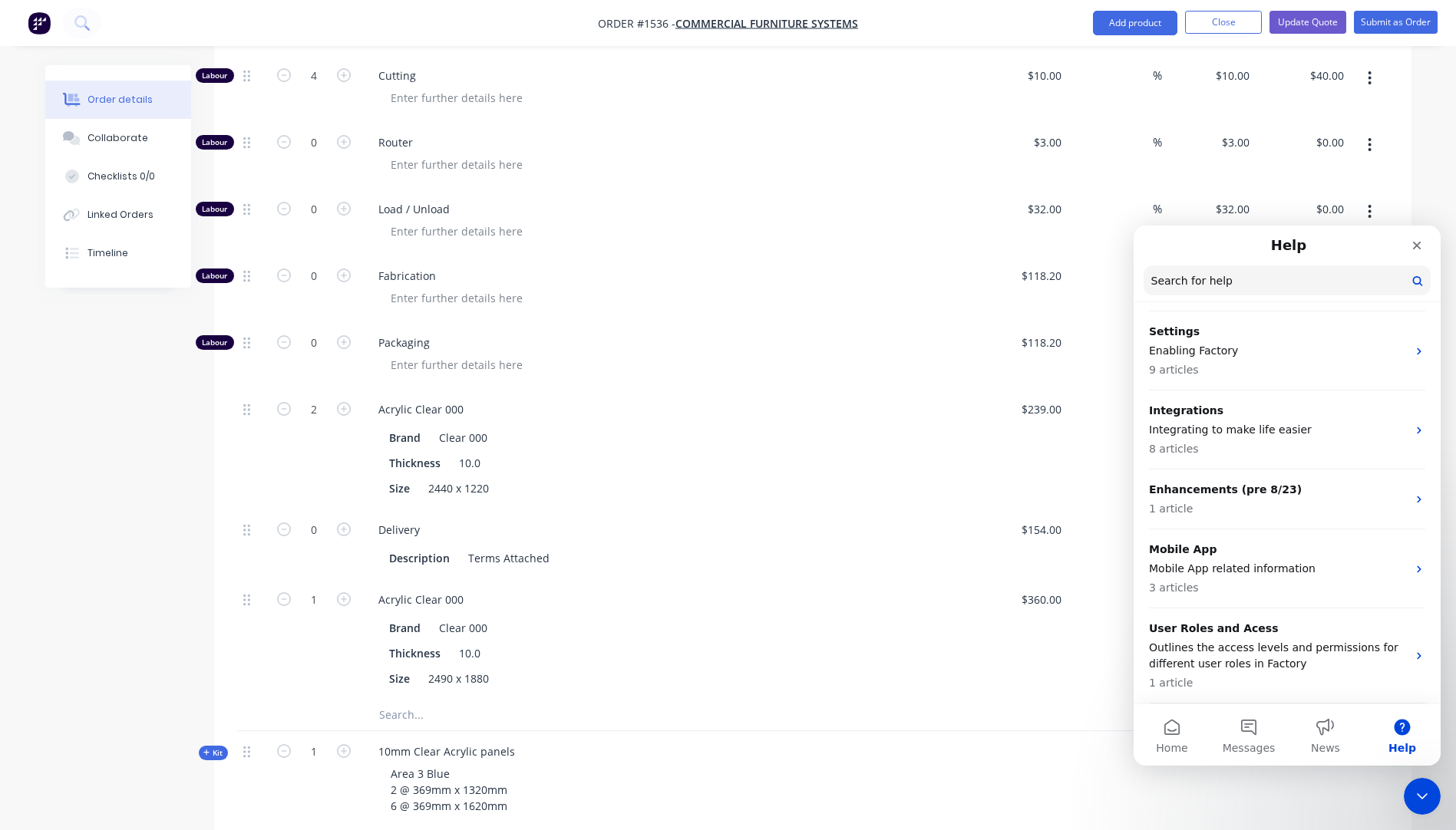
click at [929, 732] on div "10mm Clear Acrylic panels Area 3 Blue 2 @ 369mm x 1320mm 6 @ 369mm x 1620mm" at bounding box center [667, 781] width 614 height 99
click at [1421, 241] on icon "Close" at bounding box center [1417, 245] width 12 height 12
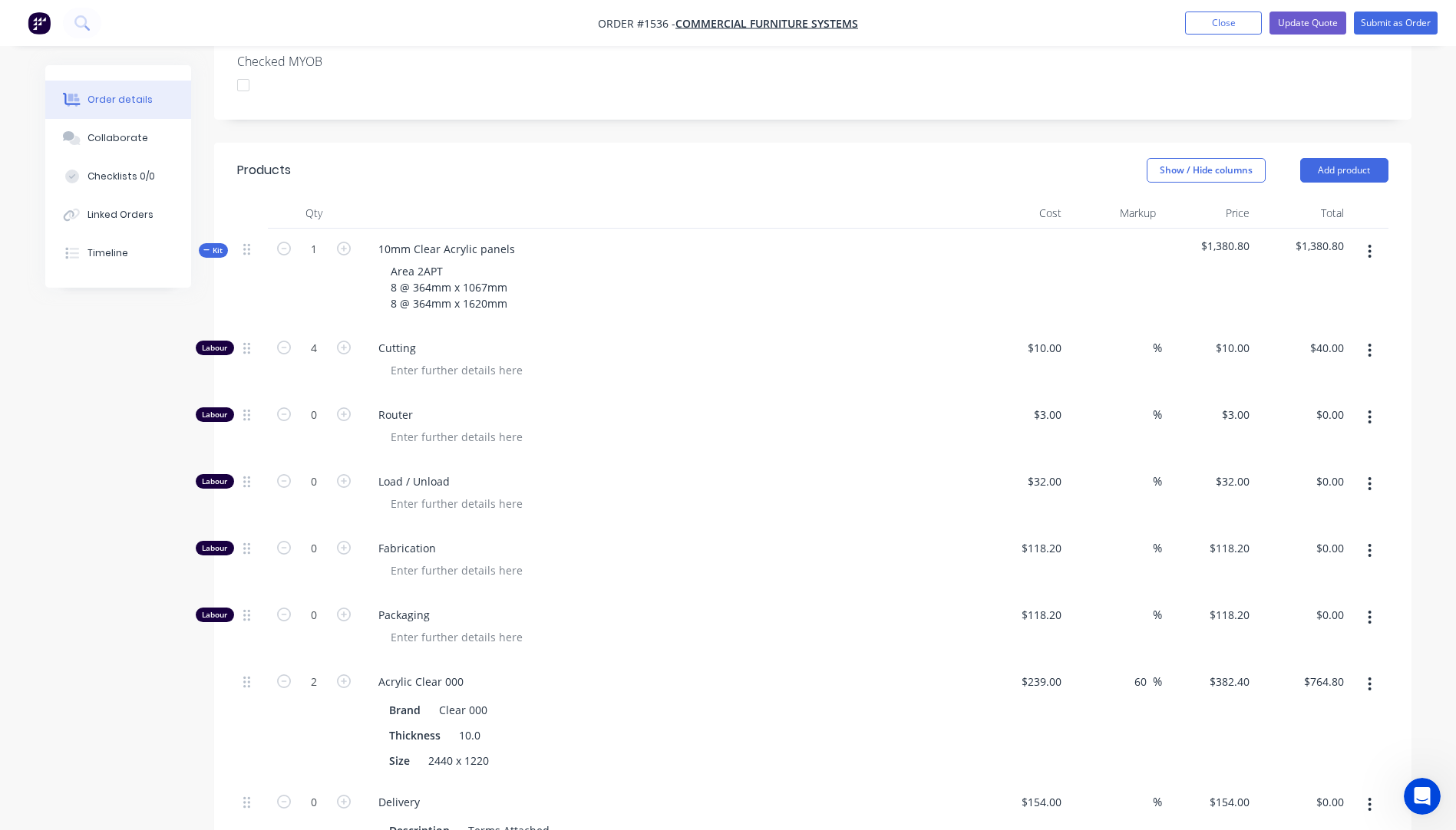
scroll to position [459, 0]
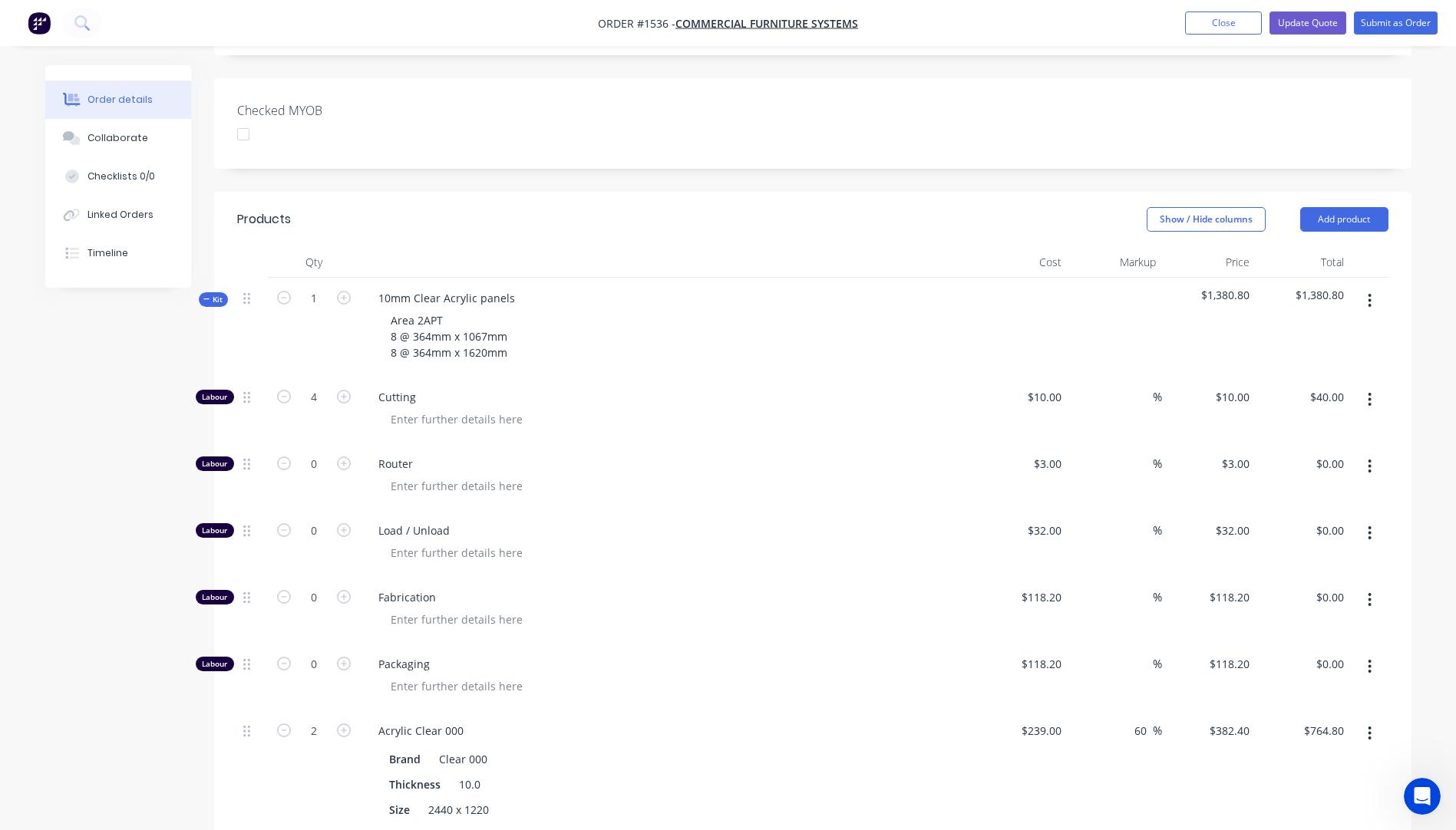
click at [205, 295] on icon "button" at bounding box center [206, 299] width 7 height 8
